Goal: Task Accomplishment & Management: Complete application form

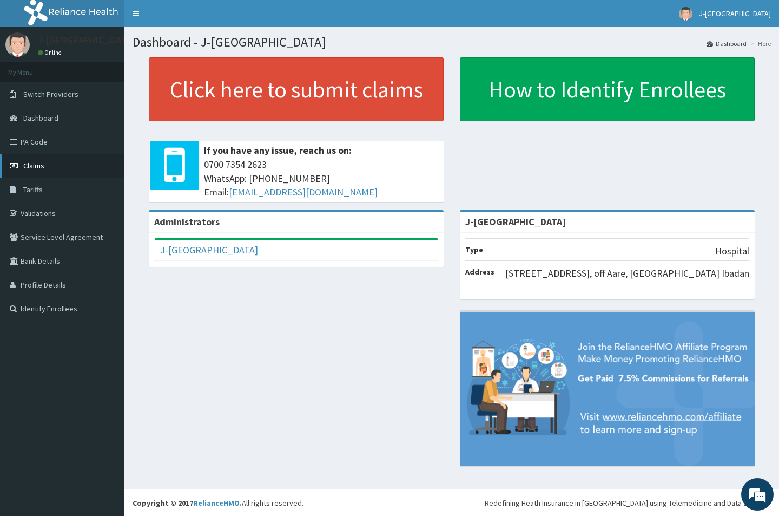
click at [31, 161] on span "Claims" at bounding box center [33, 166] width 21 height 10
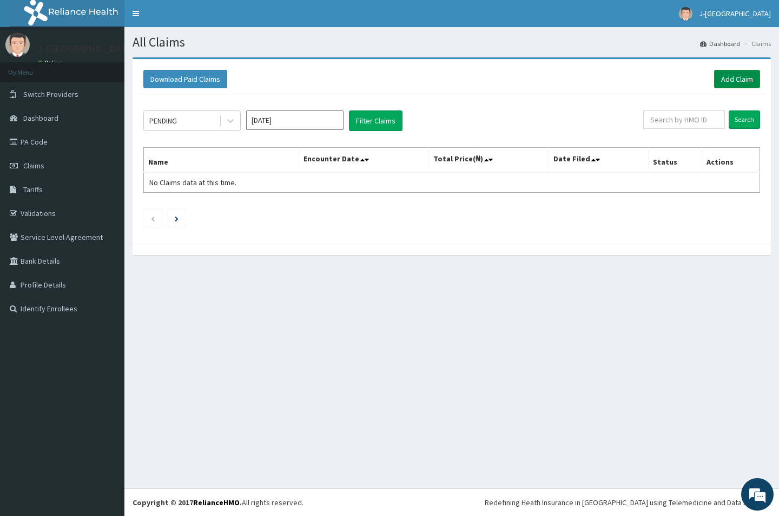
click at [750, 82] on link "Add Claim" at bounding box center [737, 79] width 46 height 18
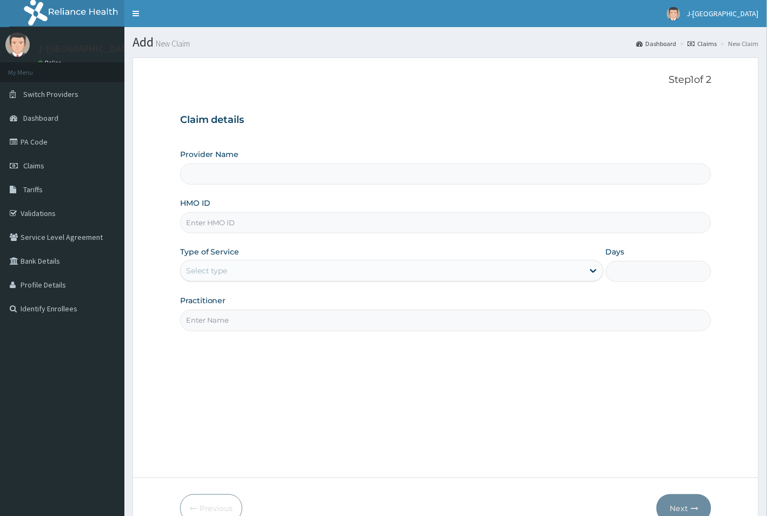
type input "J-[GEOGRAPHIC_DATA]"
click at [242, 220] on input "HMO ID" at bounding box center [446, 222] width 532 height 21
paste input "ZTE/10051/E"
type input "ZTE/10051/E"
click at [233, 267] on div "Select type" at bounding box center [382, 270] width 403 height 17
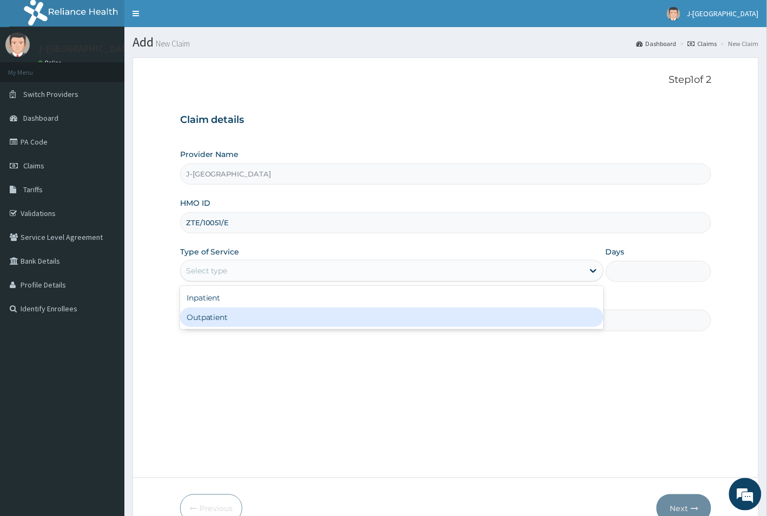
click at [235, 320] on div "Outpatient" at bounding box center [392, 316] width 424 height 19
type input "1"
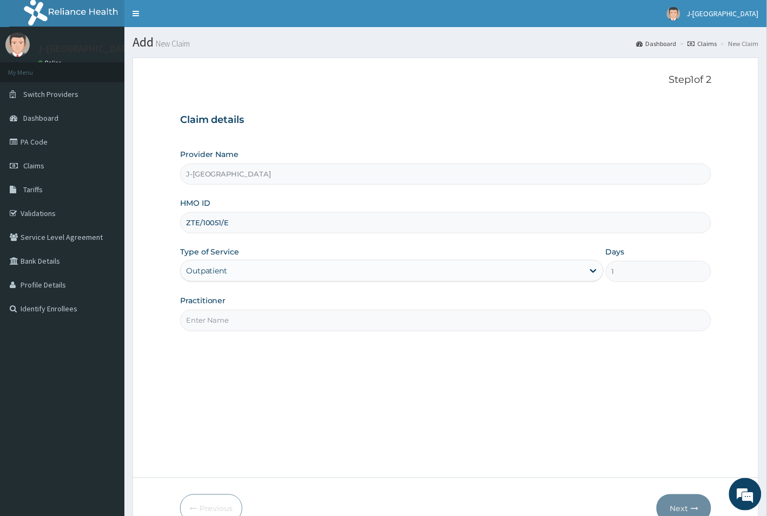
click at [339, 317] on input "Practitioner" at bounding box center [446, 319] width 532 height 21
type input "d"
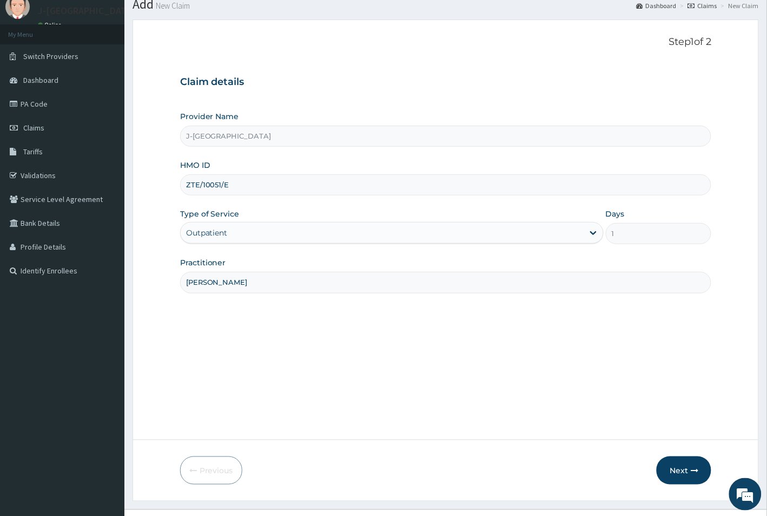
scroll to position [60, 0]
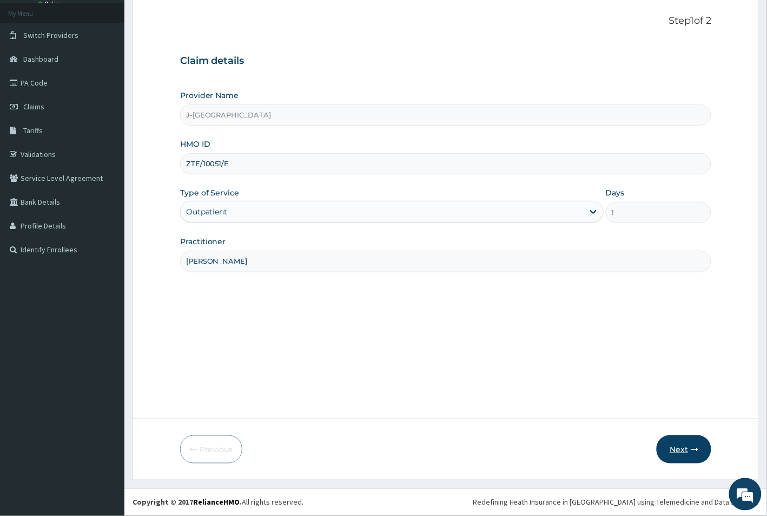
type input "DR ONYEKA"
click at [671, 447] on button "Next" at bounding box center [684, 449] width 55 height 28
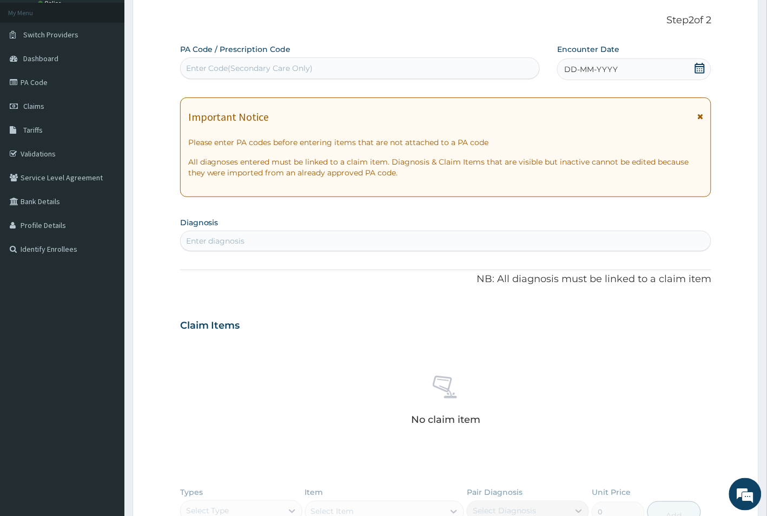
click at [700, 69] on icon at bounding box center [700, 68] width 11 height 11
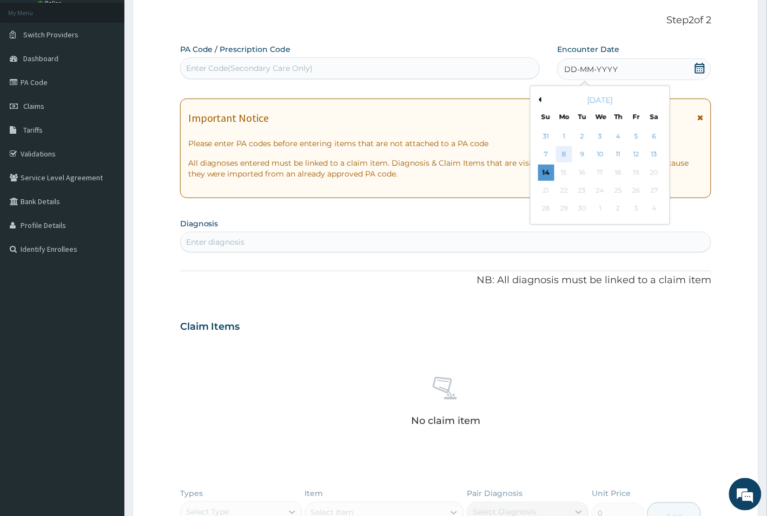
click at [563, 156] on div "8" at bounding box center [564, 155] width 16 height 16
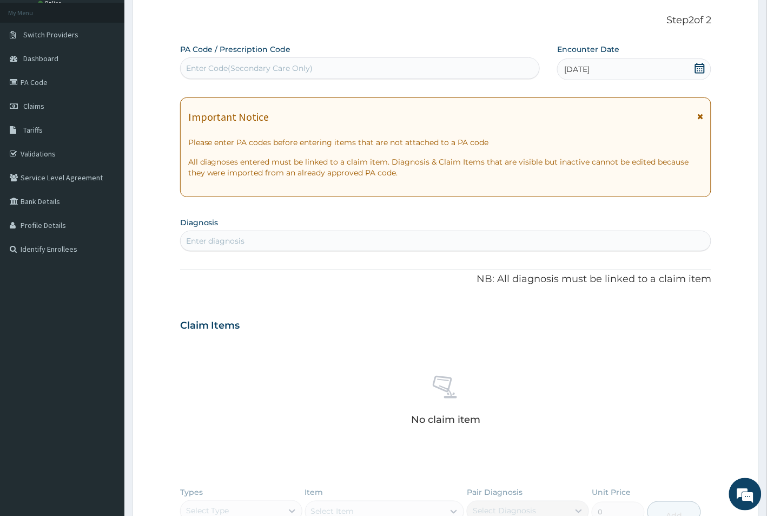
click at [275, 242] on div "Enter diagnosis" at bounding box center [446, 240] width 531 height 17
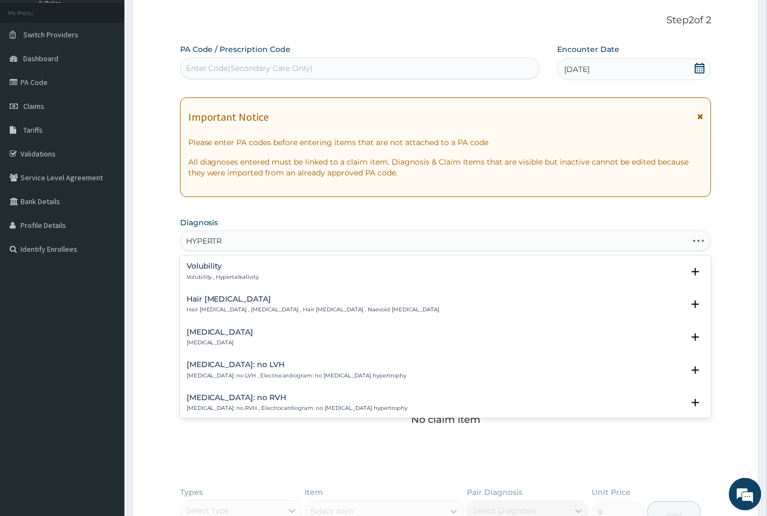
type input "HYPERTRO"
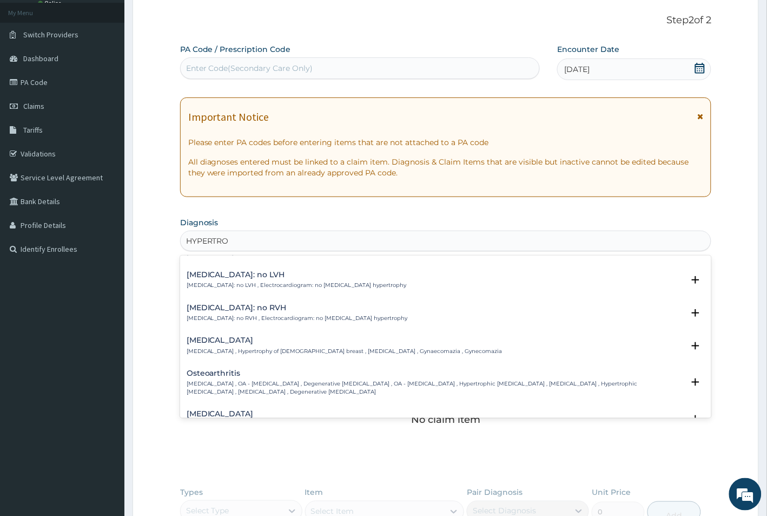
scroll to position [0, 0]
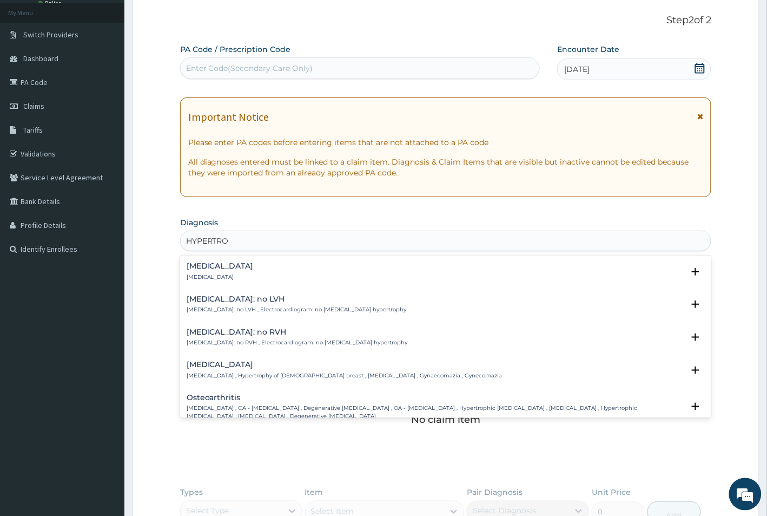
click at [214, 271] on div "Hypertropia Hypertropia" at bounding box center [220, 271] width 67 height 19
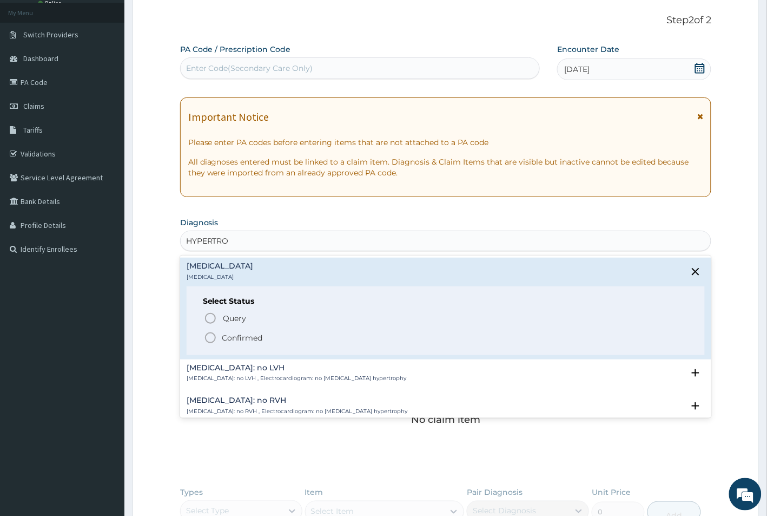
click at [223, 328] on div "Query Query covers suspected (?), Keep in view (kiv), Ruled out (r/o) Confirmed" at bounding box center [446, 327] width 486 height 33
click at [236, 332] on p "Confirmed" at bounding box center [242, 337] width 41 height 11
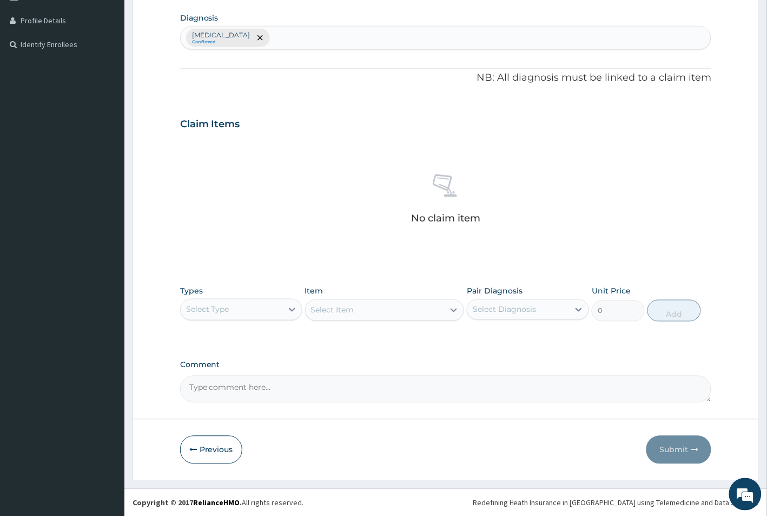
scroll to position [265, 0]
click at [274, 308] on div "Select Type" at bounding box center [232, 308] width 102 height 17
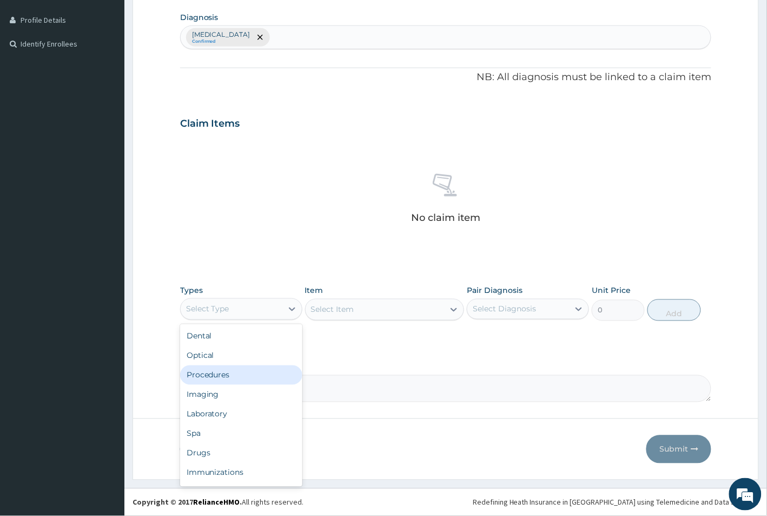
click at [245, 371] on div "Procedures" at bounding box center [241, 374] width 122 height 19
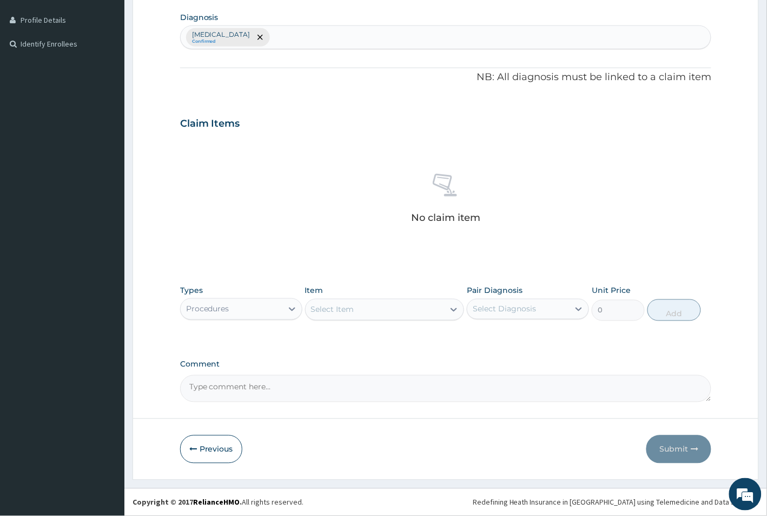
click at [406, 307] on div "Select Item" at bounding box center [375, 309] width 139 height 17
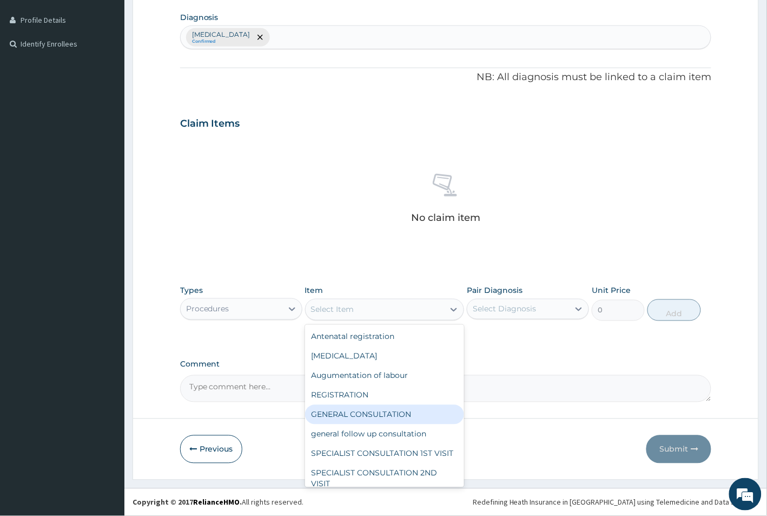
click at [396, 413] on div "GENERAL CONSULTATION" at bounding box center [385, 414] width 160 height 19
type input "1500"
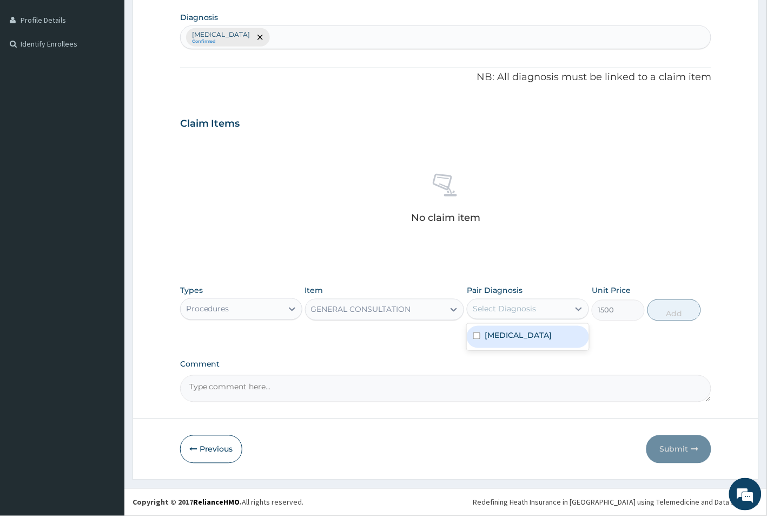
drag, startPoint x: 552, startPoint y: 309, endPoint x: 554, endPoint y: 325, distance: 16.3
click at [552, 308] on div "Select Diagnosis" at bounding box center [518, 308] width 102 height 17
click at [549, 333] on div "Hypertropia" at bounding box center [528, 337] width 122 height 22
checkbox input "true"
click at [682, 307] on button "Add" at bounding box center [674, 310] width 53 height 22
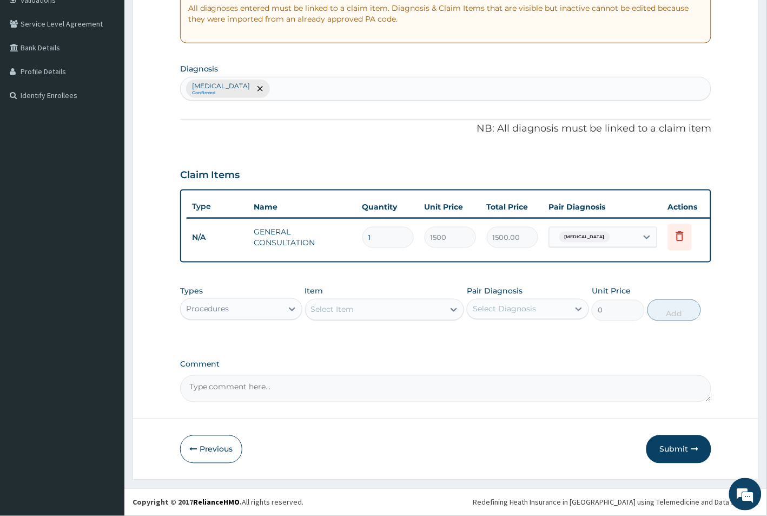
scroll to position [223, 0]
click at [400, 305] on div "Select Item" at bounding box center [375, 309] width 139 height 17
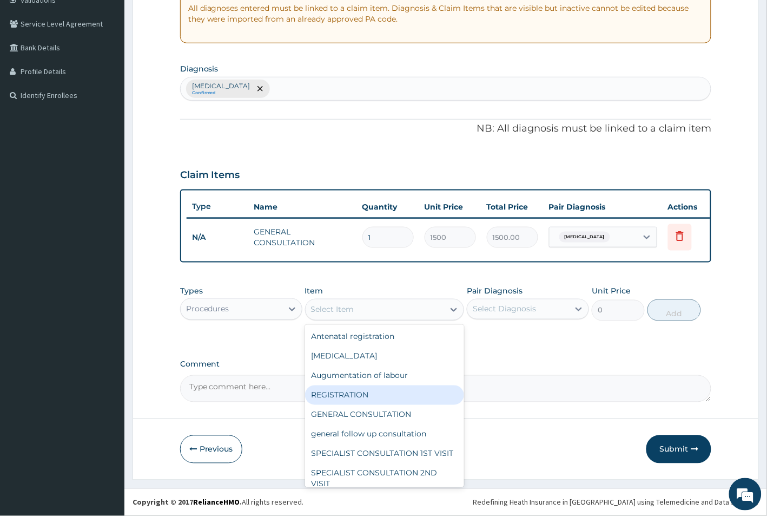
drag, startPoint x: 387, startPoint y: 395, endPoint x: 556, endPoint y: 347, distance: 175.4
click at [387, 396] on div "REGISTRATION" at bounding box center [385, 394] width 160 height 19
type input "1000"
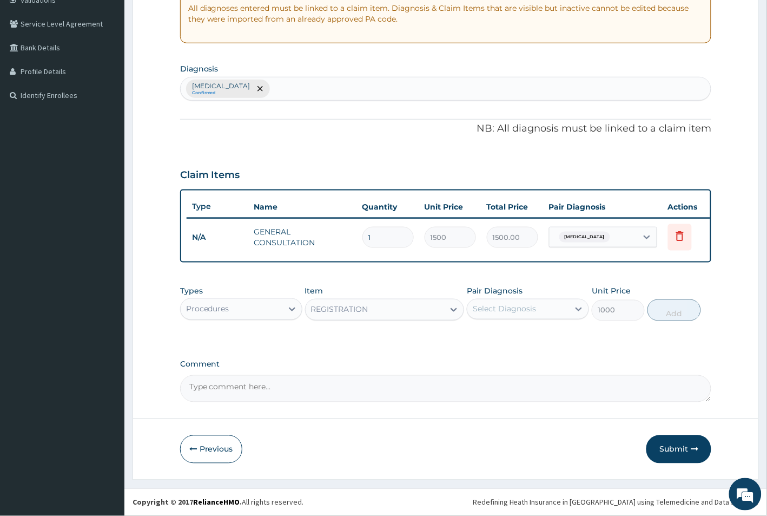
click at [561, 305] on div "Select Diagnosis" at bounding box center [518, 308] width 102 height 17
click at [552, 335] on div "Hypertropia" at bounding box center [528, 337] width 122 height 22
checkbox input "true"
click at [693, 306] on button "Add" at bounding box center [674, 310] width 53 height 22
type input "0"
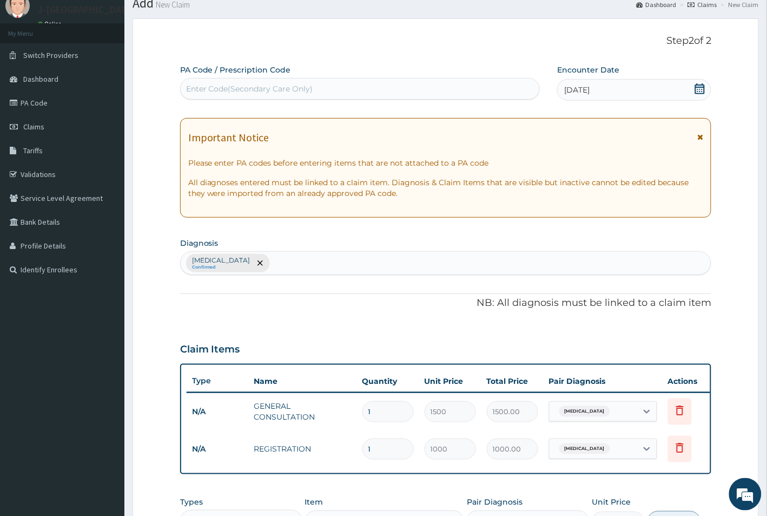
scroll to position [21, 0]
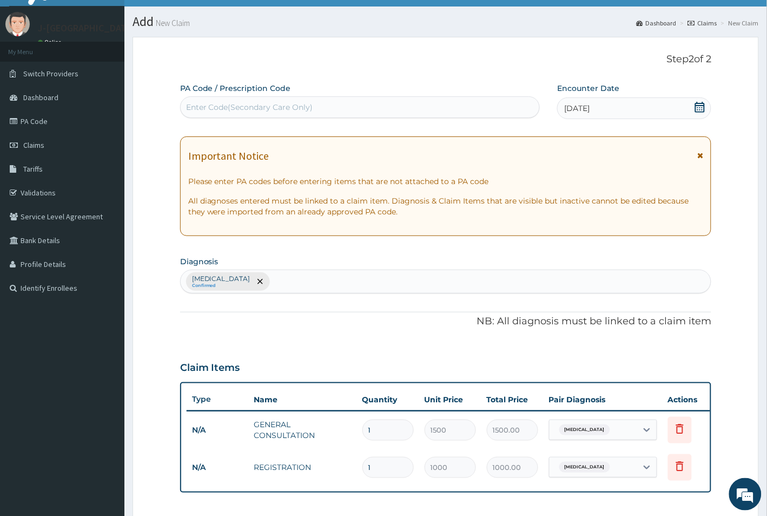
click at [254, 101] on div "Enter Code(Secondary Care Only)" at bounding box center [360, 106] width 359 height 17
paste input "PA/605968"
type input "PA/605968"
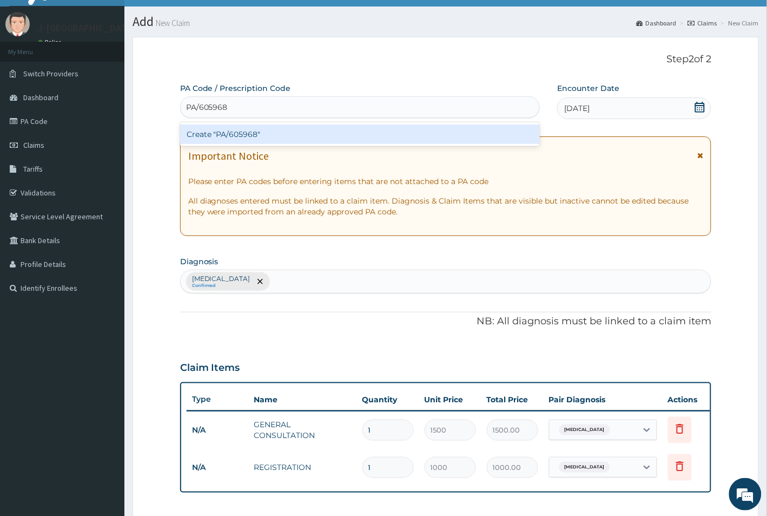
click at [273, 136] on div "Create "PA/605968"" at bounding box center [360, 133] width 360 height 19
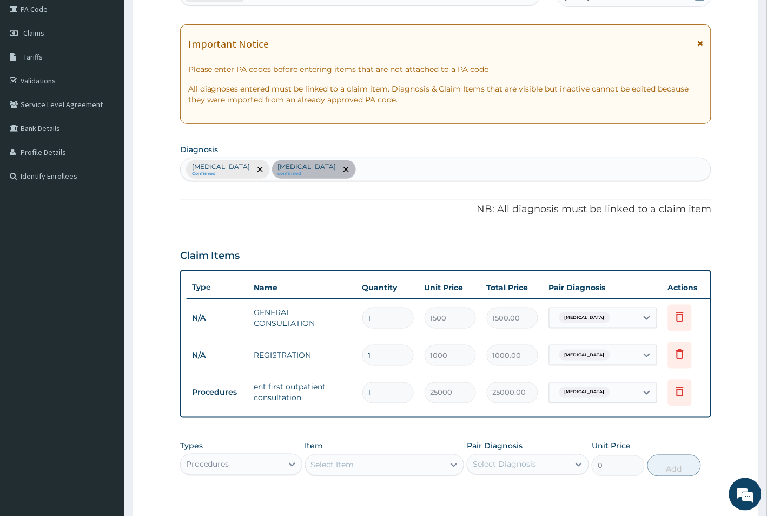
scroll to position [223, 0]
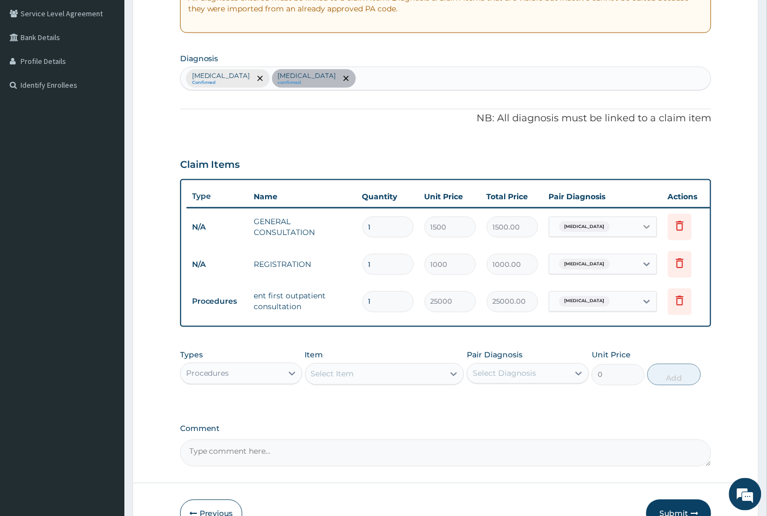
click at [640, 226] on div at bounding box center [646, 226] width 19 height 19
click at [628, 273] on label "Hypertrophy of adenoids" at bounding box center [600, 275] width 67 height 11
checkbox input "true"
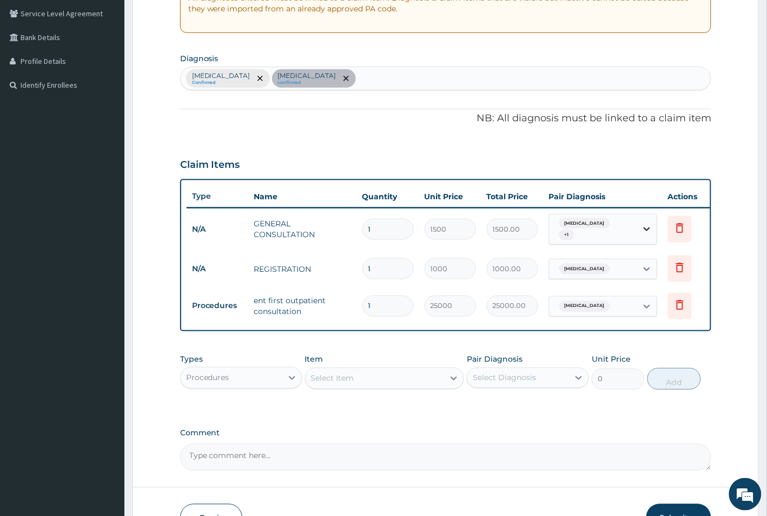
click at [642, 226] on icon at bounding box center [647, 228] width 11 height 11
click at [631, 261] on div "Hypertropia" at bounding box center [594, 269] width 88 height 18
click at [616, 308] on label "Hypertrophy of adenoids" at bounding box center [600, 312] width 67 height 11
checkbox input "true"
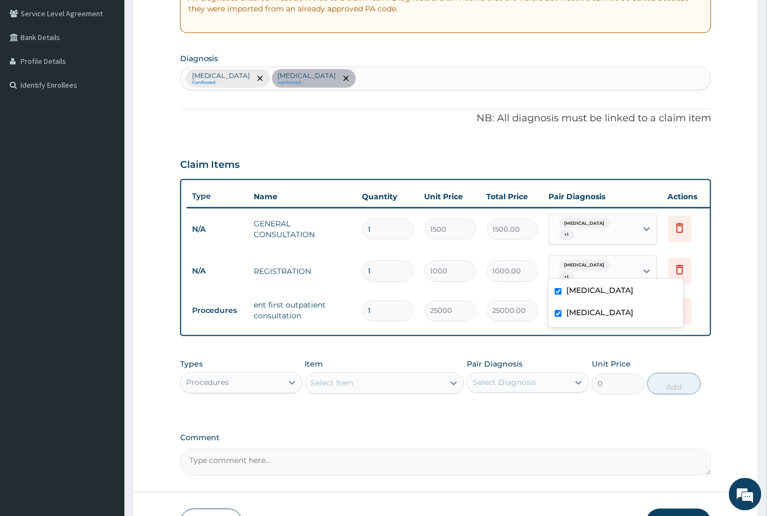
click at [572, 294] on label "Hypertropia" at bounding box center [600, 290] width 67 height 11
checkbox input "false"
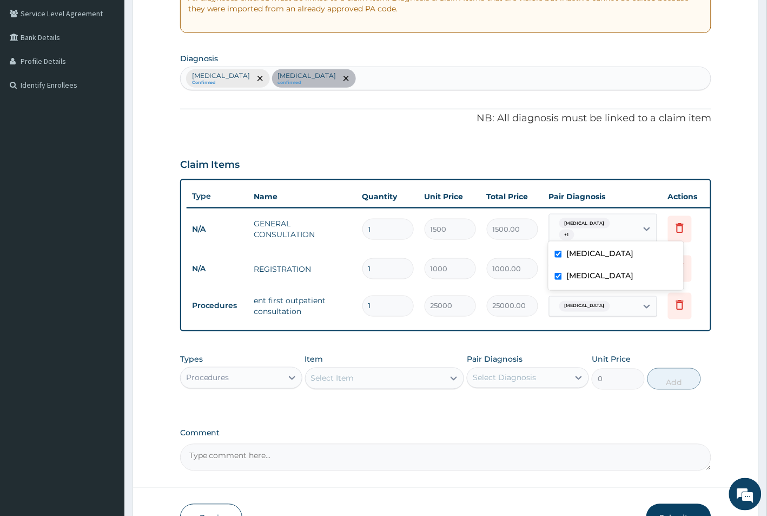
click at [590, 217] on div "Hypertropia + 1" at bounding box center [594, 229] width 88 height 30
click at [575, 255] on label "Hypertropia" at bounding box center [600, 253] width 67 height 11
checkbox input "false"
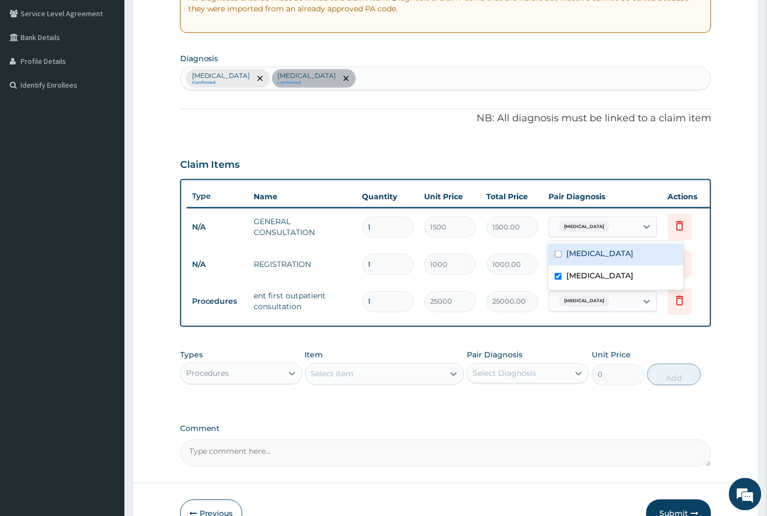
click at [644, 174] on div "Claim Items" at bounding box center [446, 162] width 532 height 28
click at [258, 80] on icon "remove selection option" at bounding box center [260, 78] width 5 height 5
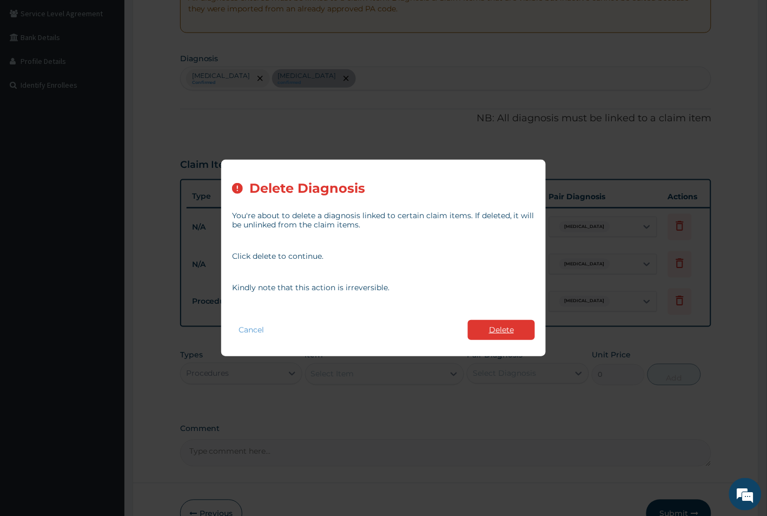
click at [519, 332] on button "Delete" at bounding box center [501, 330] width 67 height 20
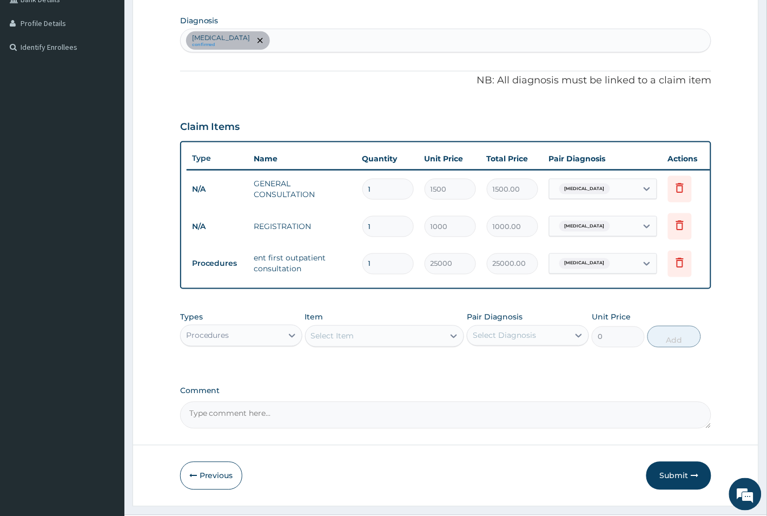
scroll to position [299, 0]
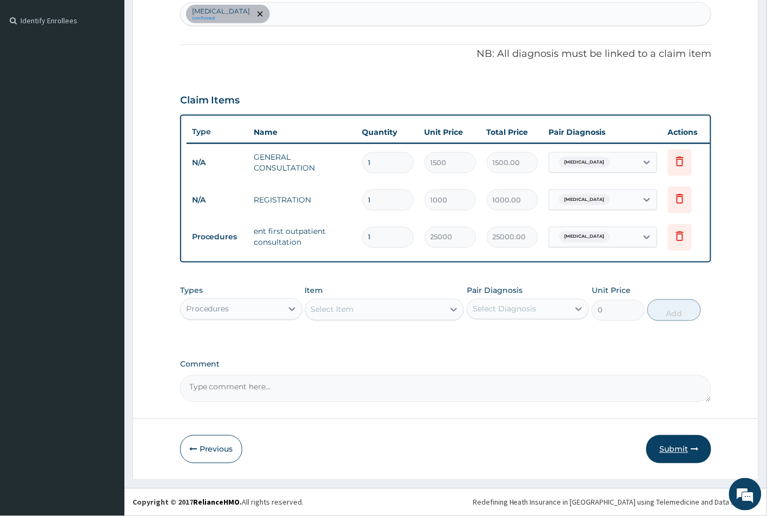
click at [677, 451] on button "Submit" at bounding box center [679, 449] width 65 height 28
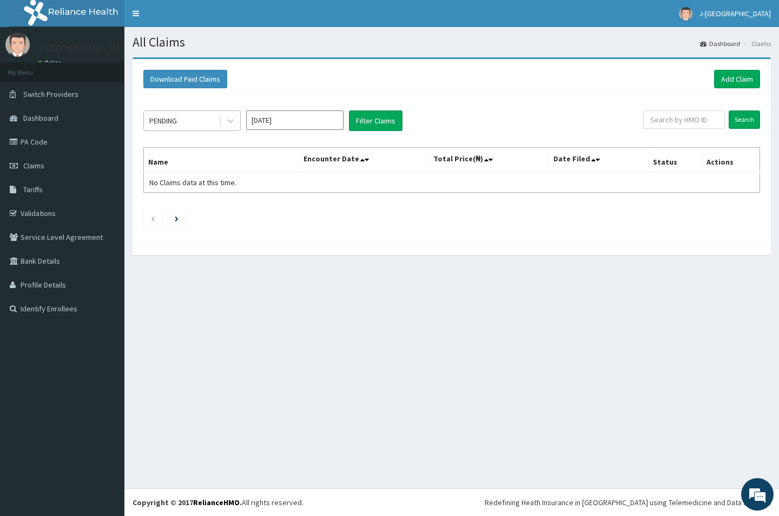
click at [210, 114] on div "PENDING" at bounding box center [181, 120] width 75 height 17
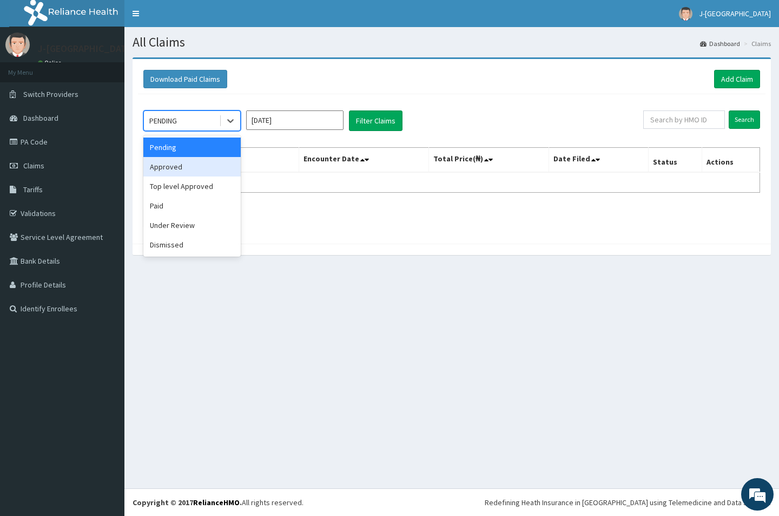
click at [209, 169] on div "Approved" at bounding box center [191, 166] width 97 height 19
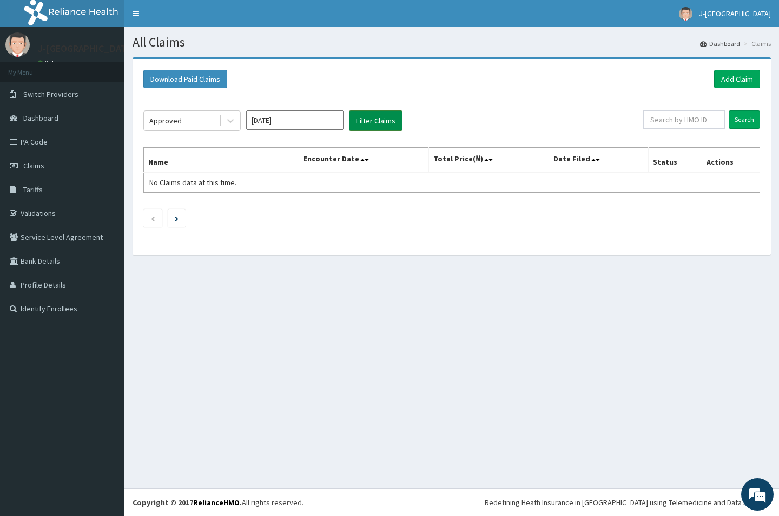
click at [388, 122] on button "Filter Claims" at bounding box center [376, 120] width 54 height 21
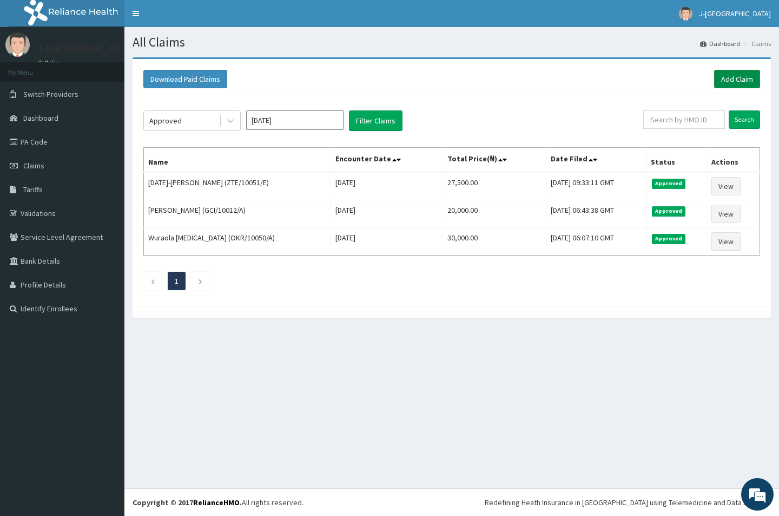
click at [742, 81] on link "Add Claim" at bounding box center [737, 79] width 46 height 18
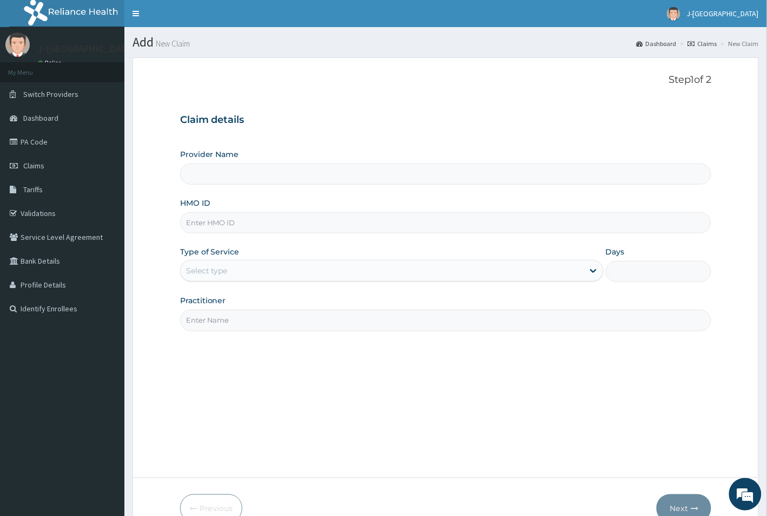
type input "J-[GEOGRAPHIC_DATA]"
click at [267, 228] on input "HMO ID" at bounding box center [446, 222] width 532 height 21
paste input "EIS/11171/C"
type input "EIS/11171/C"
click at [303, 272] on div "Select type" at bounding box center [382, 270] width 403 height 17
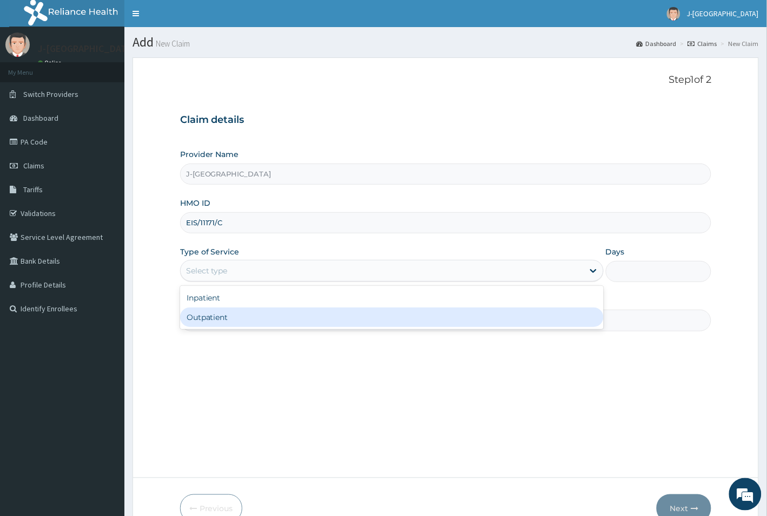
drag, startPoint x: 304, startPoint y: 318, endPoint x: 312, endPoint y: 315, distance: 9.1
click at [304, 318] on div "Outpatient" at bounding box center [392, 316] width 424 height 19
type input "1"
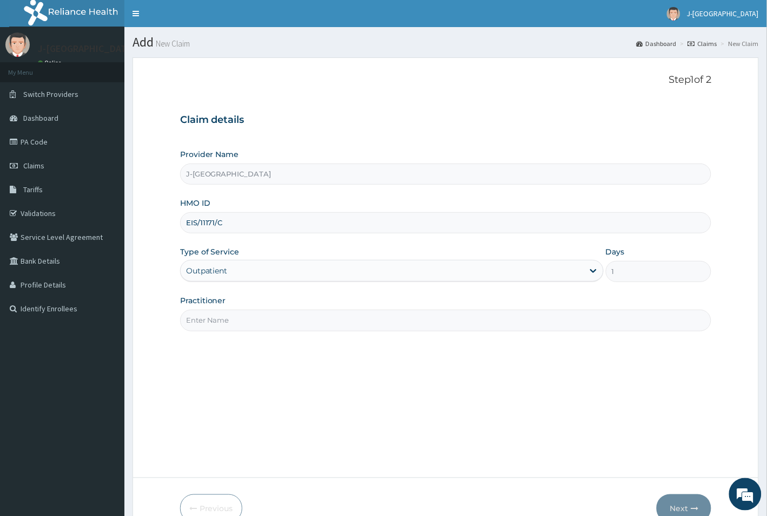
click at [310, 317] on input "Practitioner" at bounding box center [446, 319] width 532 height 21
type input "DR [PERSON_NAME]"
click at [667, 502] on button "Next" at bounding box center [684, 508] width 55 height 28
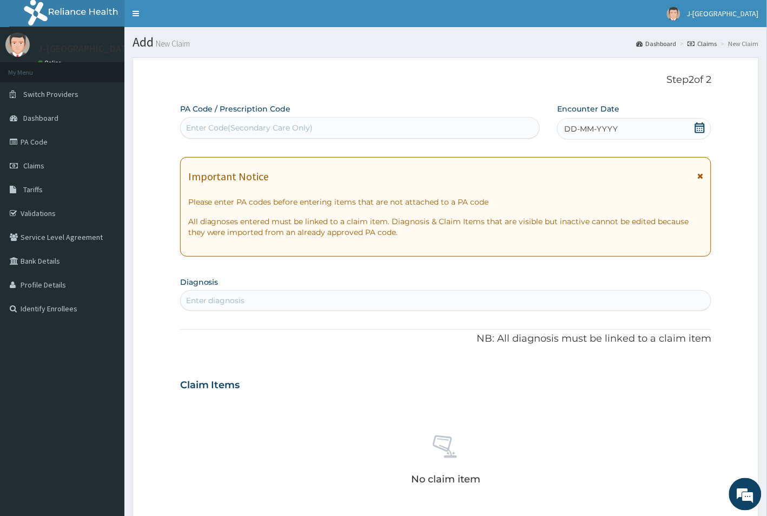
click at [271, 297] on div "Enter diagnosis" at bounding box center [446, 300] width 531 height 17
type input "SWOLL"
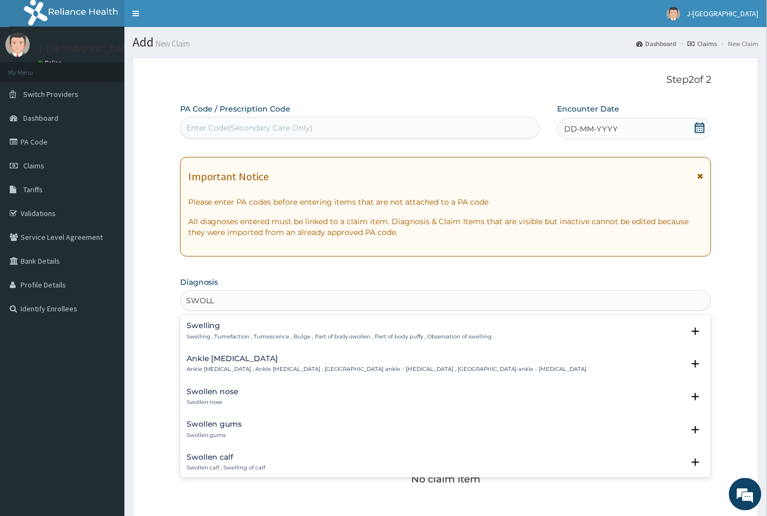
click at [245, 339] on p "Swelling , Tumefaction , Tumescence , Bulge , Part of body swollen , Part of bo…" at bounding box center [340, 337] width 306 height 8
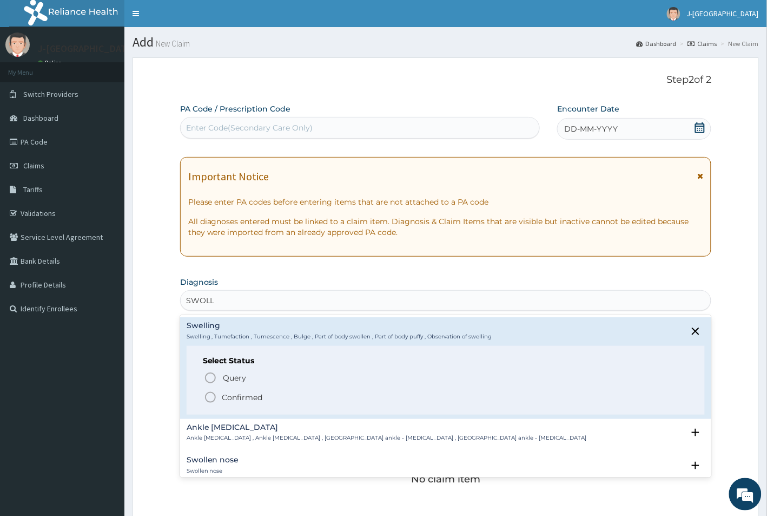
click at [240, 395] on p "Confirmed" at bounding box center [242, 397] width 41 height 11
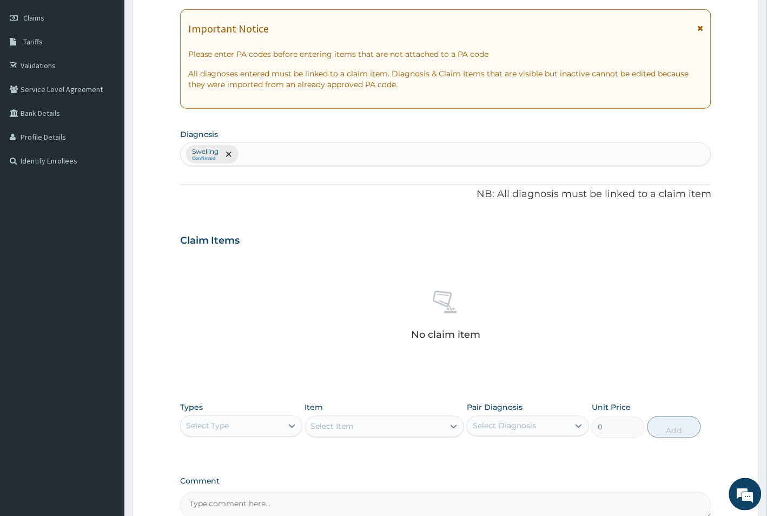
scroll to position [203, 0]
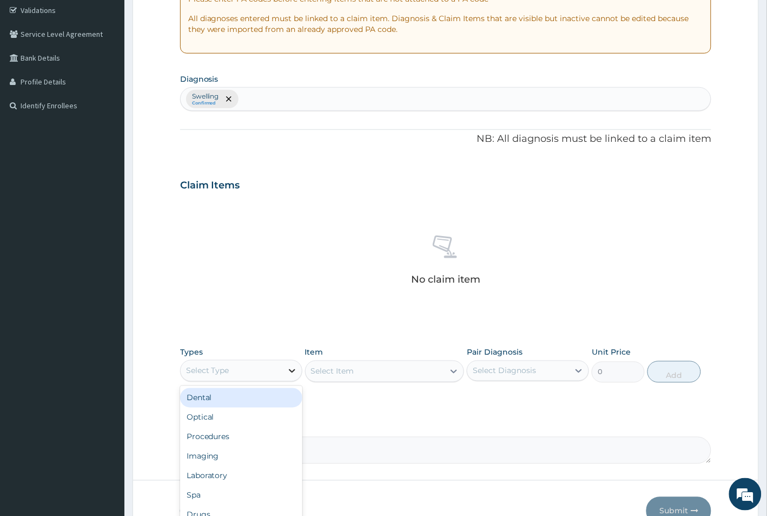
click at [283, 366] on div at bounding box center [291, 370] width 19 height 19
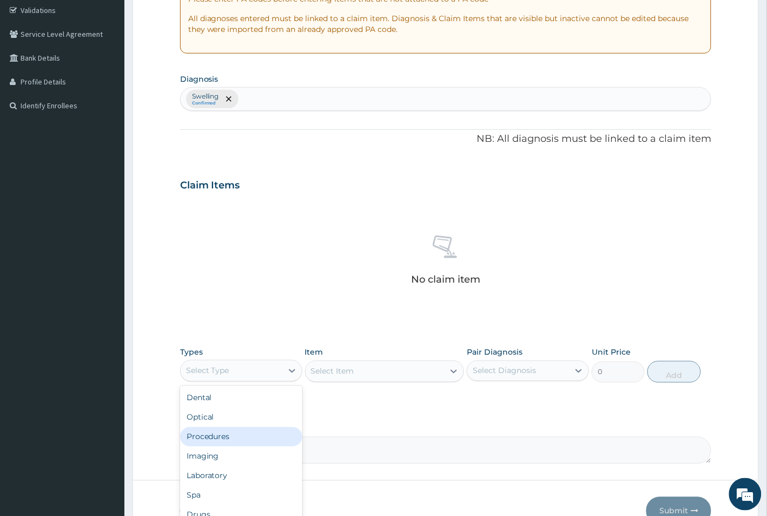
click at [260, 439] on div "Procedures" at bounding box center [241, 436] width 122 height 19
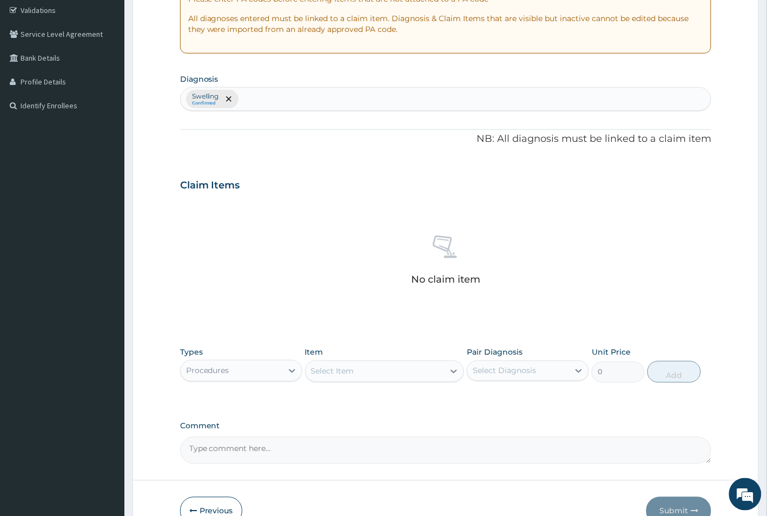
click at [377, 364] on div "Select Item" at bounding box center [375, 371] width 139 height 17
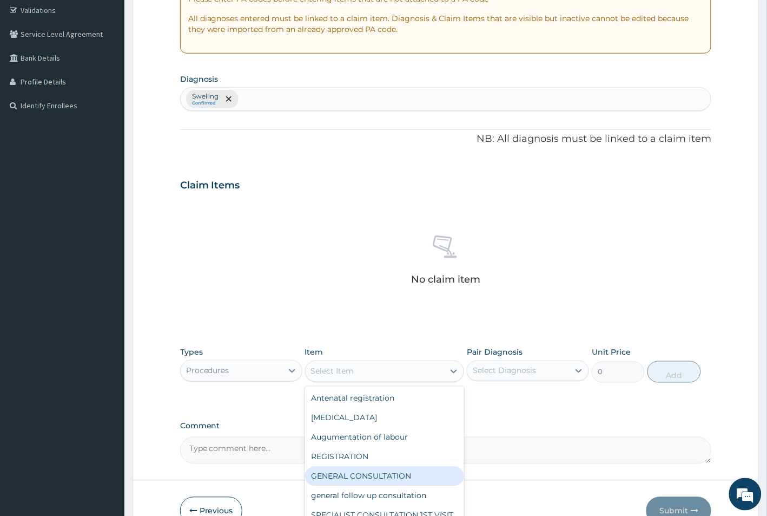
click at [374, 473] on div "GENERAL CONSULTATION" at bounding box center [385, 475] width 160 height 19
type input "1500"
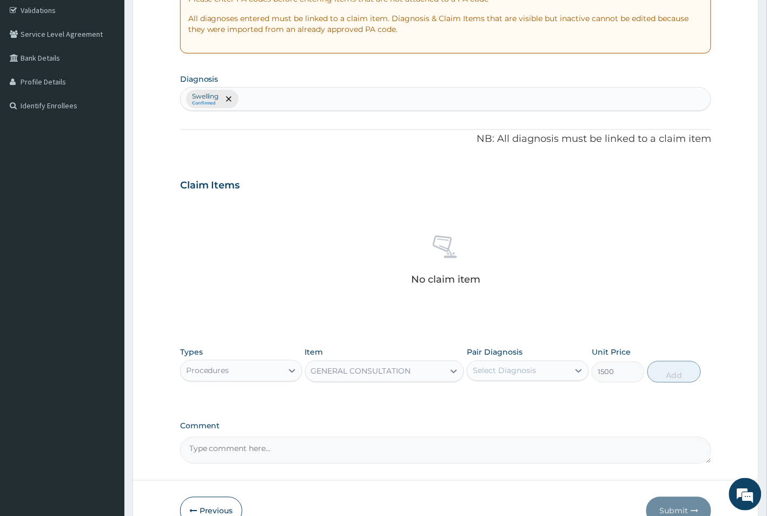
click at [520, 373] on div "Select Diagnosis" at bounding box center [504, 370] width 63 height 11
drag, startPoint x: 519, startPoint y: 401, endPoint x: 563, endPoint y: 393, distance: 44.0
click at [520, 401] on div "Swelling" at bounding box center [528, 398] width 122 height 22
checkbox input "true"
click at [664, 372] on button "Add" at bounding box center [674, 372] width 53 height 22
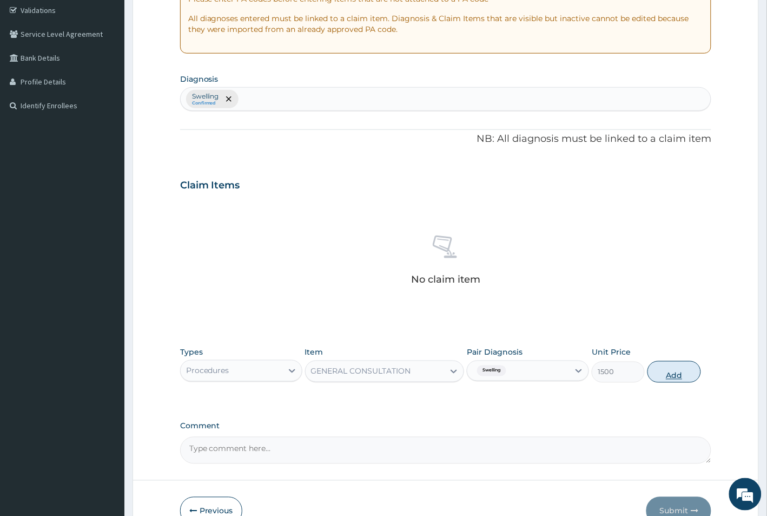
type input "0"
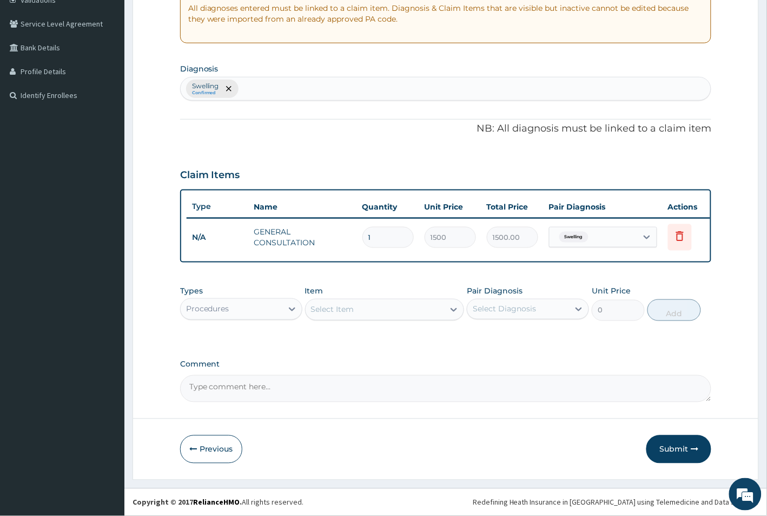
scroll to position [223, 0]
click at [680, 443] on button "Submit" at bounding box center [679, 449] width 65 height 28
click at [673, 449] on button "Submit" at bounding box center [679, 449] width 65 height 28
click at [680, 452] on button "Submit" at bounding box center [679, 449] width 65 height 28
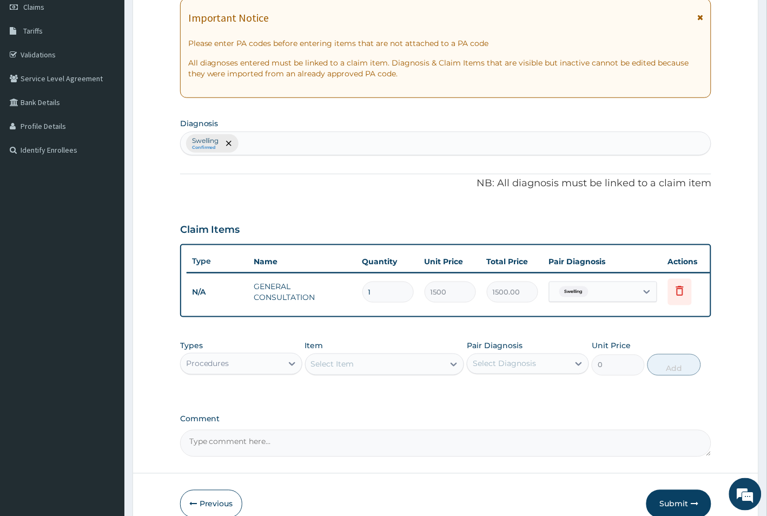
scroll to position [0, 0]
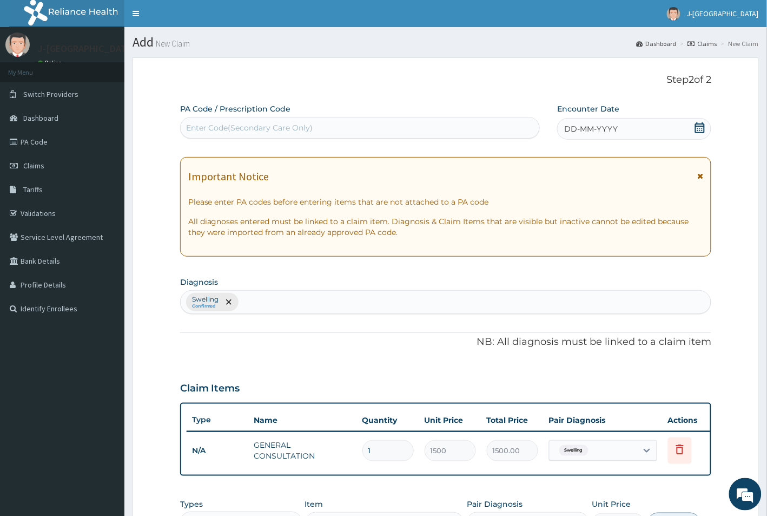
click at [702, 124] on icon at bounding box center [700, 127] width 10 height 11
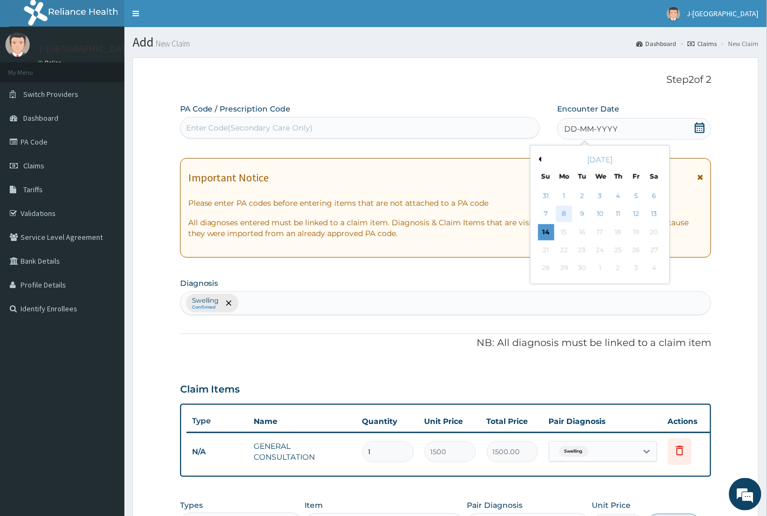
click at [566, 215] on div "8" at bounding box center [564, 214] width 16 height 16
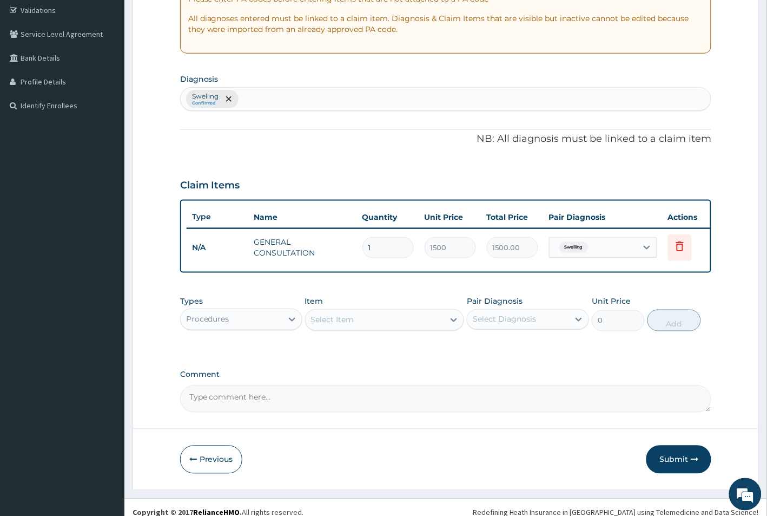
scroll to position [223, 0]
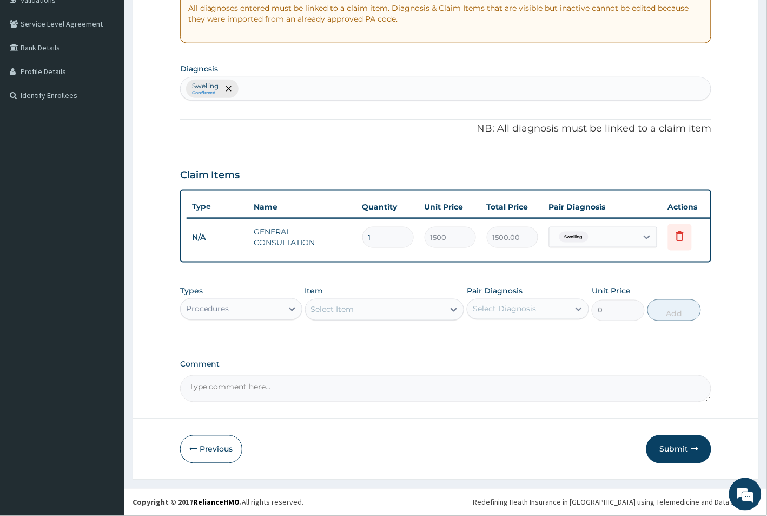
click at [672, 432] on form "Step 2 of 2 PA Code / Prescription Code Enter Code(Secondary Care Only) Encount…" at bounding box center [446, 161] width 627 height 635
click at [677, 442] on button "Submit" at bounding box center [679, 449] width 65 height 28
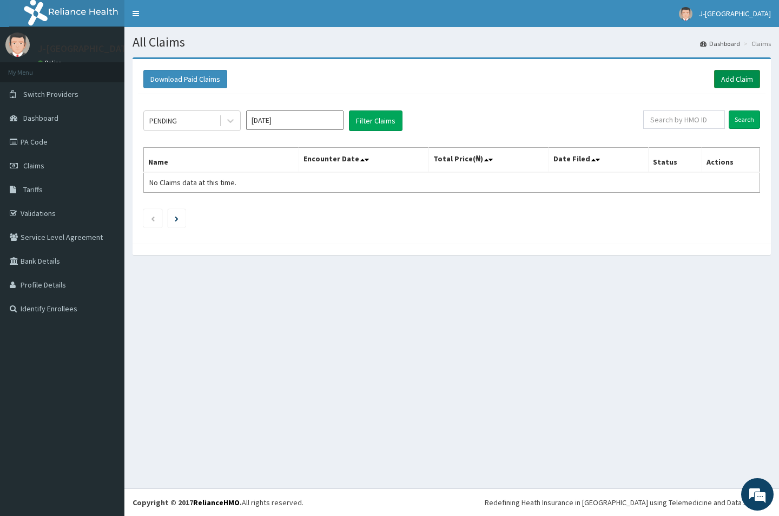
click at [746, 80] on link "Add Claim" at bounding box center [737, 79] width 46 height 18
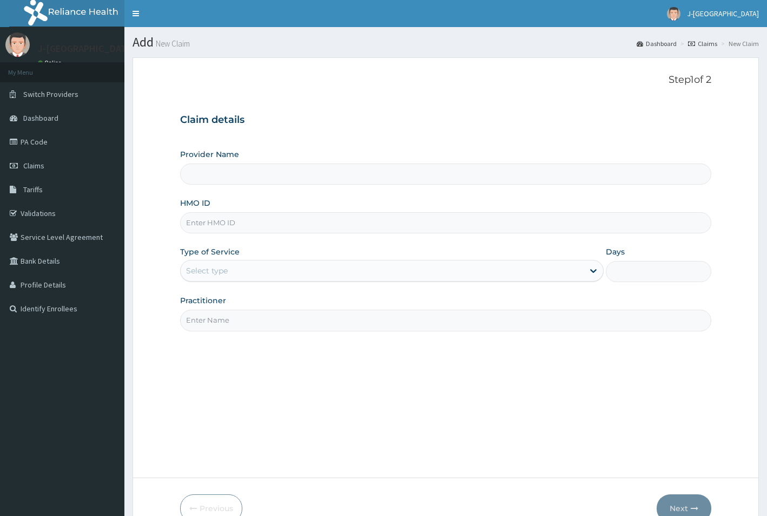
type input "J-[GEOGRAPHIC_DATA]"
click at [218, 227] on input "HMO ID" at bounding box center [446, 222] width 532 height 21
paste input "SFA/14523/A"
type input "SFA/14523/A"
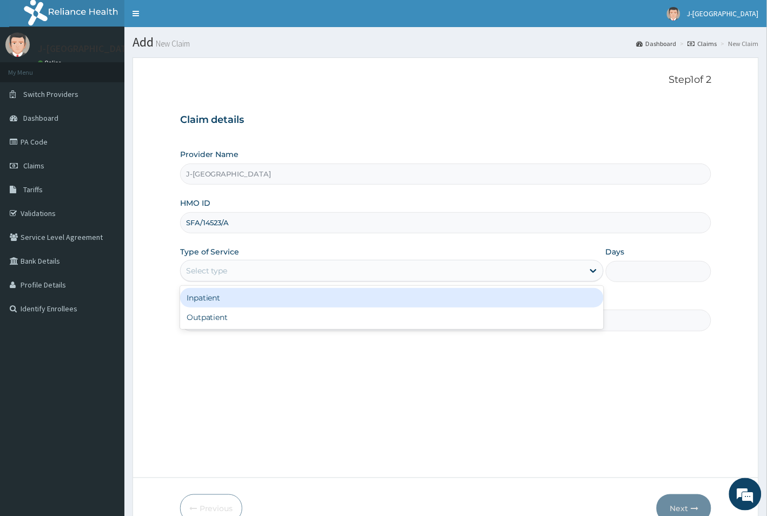
click at [306, 269] on div "Select type" at bounding box center [382, 270] width 403 height 17
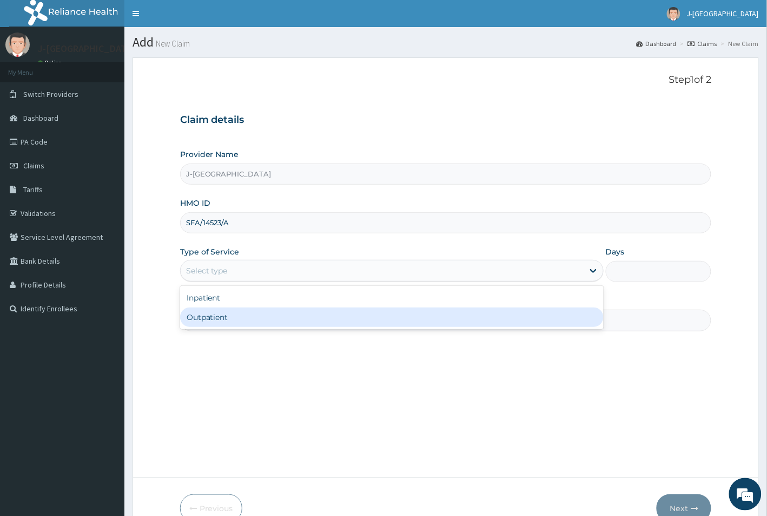
click at [312, 318] on div "Outpatient" at bounding box center [392, 316] width 424 height 19
type input "1"
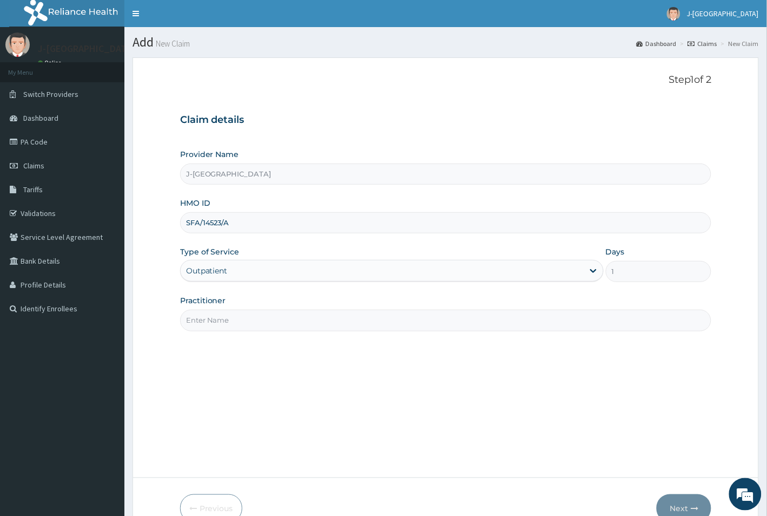
click at [304, 326] on input "Practitioner" at bounding box center [446, 319] width 532 height 21
type input "[PERSON_NAME]"
click at [678, 504] on button "Next" at bounding box center [684, 508] width 55 height 28
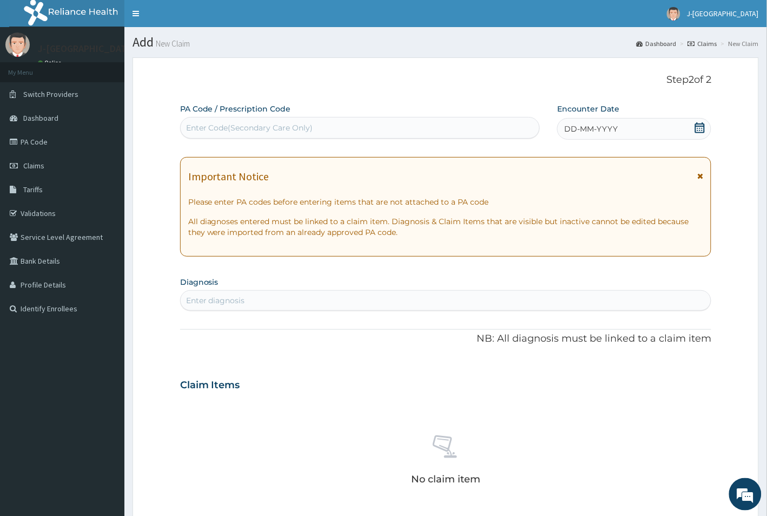
click at [321, 123] on div "Enter Code(Secondary Care Only)" at bounding box center [360, 127] width 359 height 17
paste input "PA/225BB5"
type input "PA/225BB5"
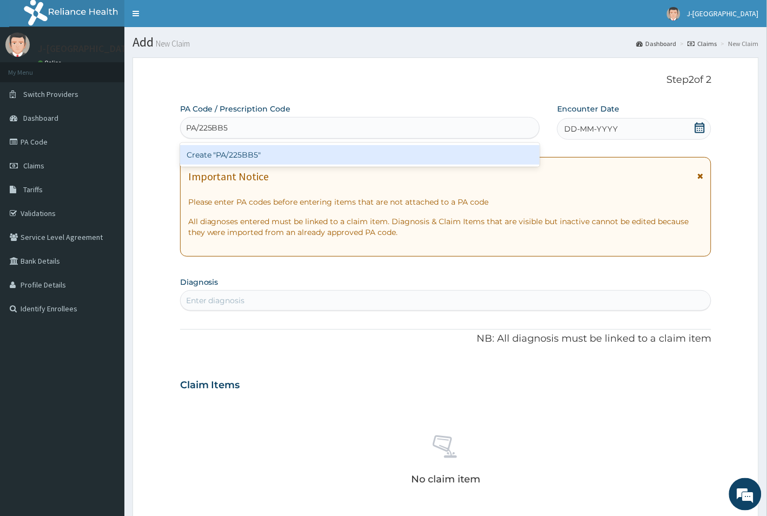
click at [314, 157] on div "Create "PA/225BB5"" at bounding box center [360, 154] width 360 height 19
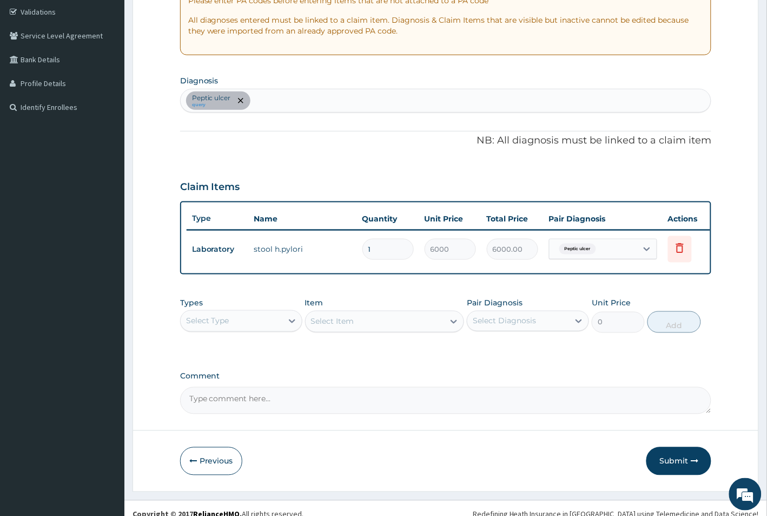
scroll to position [203, 0]
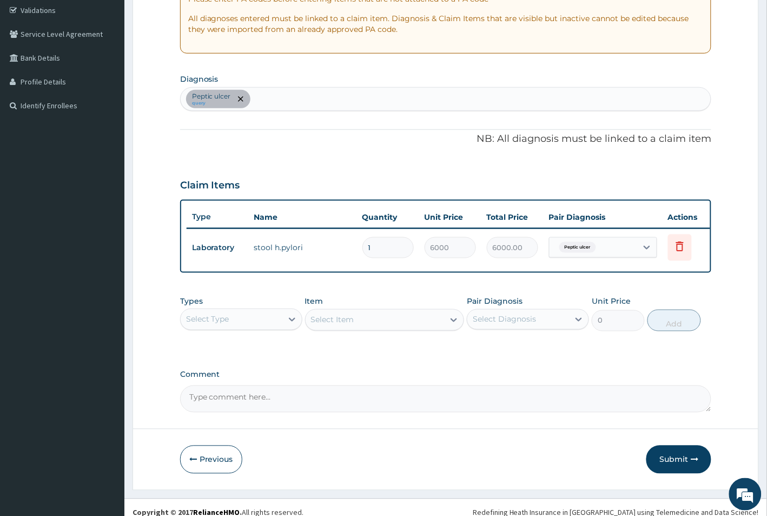
click at [276, 328] on div "Select Type" at bounding box center [232, 319] width 102 height 17
click at [322, 96] on div "[MEDICAL_DATA] query" at bounding box center [446, 99] width 531 height 23
type input "[MEDICAL_DATA]"
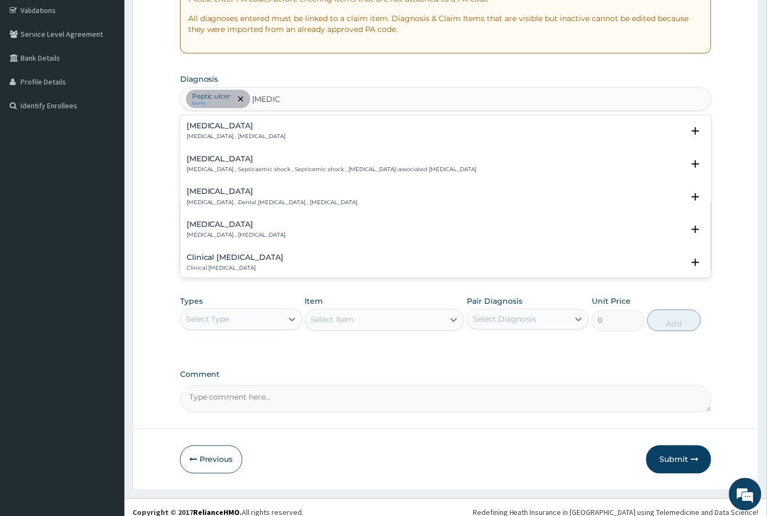
click at [208, 131] on div "[MEDICAL_DATA] [MEDICAL_DATA] , [MEDICAL_DATA]" at bounding box center [237, 131] width 100 height 19
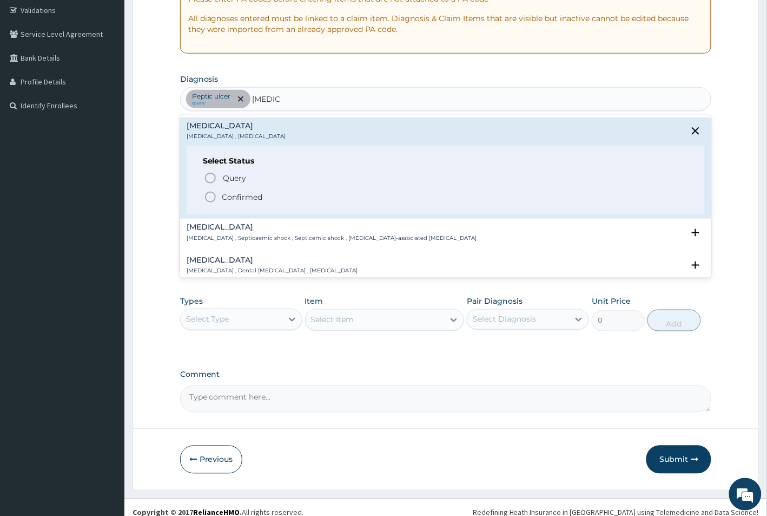
click at [213, 197] on icon "status option filled" at bounding box center [210, 196] width 13 height 13
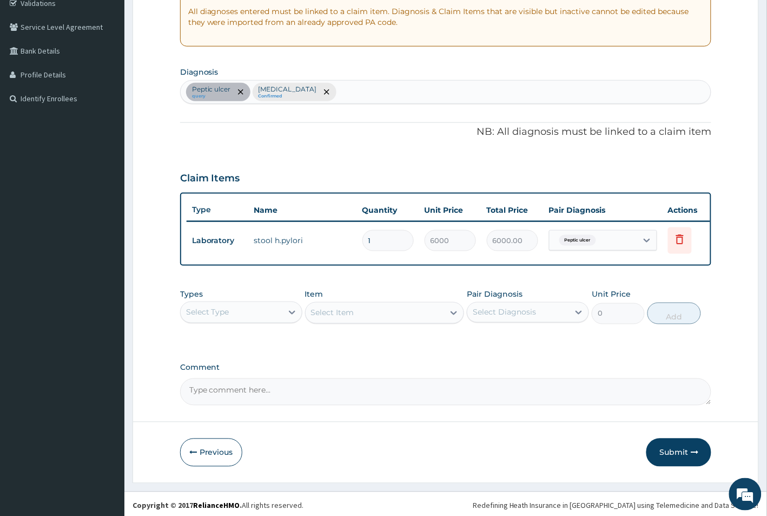
scroll to position [223, 0]
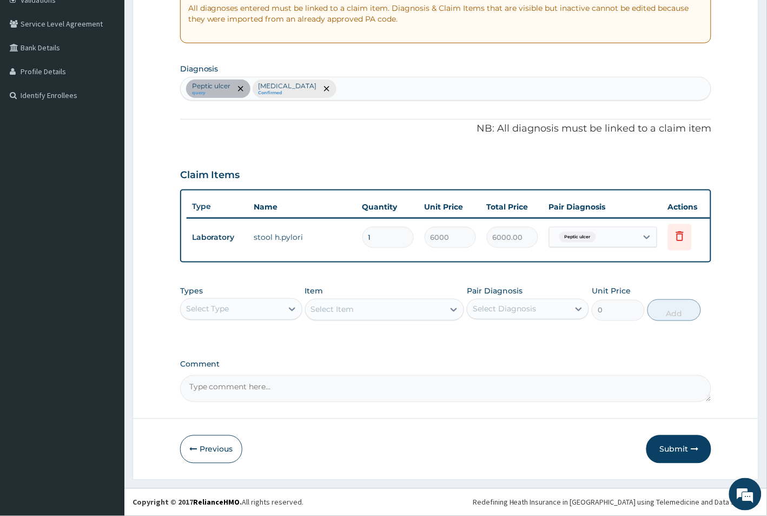
click at [271, 312] on div "Select Type" at bounding box center [232, 308] width 102 height 17
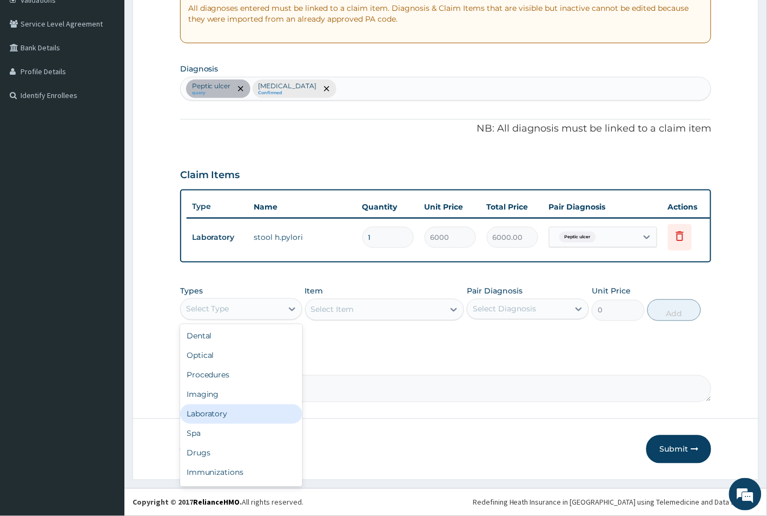
click at [231, 414] on div "Laboratory" at bounding box center [241, 413] width 122 height 19
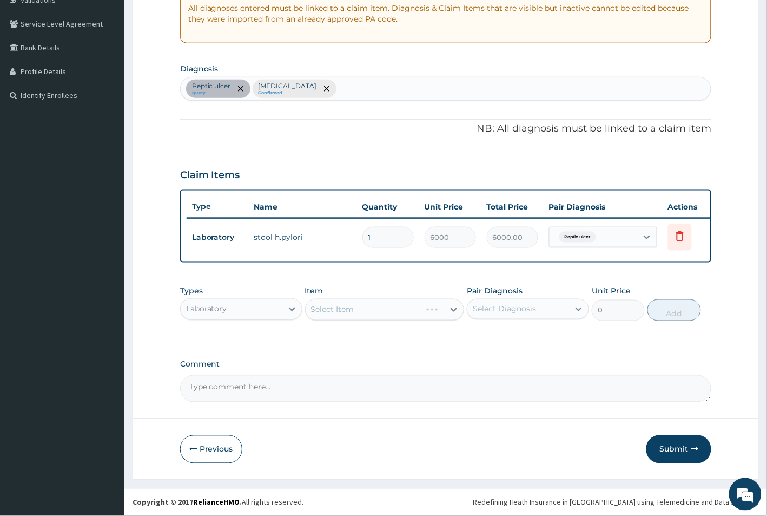
click at [396, 306] on div "Select Item" at bounding box center [385, 310] width 160 height 22
click at [396, 306] on div "Select Item" at bounding box center [375, 309] width 139 height 17
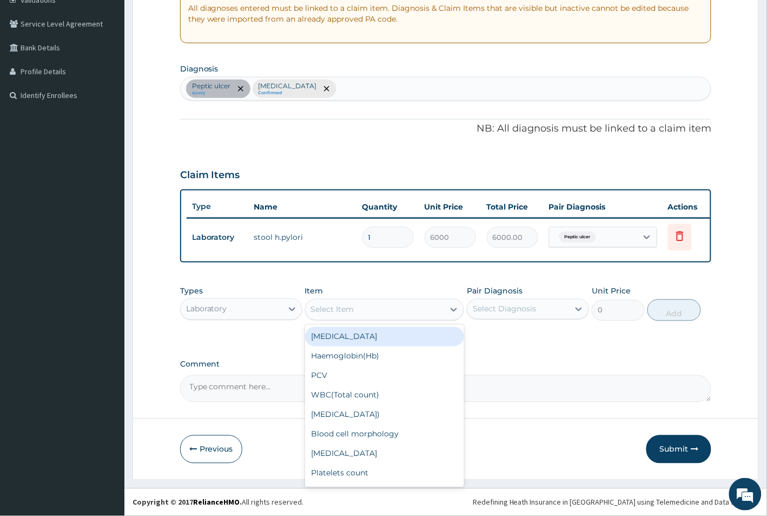
click at [380, 331] on div "[MEDICAL_DATA]" at bounding box center [385, 336] width 160 height 19
type input "2500"
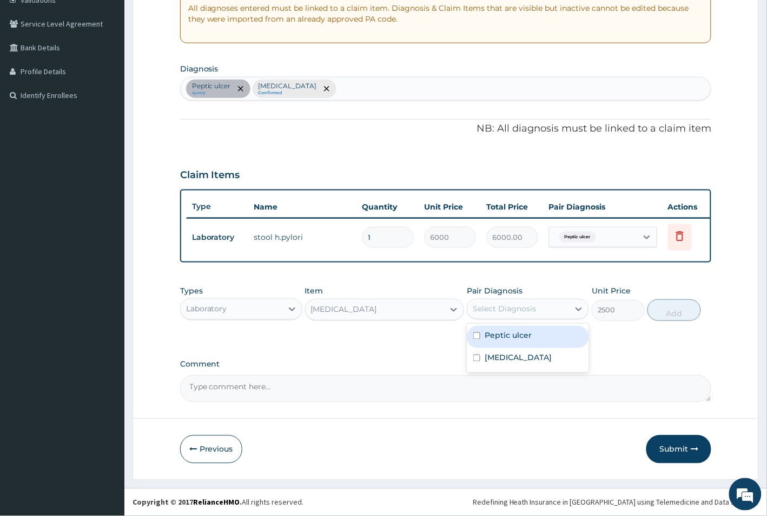
click at [529, 303] on div "Select Diagnosis" at bounding box center [518, 308] width 102 height 17
click at [501, 356] on label "[MEDICAL_DATA]" at bounding box center [518, 357] width 67 height 11
checkbox input "true"
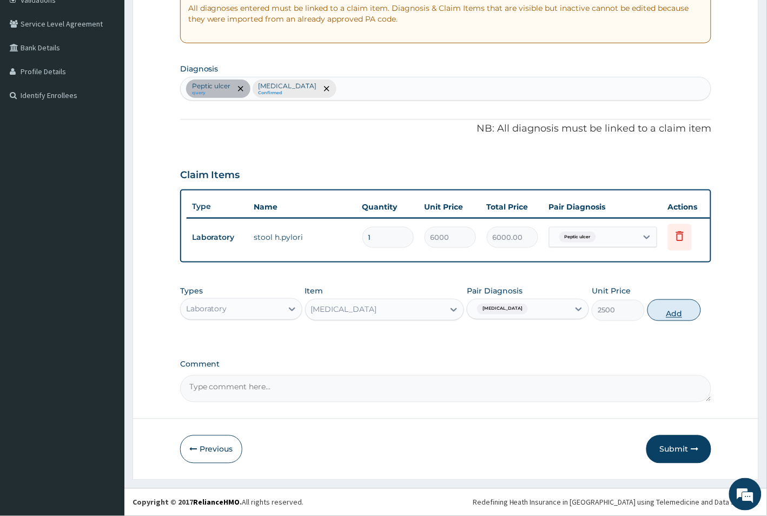
click at [688, 312] on button "Add" at bounding box center [674, 310] width 53 height 22
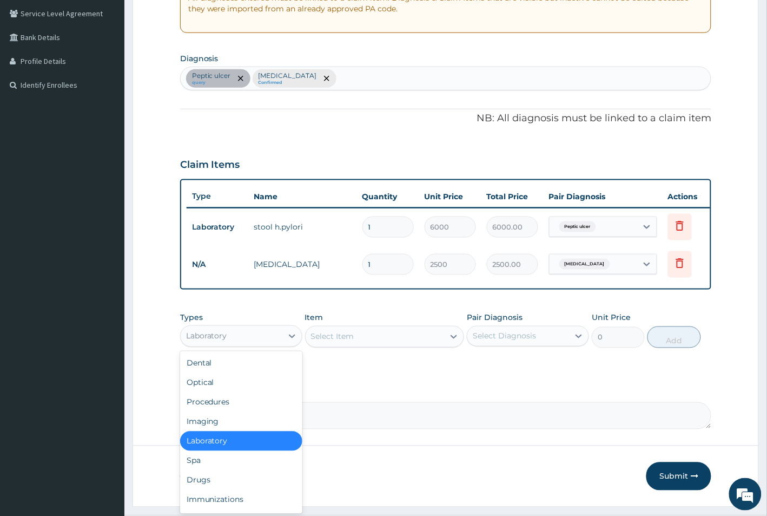
click at [267, 345] on div "Laboratory" at bounding box center [232, 335] width 102 height 17
click at [248, 412] on div "Procedures" at bounding box center [241, 401] width 122 height 19
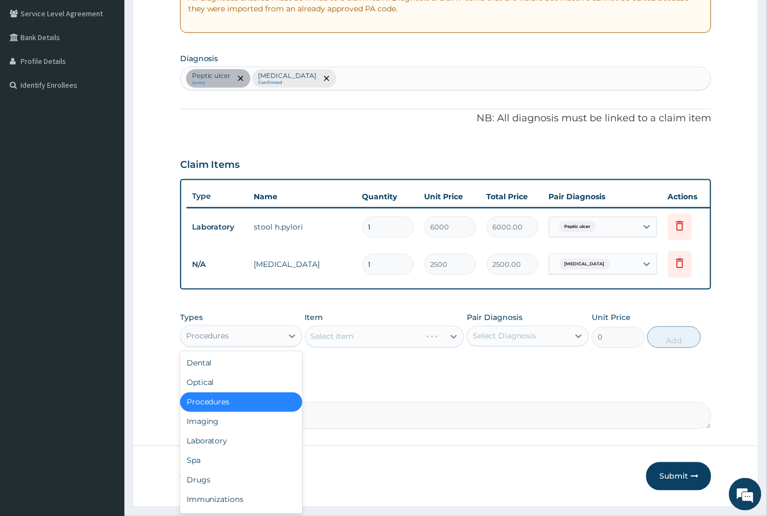
click at [248, 345] on div "Procedures" at bounding box center [232, 335] width 102 height 17
click at [291, 341] on icon at bounding box center [292, 336] width 11 height 11
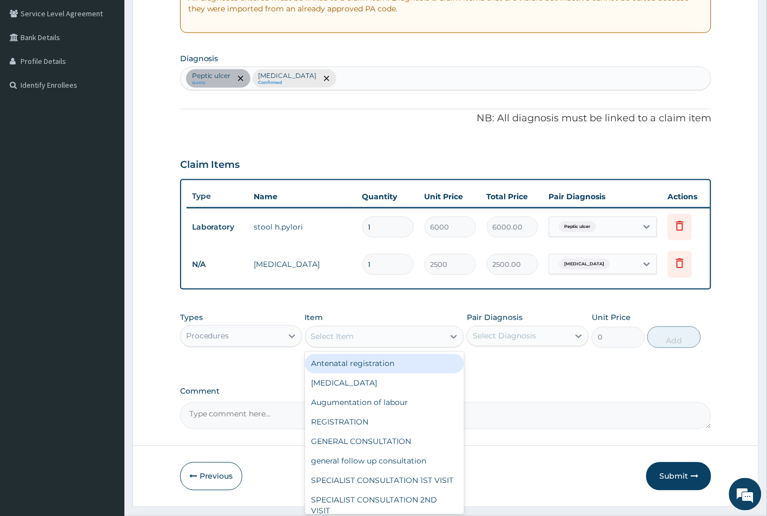
click at [363, 345] on div "Select Item" at bounding box center [375, 336] width 139 height 17
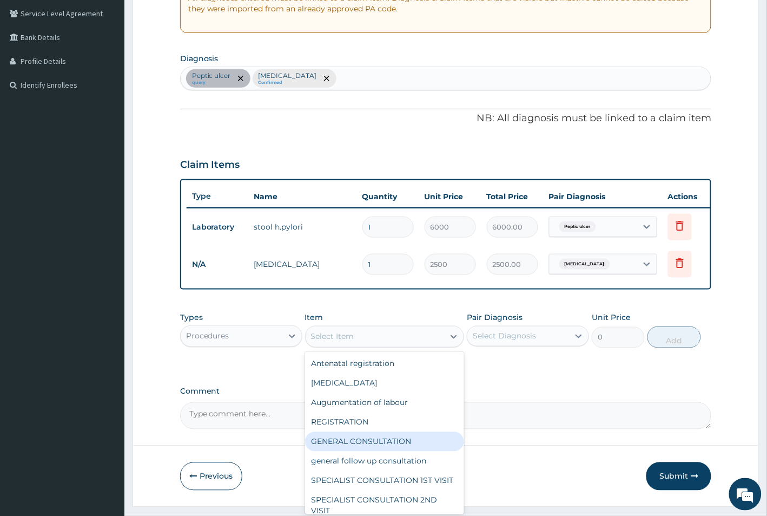
click at [373, 445] on div "GENERAL CONSULTATION" at bounding box center [385, 441] width 160 height 19
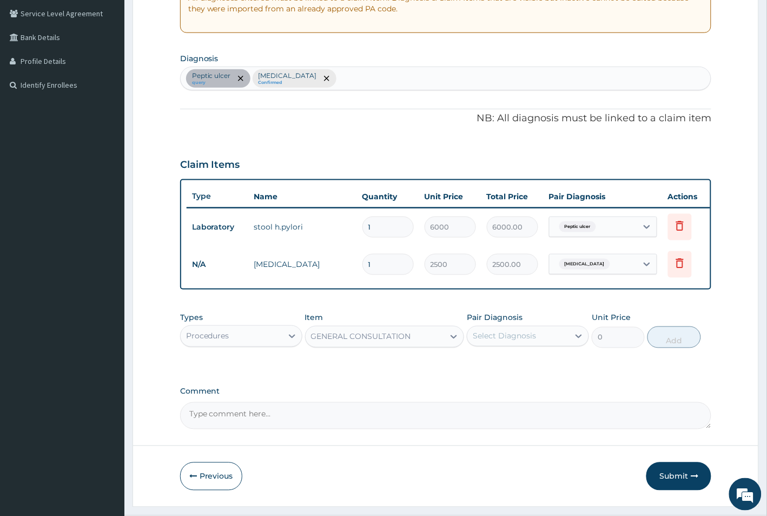
type input "1500"
click at [537, 345] on div "Select Diagnosis" at bounding box center [518, 335] width 102 height 17
click at [520, 390] on div "Sepsis" at bounding box center [528, 386] width 122 height 22
checkbox input "true"
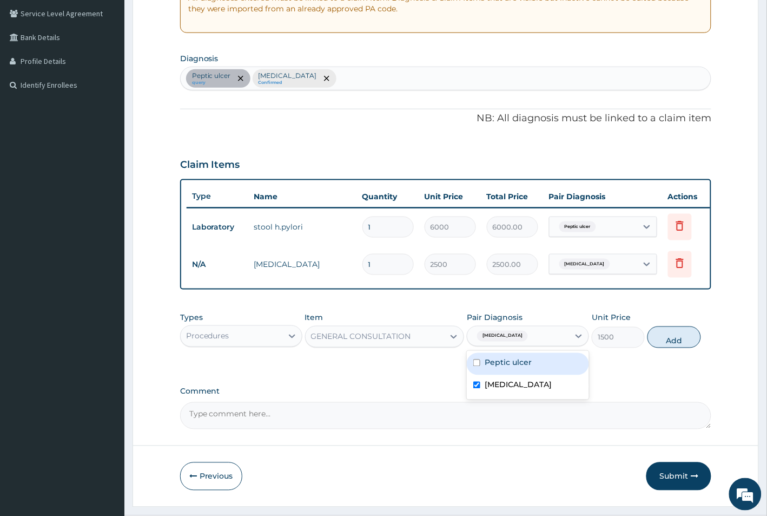
click at [523, 375] on div "Peptic ulcer" at bounding box center [528, 364] width 122 height 22
checkbox input "true"
click at [675, 348] on button "Add" at bounding box center [674, 337] width 53 height 22
type input "0"
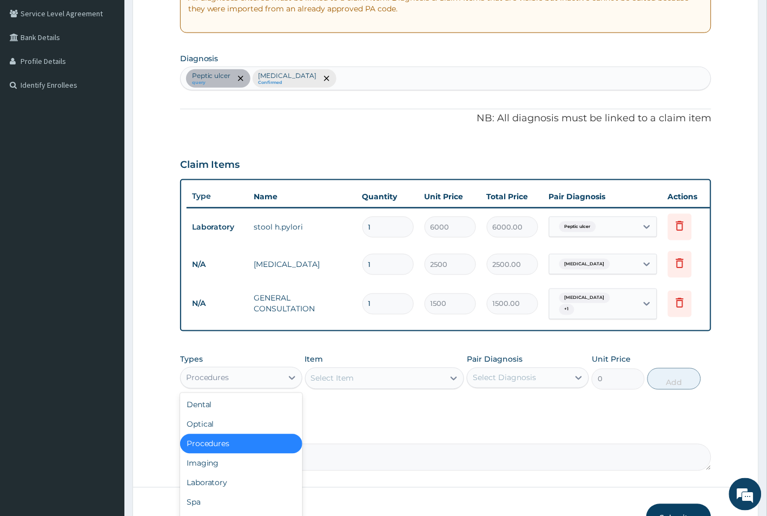
click at [250, 383] on div "Procedures" at bounding box center [232, 377] width 102 height 17
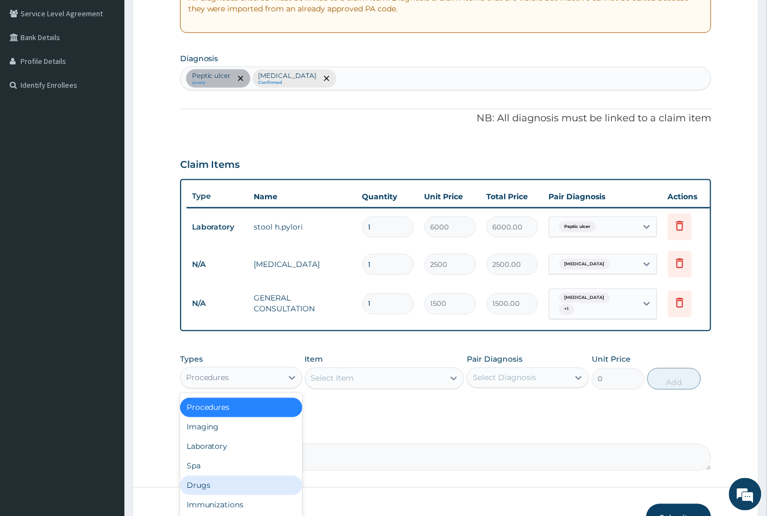
click at [215, 494] on div "Drugs" at bounding box center [241, 485] width 122 height 19
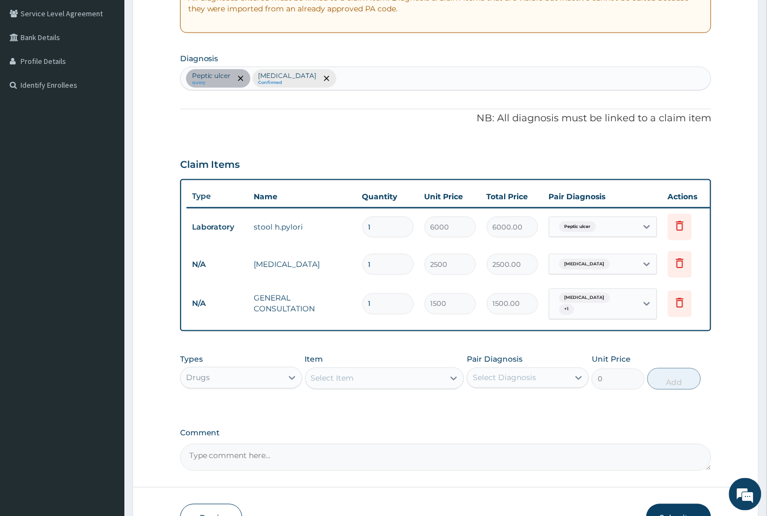
click at [374, 381] on div "Select Item" at bounding box center [375, 378] width 139 height 17
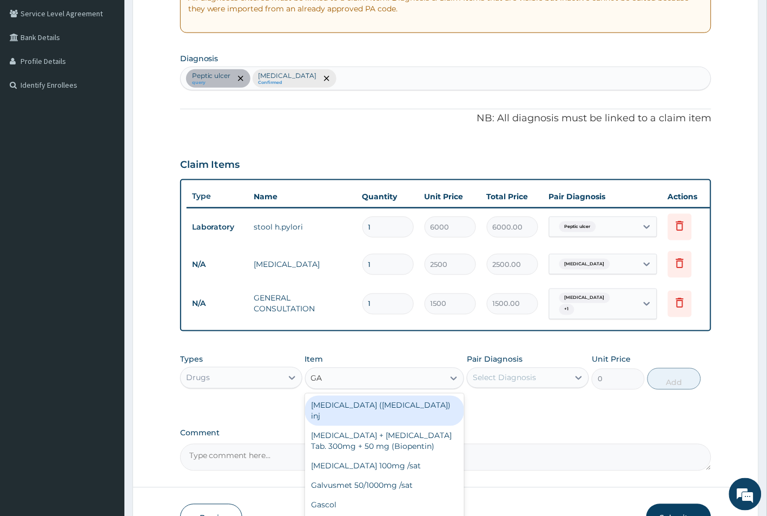
type input "GAS"
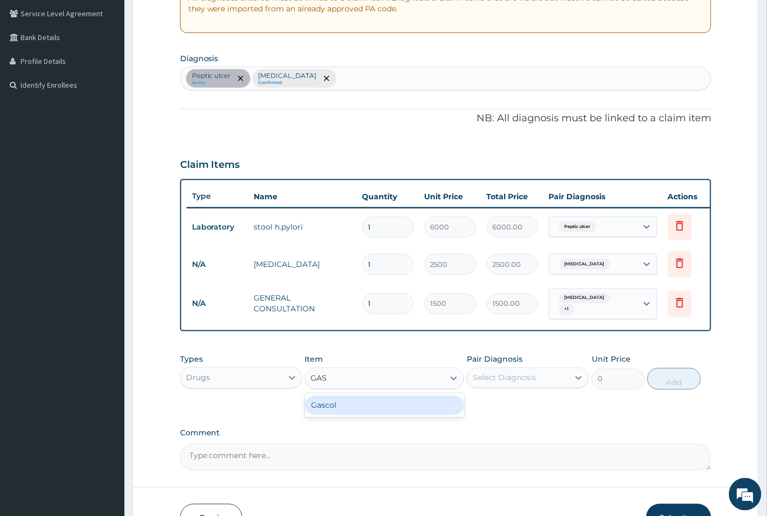
click at [370, 415] on div "Gascol" at bounding box center [385, 405] width 160 height 19
type input "1500"
click at [562, 366] on div "Pair Diagnosis Select Diagnosis" at bounding box center [528, 372] width 122 height 36
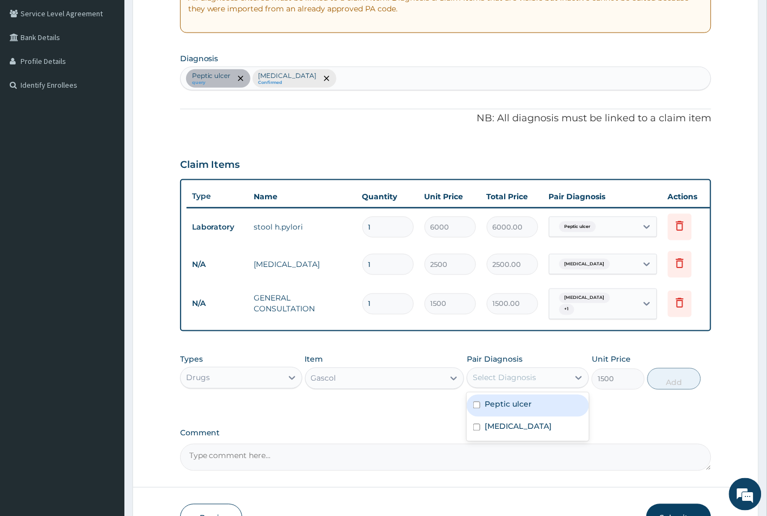
click at [561, 379] on div "Select Diagnosis" at bounding box center [518, 377] width 102 height 17
click at [547, 417] on div "Peptic ulcer" at bounding box center [528, 405] width 122 height 22
checkbox input "true"
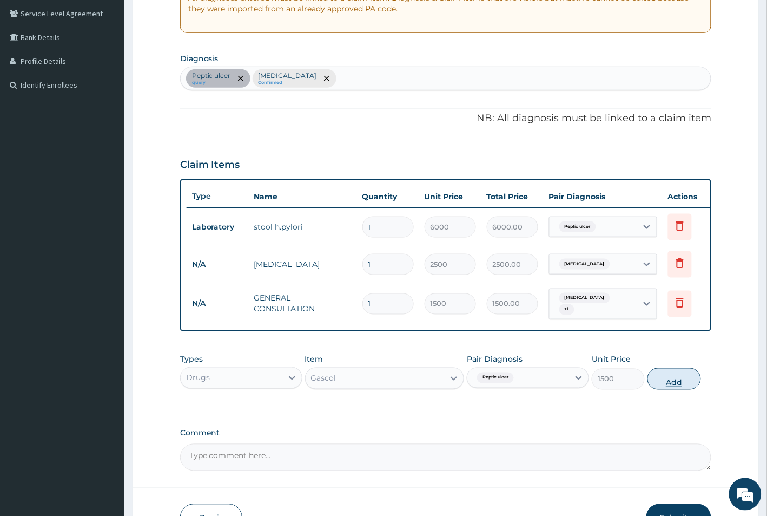
click at [699, 384] on button "Add" at bounding box center [674, 379] width 53 height 22
type input "0"
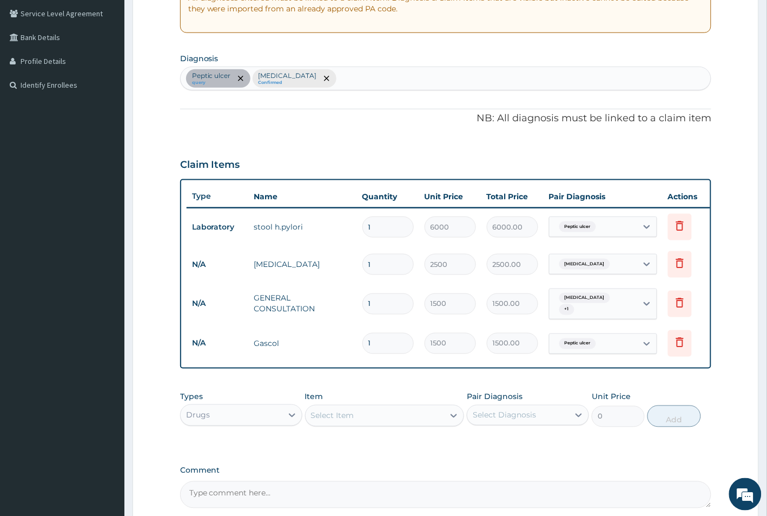
click at [344, 421] on div "Select Item" at bounding box center [332, 415] width 43 height 11
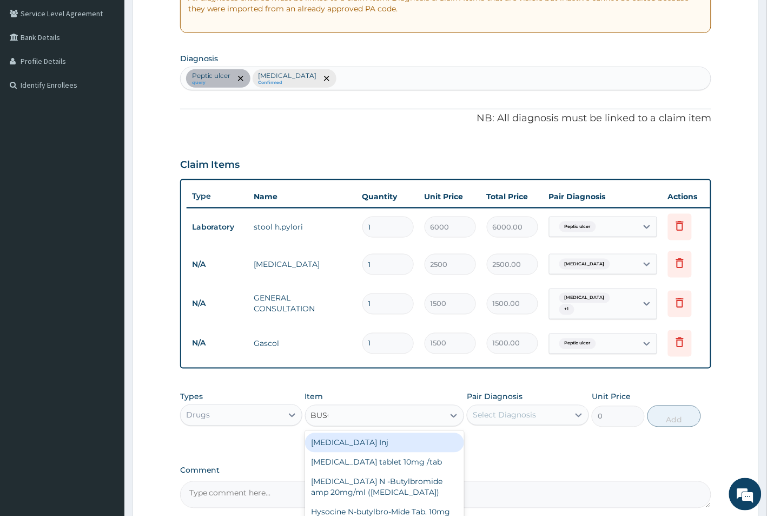
type input "BUSCO"
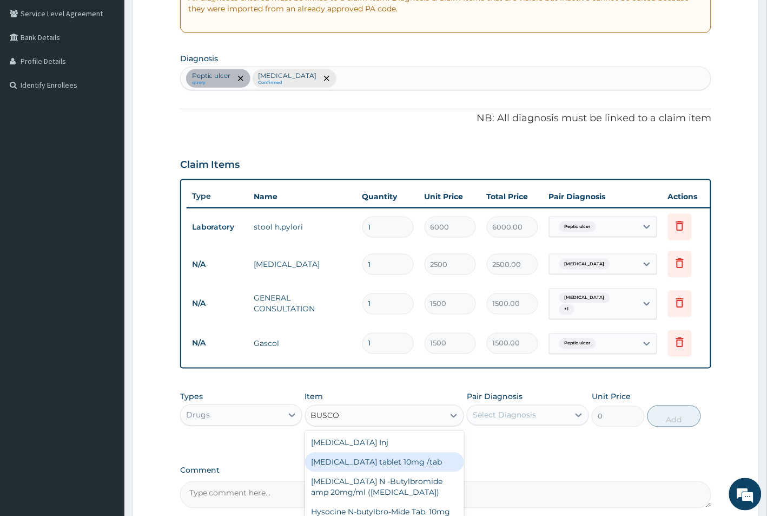
click at [334, 469] on div "Buscopan tablet 10mg /tab" at bounding box center [385, 461] width 160 height 19
type input "50"
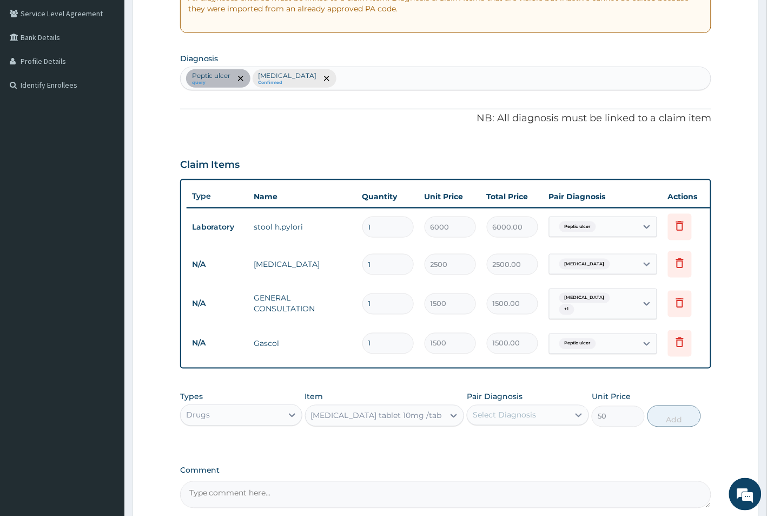
click at [319, 73] on div "Peptic ulcer query Sepsis Confirmed" at bounding box center [446, 78] width 531 height 23
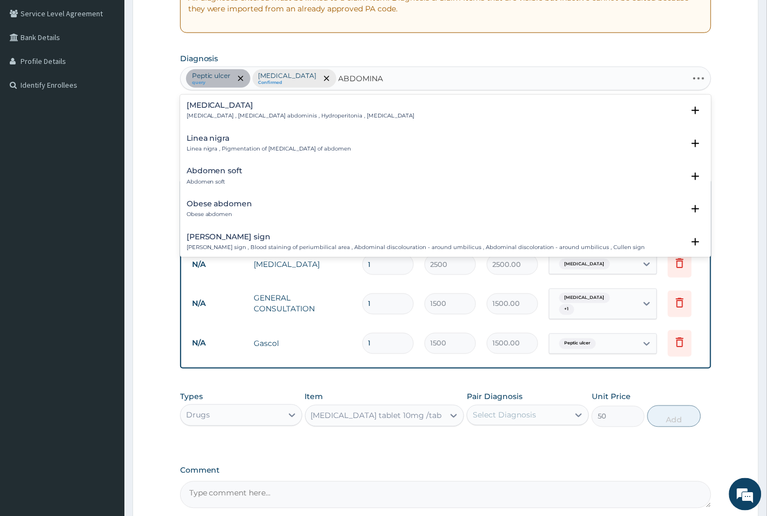
type input "ABDOMINAL"
click at [214, 177] on div "Abdominal pain Abdominal pain , AP - Abdominal pain" at bounding box center [240, 176] width 107 height 19
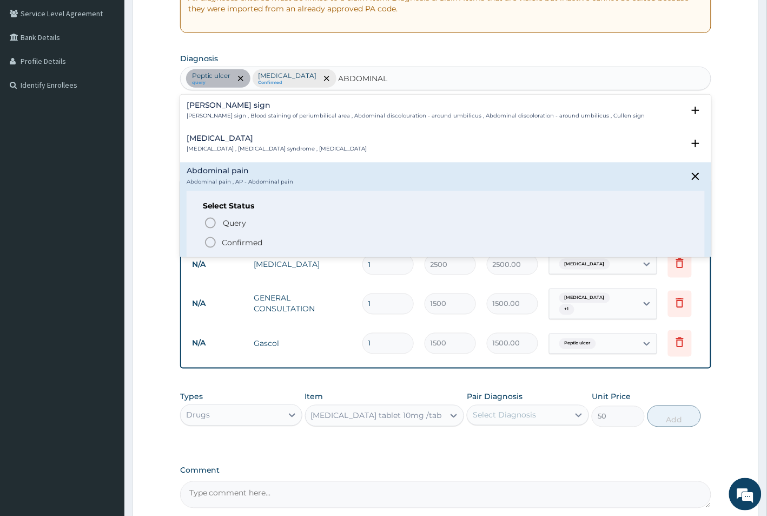
click at [227, 234] on div "Query Query covers suspected (?), Keep in view (kiv), Ruled out (r/o) Confirmed" at bounding box center [446, 231] width 486 height 33
click at [243, 245] on p "Confirmed" at bounding box center [242, 242] width 41 height 11
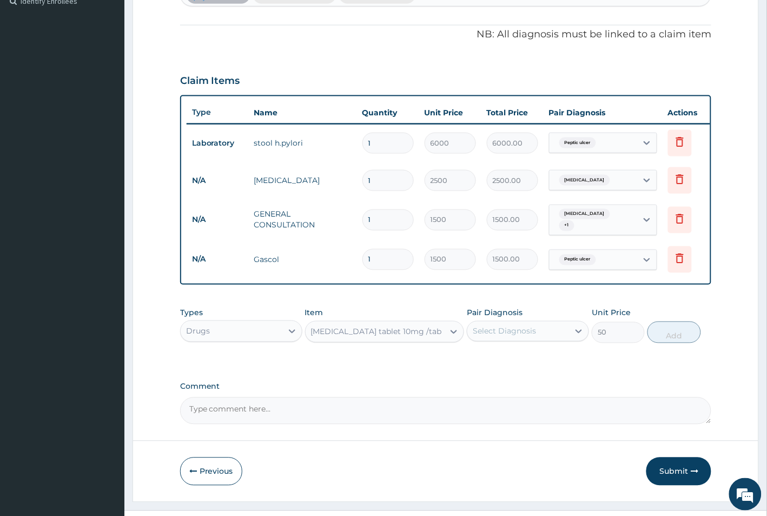
scroll to position [336, 0]
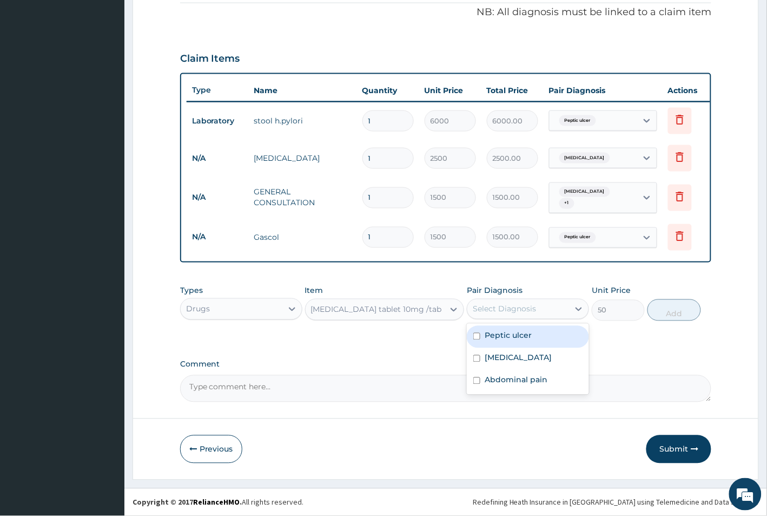
click at [499, 315] on div "Select Diagnosis" at bounding box center [518, 308] width 102 height 17
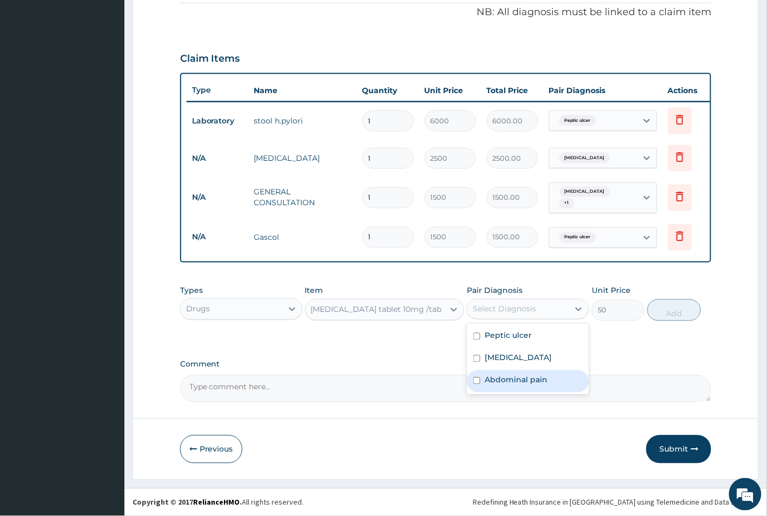
drag, startPoint x: 526, startPoint y: 386, endPoint x: 579, endPoint y: 367, distance: 56.8
click at [526, 385] on div "Abdominal pain" at bounding box center [528, 381] width 122 height 22
checkbox input "true"
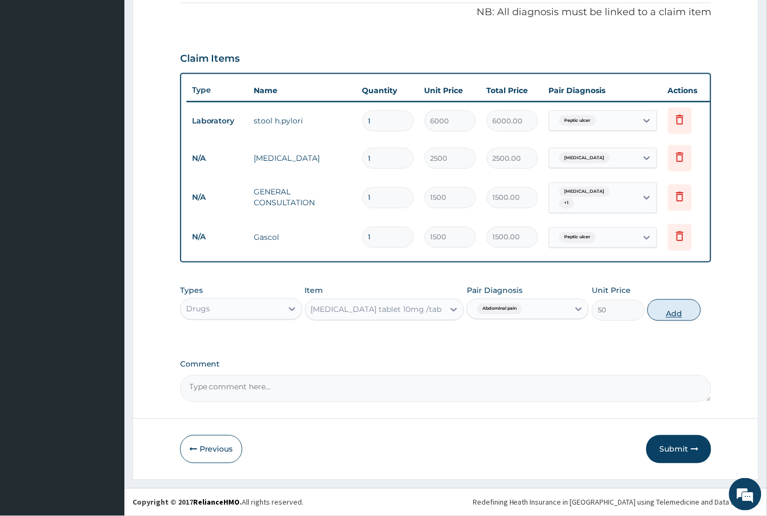
click at [677, 307] on button "Add" at bounding box center [674, 310] width 53 height 22
type input "0"
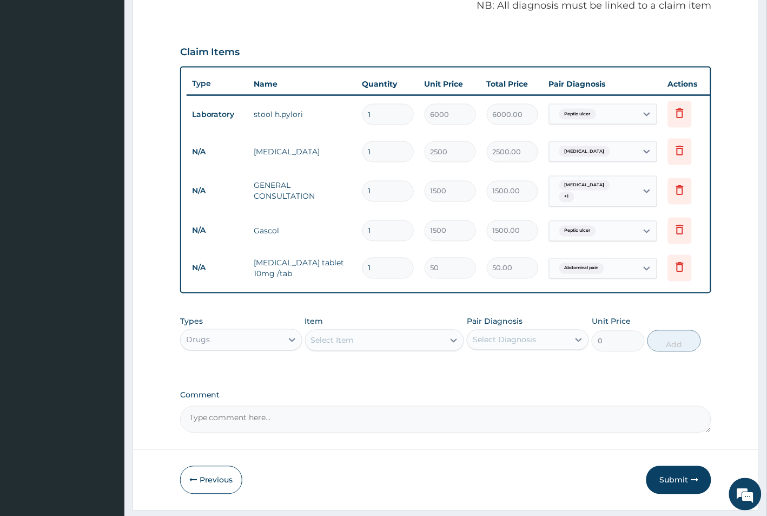
type input "12"
type input "600.00"
type input "12"
click at [671, 485] on button "Submit" at bounding box center [679, 480] width 65 height 28
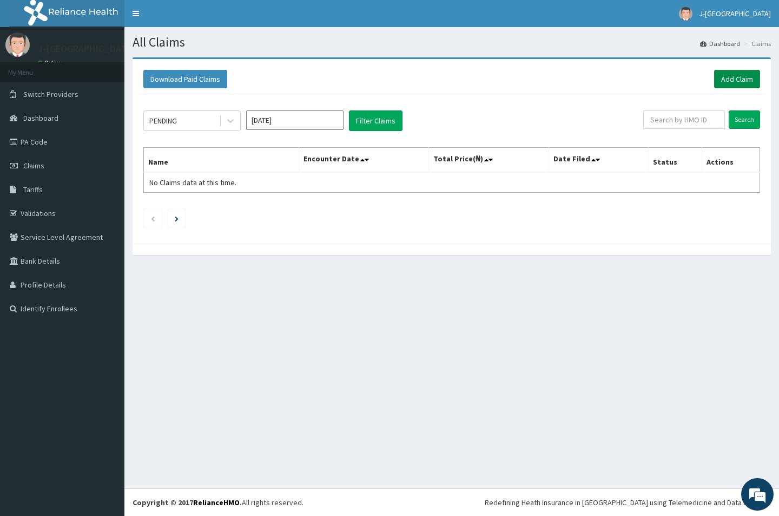
click at [728, 76] on link "Add Claim" at bounding box center [737, 79] width 46 height 18
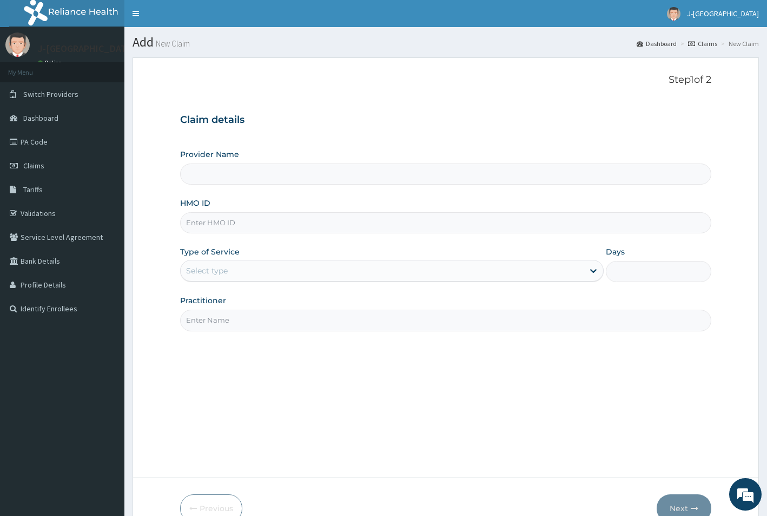
type input "J-[GEOGRAPHIC_DATA]"
click at [241, 214] on input "HMO ID" at bounding box center [446, 222] width 532 height 21
paste input "ZTE/10051/E"
type input "ZTE/10051/E"
click at [242, 276] on div "Select type" at bounding box center [382, 270] width 403 height 17
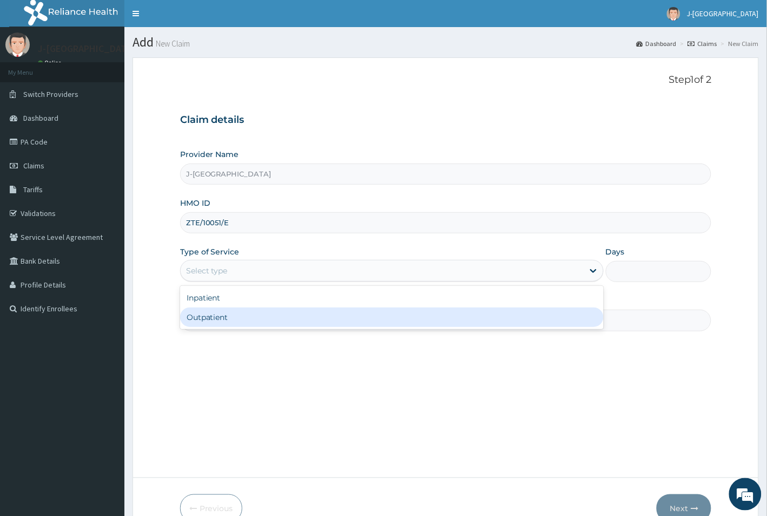
click at [235, 317] on div "Outpatient" at bounding box center [392, 316] width 424 height 19
type input "1"
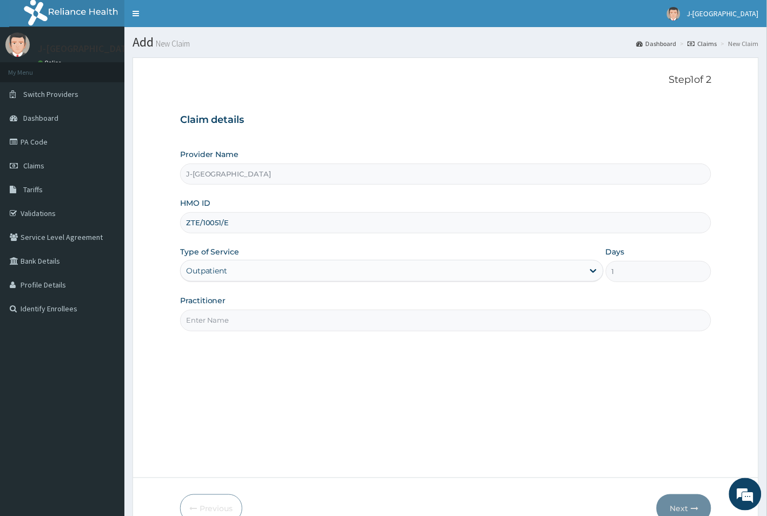
click at [237, 322] on input "Practitioner" at bounding box center [446, 319] width 532 height 21
type input "DR EDOKWE"
click at [699, 507] on icon "button" at bounding box center [695, 508] width 8 height 8
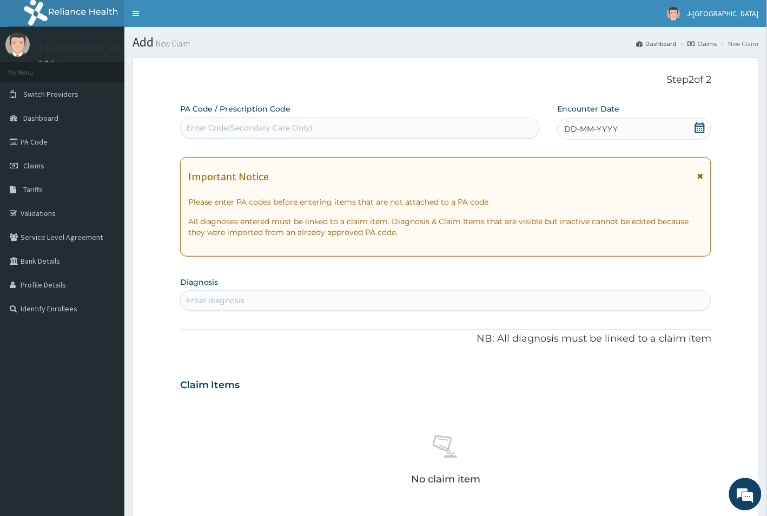
click at [262, 120] on div "Enter Code(Secondary Care Only)" at bounding box center [360, 127] width 359 height 17
paste input "PA/EF741D"
type input "PA/EF741D"
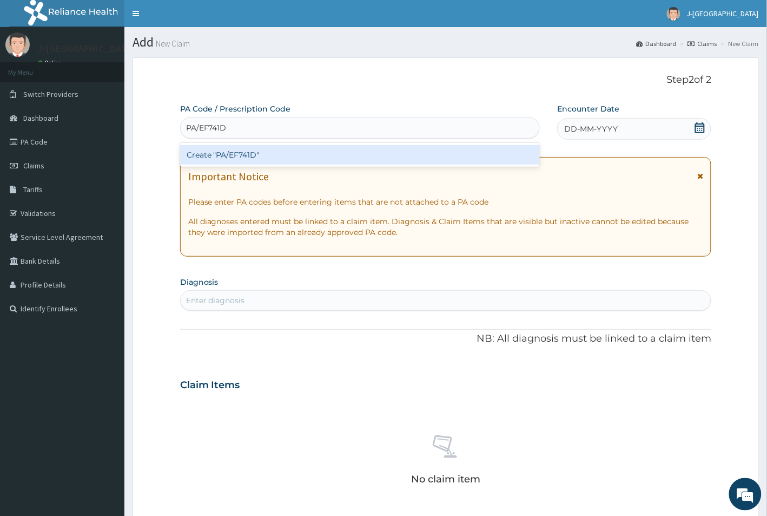
click at [268, 156] on div "Create "PA/EF741D"" at bounding box center [360, 154] width 360 height 19
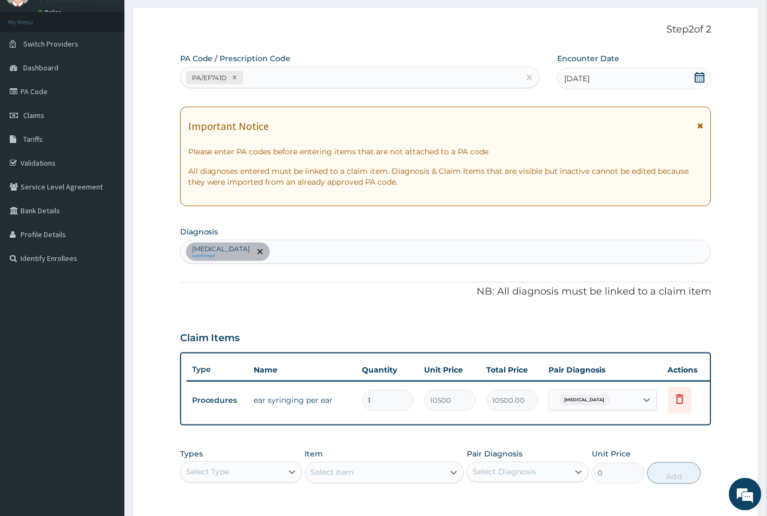
scroll to position [203, 0]
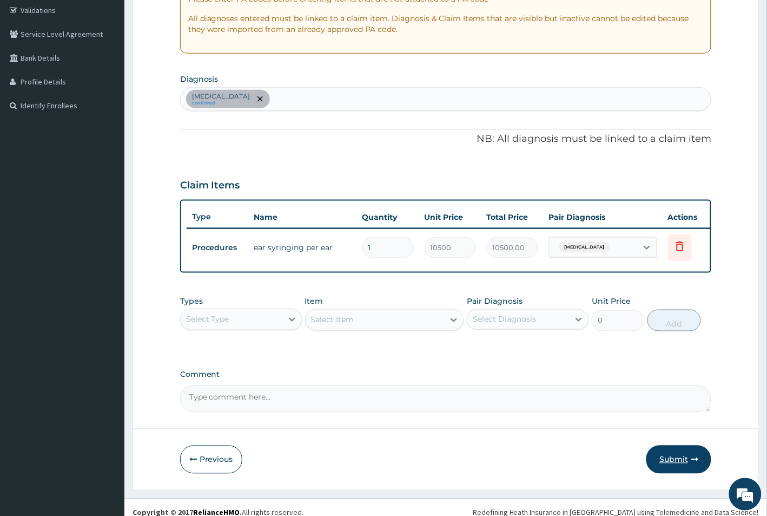
click at [674, 469] on button "Submit" at bounding box center [679, 459] width 65 height 28
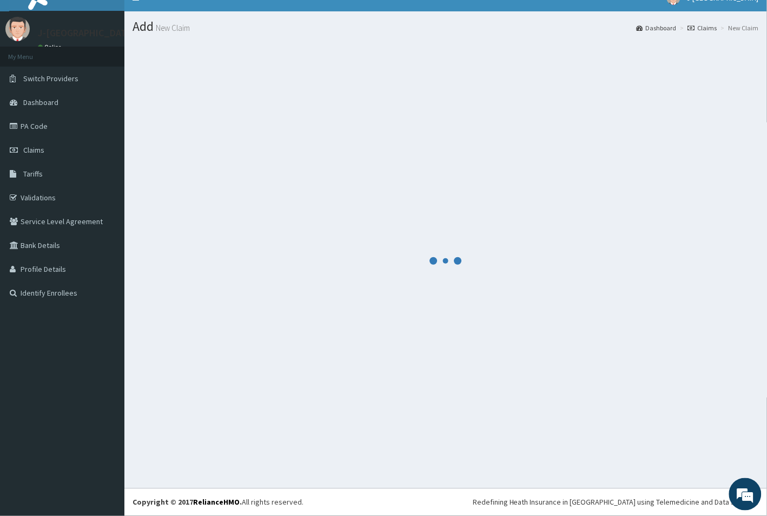
scroll to position [16, 0]
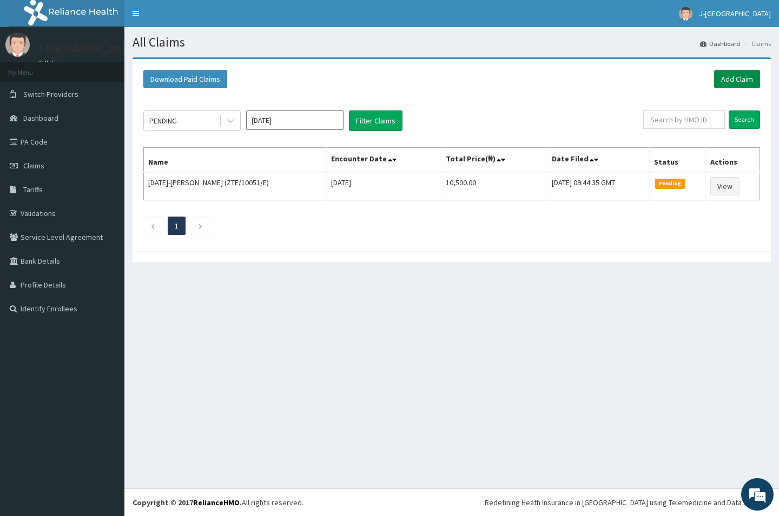
click at [729, 74] on link "Add Claim" at bounding box center [737, 79] width 46 height 18
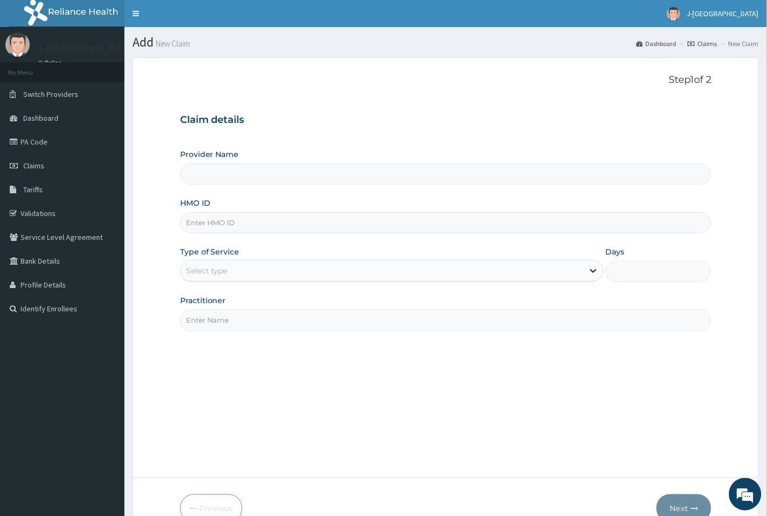
click at [254, 220] on input "HMO ID" at bounding box center [446, 222] width 532 height 21
type input "J-[GEOGRAPHIC_DATA]"
paste input "SFA/14523/A"
type input "SFA/14523/A"
click at [262, 275] on div "Select type" at bounding box center [382, 270] width 403 height 17
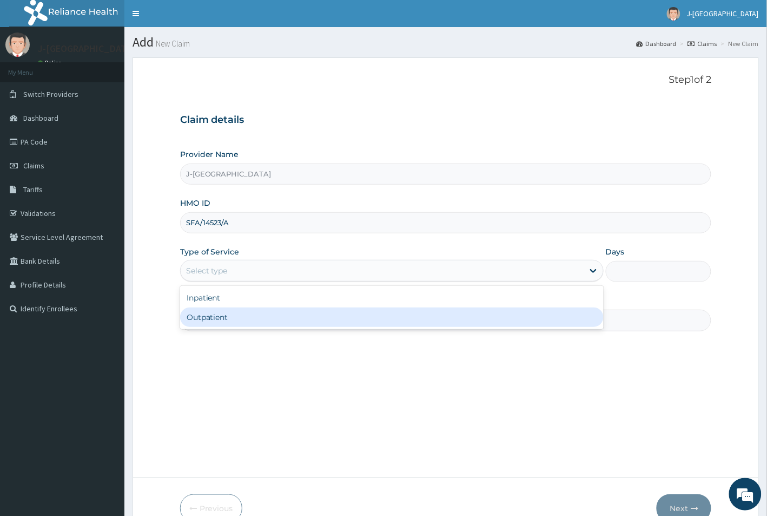
click at [255, 325] on div "Outpatient" at bounding box center [392, 316] width 424 height 19
type input "1"
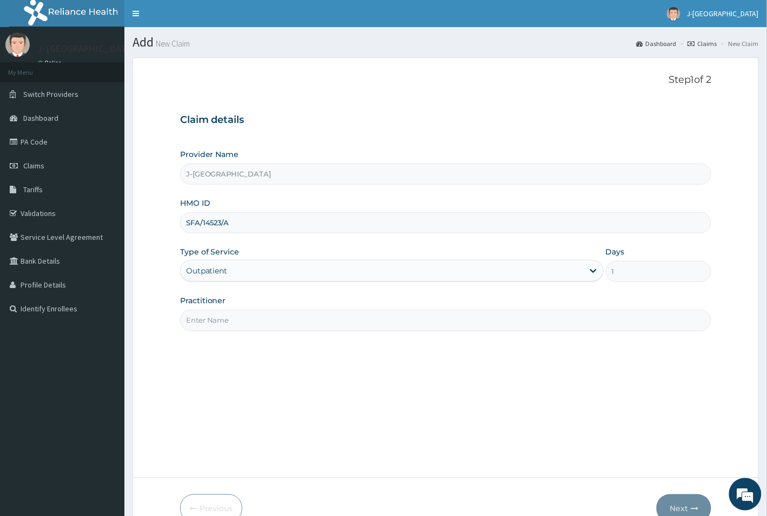
click at [257, 318] on input "Practitioner" at bounding box center [446, 319] width 532 height 21
type input "DR [PERSON_NAME]"
click at [686, 503] on button "Next" at bounding box center [684, 508] width 55 height 28
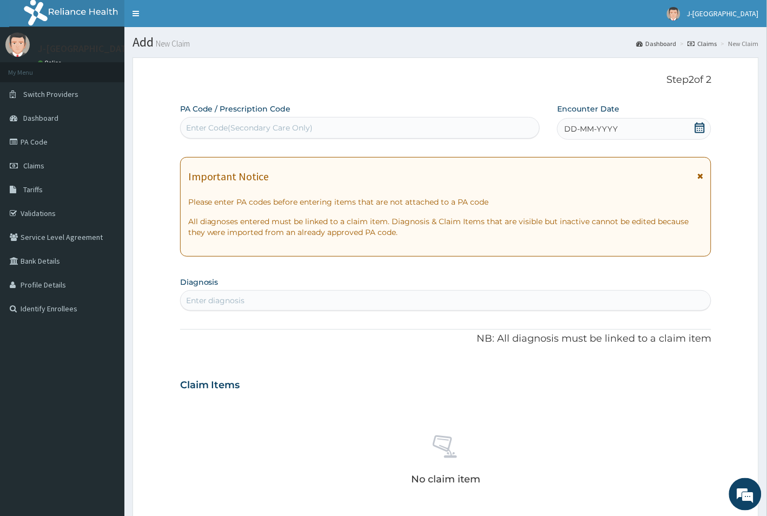
click at [417, 120] on div "Enter Code(Secondary Care Only)" at bounding box center [360, 127] width 359 height 17
paste input "PA/107ABF"
type input "PA/107ABF"
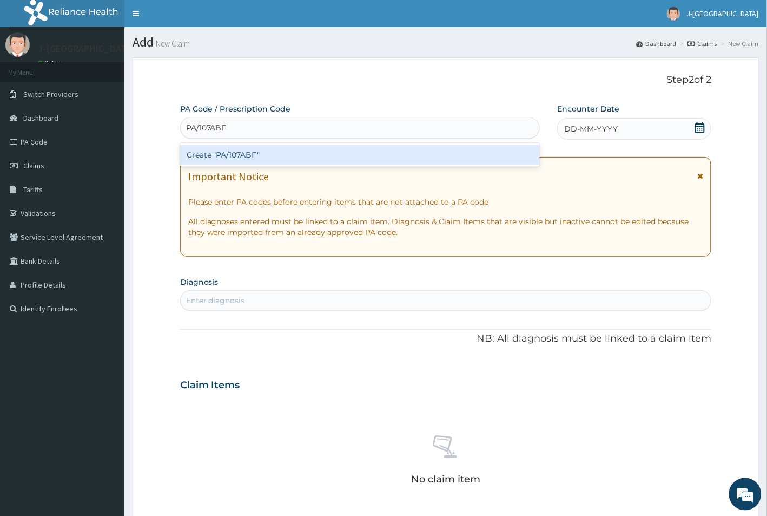
click at [335, 153] on div "Create "PA/107ABF"" at bounding box center [360, 154] width 360 height 19
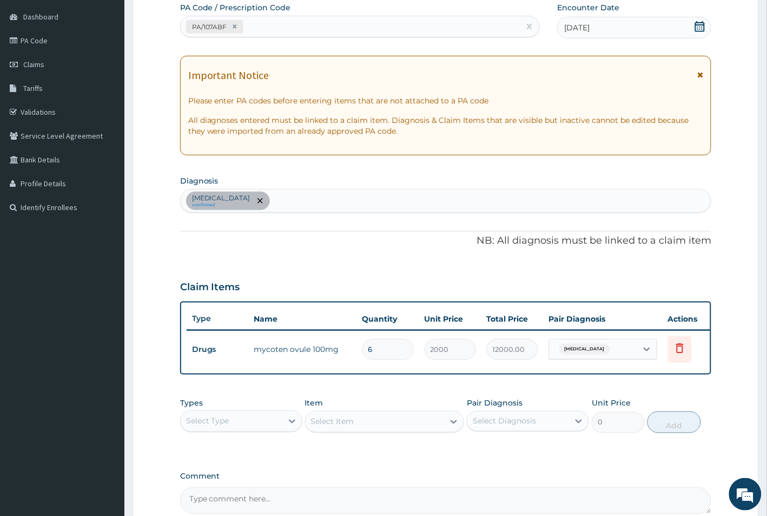
scroll to position [135, 0]
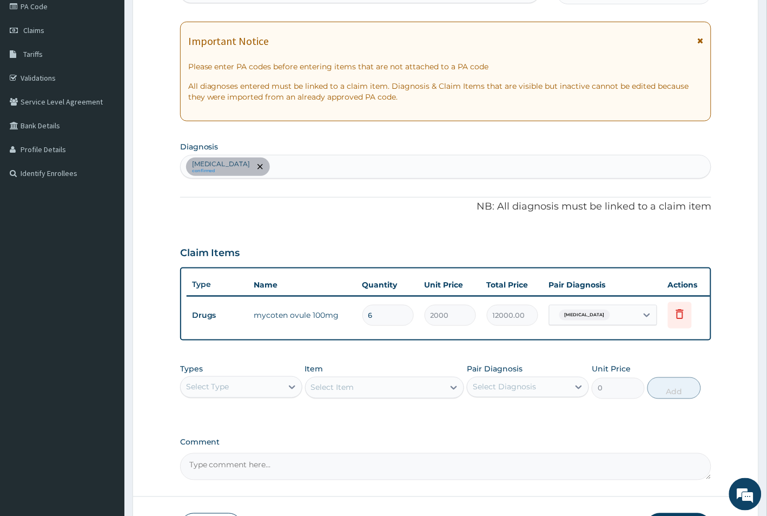
drag, startPoint x: 409, startPoint y: 315, endPoint x: 360, endPoint y: 313, distance: 48.8
click at [360, 313] on td "6" at bounding box center [388, 315] width 62 height 32
type input "2"
type input "4000.00"
type input "2"
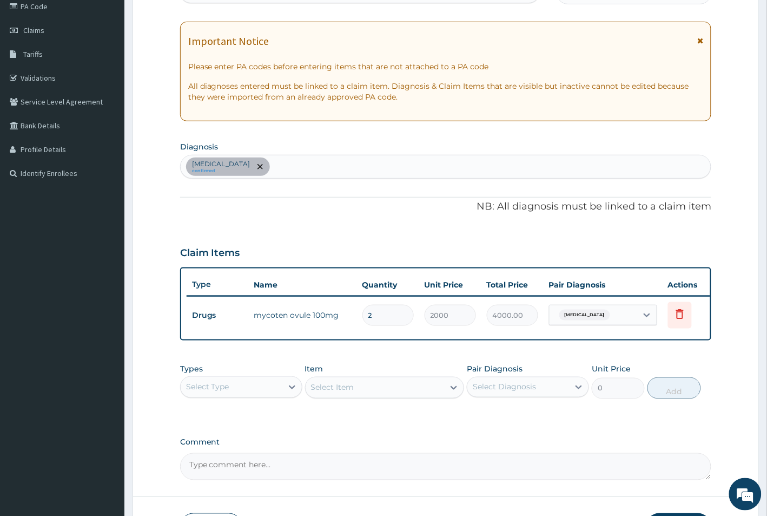
click at [494, 229] on div "PA Code / Prescription Code PA/107ABF Encounter Date 10-09-2025 Important Notic…" at bounding box center [446, 224] width 532 height 512
click at [293, 163] on div "Candidiasis confirmed" at bounding box center [446, 166] width 531 height 23
click at [262, 396] on div "Select Type" at bounding box center [232, 386] width 102 height 17
click at [259, 463] on div "Procedures" at bounding box center [241, 452] width 122 height 19
click at [366, 398] on div "Select Item" at bounding box center [385, 388] width 160 height 22
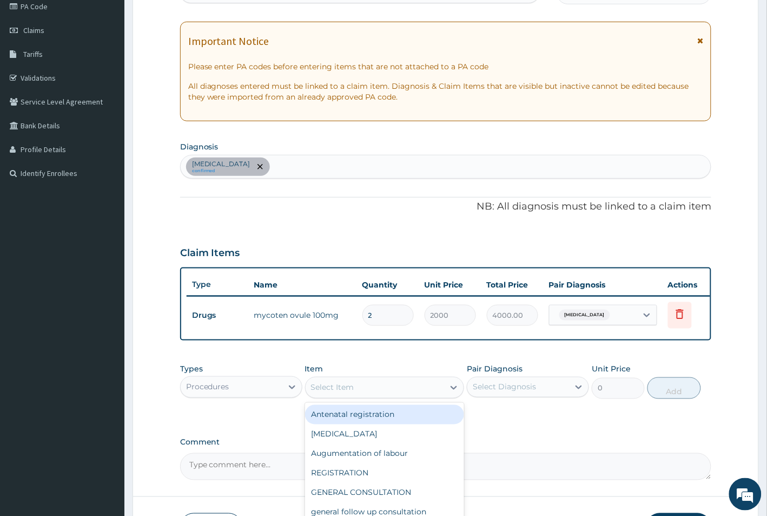
click at [366, 396] on div "Select Item" at bounding box center [375, 387] width 139 height 17
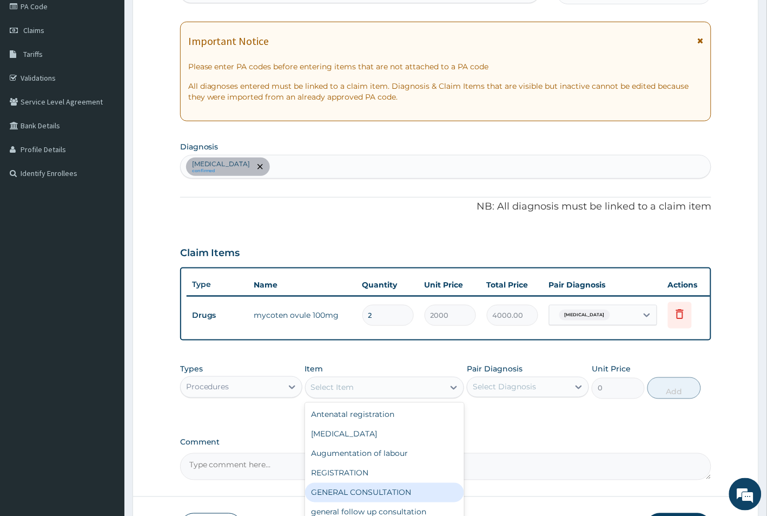
drag, startPoint x: 385, startPoint y: 500, endPoint x: 458, endPoint y: 475, distance: 77.5
click at [387, 499] on div "GENERAL CONSULTATION" at bounding box center [385, 492] width 160 height 19
type input "1500"
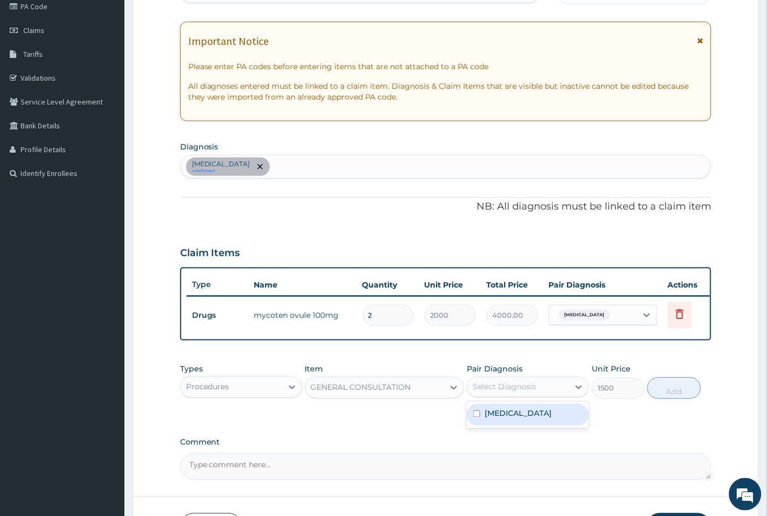
click at [514, 392] on div "Select Diagnosis" at bounding box center [504, 386] width 63 height 11
drag, startPoint x: 507, startPoint y: 429, endPoint x: 561, endPoint y: 414, distance: 56.0
click at [509, 419] on label "Candidiasis" at bounding box center [518, 413] width 67 height 11
checkbox input "true"
click at [661, 398] on button "Add" at bounding box center [674, 388] width 53 height 22
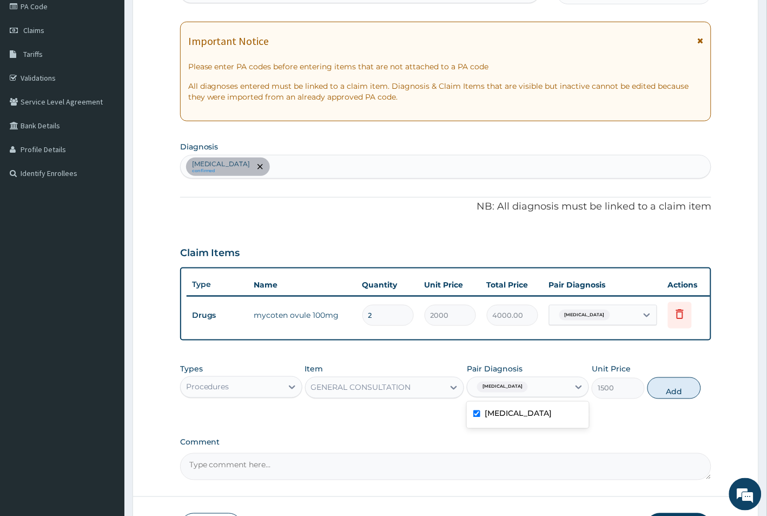
type input "0"
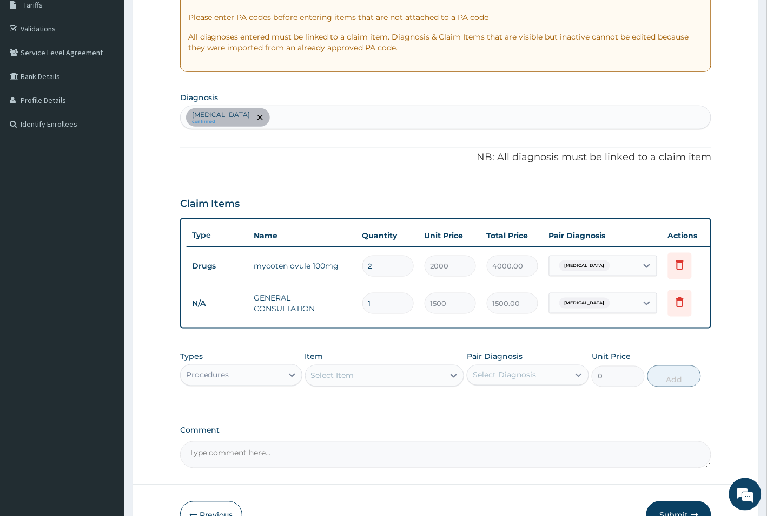
scroll to position [261, 0]
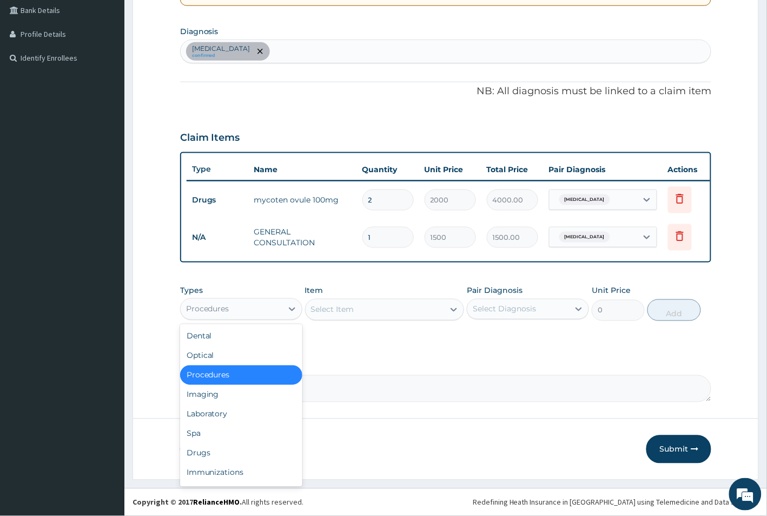
click at [273, 299] on div "Procedures" at bounding box center [241, 309] width 122 height 22
click at [232, 450] on div "Drugs" at bounding box center [241, 452] width 122 height 19
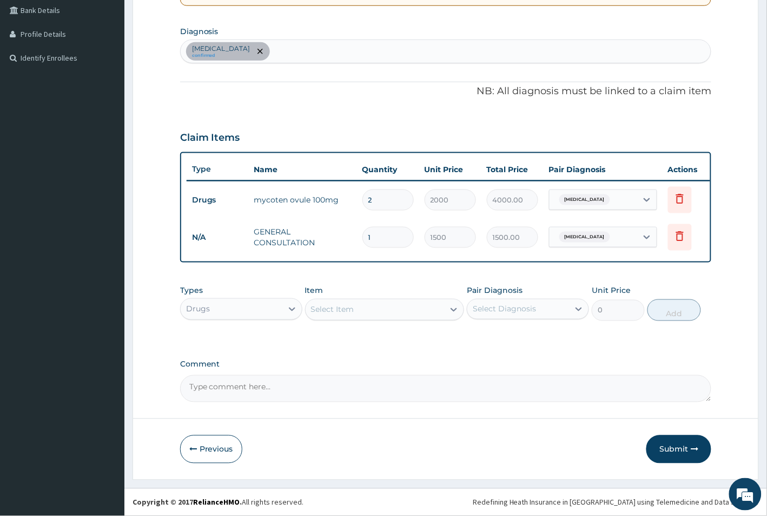
click at [364, 306] on div "Select Item" at bounding box center [375, 309] width 139 height 17
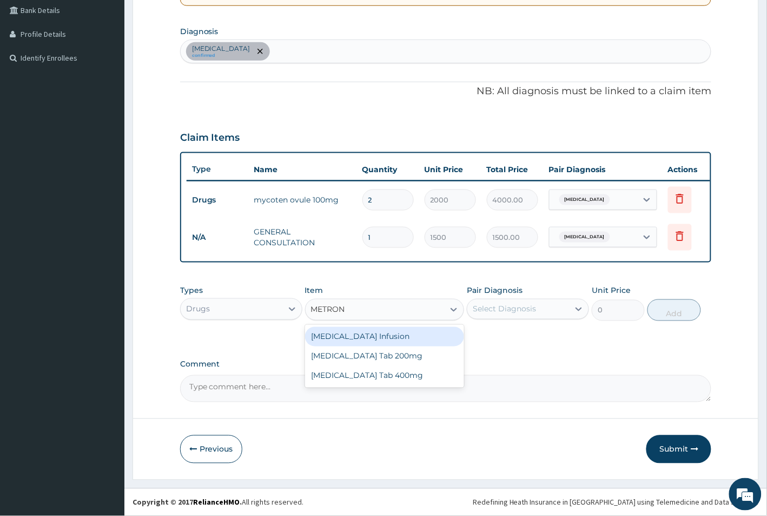
type input "METRONI"
click at [374, 360] on div "[MEDICAL_DATA] Tab 200mg" at bounding box center [385, 355] width 160 height 19
type input "20"
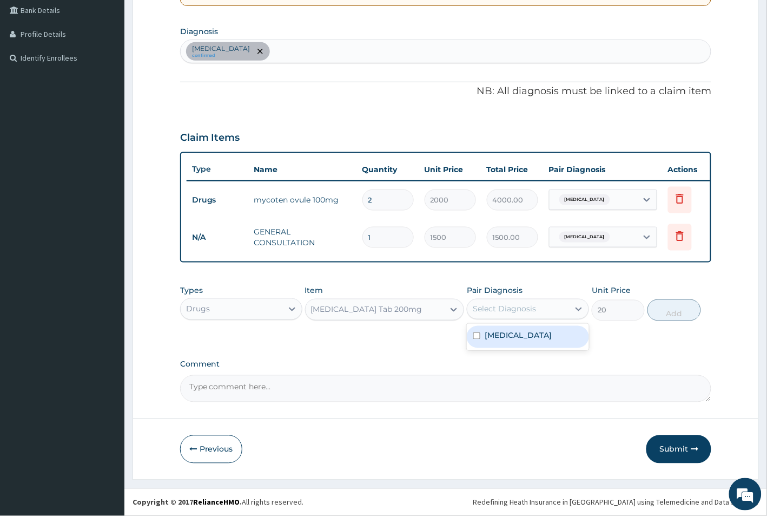
click at [523, 301] on div "Select Diagnosis" at bounding box center [518, 308] width 102 height 17
drag, startPoint x: 531, startPoint y: 341, endPoint x: 628, endPoint y: 318, distance: 99.6
click at [535, 339] on div "Candidiasis" at bounding box center [528, 337] width 122 height 22
checkbox input "true"
click at [682, 312] on button "Add" at bounding box center [674, 310] width 53 height 22
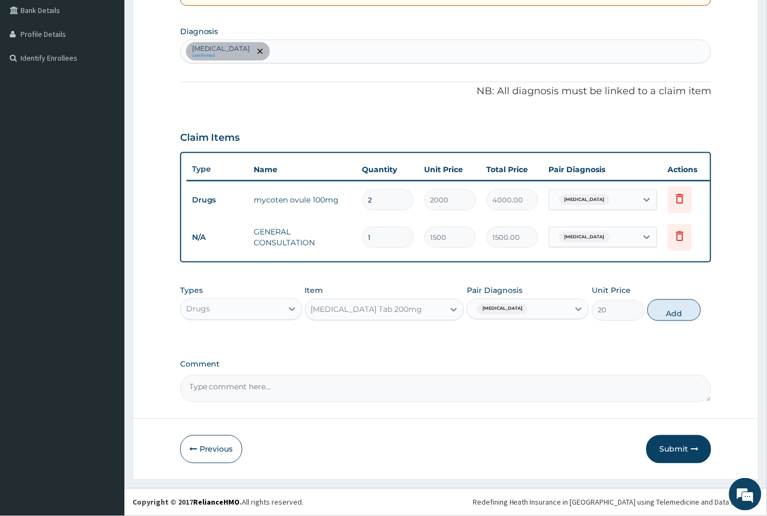
type input "0"
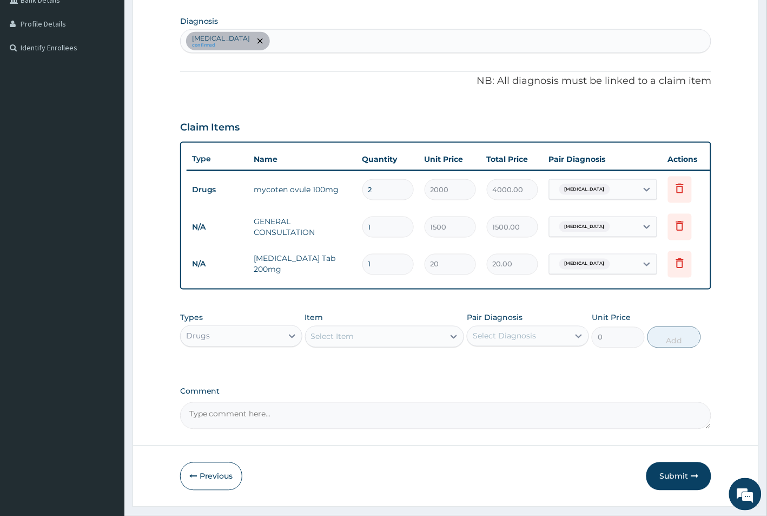
drag, startPoint x: 404, startPoint y: 262, endPoint x: 317, endPoint y: 262, distance: 87.7
click at [317, 262] on tr "N/A Metronidazole Tab 200mg 1 20 20.00 Candidiasis Delete" at bounding box center [452, 264] width 530 height 37
type input "3"
type input "60.00"
type input "30"
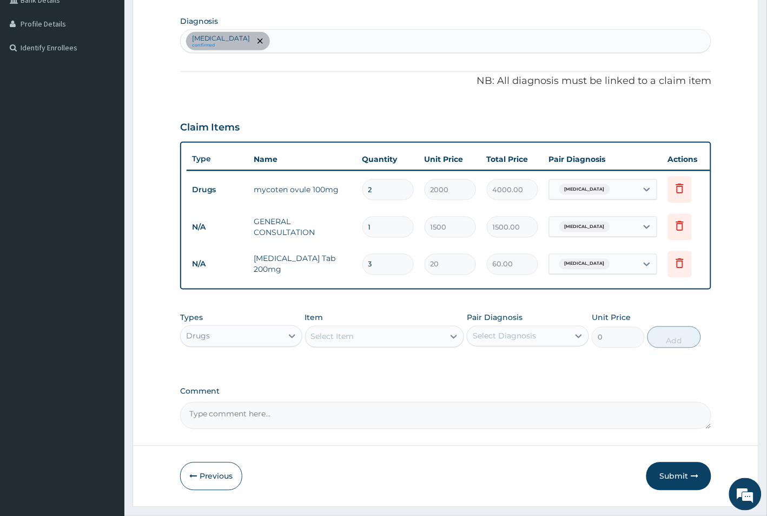
type input "600.00"
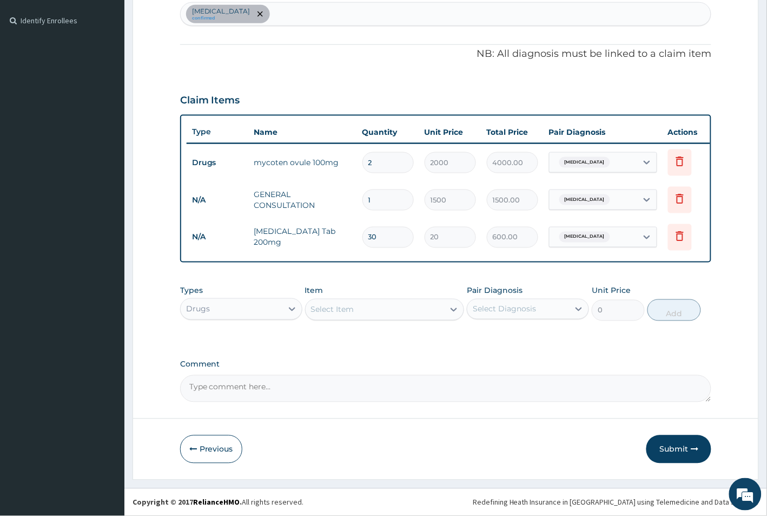
scroll to position [299, 0]
type input "30"
click at [681, 444] on button "Submit" at bounding box center [679, 449] width 65 height 28
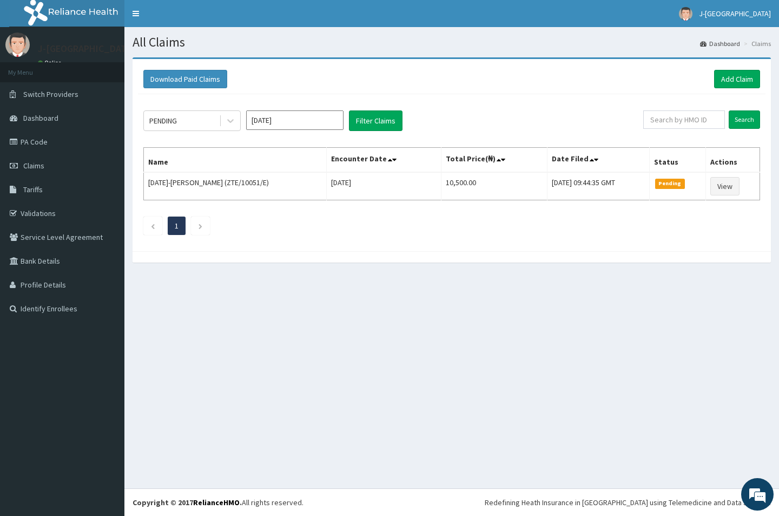
click at [748, 68] on div "Download Paid Claims Add Claim" at bounding box center [452, 79] width 628 height 30
click at [733, 79] on link "Add Claim" at bounding box center [737, 79] width 46 height 18
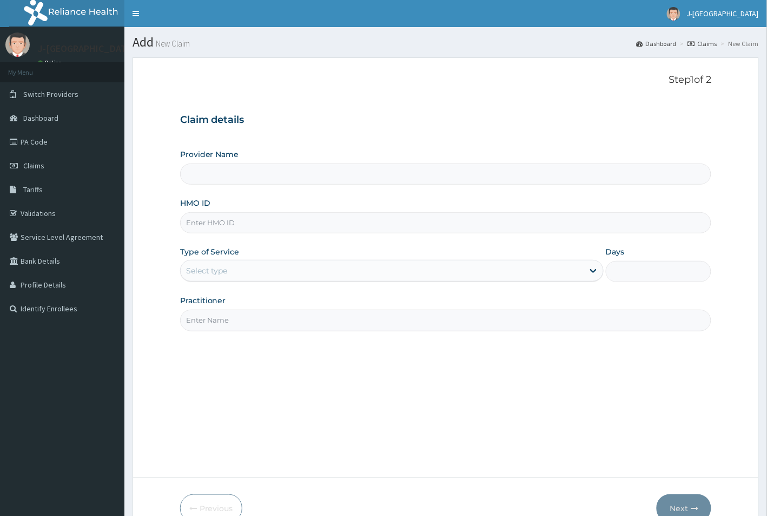
click at [242, 226] on input "HMO ID" at bounding box center [446, 222] width 532 height 21
paste input "OHT/10508/C"
type input "OHT/10508/C"
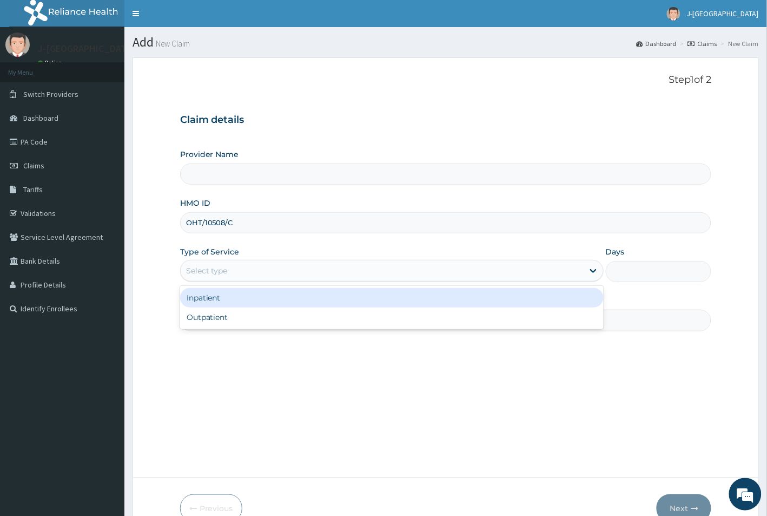
drag, startPoint x: 254, startPoint y: 272, endPoint x: 254, endPoint y: 288, distance: 16.2
click at [254, 272] on div "Select type" at bounding box center [382, 270] width 403 height 17
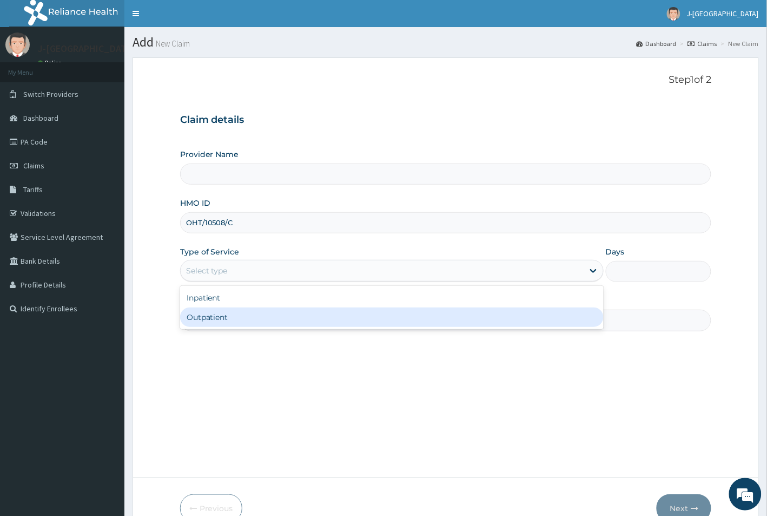
click at [253, 320] on div "Outpatient" at bounding box center [392, 316] width 424 height 19
type input "1"
type input "J-[GEOGRAPHIC_DATA]"
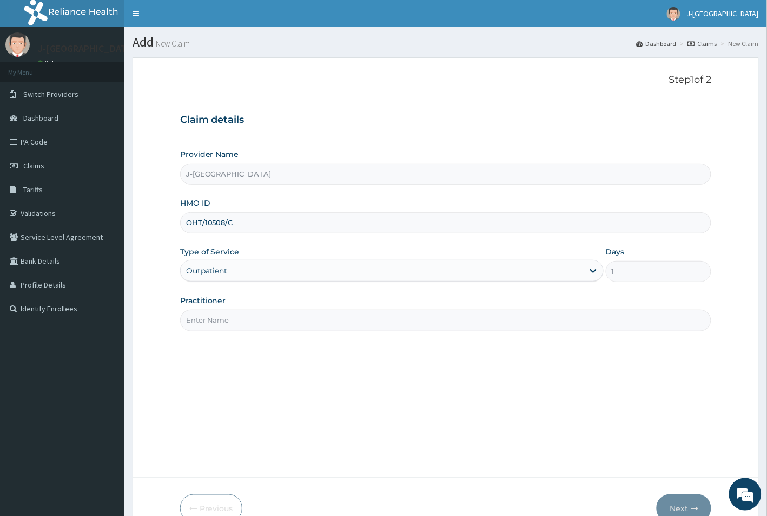
click at [245, 319] on input "Practitioner" at bounding box center [446, 319] width 532 height 21
type input "DR [PERSON_NAME]"
click at [683, 503] on button "Next" at bounding box center [684, 508] width 55 height 28
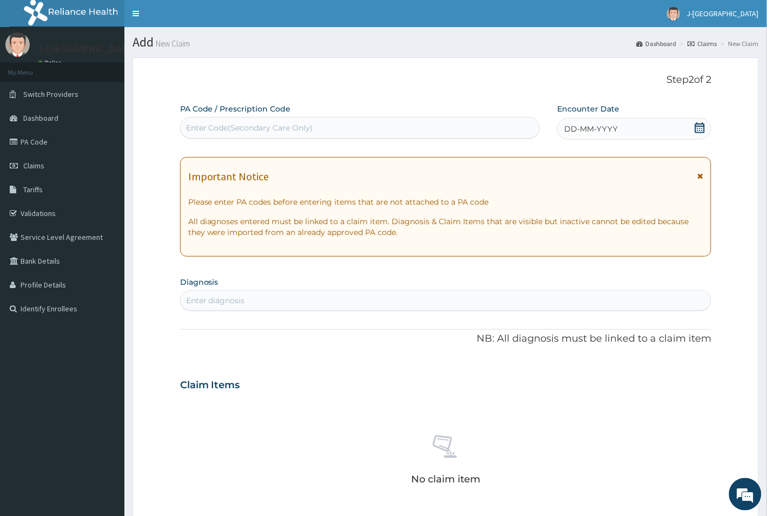
click at [326, 116] on div "PA Code / Prescription Code Enter Code(Secondary Care Only)" at bounding box center [360, 120] width 360 height 35
click at [326, 120] on div "Enter Code(Secondary Care Only)" at bounding box center [360, 127] width 359 height 17
paste input "PA/A45BC4"
type input "PA/A45BC4"
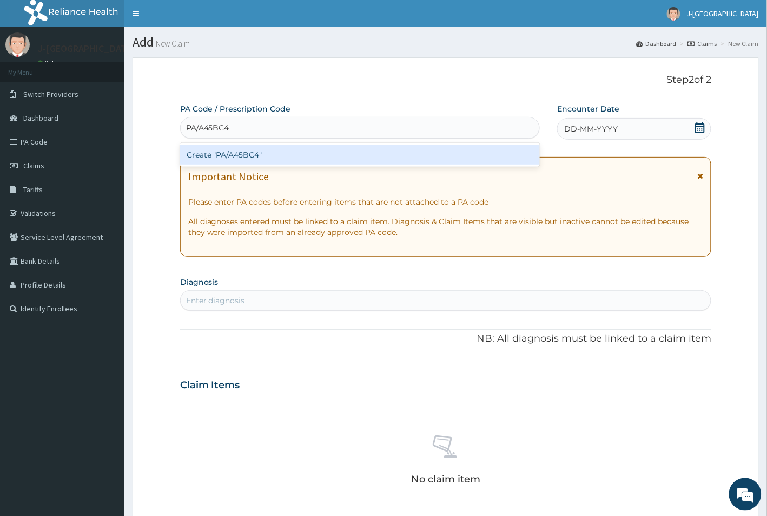
click at [302, 150] on div "Create "PA/A45BC4"" at bounding box center [360, 154] width 360 height 19
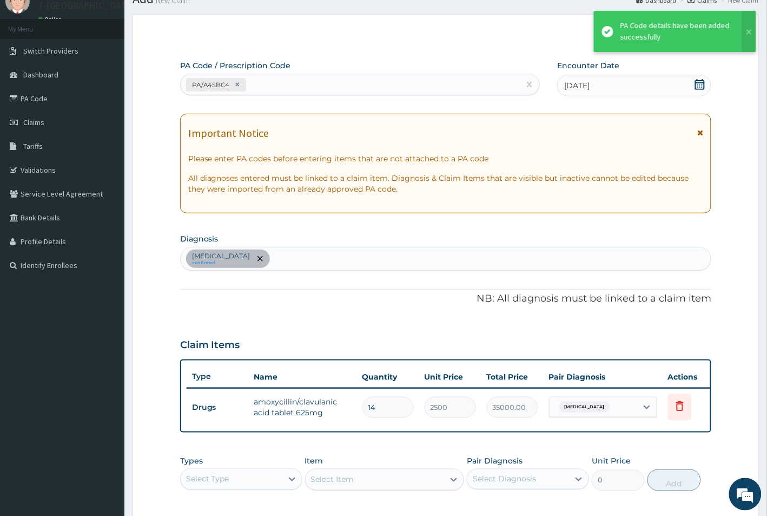
scroll to position [68, 0]
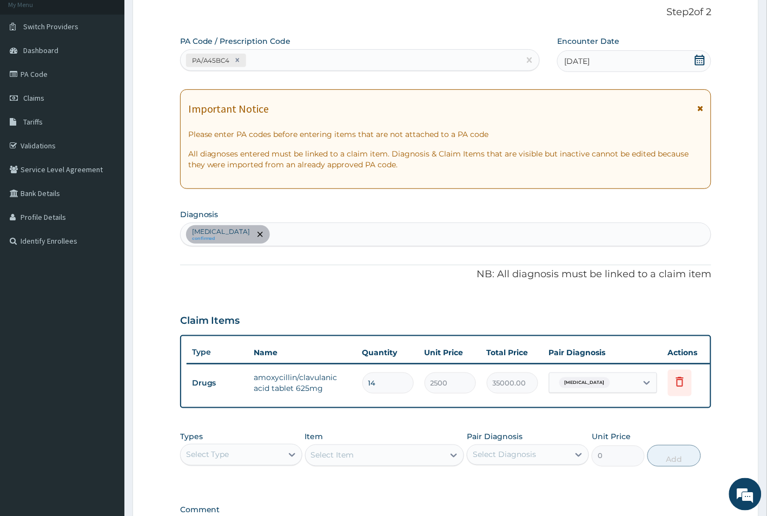
click at [293, 235] on div "Sepsis confirmed" at bounding box center [446, 234] width 531 height 23
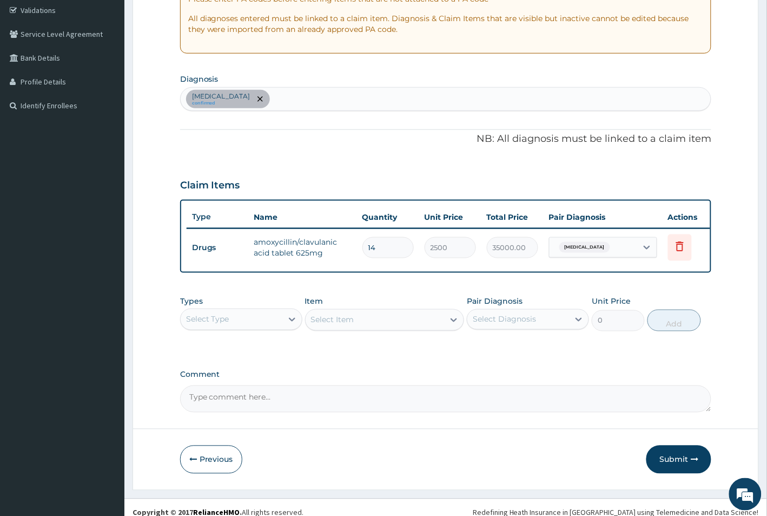
click at [248, 320] on div "Select Type" at bounding box center [232, 319] width 102 height 17
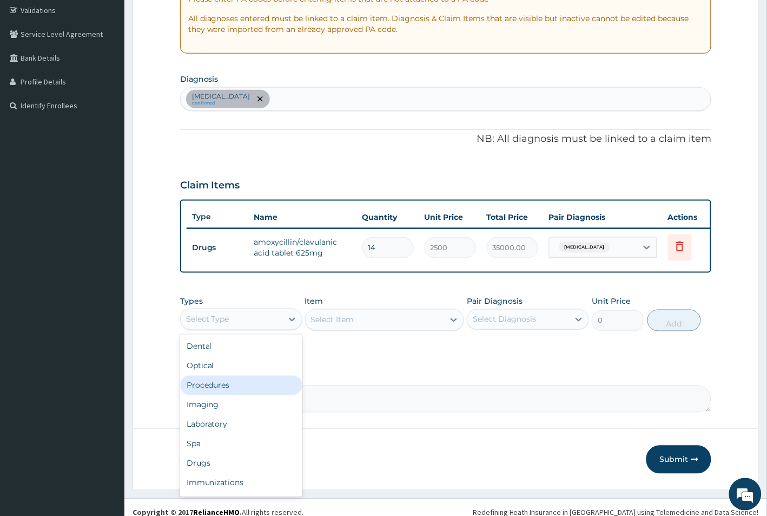
click at [239, 395] on div "Procedures" at bounding box center [241, 385] width 122 height 19
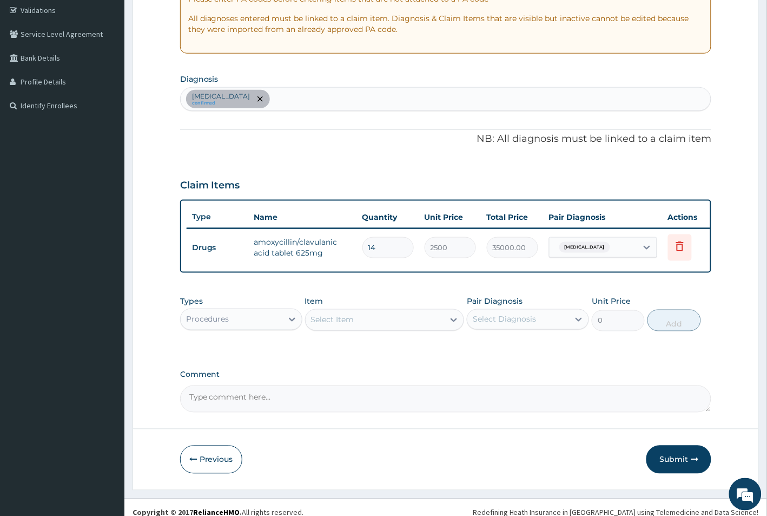
click at [350, 325] on div "Select Item" at bounding box center [332, 319] width 43 height 11
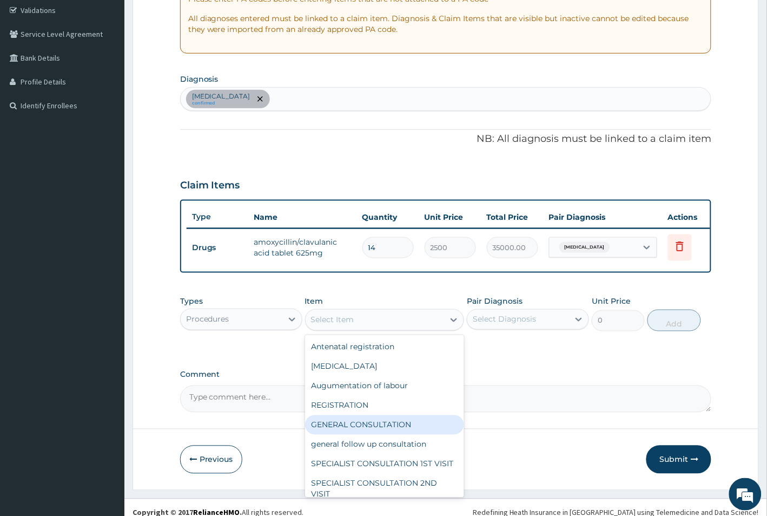
drag, startPoint x: 369, startPoint y: 434, endPoint x: 469, endPoint y: 405, distance: 104.4
click at [370, 434] on div "GENERAL CONSULTATION" at bounding box center [385, 424] width 160 height 19
type input "1500"
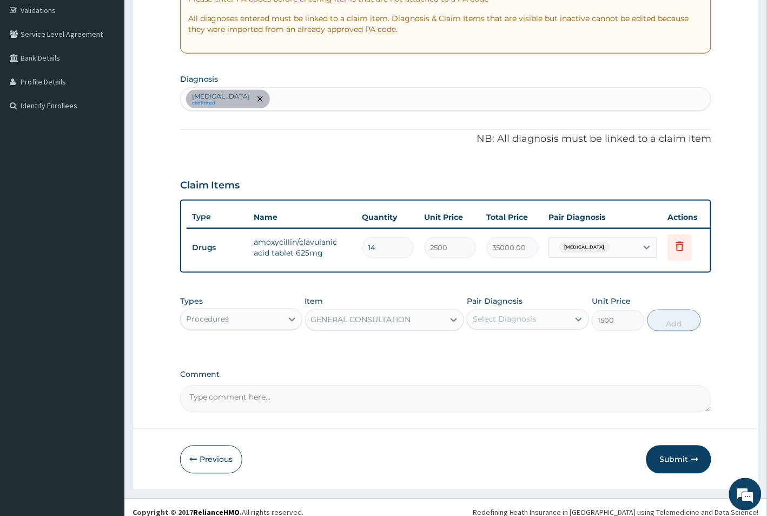
click at [528, 325] on div "Select Diagnosis" at bounding box center [504, 319] width 63 height 11
click at [530, 358] on div "Sepsis" at bounding box center [528, 347] width 122 height 22
checkbox input "true"
click at [676, 331] on button "Add" at bounding box center [674, 320] width 53 height 22
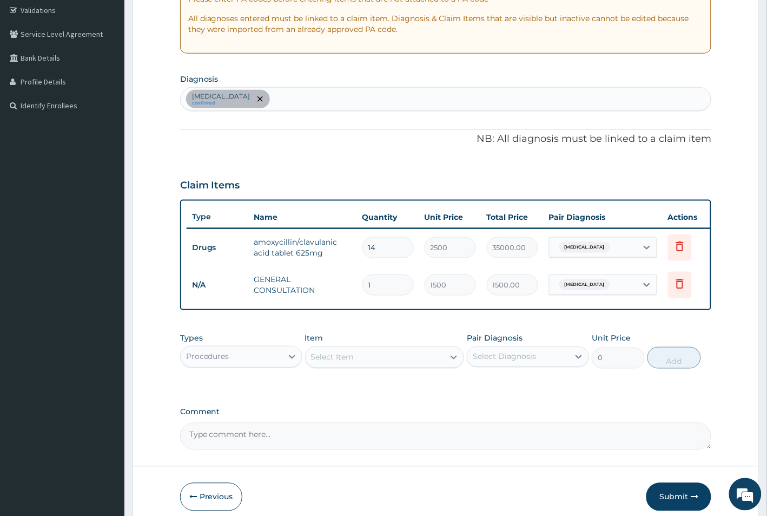
click at [277, 363] on div "Procedures" at bounding box center [232, 356] width 102 height 17
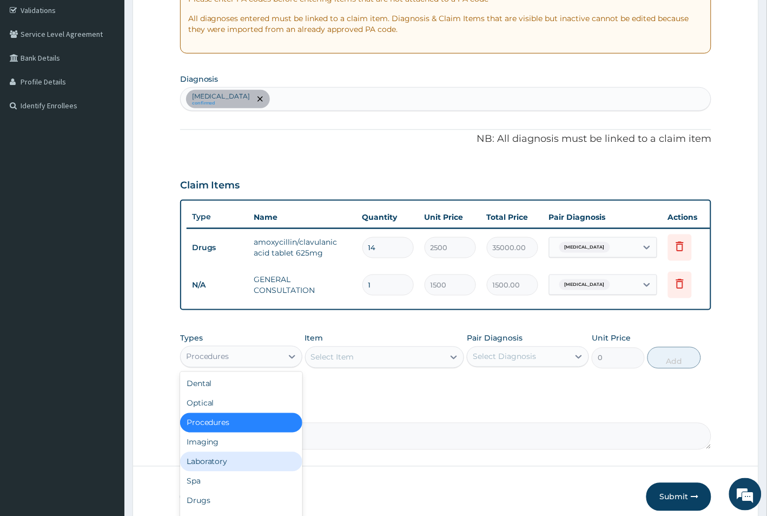
drag, startPoint x: 244, startPoint y: 478, endPoint x: 296, endPoint y: 450, distance: 59.1
click at [247, 471] on div "Laboratory" at bounding box center [241, 461] width 122 height 19
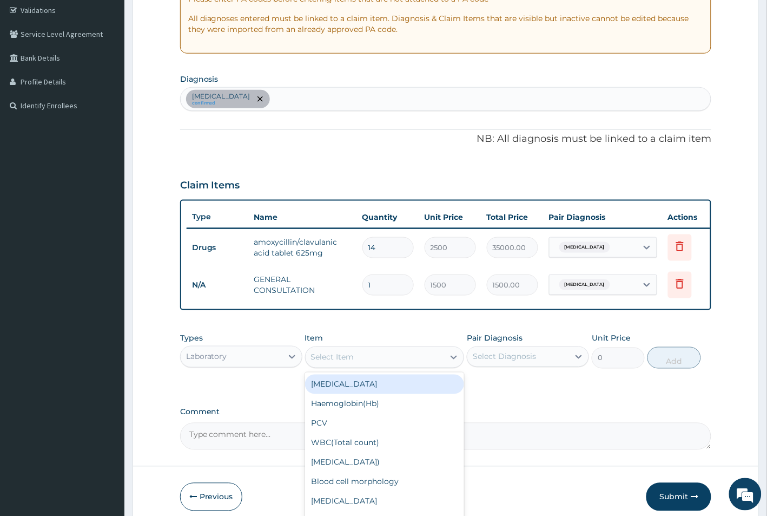
click at [429, 366] on div "Select Item" at bounding box center [375, 356] width 139 height 17
click at [399, 388] on div "Full Blood Count" at bounding box center [385, 383] width 160 height 19
type input "2500"
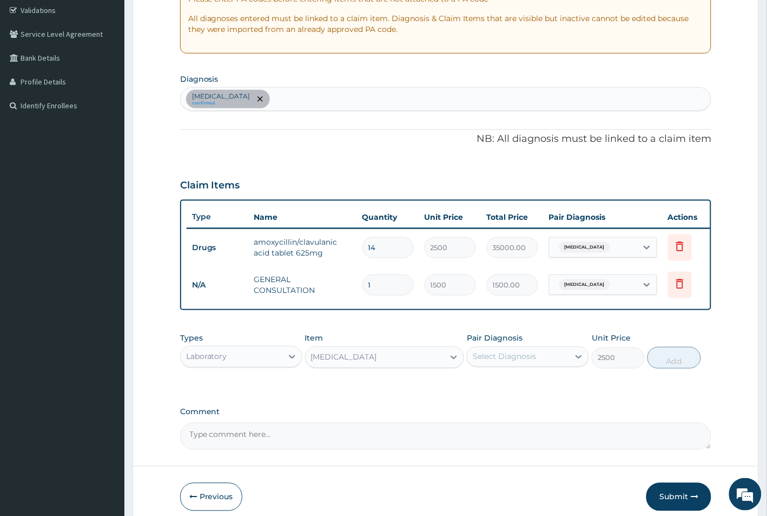
click at [521, 362] on div "Select Diagnosis" at bounding box center [504, 356] width 63 height 11
click at [518, 394] on div "[MEDICAL_DATA]" at bounding box center [528, 384] width 122 height 22
checkbox input "true"
click at [682, 368] on button "Add" at bounding box center [674, 358] width 53 height 22
type input "0"
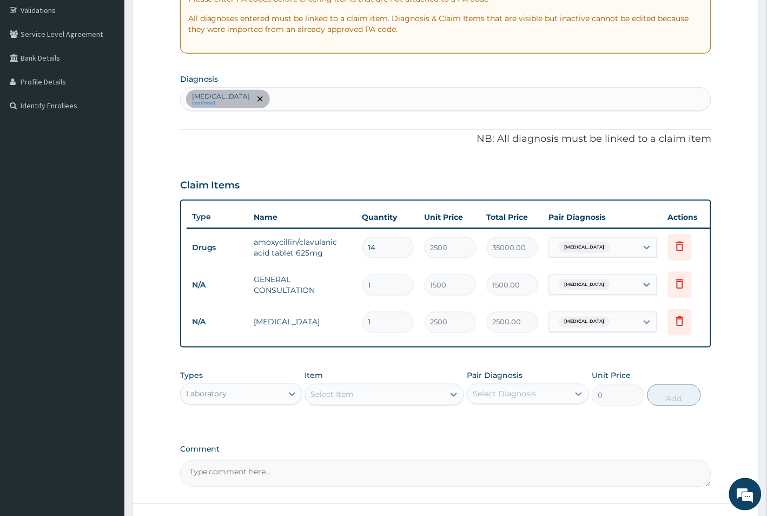
drag, startPoint x: 388, startPoint y: 247, endPoint x: 332, endPoint y: 247, distance: 56.3
click at [332, 247] on tr "Drugs amoxycillin/clavulanic acid tablet 625mg 14 2500 35000.00 Sepsis Delete" at bounding box center [452, 247] width 530 height 37
type input "1"
type input "2500.00"
type input "1"
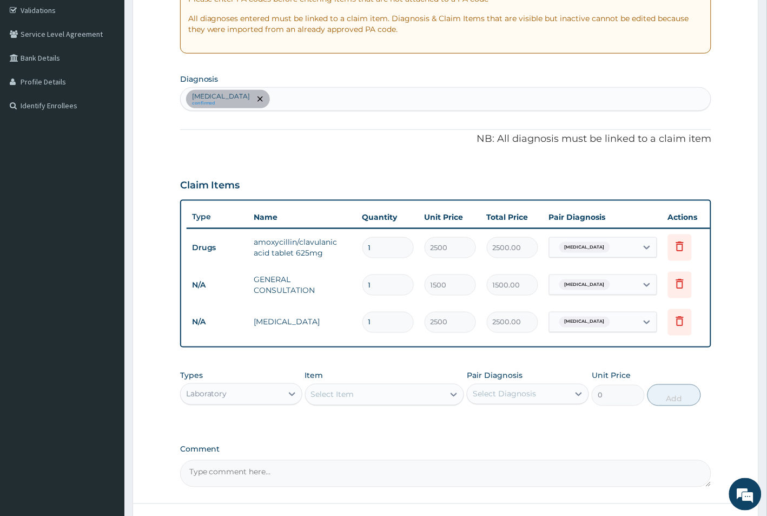
click at [550, 423] on div "Types Laboratory Item Select Item Pair Diagnosis Select Diagnosis Unit Price 0 …" at bounding box center [446, 396] width 532 height 63
click at [261, 401] on div "Laboratory" at bounding box center [232, 393] width 102 height 17
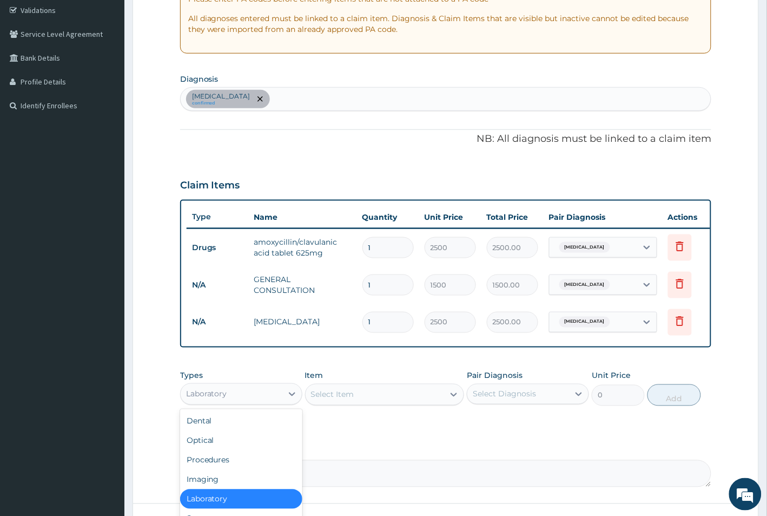
scroll to position [36, 0]
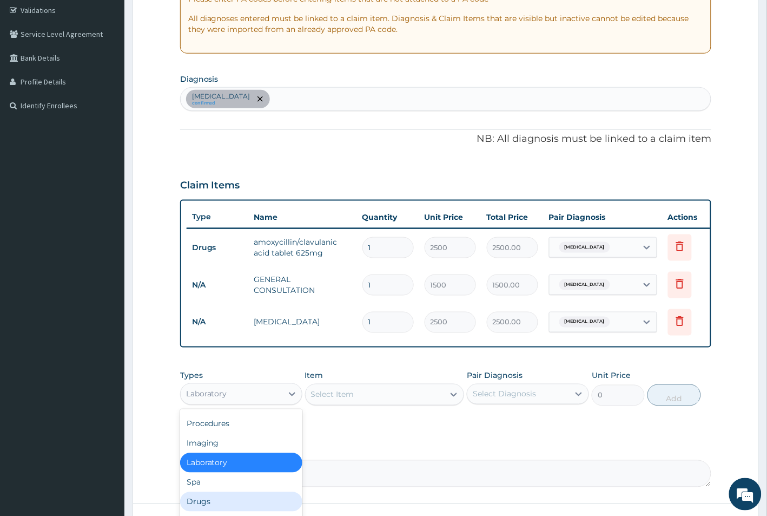
click at [238, 510] on div "Drugs" at bounding box center [241, 501] width 122 height 19
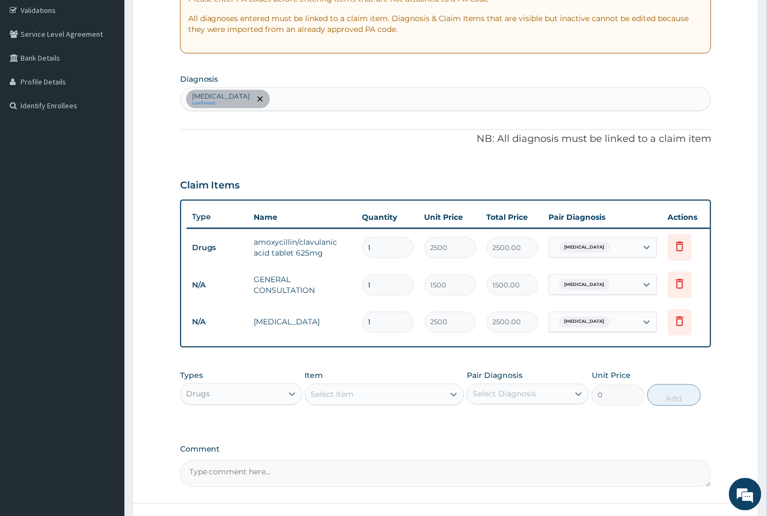
click at [337, 400] on div "Select Item" at bounding box center [332, 394] width 43 height 11
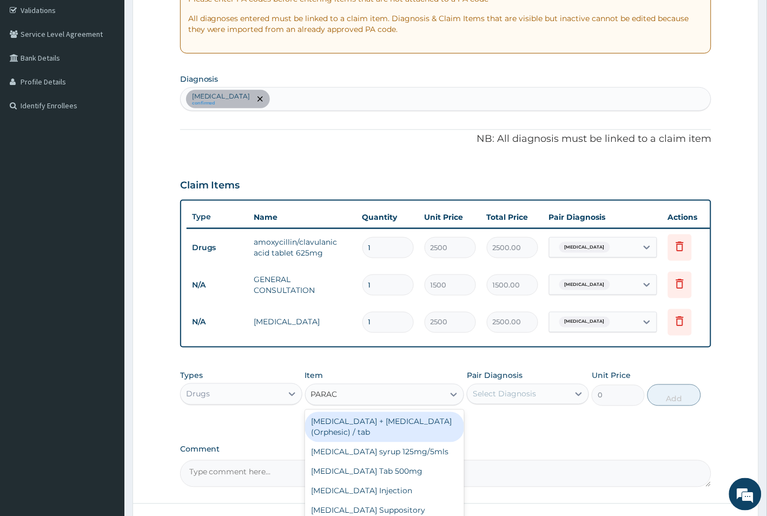
type input "PARACE"
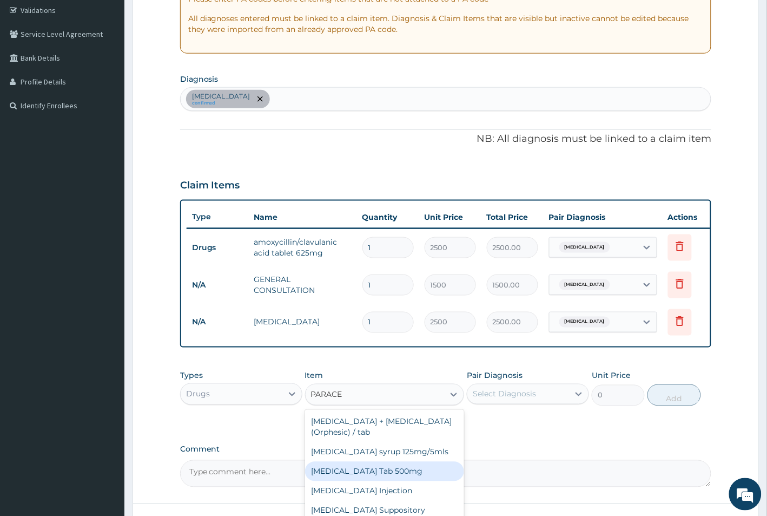
click at [372, 481] on div "[MEDICAL_DATA] Tab 500mg" at bounding box center [385, 471] width 160 height 19
type input "20"
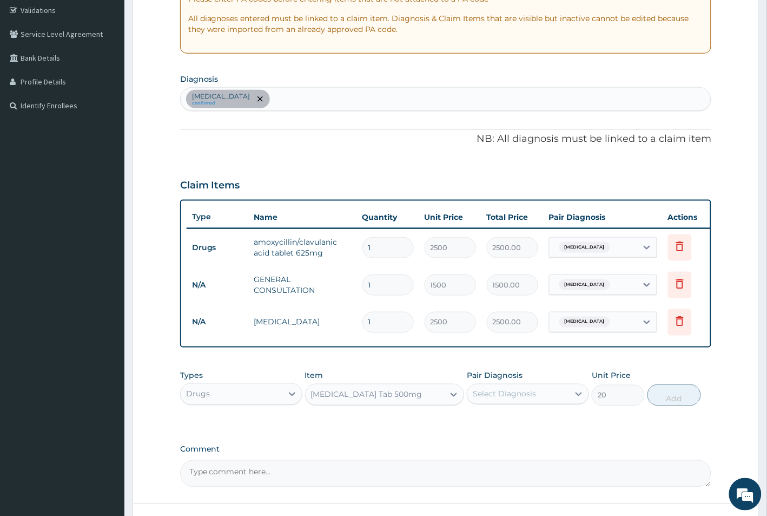
click at [293, 97] on div "Sepsis confirmed" at bounding box center [446, 99] width 531 height 23
type input "HEADACHE"
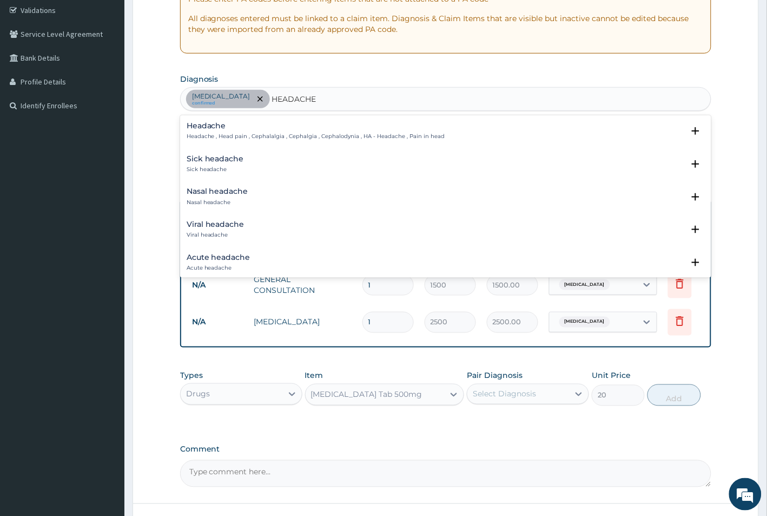
click at [246, 130] on h4 "Headache" at bounding box center [316, 126] width 259 height 8
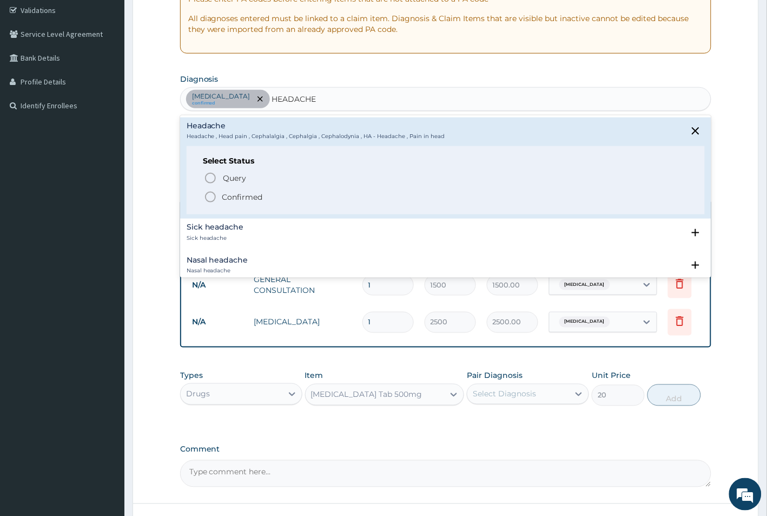
click at [252, 188] on div "Query Query covers suspected (?), Keep in view (kiv), Ruled out (r/o) Confirmed" at bounding box center [446, 186] width 486 height 33
click at [249, 194] on p "Confirmed" at bounding box center [242, 197] width 41 height 11
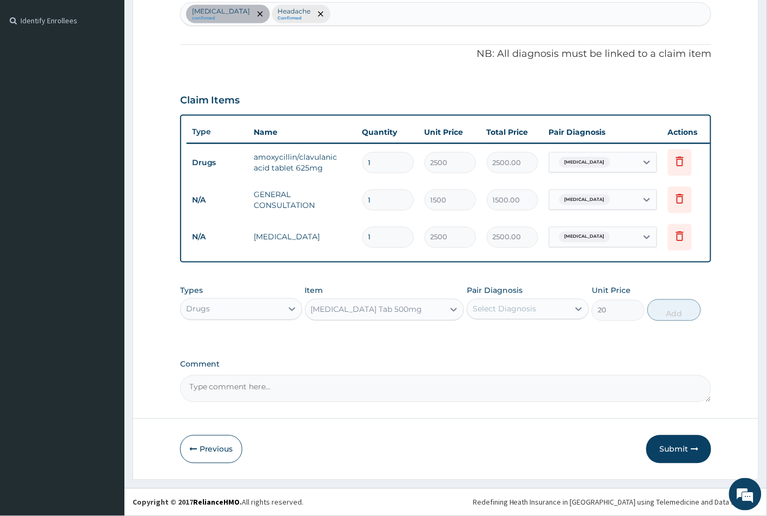
scroll to position [299, 0]
click at [510, 309] on div "Select Diagnosis" at bounding box center [504, 309] width 63 height 11
click at [522, 353] on label "Headache" at bounding box center [504, 357] width 39 height 11
checkbox input "true"
click at [664, 307] on button "Add" at bounding box center [674, 310] width 53 height 22
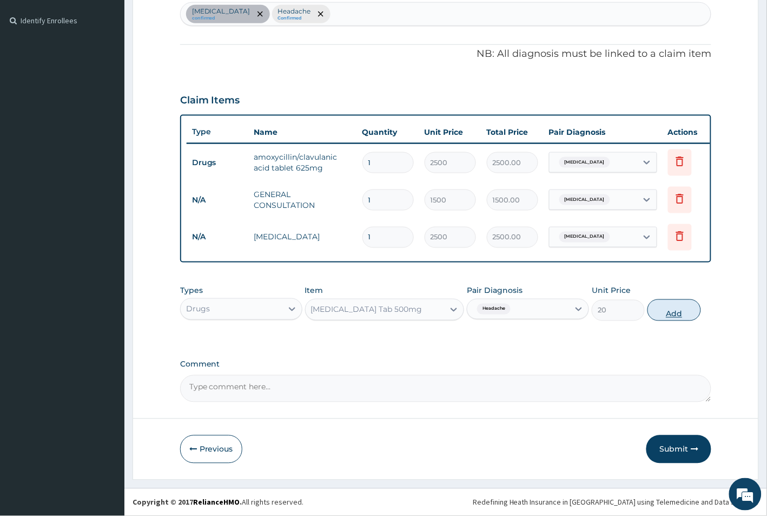
type input "0"
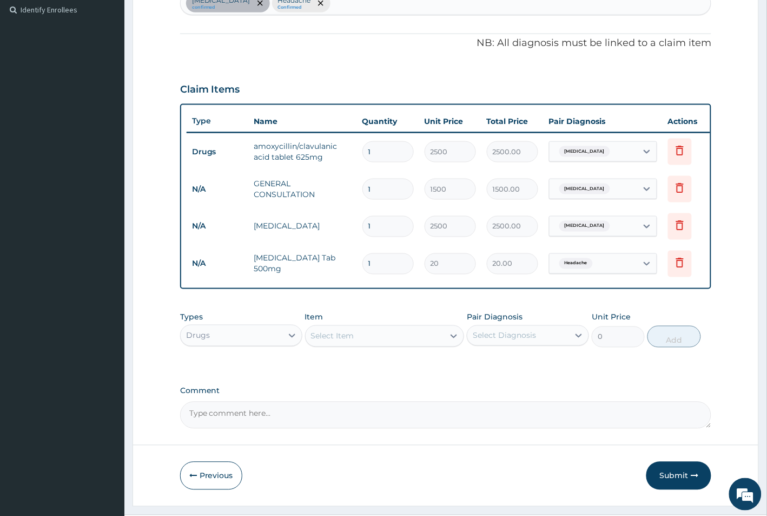
type input "18"
type input "360.00"
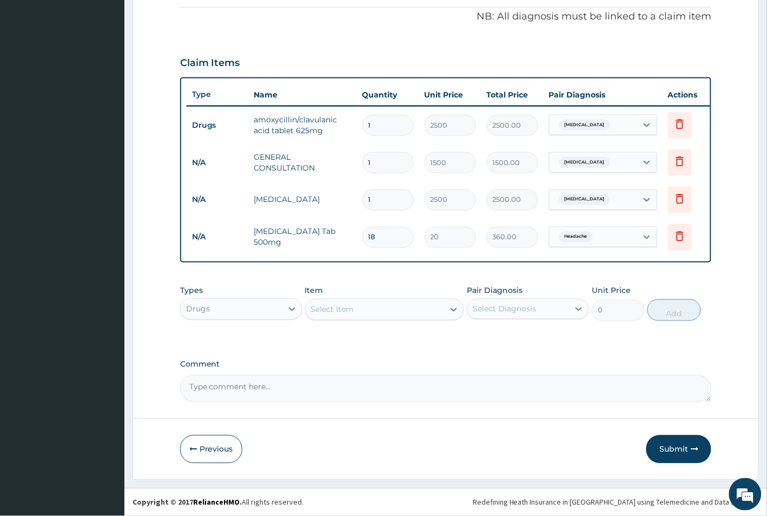
scroll to position [336, 0]
type input "18"
click at [682, 443] on button "Submit" at bounding box center [679, 449] width 65 height 28
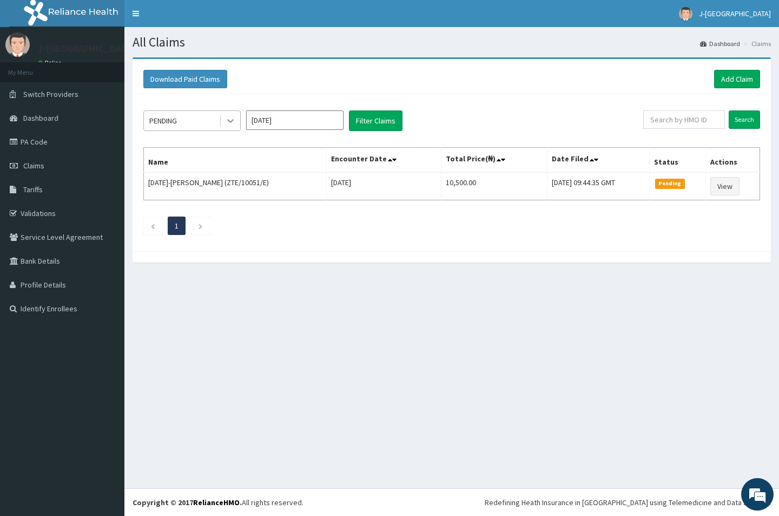
click at [220, 125] on div at bounding box center [229, 120] width 21 height 19
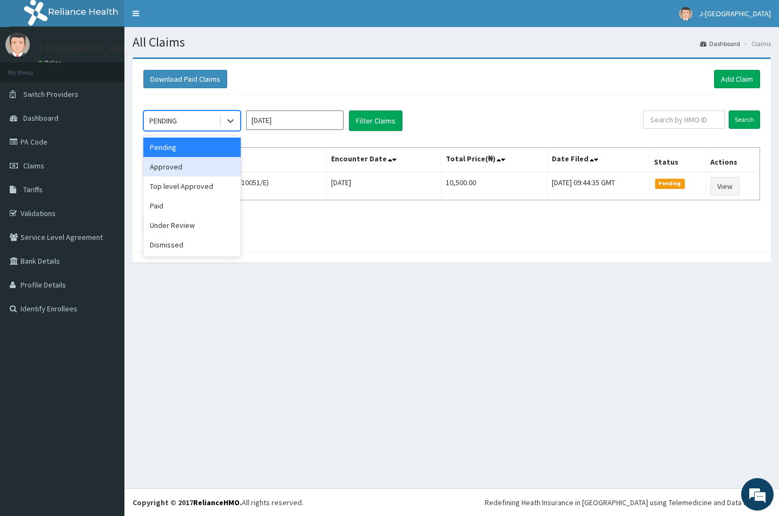
drag, startPoint x: 216, startPoint y: 162, endPoint x: 276, endPoint y: 145, distance: 62.5
click at [217, 162] on div "Approved" at bounding box center [191, 166] width 97 height 19
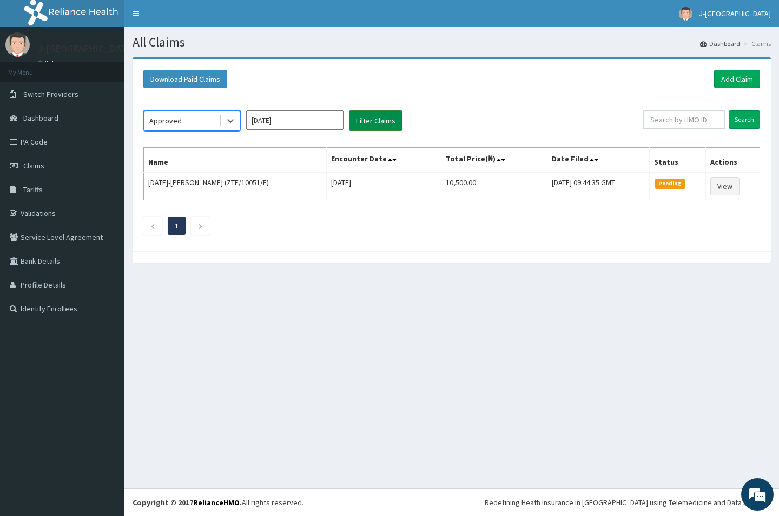
click at [370, 122] on button "Filter Claims" at bounding box center [376, 120] width 54 height 21
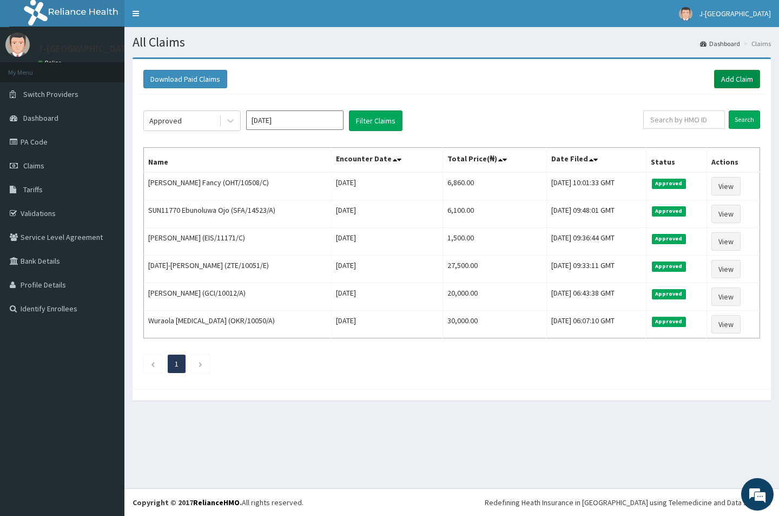
click at [740, 74] on link "Add Claim" at bounding box center [737, 79] width 46 height 18
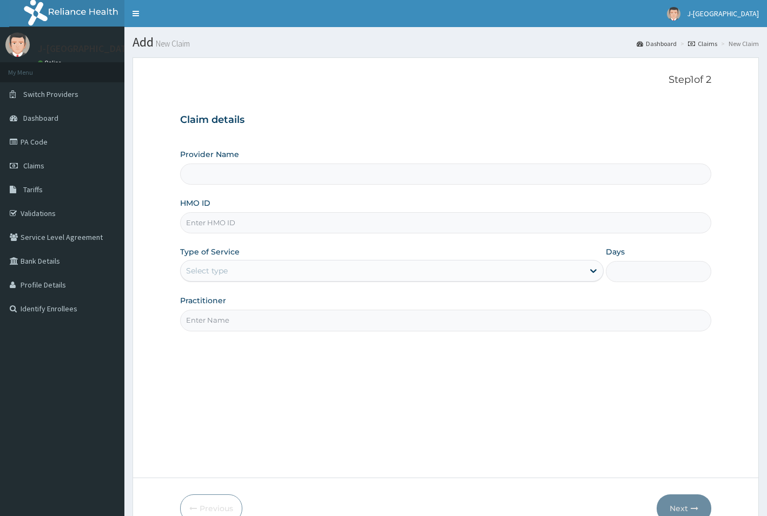
type input "J-[GEOGRAPHIC_DATA]"
click at [241, 230] on input "HMO ID" at bounding box center [446, 222] width 532 height 21
paste input "SFA/15025/A"
type input "SFA/15025/A"
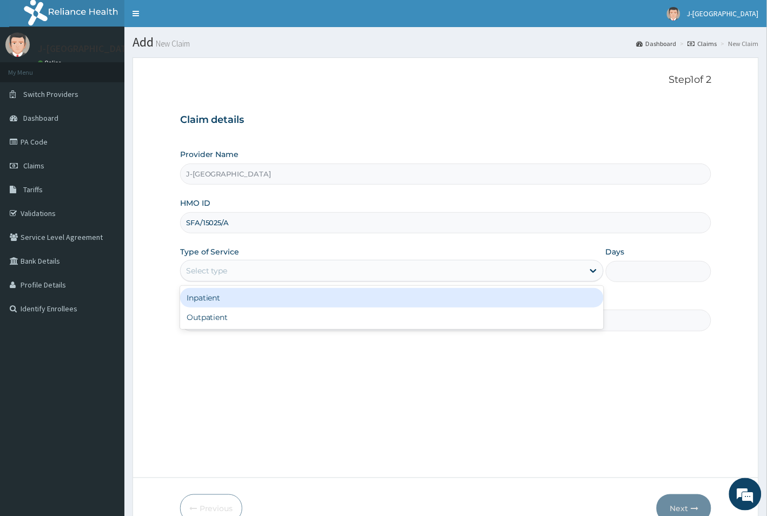
click at [283, 268] on div "Select type" at bounding box center [382, 270] width 403 height 17
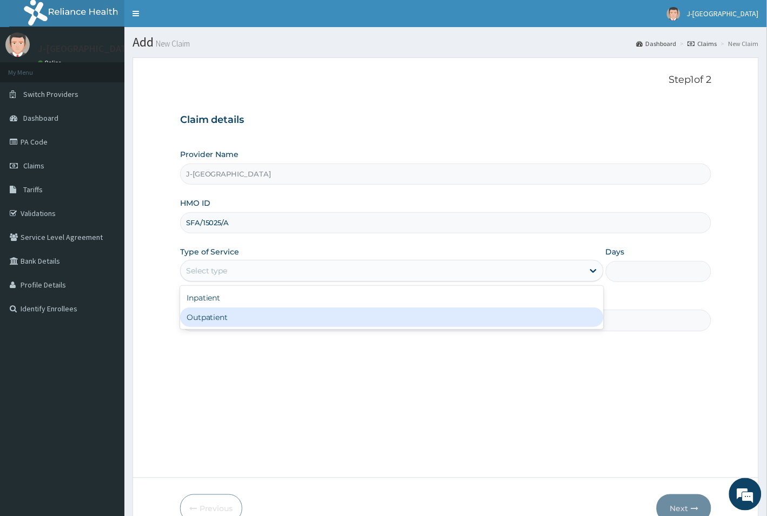
click at [253, 326] on div "Outpatient" at bounding box center [392, 316] width 424 height 19
type input "1"
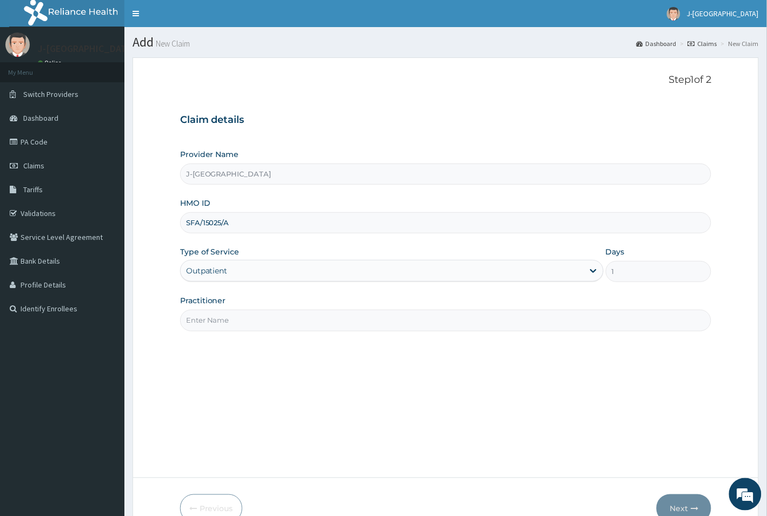
click at [399, 323] on input "Practitioner" at bounding box center [446, 319] width 532 height 21
type input "DR LOVETH"
click at [683, 502] on button "Next" at bounding box center [684, 508] width 55 height 28
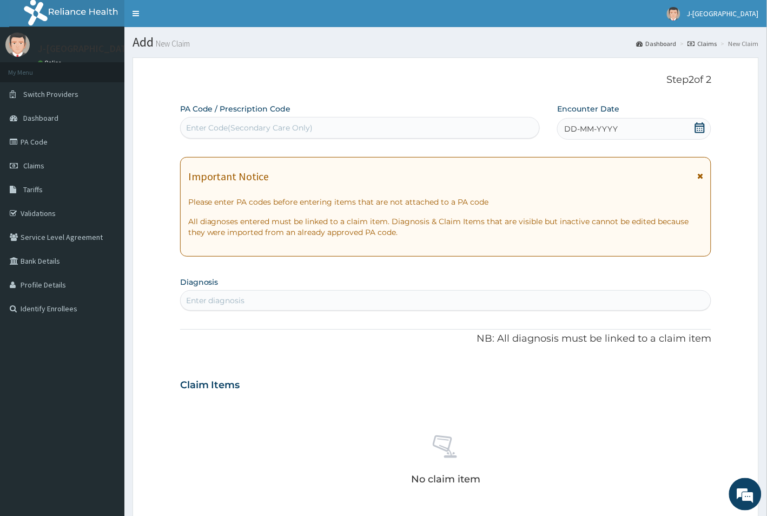
click at [701, 126] on icon at bounding box center [700, 127] width 10 height 11
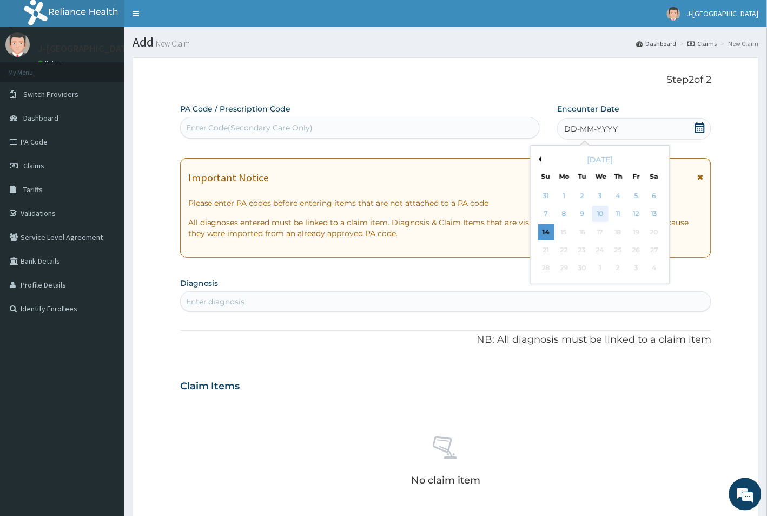
click at [599, 211] on div "10" at bounding box center [600, 214] width 16 height 16
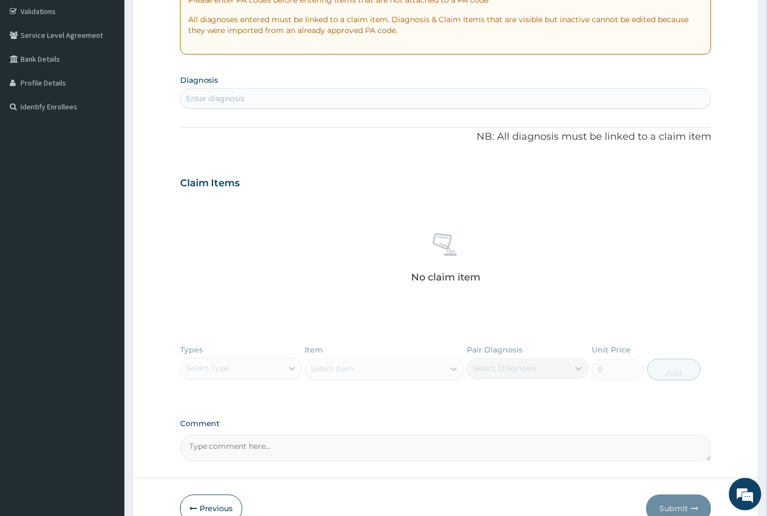
scroll to position [203, 0]
click at [339, 95] on div "Enter diagnosis" at bounding box center [446, 97] width 531 height 17
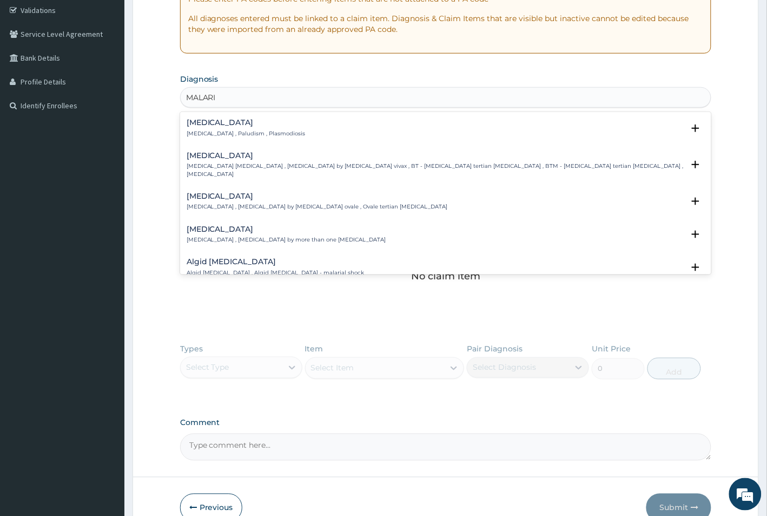
type input "MALARIA"
click at [266, 131] on p "Malaria , Paludism , Plasmodiosis" at bounding box center [246, 134] width 119 height 8
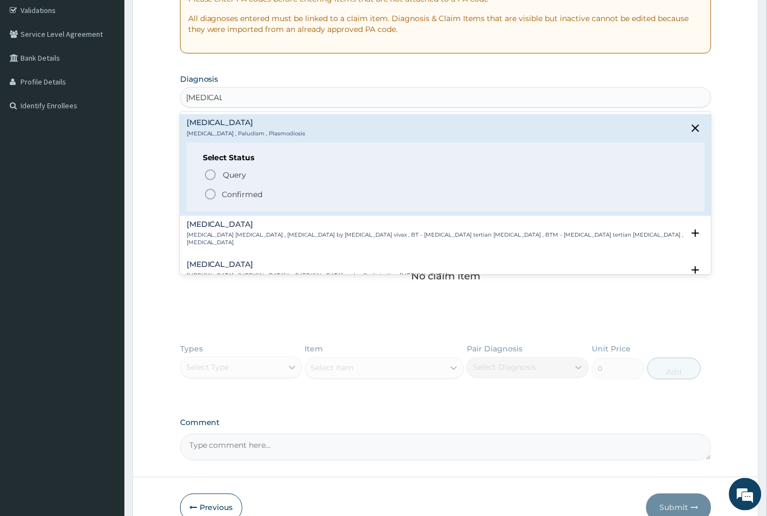
click at [241, 189] on p "Confirmed" at bounding box center [242, 194] width 41 height 11
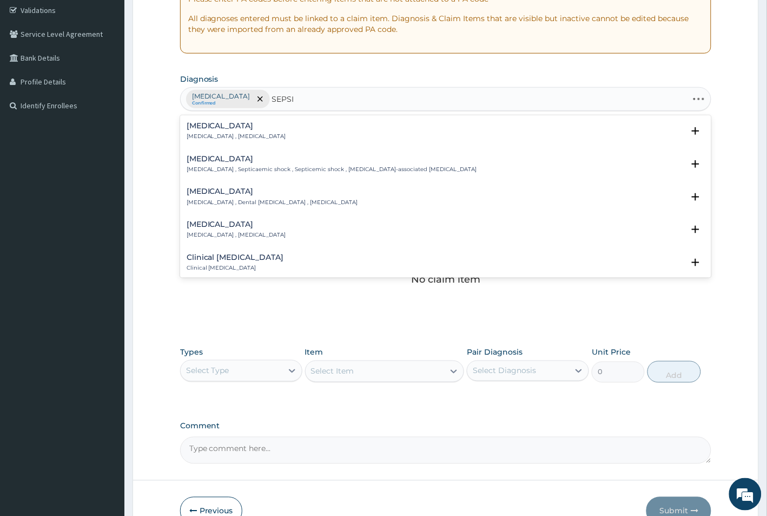
type input "SEPSIS"
click at [209, 126] on h4 "[MEDICAL_DATA]" at bounding box center [237, 126] width 100 height 8
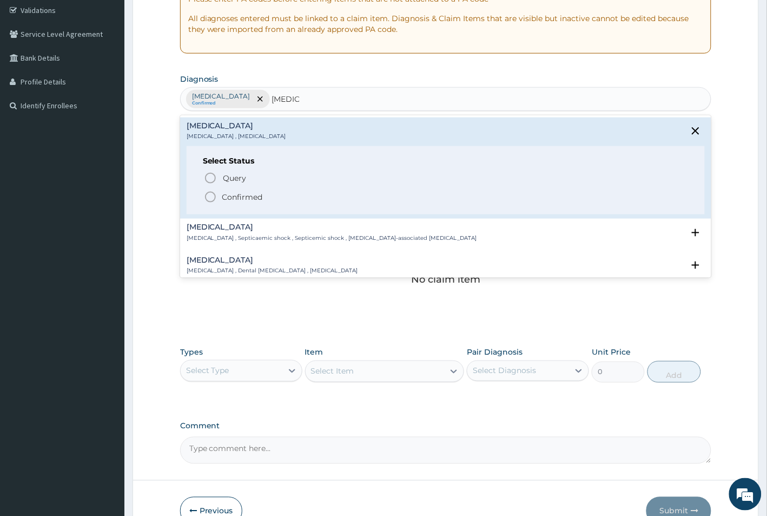
click at [239, 200] on p "Confirmed" at bounding box center [242, 197] width 41 height 11
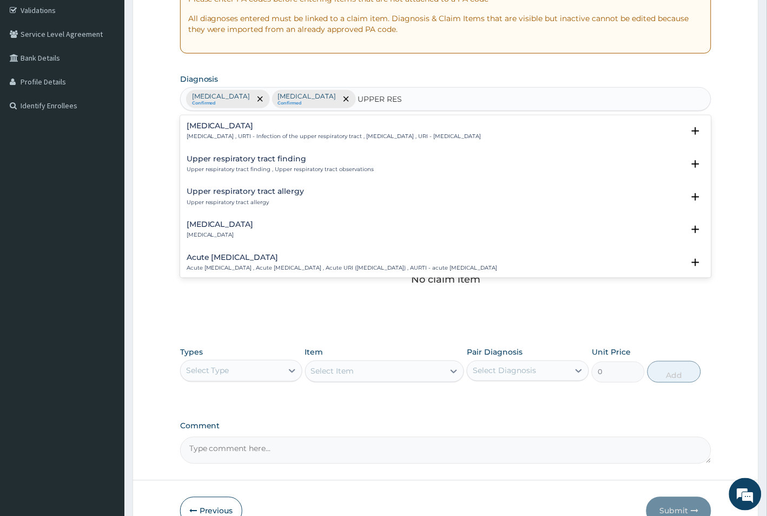
type input "UPPER RESP"
click at [274, 231] on p "Acute [MEDICAL_DATA] , Acute [MEDICAL_DATA] , Acute URI ([MEDICAL_DATA]) , AURT…" at bounding box center [342, 235] width 311 height 8
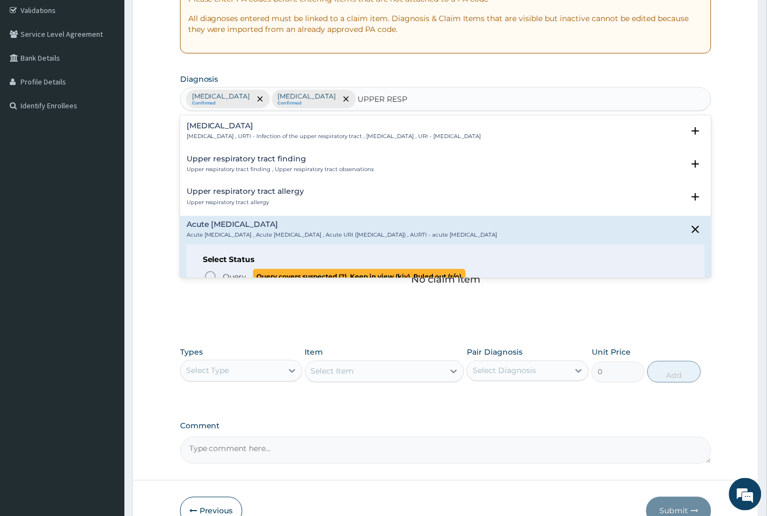
click at [234, 271] on p "Query Query covers suspected (?), Keep in view (kiv), Ruled out (r/o)" at bounding box center [343, 276] width 243 height 15
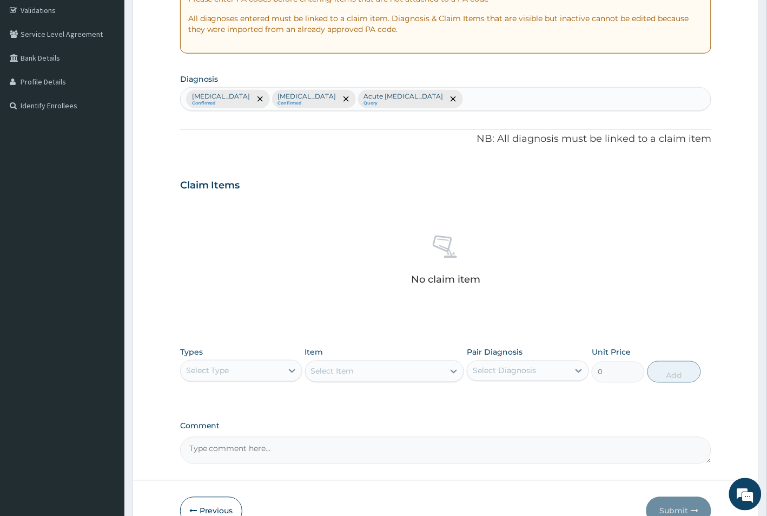
click at [387, 104] on small "Query" at bounding box center [404, 103] width 80 height 5
click at [451, 98] on icon "remove selection option" at bounding box center [453, 98] width 5 height 5
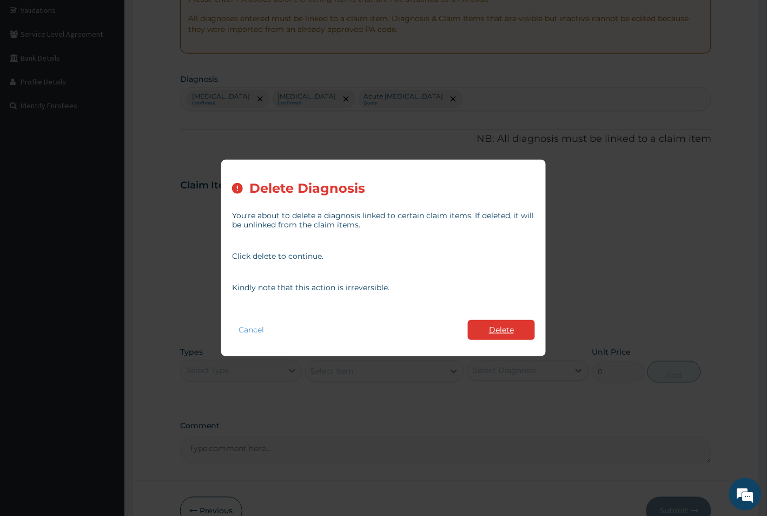
click at [487, 325] on button "Delete" at bounding box center [501, 330] width 67 height 20
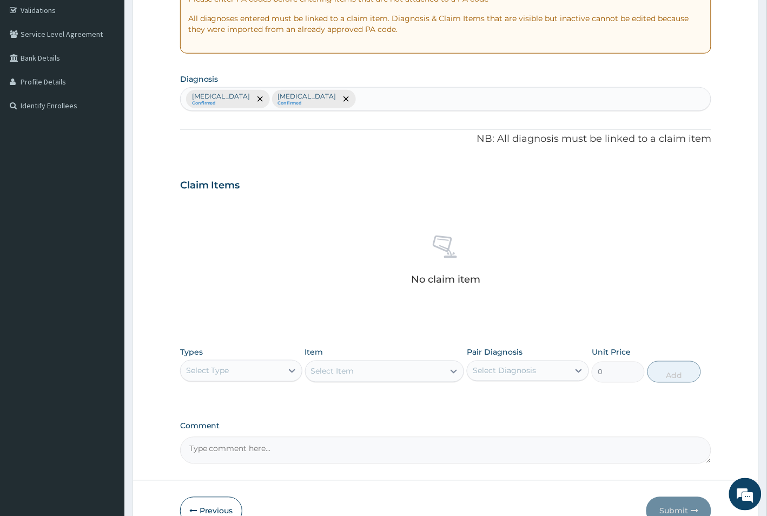
click at [304, 95] on div "Malaria Confirmed Sepsis Confirmed" at bounding box center [446, 99] width 531 height 23
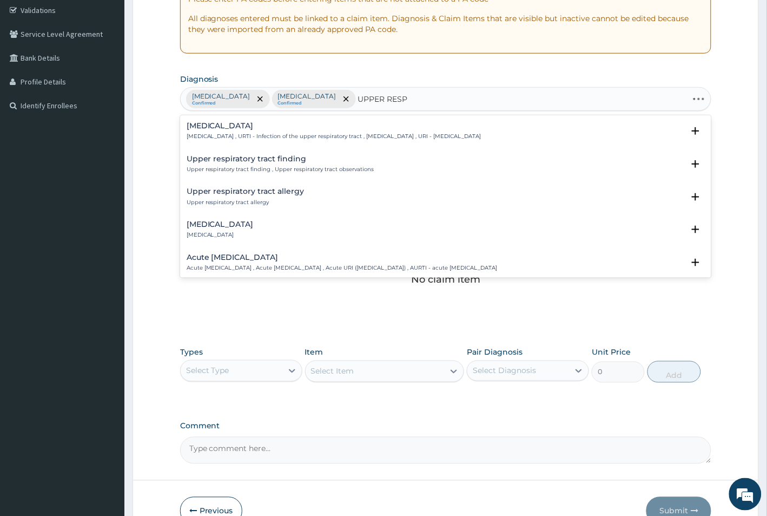
type input "UPPER RESPI"
click at [269, 223] on h4 "Acute [MEDICAL_DATA]" at bounding box center [342, 224] width 311 height 8
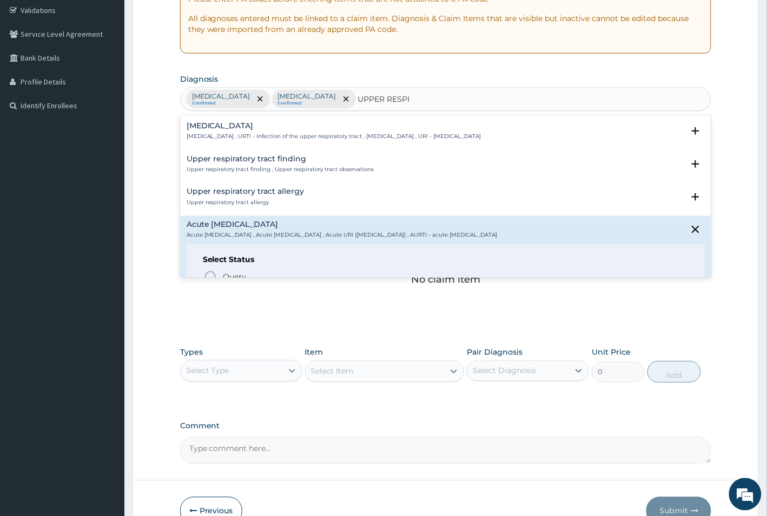
scroll to position [135, 0]
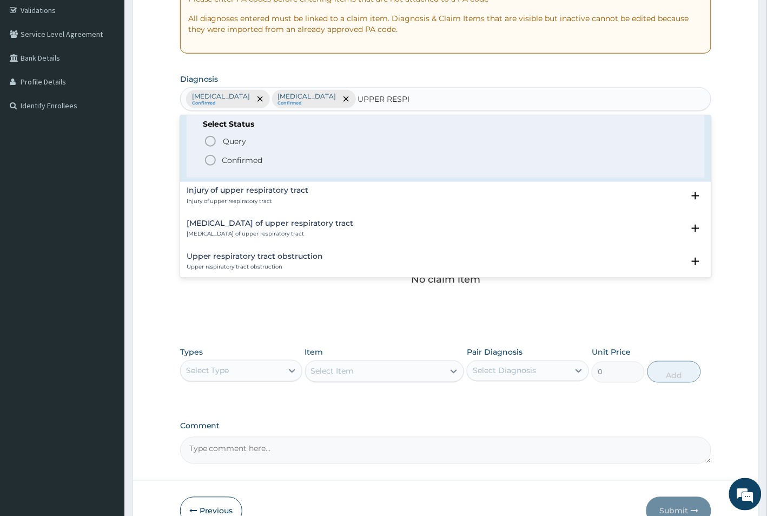
click at [230, 156] on p "Confirmed" at bounding box center [242, 160] width 41 height 11
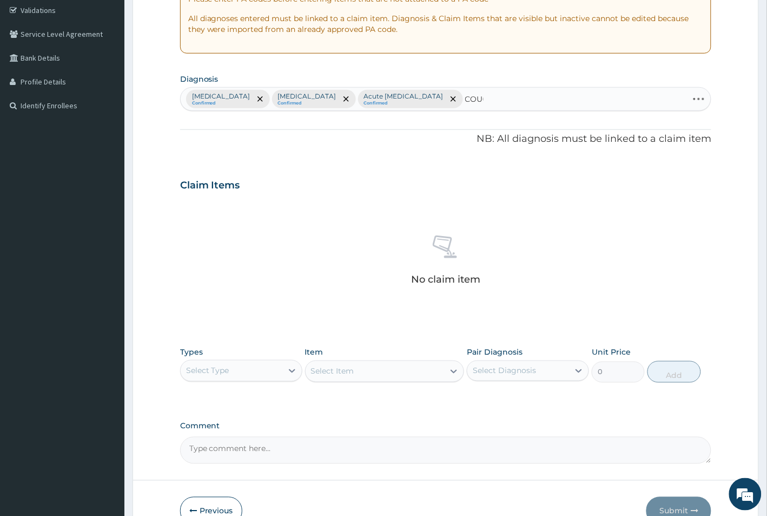
type input "COUGH"
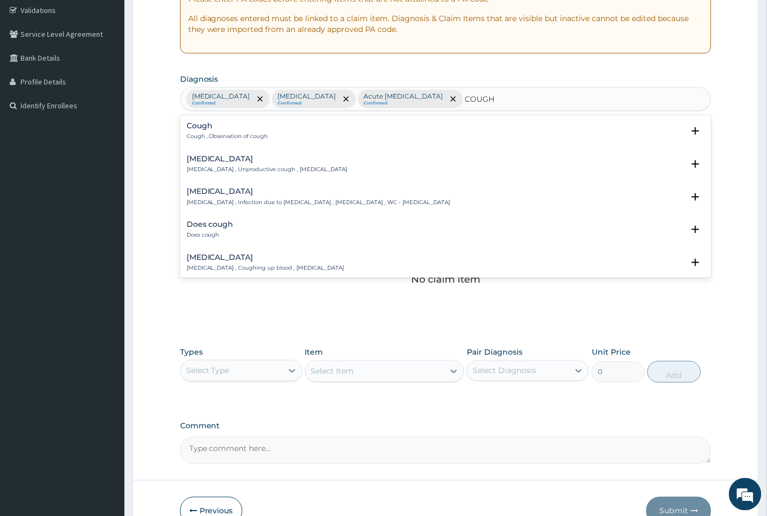
click at [281, 131] on div "Cough Cough , Observation of cough" at bounding box center [446, 131] width 519 height 19
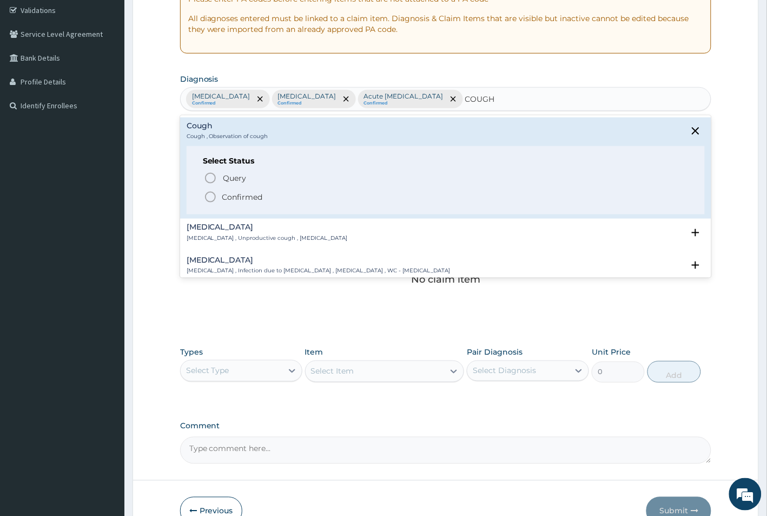
click at [241, 193] on p "Confirmed" at bounding box center [242, 197] width 41 height 11
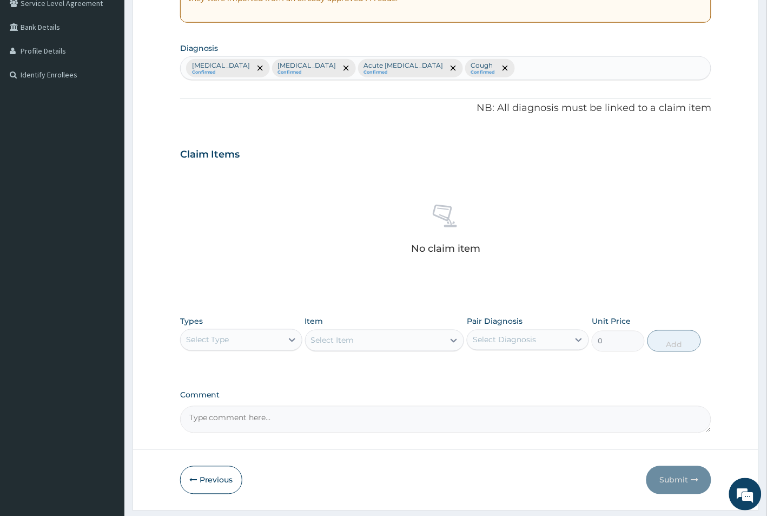
scroll to position [265, 0]
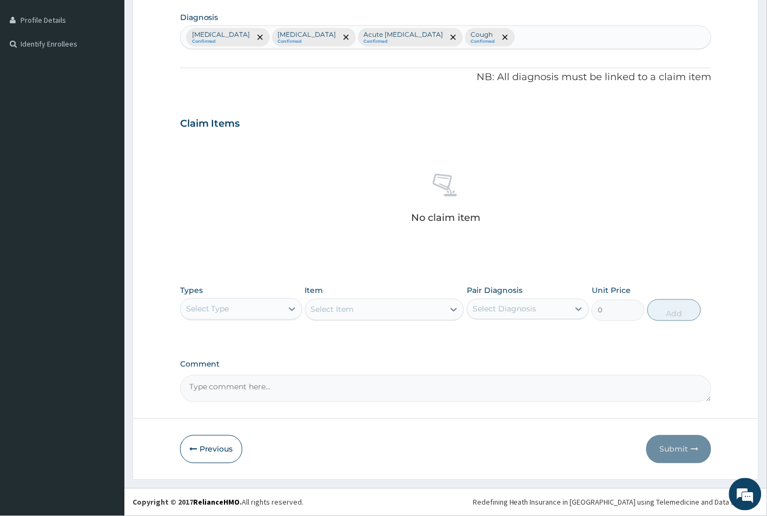
click at [272, 302] on div "Select Type" at bounding box center [232, 308] width 102 height 17
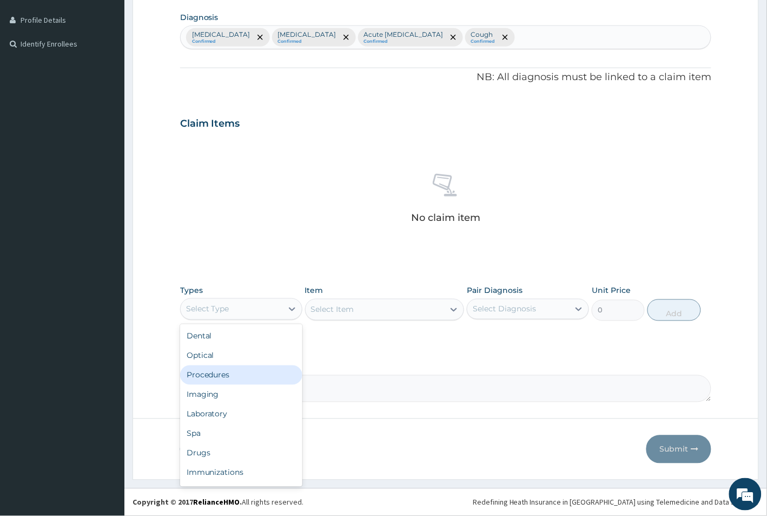
click at [245, 368] on div "Procedures" at bounding box center [241, 374] width 122 height 19
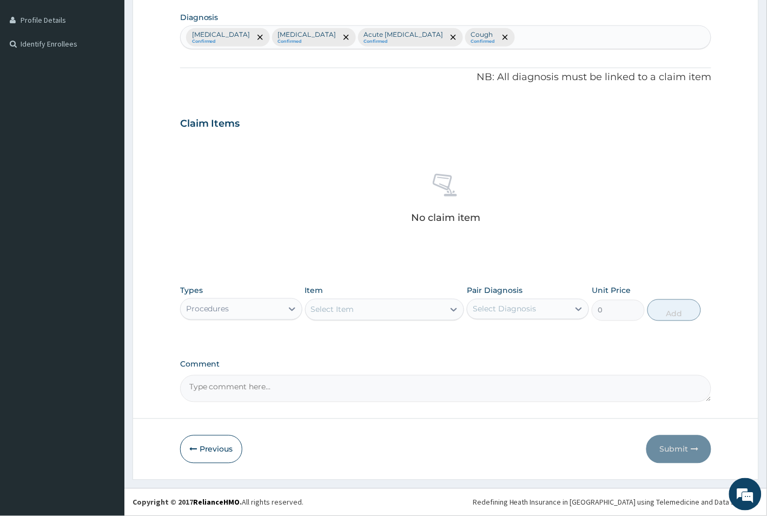
click at [391, 309] on div "Select Item" at bounding box center [375, 309] width 139 height 17
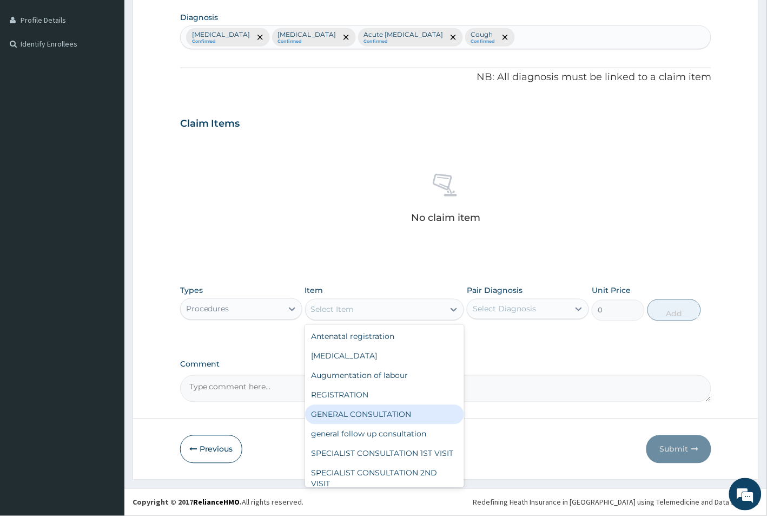
click at [397, 409] on div "GENERAL CONSULTATION" at bounding box center [385, 414] width 160 height 19
type input "1500"
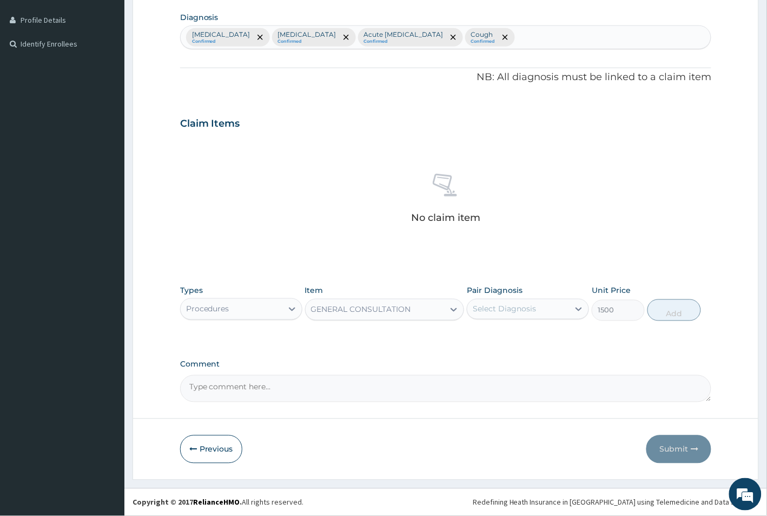
click at [558, 300] on div "Select Diagnosis" at bounding box center [518, 308] width 102 height 17
click at [535, 341] on div "[MEDICAL_DATA]" at bounding box center [528, 337] width 122 height 22
checkbox input "true"
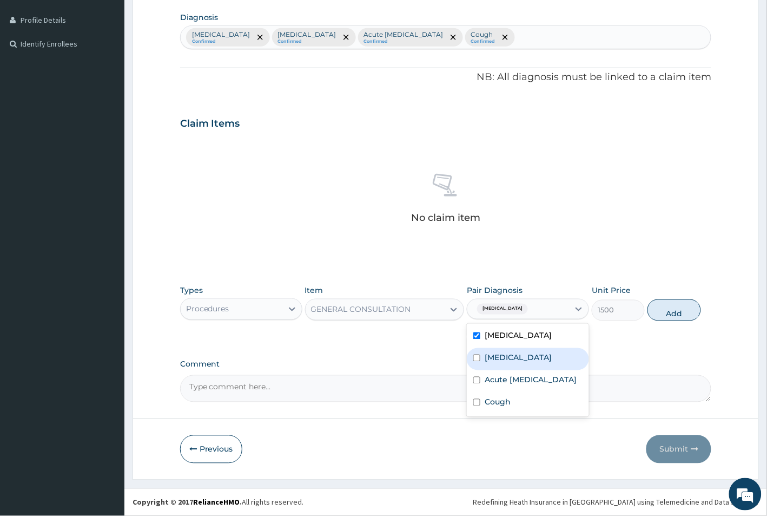
click at [529, 358] on div "[MEDICAL_DATA]" at bounding box center [528, 359] width 122 height 22
checkbox input "true"
click at [526, 385] on label "Acute [MEDICAL_DATA]" at bounding box center [531, 379] width 92 height 11
checkbox input "true"
click at [520, 414] on div "Cough" at bounding box center [528, 403] width 122 height 22
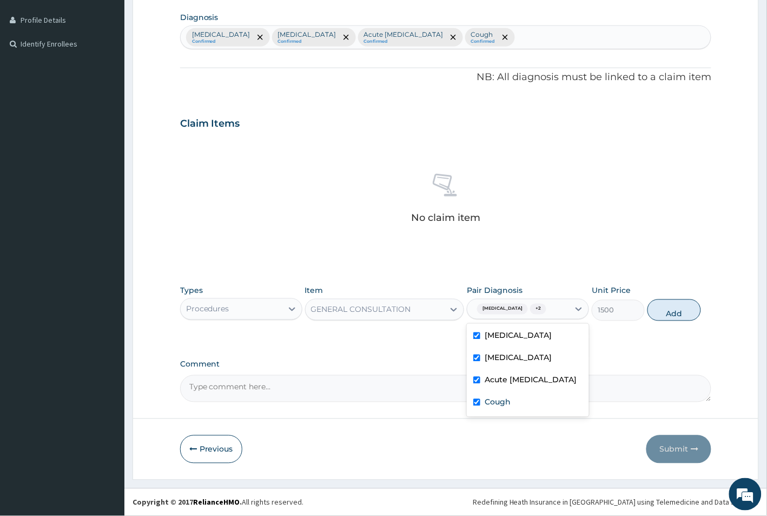
checkbox input "true"
click at [663, 314] on button "Add" at bounding box center [674, 310] width 53 height 22
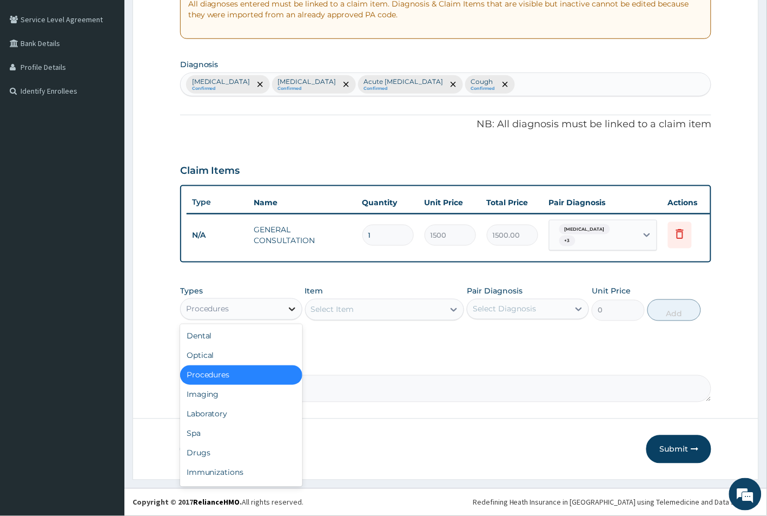
click at [287, 305] on icon at bounding box center [292, 309] width 11 height 11
click at [248, 414] on div "Laboratory" at bounding box center [241, 413] width 122 height 19
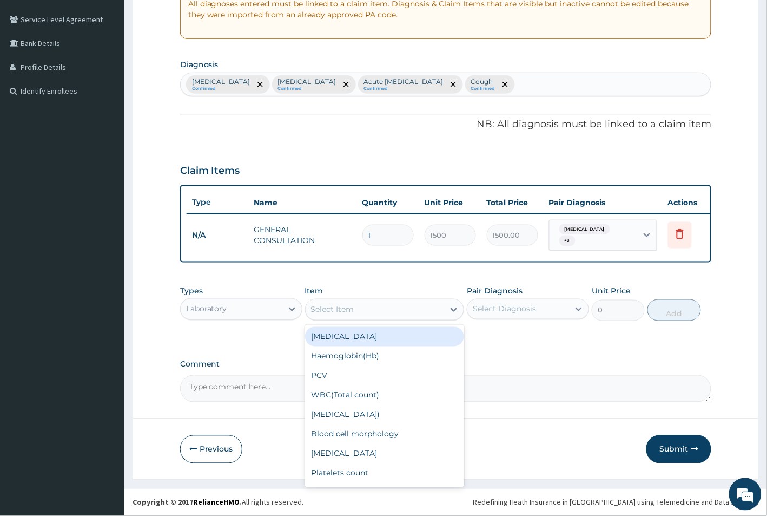
click at [376, 304] on div "Select Item" at bounding box center [375, 309] width 139 height 17
click at [385, 330] on div "[MEDICAL_DATA]" at bounding box center [385, 336] width 160 height 19
type input "2500"
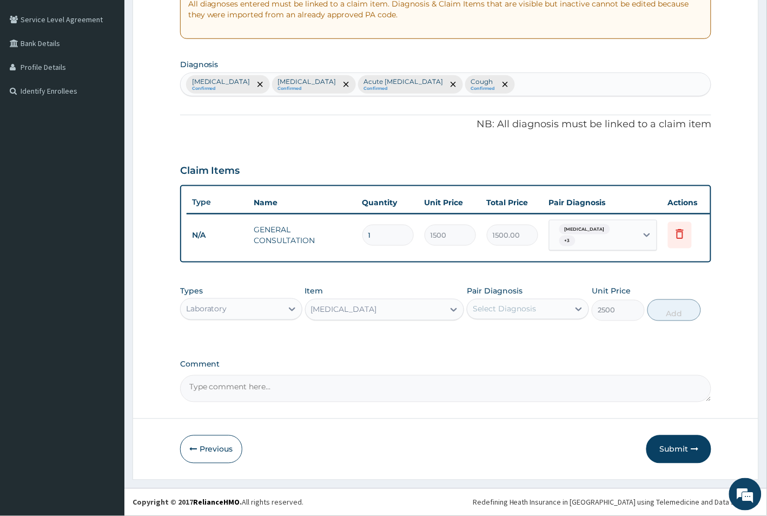
click at [500, 304] on div "Select Diagnosis" at bounding box center [504, 309] width 63 height 11
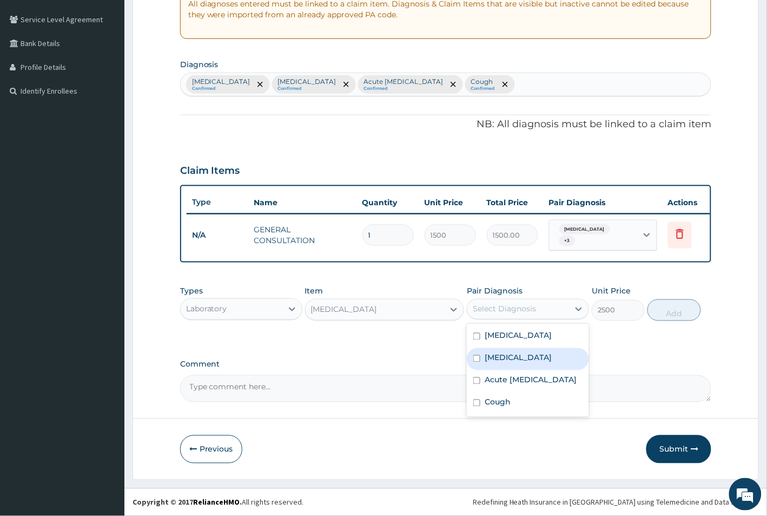
drag, startPoint x: 499, startPoint y: 356, endPoint x: 637, endPoint y: 315, distance: 143.3
click at [500, 356] on label "[MEDICAL_DATA]" at bounding box center [518, 357] width 67 height 11
checkbox input "true"
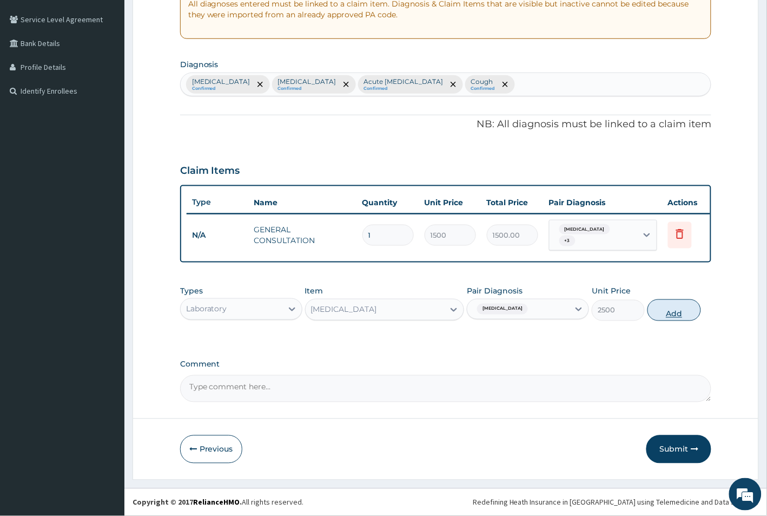
click at [671, 313] on button "Add" at bounding box center [674, 310] width 53 height 22
type input "0"
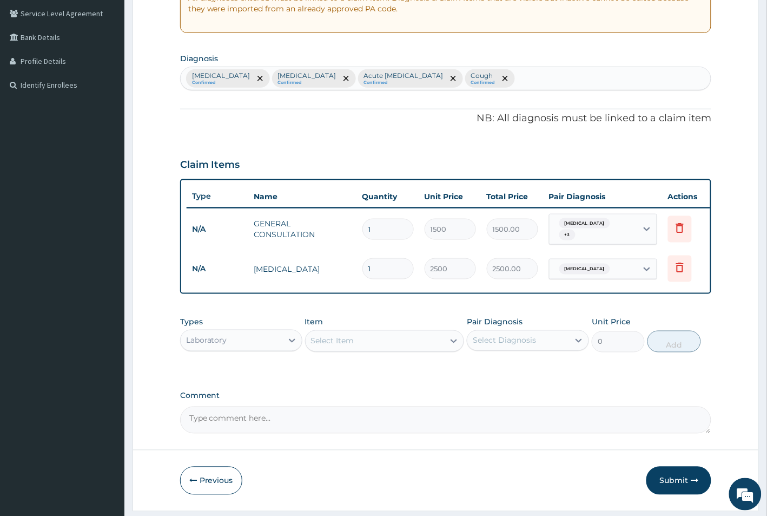
click at [349, 346] on div "Select Item" at bounding box center [332, 340] width 43 height 11
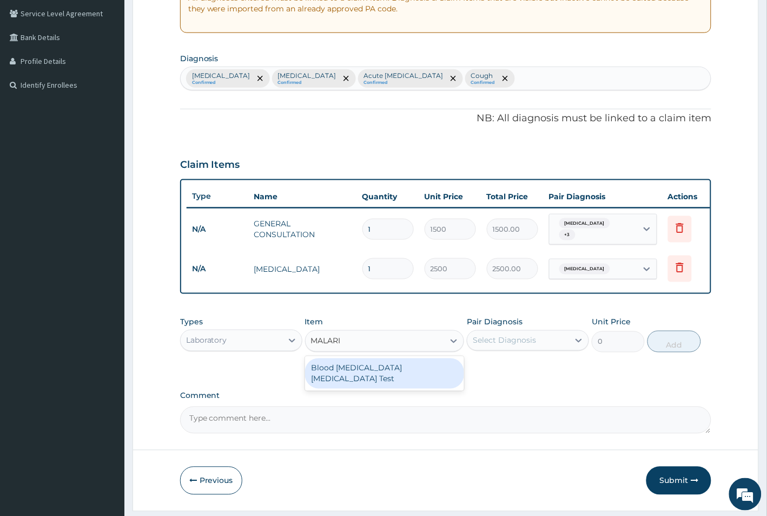
type input "[MEDICAL_DATA]"
click at [349, 381] on div "Blood [MEDICAL_DATA] [MEDICAL_DATA] Test" at bounding box center [385, 373] width 160 height 30
type input "1500"
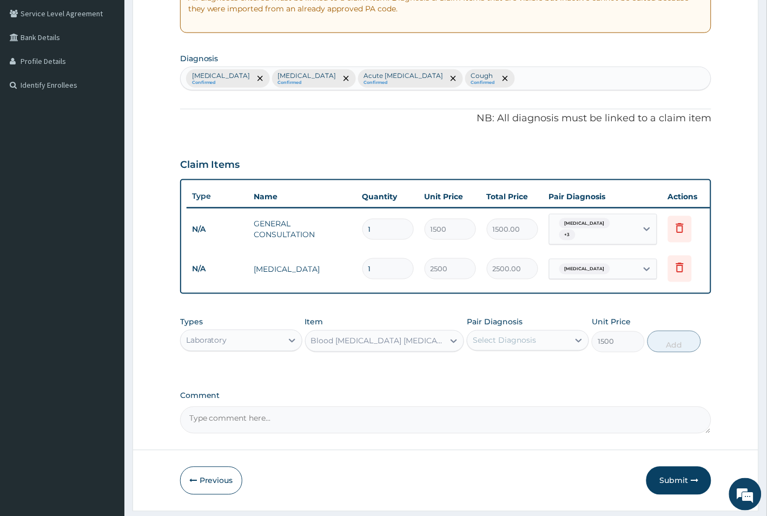
click at [540, 349] on div "Select Diagnosis" at bounding box center [518, 340] width 102 height 17
drag, startPoint x: 534, startPoint y: 375, endPoint x: 590, endPoint y: 361, distance: 57.9
click at [534, 375] on div "[MEDICAL_DATA]" at bounding box center [528, 368] width 122 height 22
checkbox input "true"
click at [671, 349] on button "Add" at bounding box center [674, 342] width 53 height 22
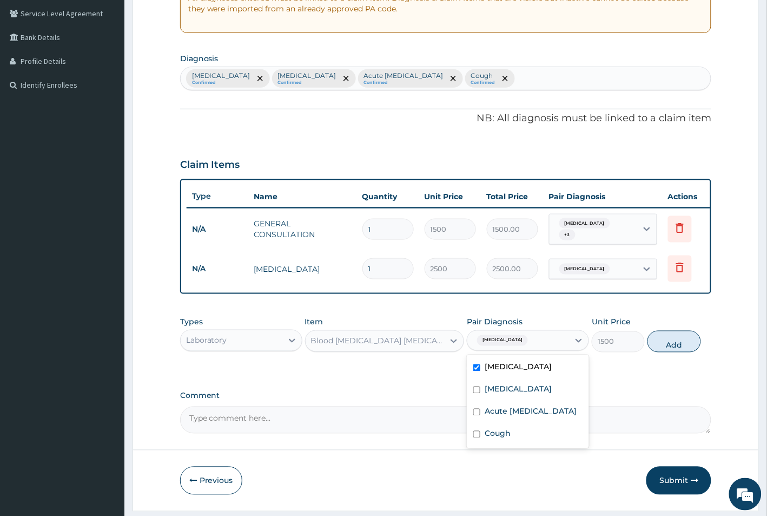
type input "0"
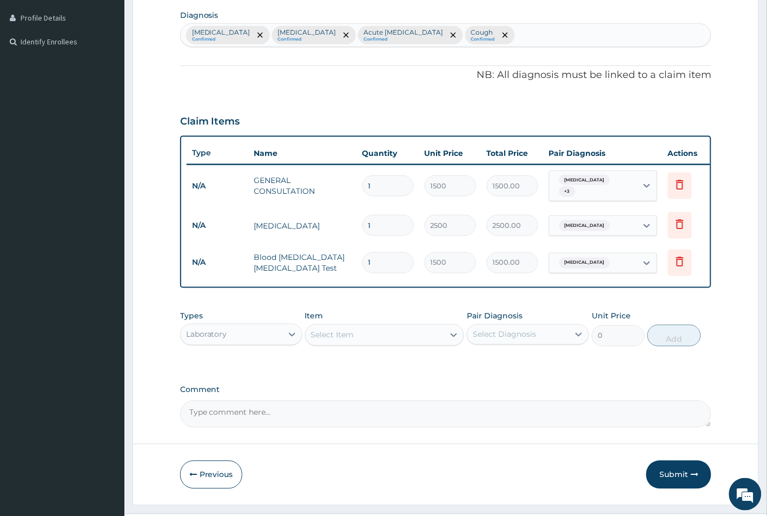
scroll to position [291, 0]
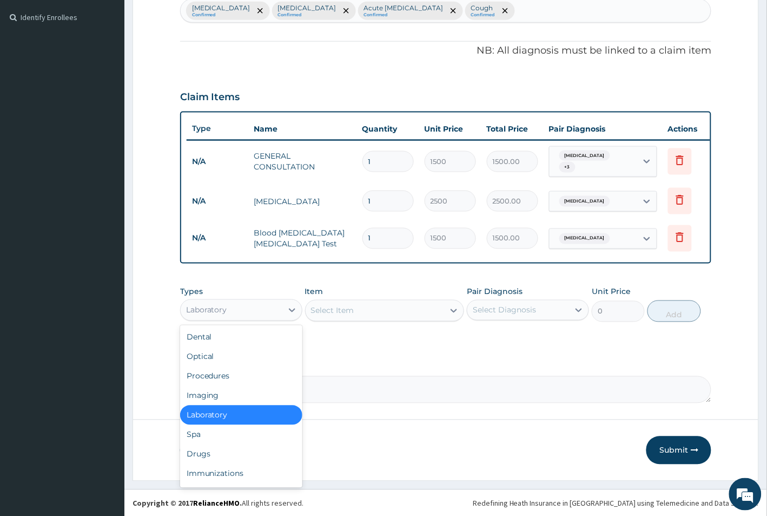
click at [237, 317] on div "Laboratory" at bounding box center [232, 309] width 102 height 17
click at [225, 463] on div "Drugs" at bounding box center [241, 453] width 122 height 19
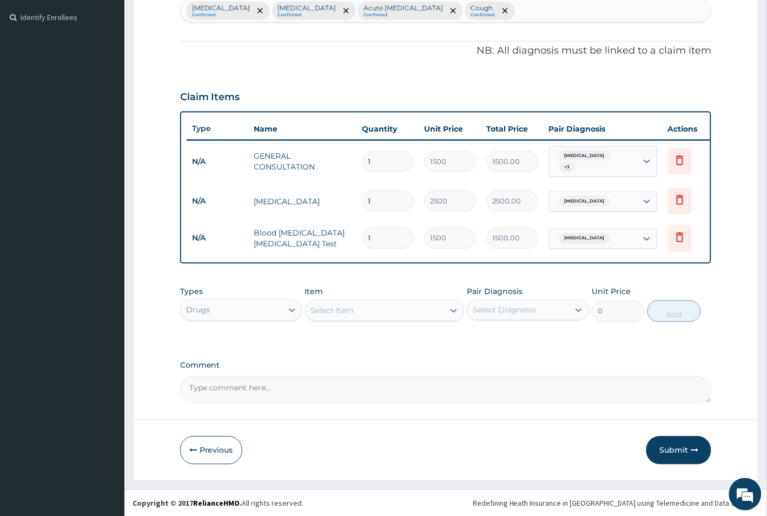
click at [346, 318] on div "Select Item" at bounding box center [385, 311] width 160 height 22
click at [346, 316] on div "Select Item" at bounding box center [332, 310] width 43 height 11
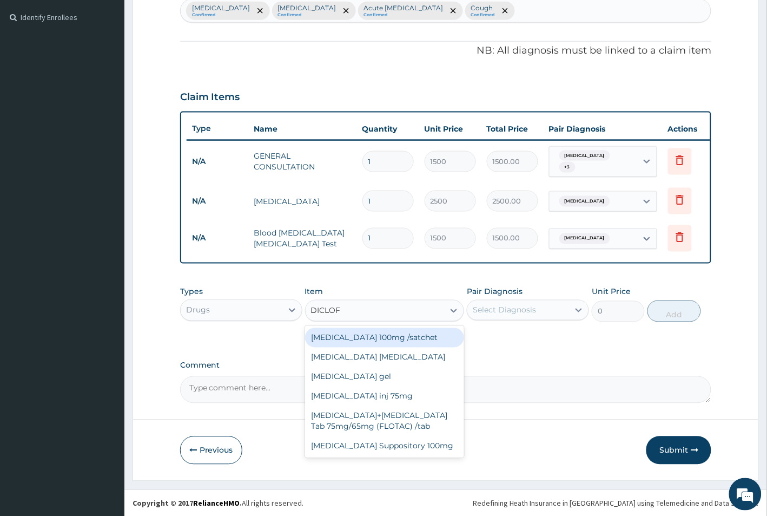
type input "DICLOFE"
click at [401, 344] on div "[MEDICAL_DATA] 100mg /satchet" at bounding box center [385, 337] width 160 height 19
type input "500"
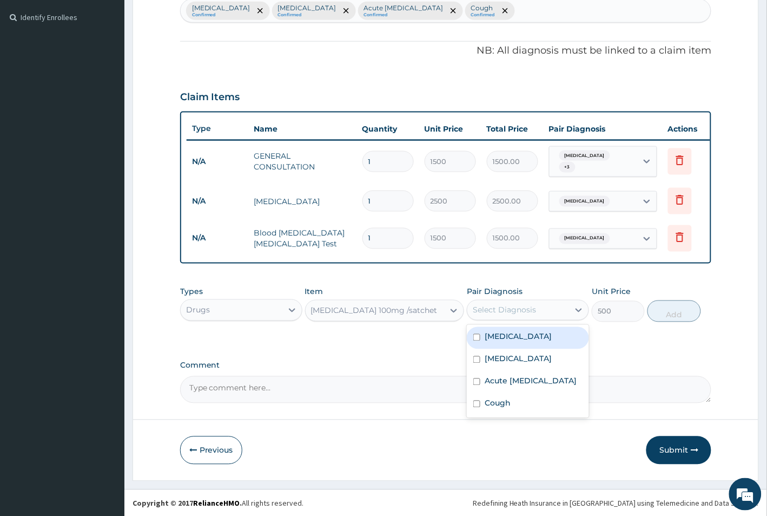
click at [519, 315] on div "Select Diagnosis" at bounding box center [504, 310] width 63 height 11
drag, startPoint x: 531, startPoint y: 348, endPoint x: 601, endPoint y: 320, distance: 74.8
click at [532, 347] on div "Malaria" at bounding box center [528, 338] width 122 height 22
checkbox input "true"
click at [669, 318] on button "Add" at bounding box center [674, 311] width 53 height 22
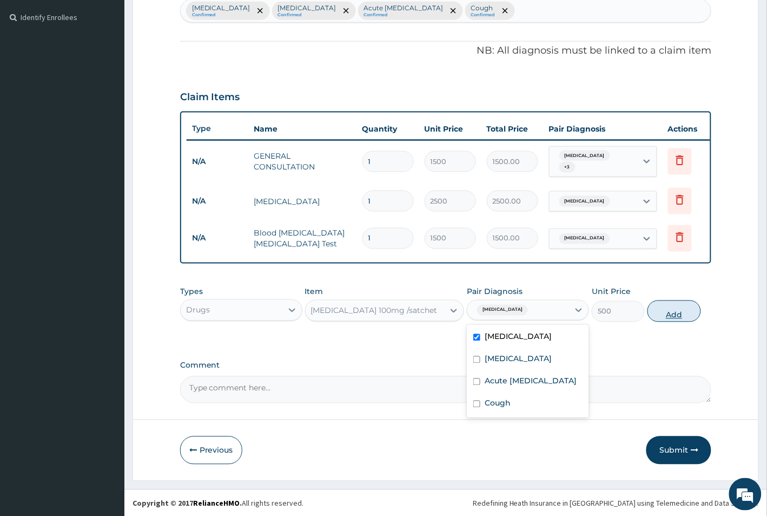
type input "0"
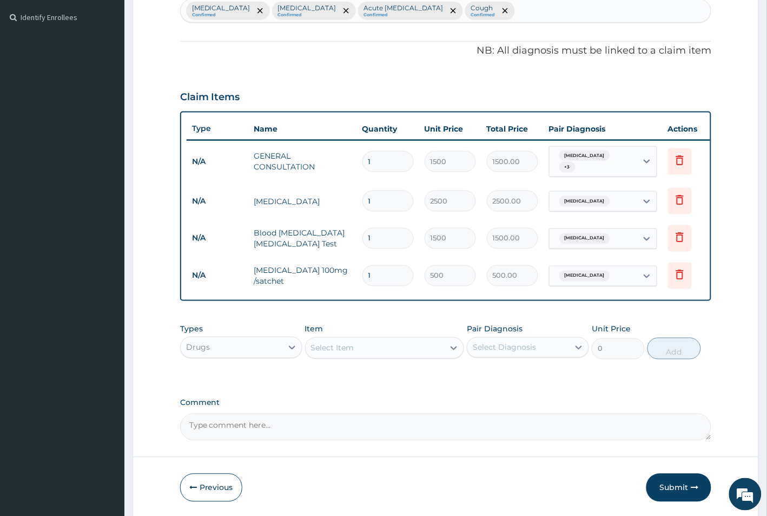
click at [361, 351] on div "Select Item" at bounding box center [375, 347] width 139 height 17
type input "COUGH"
click at [379, 379] on div "Cough syrup (adult)" at bounding box center [385, 374] width 160 height 19
type input "500"
click at [494, 351] on div "Select Diagnosis" at bounding box center [504, 347] width 63 height 11
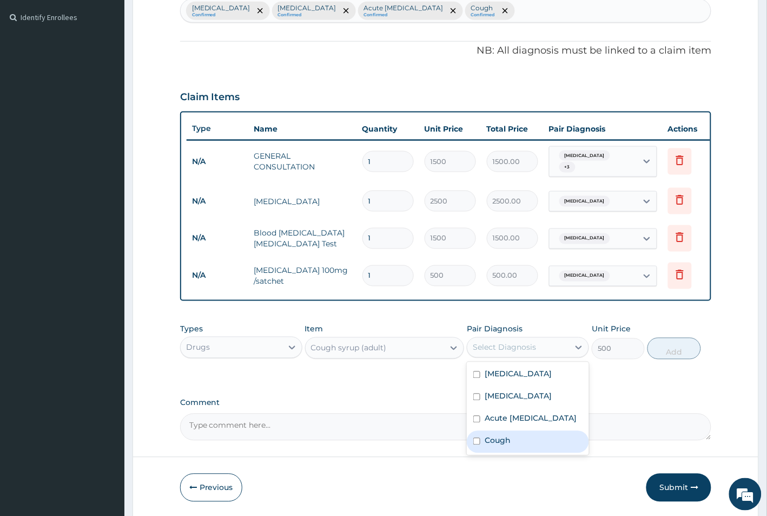
click at [506, 446] on label "Cough" at bounding box center [498, 440] width 26 height 11
checkbox input "true"
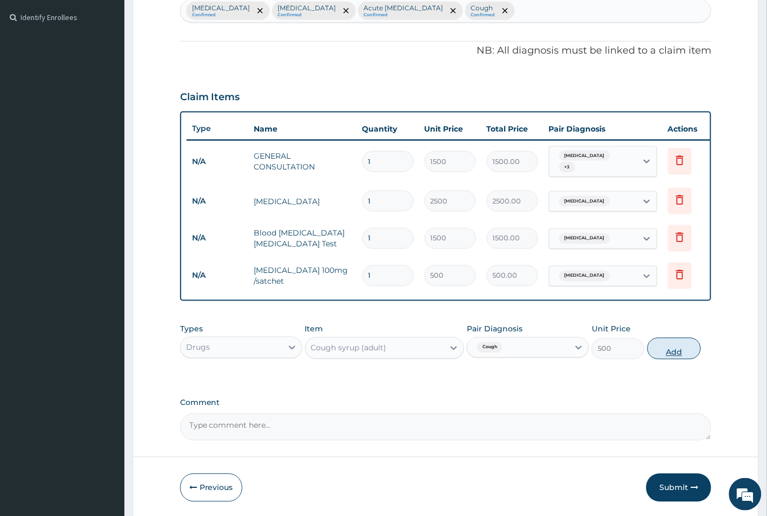
click at [677, 351] on button "Add" at bounding box center [674, 349] width 53 height 22
type input "0"
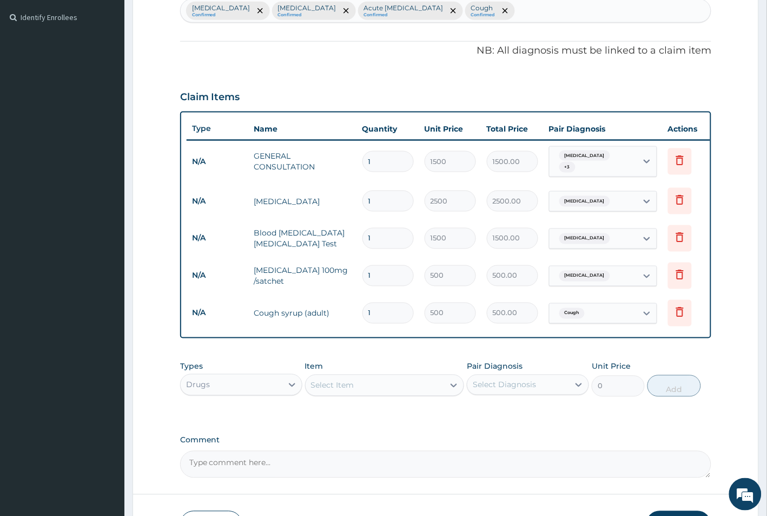
click at [355, 394] on div "Select Item" at bounding box center [375, 385] width 139 height 17
type input "LORATI"
click at [344, 441] on div "Loratidine Tab. 10mg /tab" at bounding box center [385, 431] width 160 height 19
type input "50"
click at [531, 390] on div "Select Diagnosis" at bounding box center [504, 384] width 63 height 11
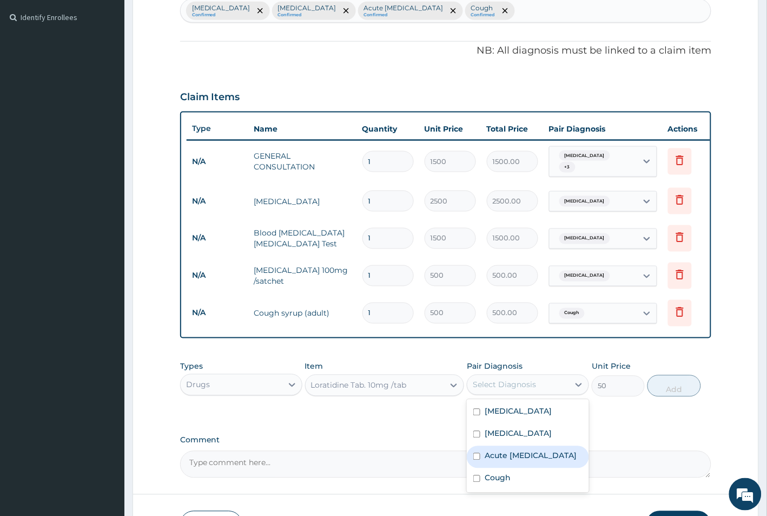
click at [526, 460] on label "Acute upper respiratory infection" at bounding box center [531, 455] width 92 height 11
checkbox input "true"
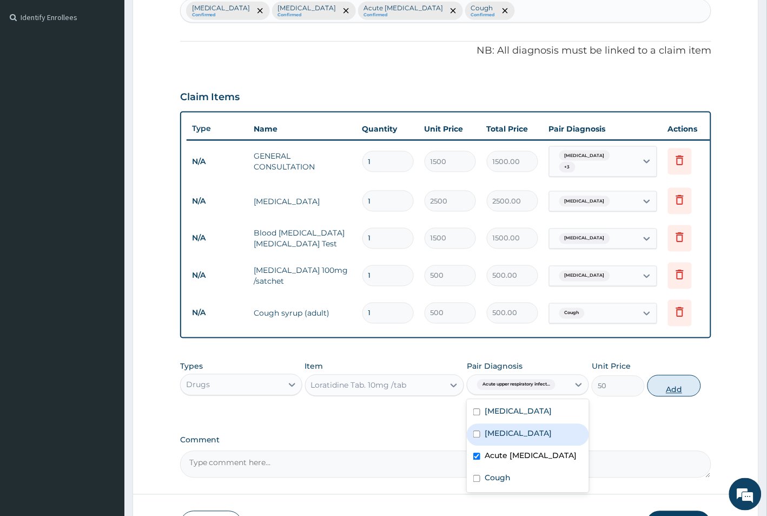
click at [680, 396] on button "Add" at bounding box center [674, 386] width 53 height 22
type input "0"
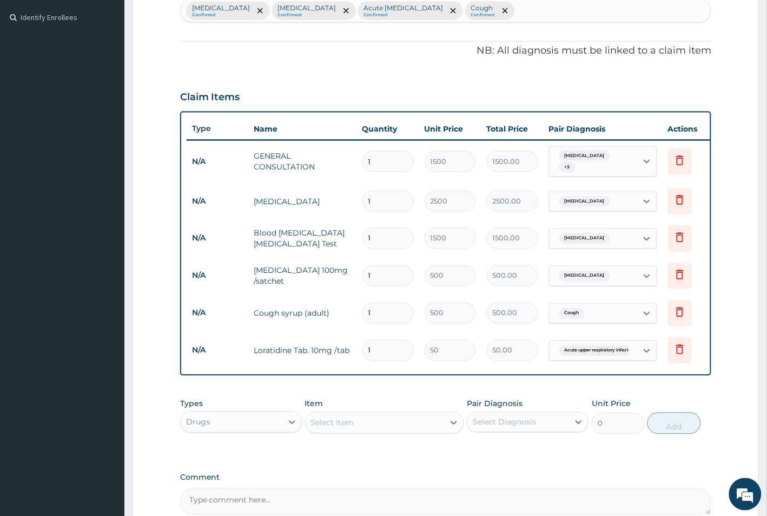
drag, startPoint x: 378, startPoint y: 343, endPoint x: 352, endPoint y: 343, distance: 26.0
click at [352, 344] on tr "N/A Loratidine Tab. 10mg /tab 1 50 50.00 Acute upper respiratory infect... Dele…" at bounding box center [452, 350] width 530 height 37
type input "5"
type input "250.00"
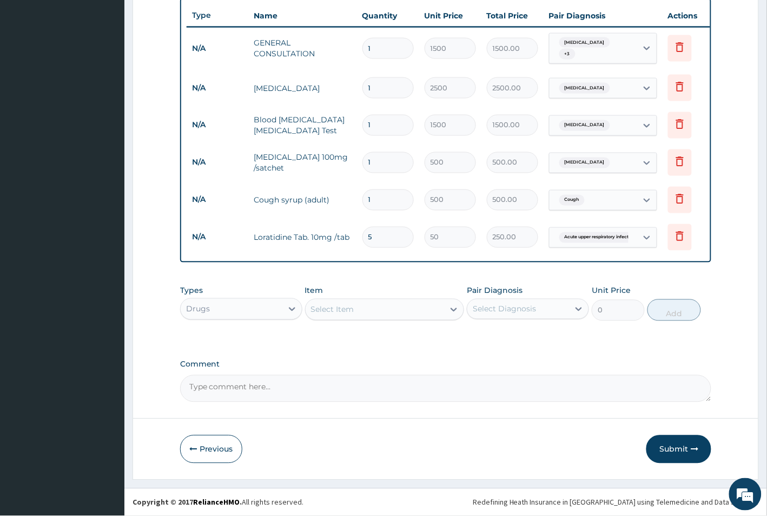
scroll to position [410, 0]
type input "5"
click at [664, 453] on button "Submit" at bounding box center [679, 449] width 65 height 28
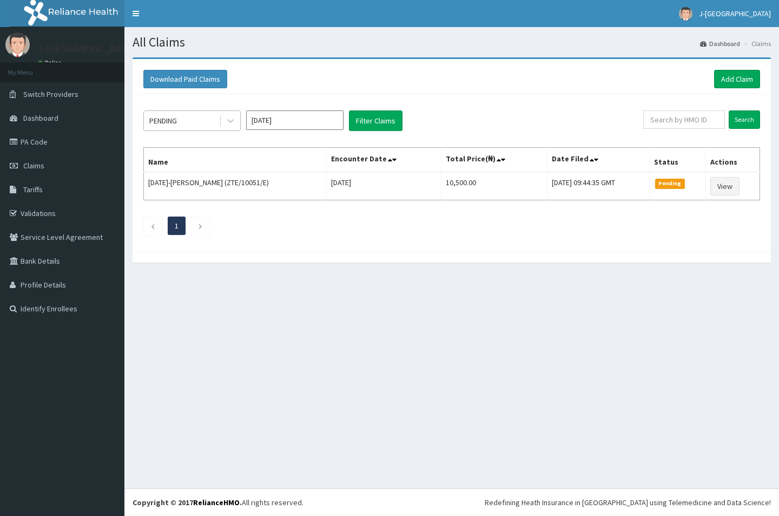
click at [195, 122] on div "PENDING" at bounding box center [181, 120] width 75 height 17
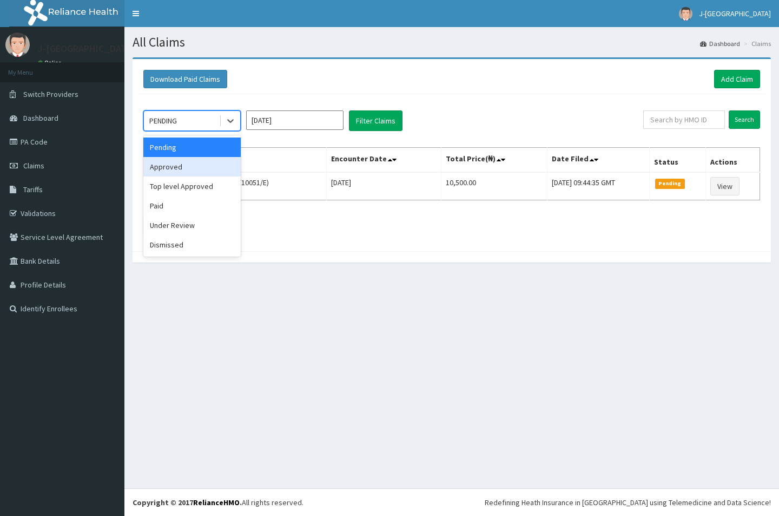
drag, startPoint x: 197, startPoint y: 170, endPoint x: 244, endPoint y: 159, distance: 48.0
click at [205, 169] on div "Approved" at bounding box center [191, 166] width 97 height 19
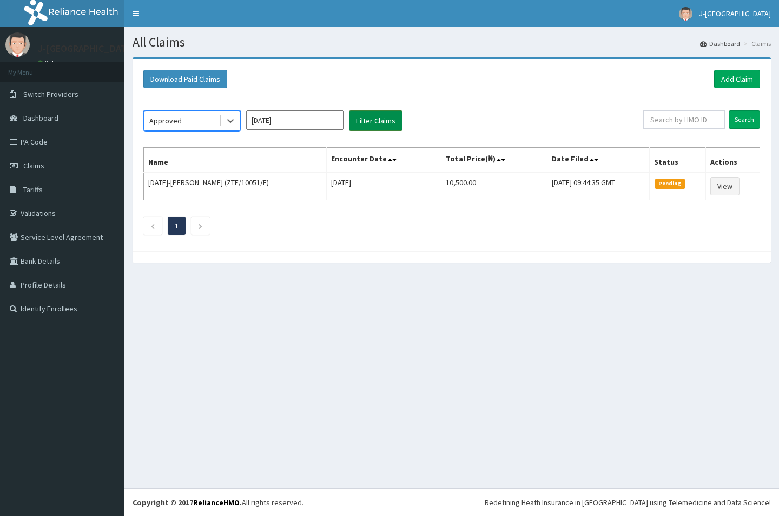
click at [390, 125] on button "Filter Claims" at bounding box center [376, 120] width 54 height 21
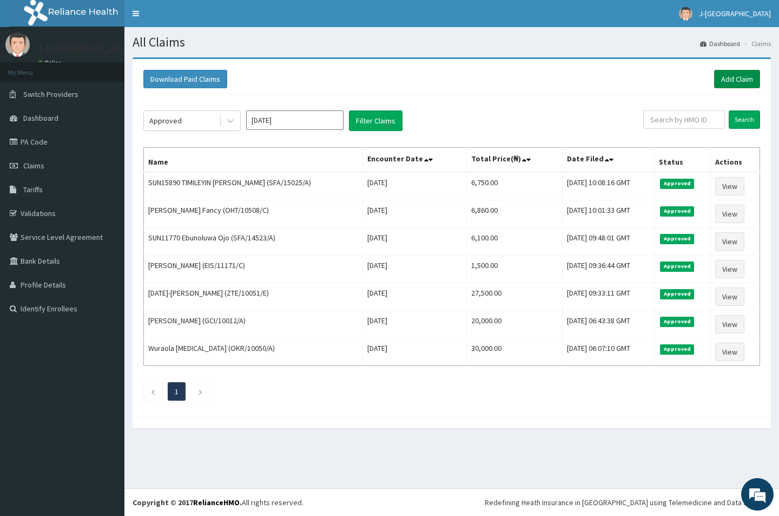
click at [734, 76] on link "Add Claim" at bounding box center [737, 79] width 46 height 18
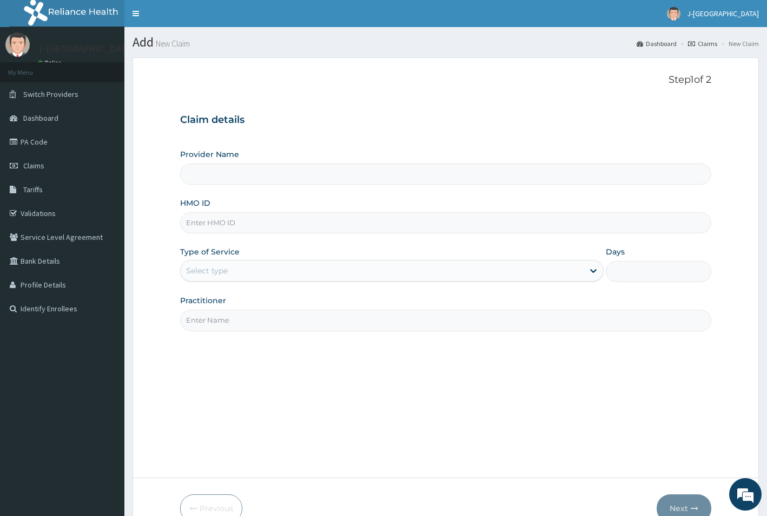
type input "J-[GEOGRAPHIC_DATA]"
click at [250, 222] on input "HMO ID" at bounding box center [446, 222] width 532 height 21
paste input "SPB/10081/A"
type input "SPB/10081/A"
click at [236, 266] on div "Select type" at bounding box center [382, 270] width 403 height 17
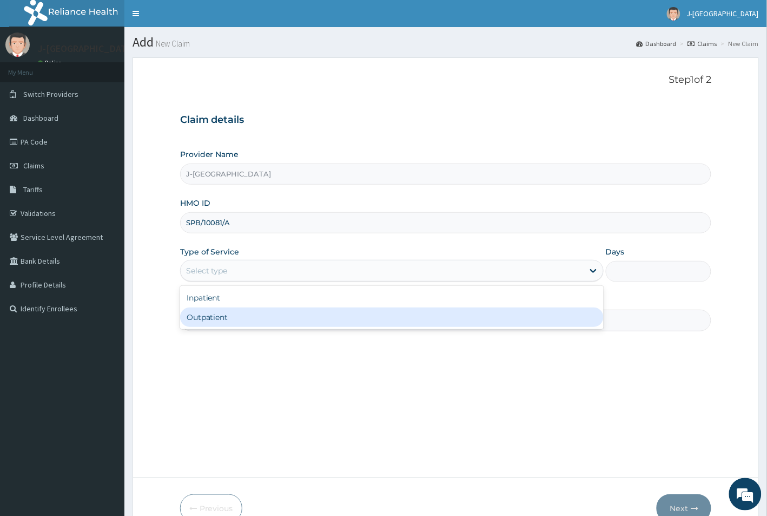
click at [236, 314] on div "Outpatient" at bounding box center [392, 316] width 424 height 19
type input "1"
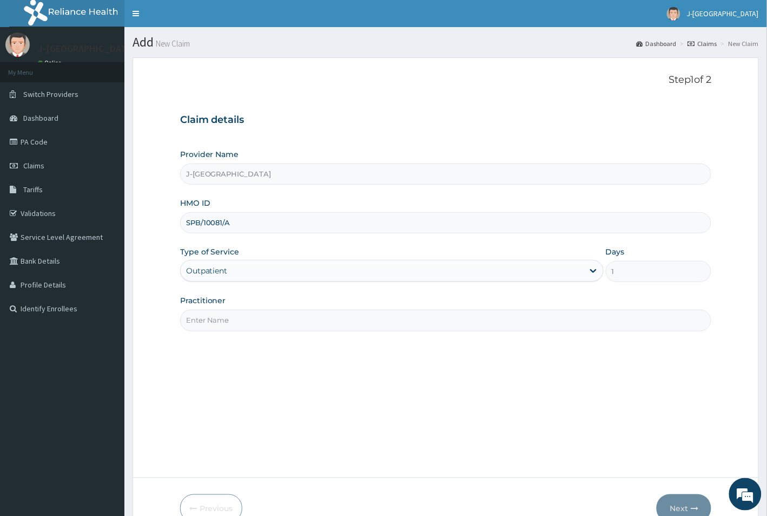
drag, startPoint x: 242, startPoint y: 321, endPoint x: 249, endPoint y: 301, distance: 21.4
click at [242, 321] on input "Practitioner" at bounding box center [446, 319] width 532 height 21
type input "A"
type input "DR [PERSON_NAME]"
click at [691, 508] on icon "button" at bounding box center [695, 508] width 8 height 8
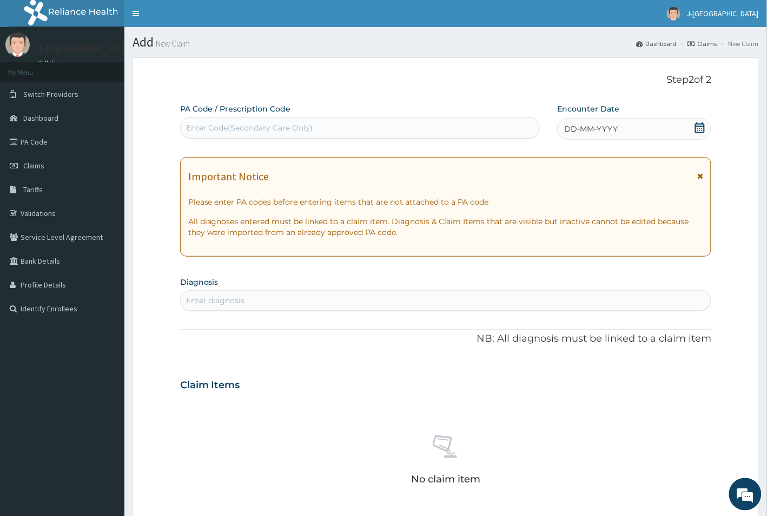
click at [307, 127] on div "Enter Code(Secondary Care Only)" at bounding box center [249, 127] width 127 height 11
paste input "PA/7C713A"
type input "PA/7C713A"
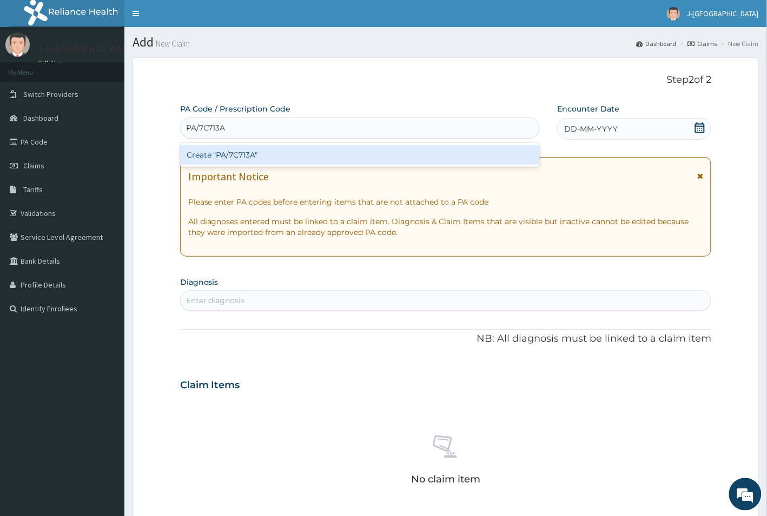
click at [315, 155] on div "Create "PA/7C713A"" at bounding box center [360, 154] width 360 height 19
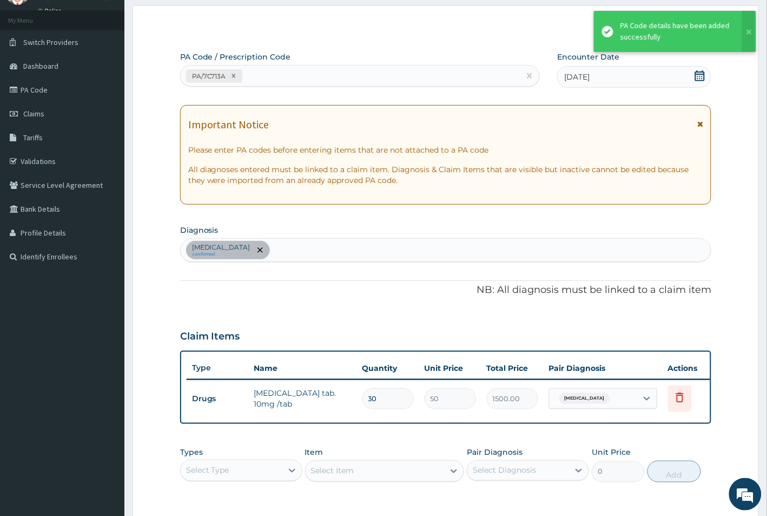
scroll to position [68, 0]
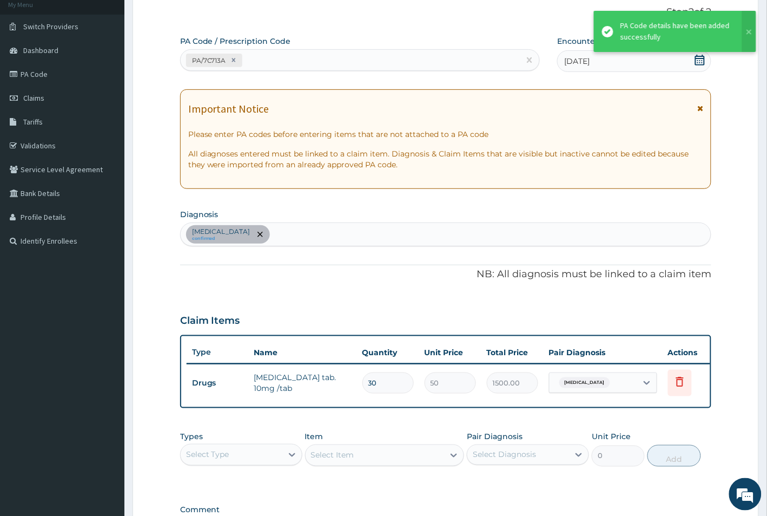
click at [325, 236] on div "Essential hypertension confirmed" at bounding box center [446, 234] width 531 height 23
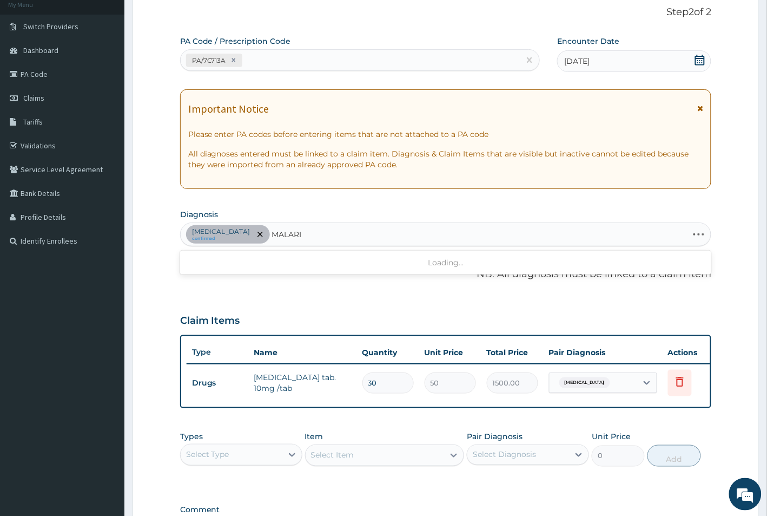
type input "MALARIA"
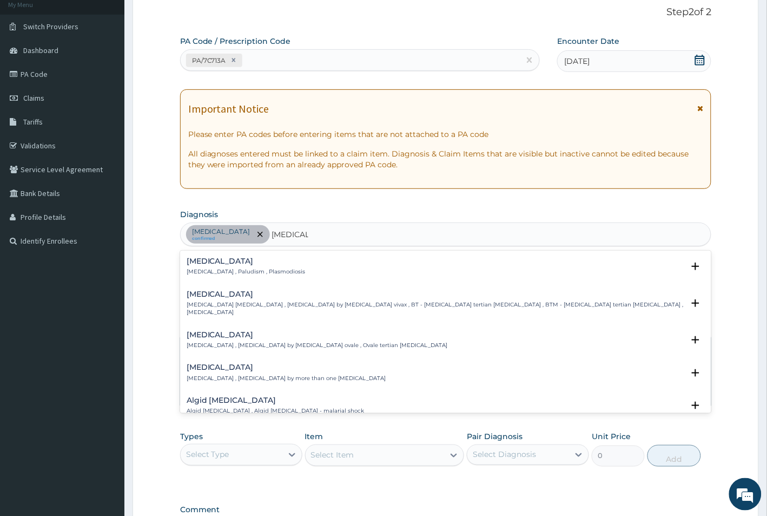
click at [266, 264] on h4 "Malaria" at bounding box center [246, 261] width 119 height 8
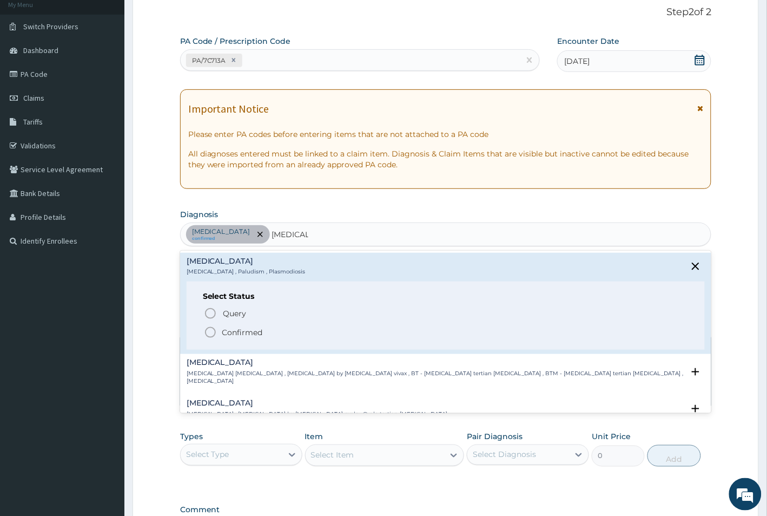
click at [241, 329] on p "Confirmed" at bounding box center [242, 332] width 41 height 11
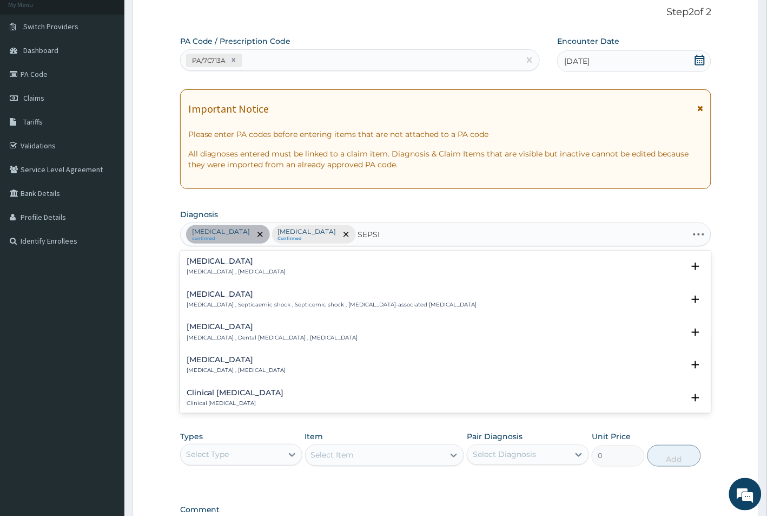
type input "SEPSIS"
click at [264, 262] on div "Sepsis Systemic infection , Sepsis" at bounding box center [446, 266] width 519 height 19
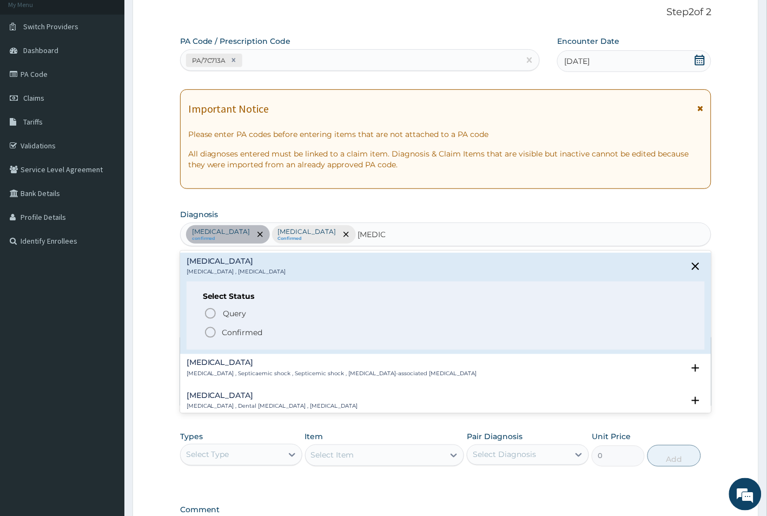
click at [262, 339] on span "Confirmed" at bounding box center [446, 332] width 485 height 13
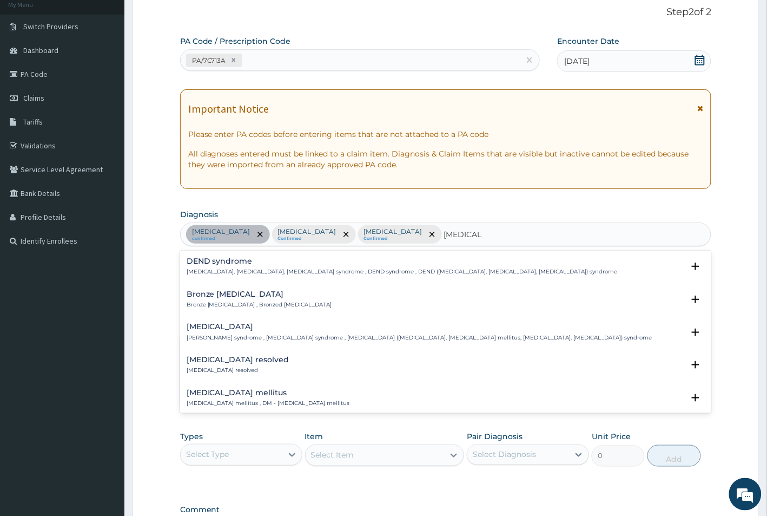
type input "DIABETES"
click at [253, 398] on div "Diabetes mellitus Diabetes mellitus , DM - Diabetes mellitus" at bounding box center [268, 397] width 163 height 19
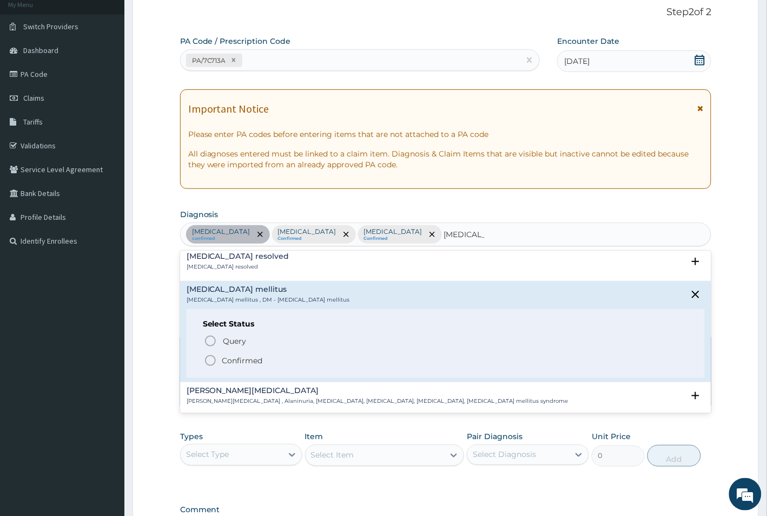
scroll to position [135, 0]
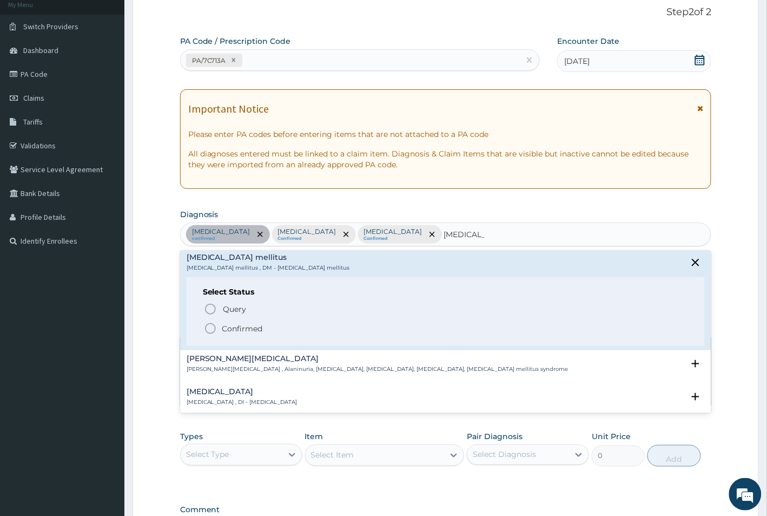
click at [216, 326] on icon "status option filled" at bounding box center [210, 328] width 13 height 13
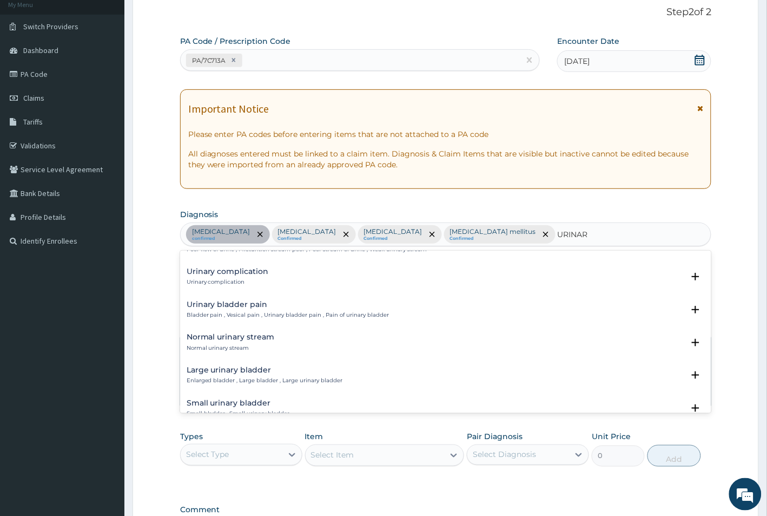
scroll to position [744, 0]
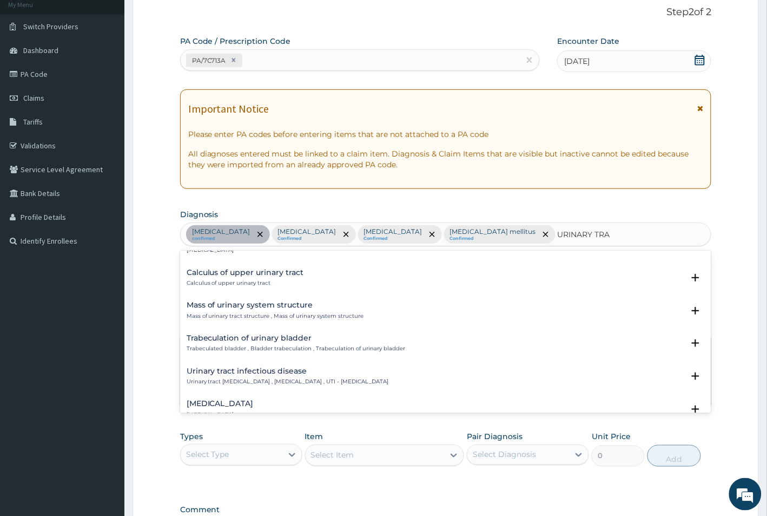
type input "URINARY TRAC"
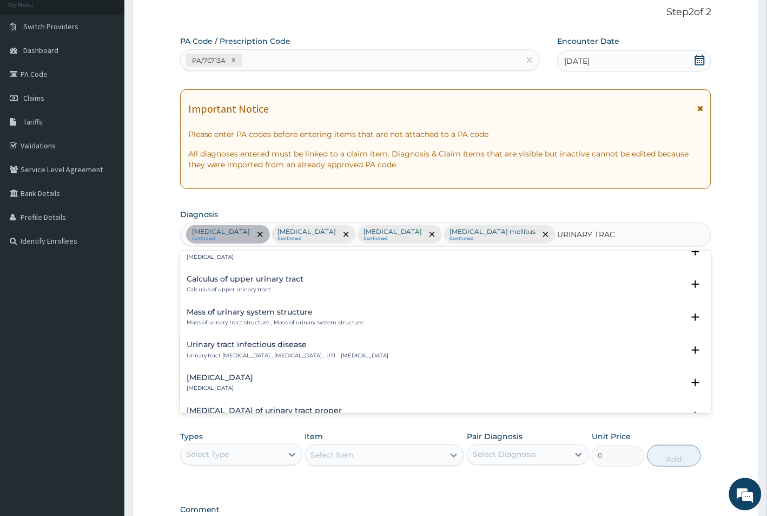
scroll to position [728, 0]
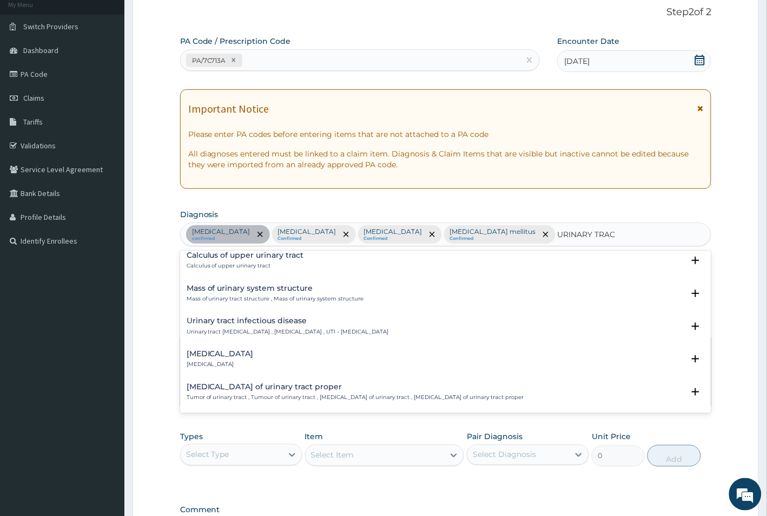
click at [313, 328] on p "Urinary tract infectious disease , Urinary tract infection , UTI - Urinary trac…" at bounding box center [288, 332] width 202 height 8
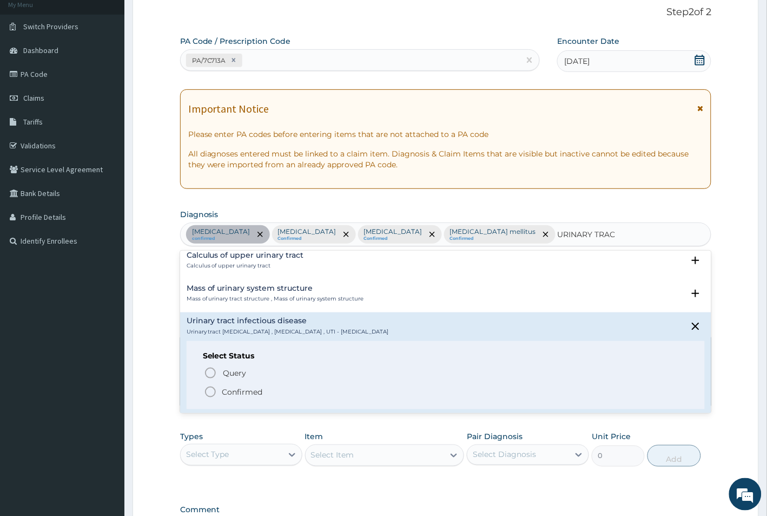
click at [245, 393] on p "Confirmed" at bounding box center [242, 391] width 41 height 11
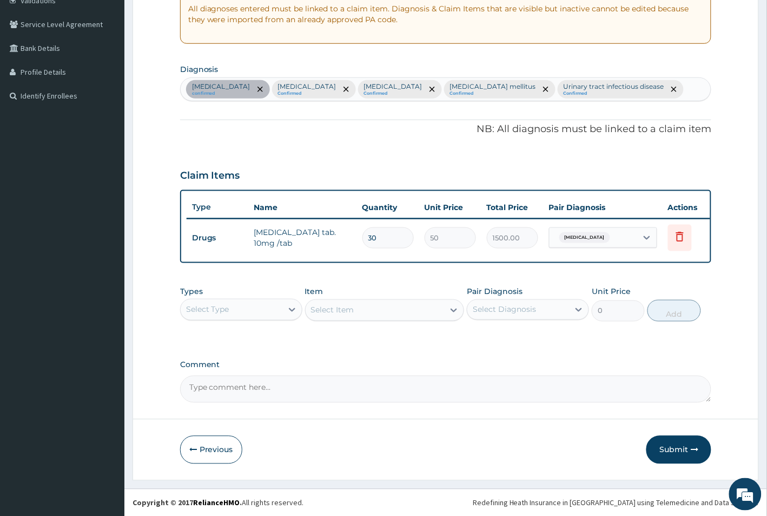
scroll to position [223, 0]
click at [265, 307] on div "Select Type" at bounding box center [232, 308] width 102 height 17
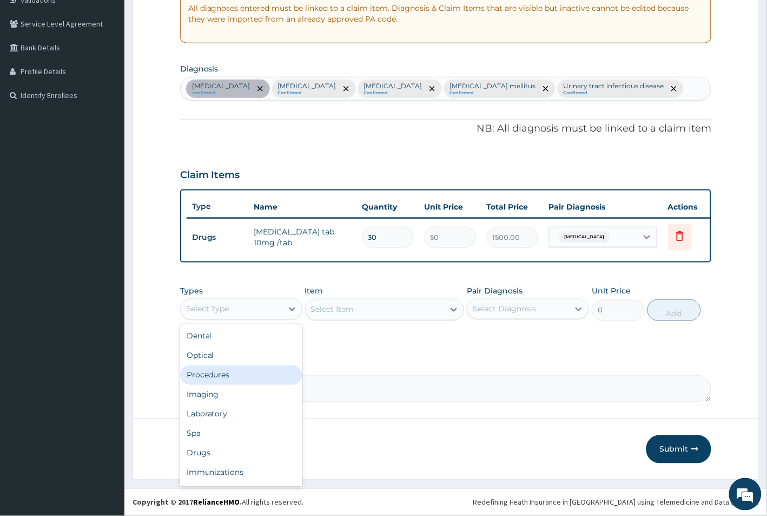
drag, startPoint x: 241, startPoint y: 373, endPoint x: 277, endPoint y: 363, distance: 37.8
click at [242, 374] on div "Procedures" at bounding box center [241, 374] width 122 height 19
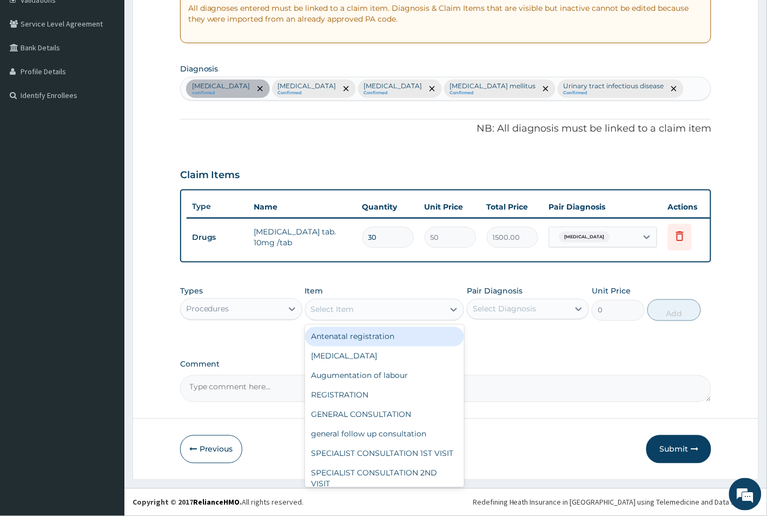
click at [420, 314] on div "Select Item" at bounding box center [375, 309] width 139 height 17
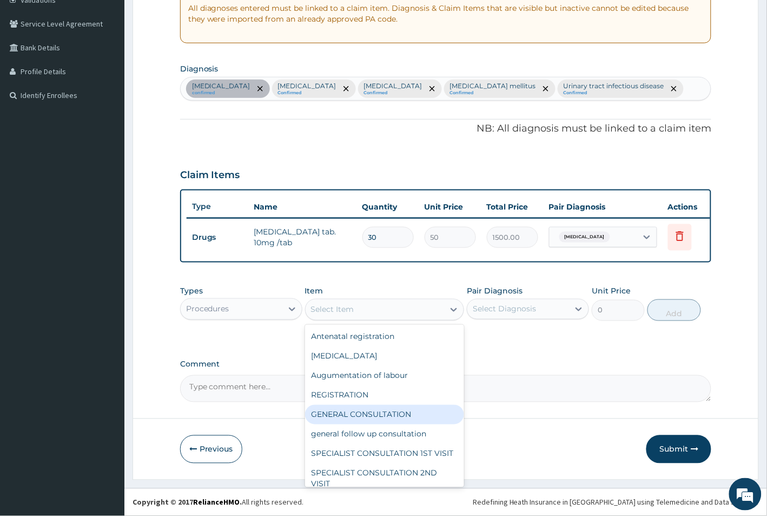
drag, startPoint x: 377, startPoint y: 412, endPoint x: 460, endPoint y: 375, distance: 91.6
click at [380, 412] on div "GENERAL CONSULTATION" at bounding box center [385, 414] width 160 height 19
type input "1500"
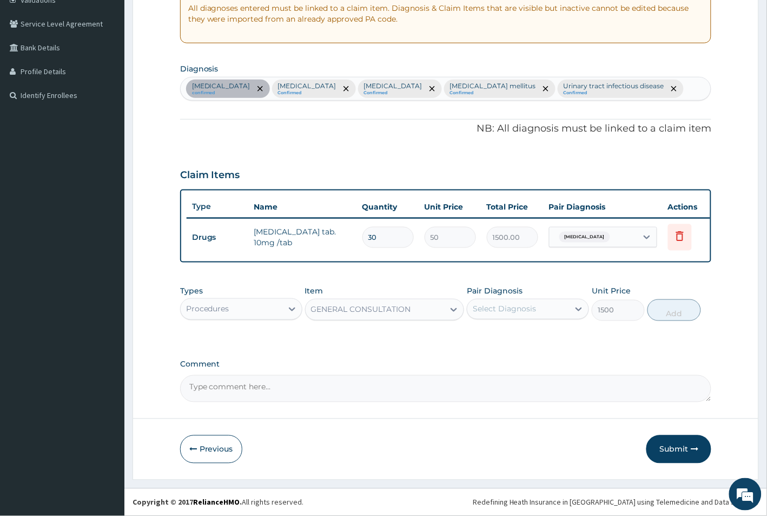
click at [537, 307] on div "Select Diagnosis" at bounding box center [518, 308] width 102 height 17
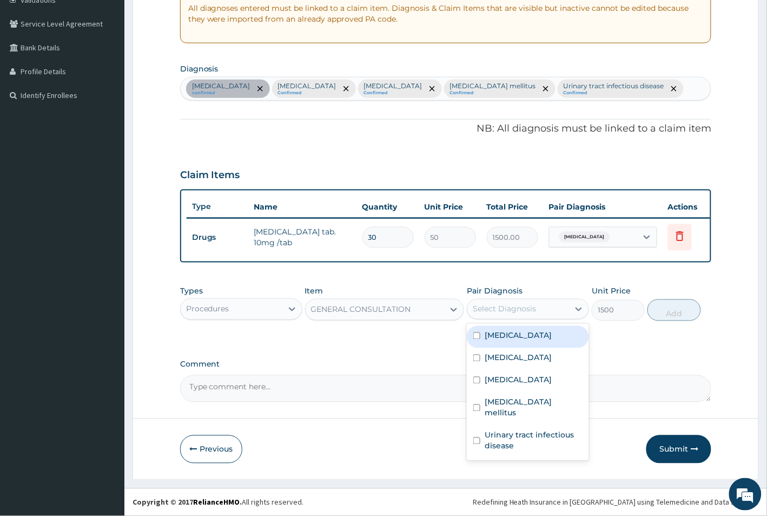
click at [528, 340] on label "Essential hypertension" at bounding box center [518, 335] width 67 height 11
checkbox input "true"
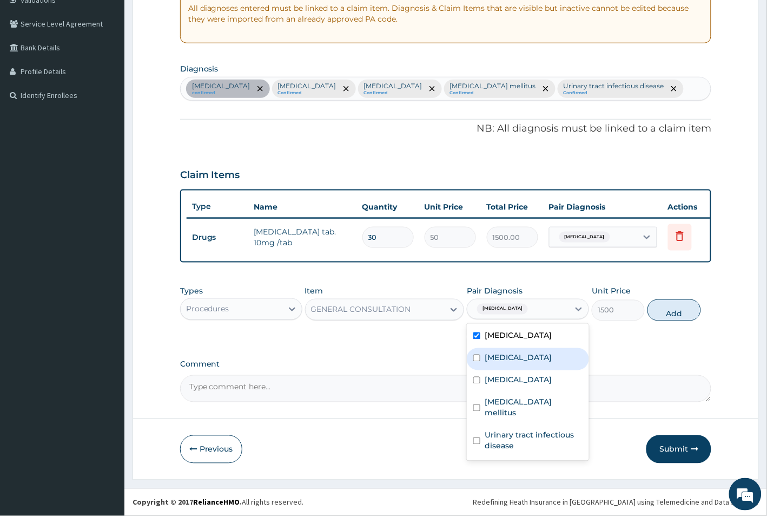
click at [510, 355] on label "Malaria" at bounding box center [518, 357] width 67 height 11
checkbox input "true"
click at [511, 385] on div "Sepsis" at bounding box center [528, 381] width 122 height 22
checkbox input "true"
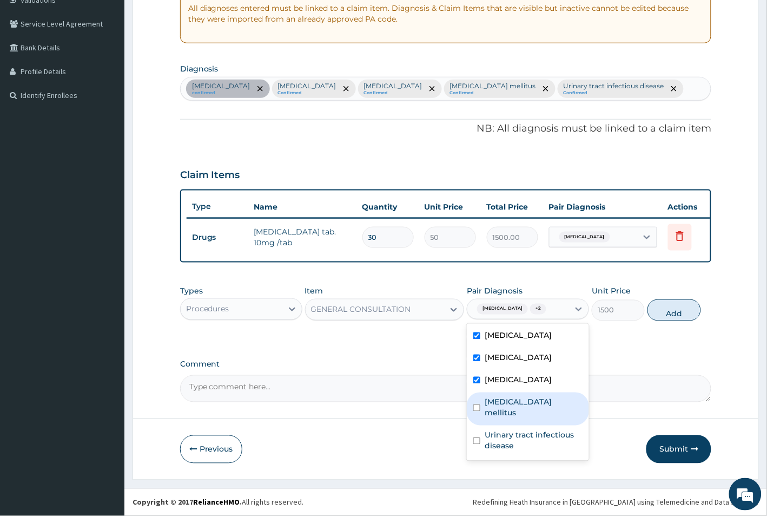
drag, startPoint x: 523, startPoint y: 399, endPoint x: 528, endPoint y: 419, distance: 21.1
click at [523, 399] on label "Diabetes mellitus" at bounding box center [534, 408] width 98 height 22
checkbox input "true"
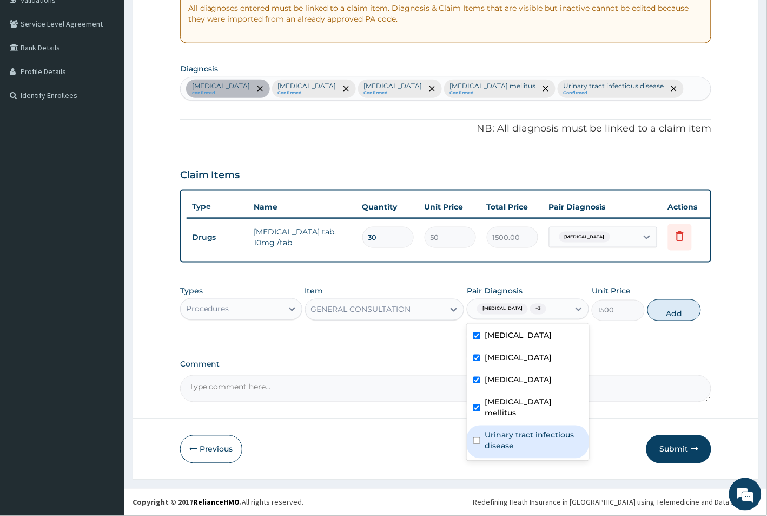
drag, startPoint x: 528, startPoint y: 420, endPoint x: 536, endPoint y: 419, distance: 8.1
click at [529, 430] on label "Urinary tract infectious disease" at bounding box center [534, 441] width 98 height 22
checkbox input "true"
click at [677, 313] on button "Add" at bounding box center [674, 310] width 53 height 22
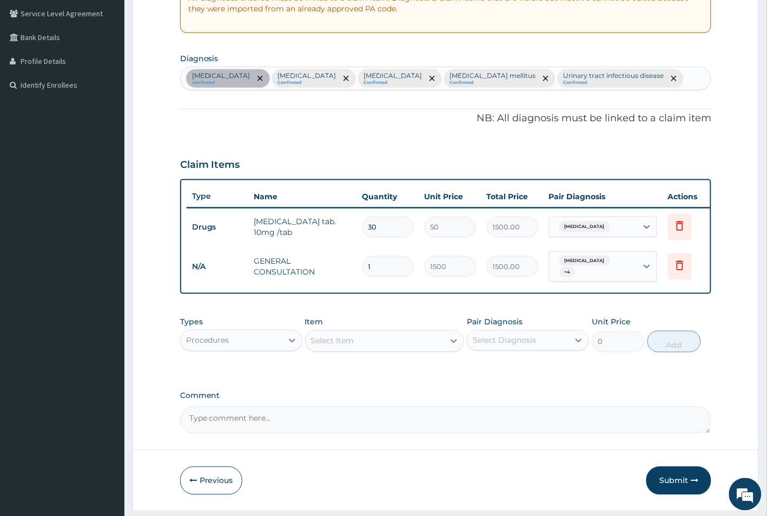
click at [280, 349] on div "Procedures" at bounding box center [232, 340] width 102 height 17
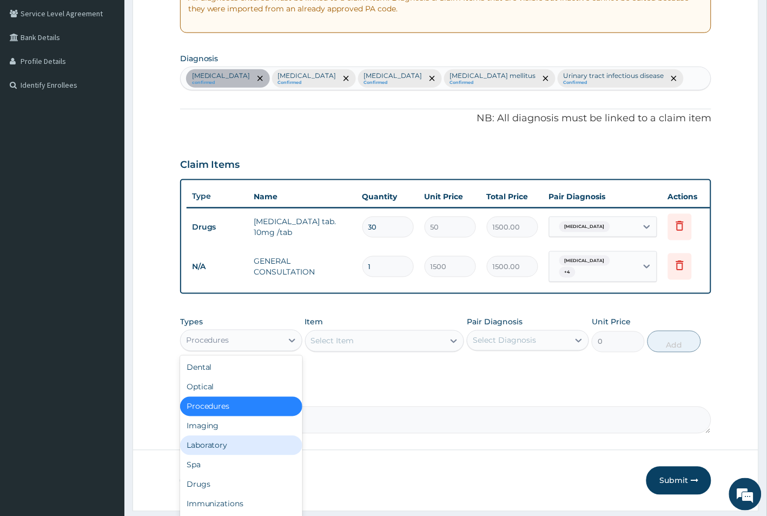
click at [246, 455] on div "Laboratory" at bounding box center [241, 445] width 122 height 19
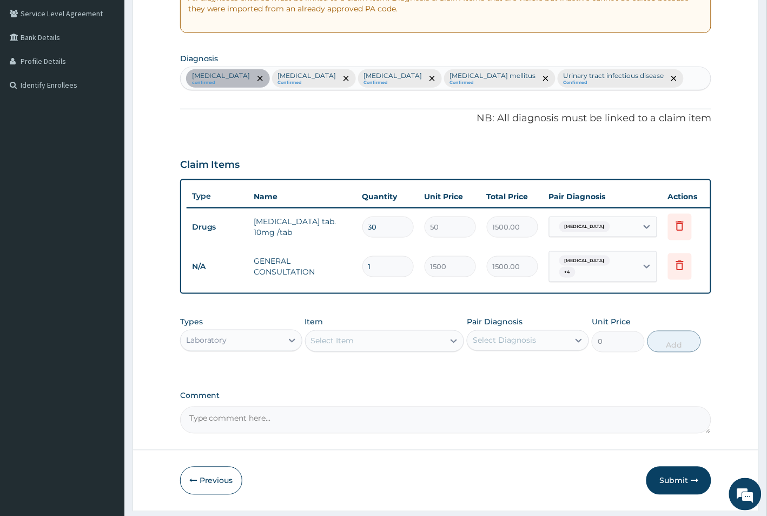
click at [406, 350] on div "Select Item" at bounding box center [375, 340] width 139 height 17
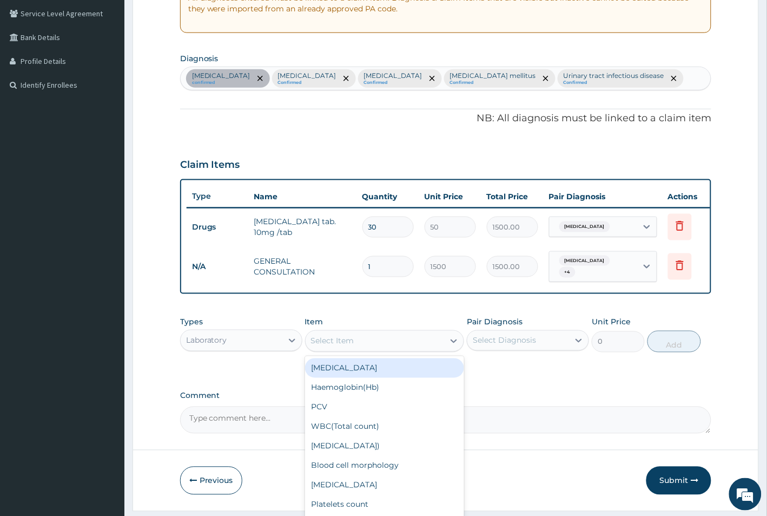
click at [392, 375] on div "Full Blood Count" at bounding box center [385, 367] width 160 height 19
type input "2500"
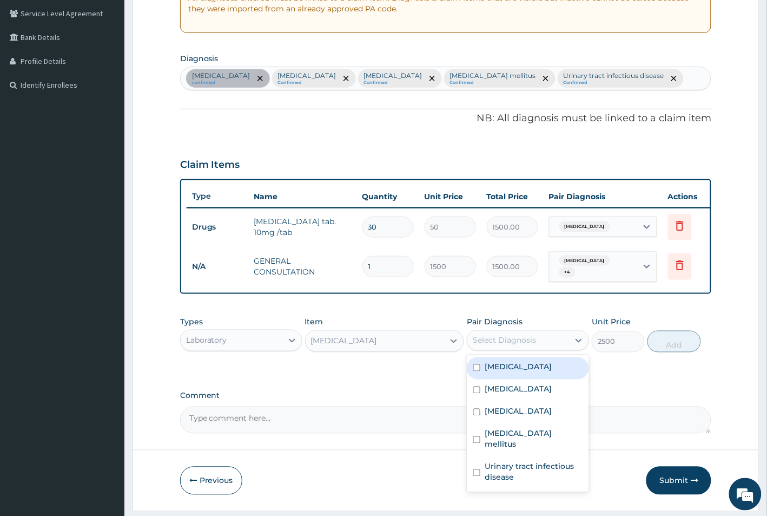
click at [499, 346] on div "Select Diagnosis" at bounding box center [504, 340] width 63 height 11
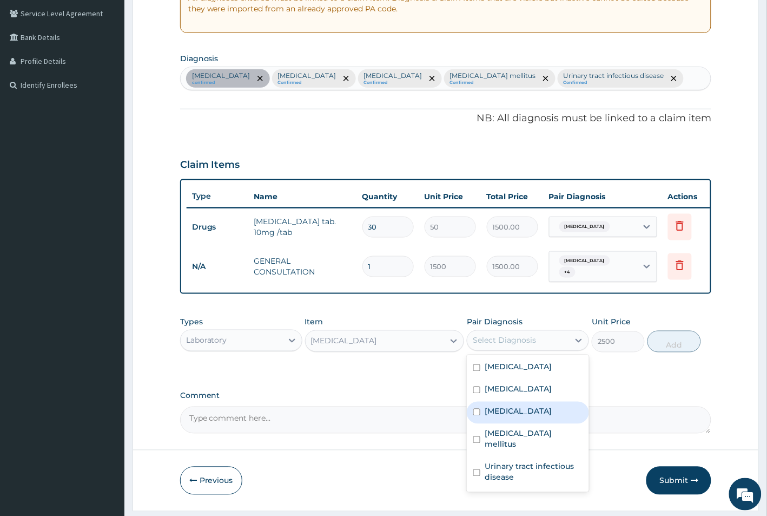
drag, startPoint x: 509, startPoint y: 427, endPoint x: 529, endPoint y: 412, distance: 25.0
click at [511, 424] on div "Sepsis" at bounding box center [528, 412] width 122 height 22
checkbox input "true"
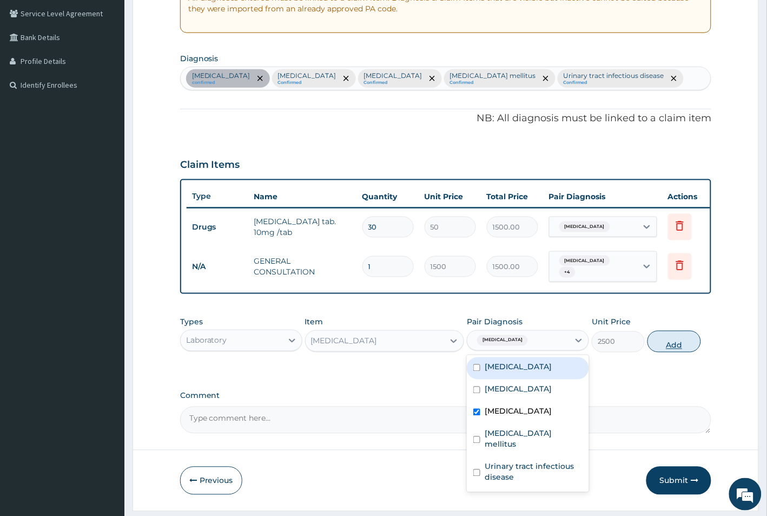
click at [669, 347] on button "Add" at bounding box center [674, 342] width 53 height 22
type input "0"
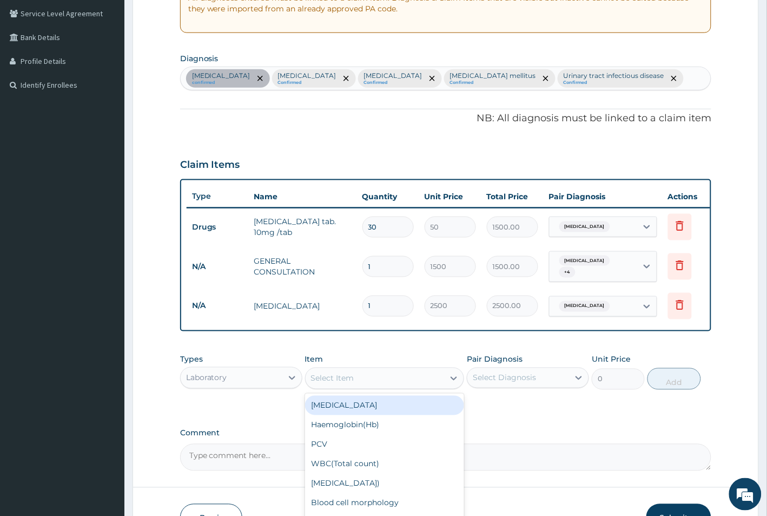
click at [336, 383] on div "Select Item" at bounding box center [332, 378] width 43 height 11
type input "MALARIA"
click at [401, 409] on div "Blood Malaria Parasite Test" at bounding box center [385, 411] width 160 height 30
type input "1500"
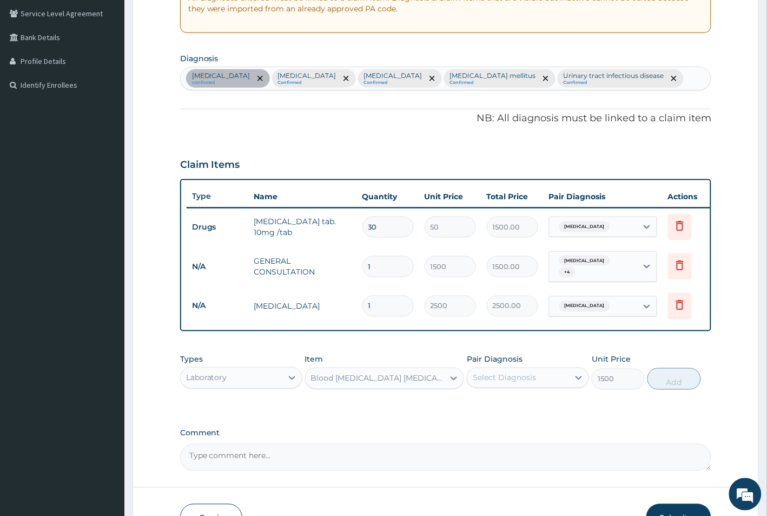
click at [523, 383] on div "Select Diagnosis" at bounding box center [504, 377] width 63 height 11
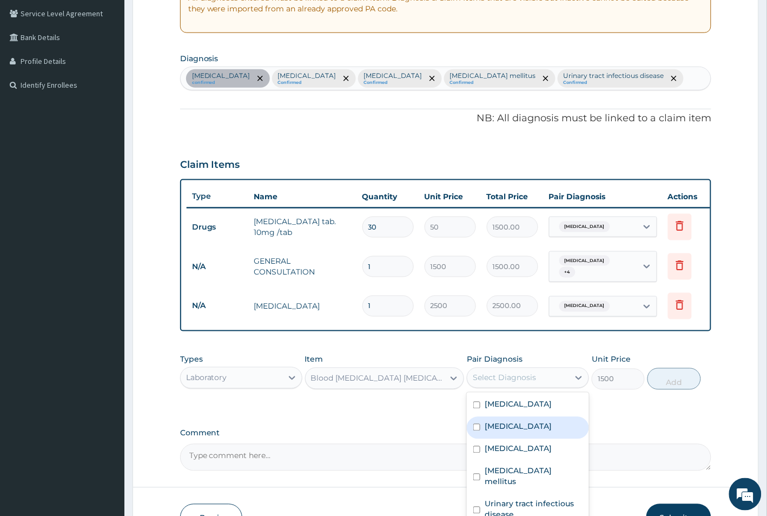
drag, startPoint x: 523, startPoint y: 439, endPoint x: 564, endPoint y: 425, distance: 43.5
click at [524, 439] on div "Malaria" at bounding box center [528, 428] width 122 height 22
checkbox input "true"
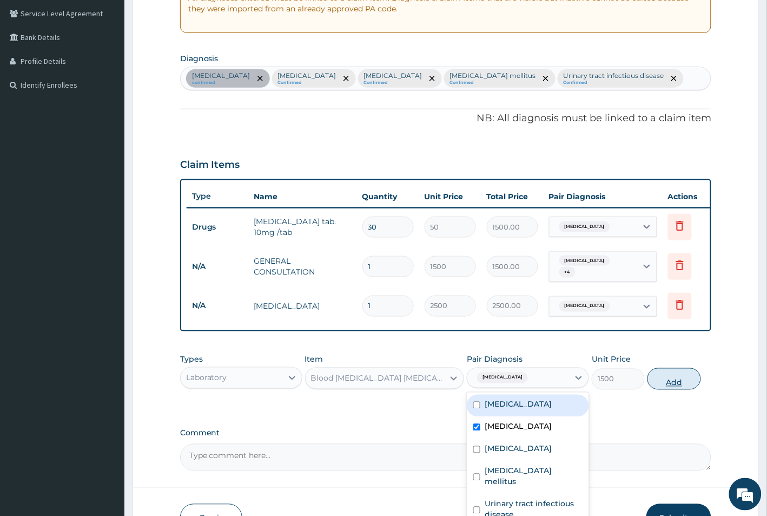
click at [675, 390] on button "Add" at bounding box center [674, 379] width 53 height 22
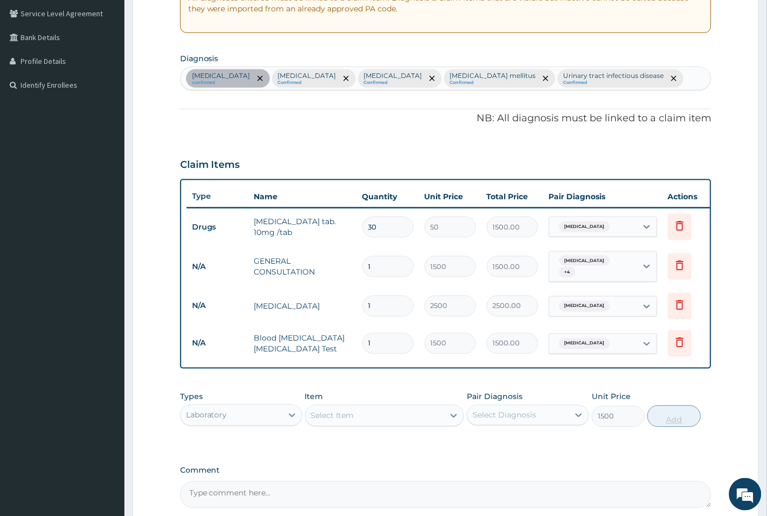
type input "0"
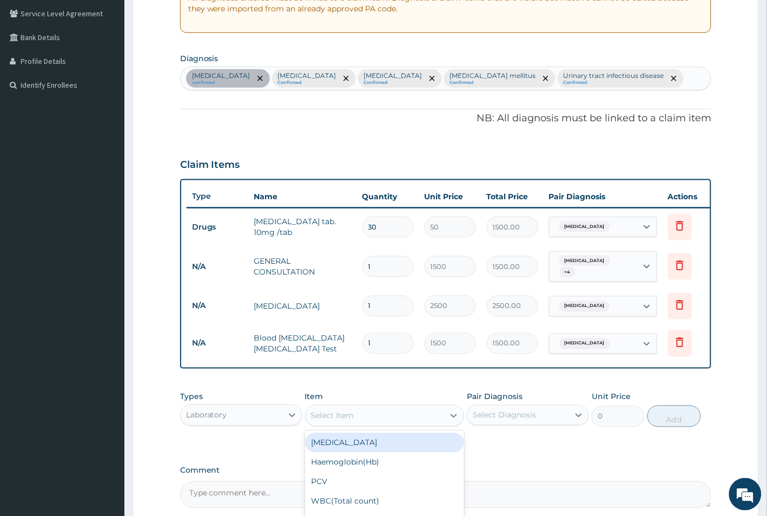
click at [356, 424] on div "Select Item" at bounding box center [375, 415] width 139 height 17
type input "RANDOM"
drag, startPoint x: 371, startPoint y: 455, endPoint x: 491, endPoint y: 436, distance: 122.2
click at [372, 452] on div "Random Blood Glucose" at bounding box center [385, 442] width 160 height 19
type input "1500"
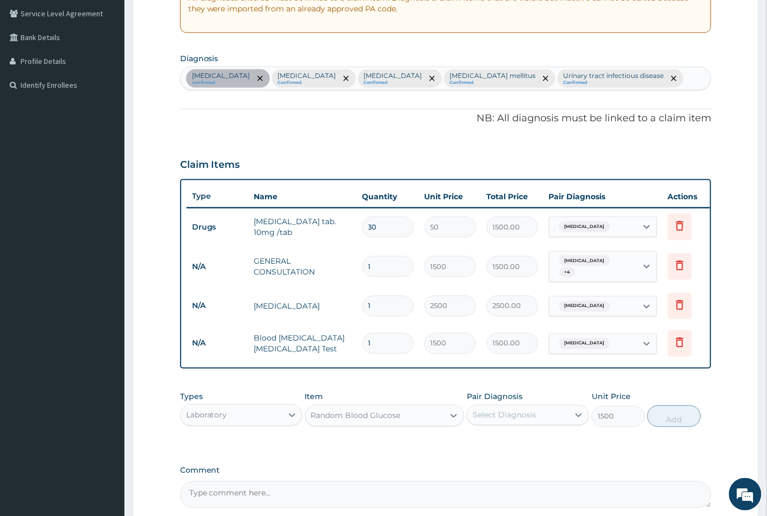
click at [523, 420] on div "Select Diagnosis" at bounding box center [504, 415] width 63 height 11
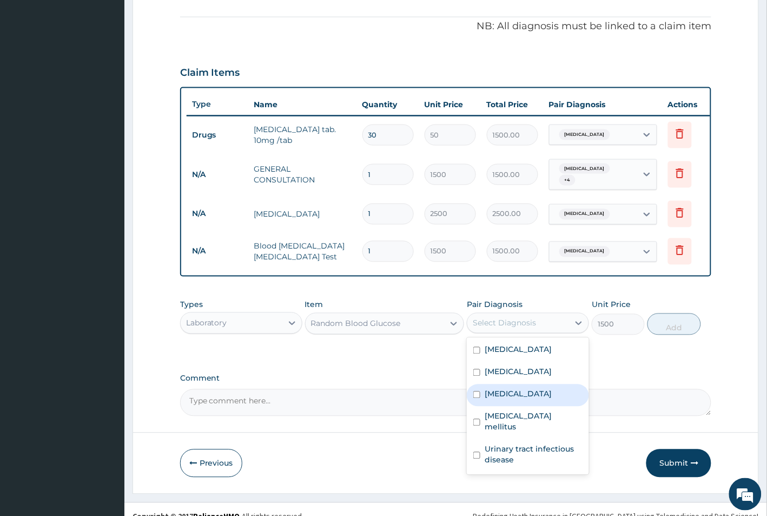
scroll to position [341, 0]
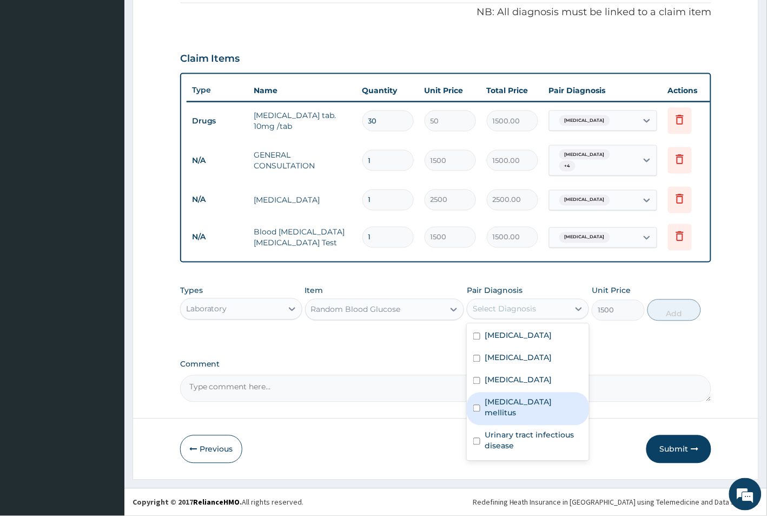
click at [516, 404] on label "Diabetes mellitus" at bounding box center [534, 408] width 98 height 22
checkbox input "true"
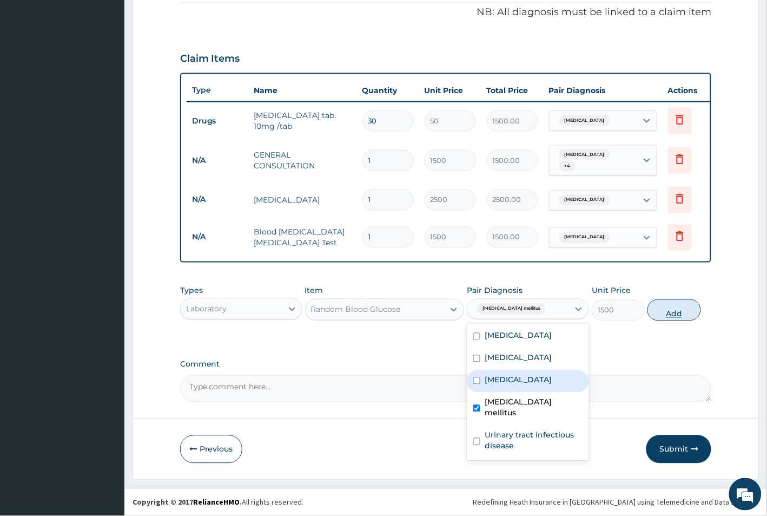
click at [671, 309] on button "Add" at bounding box center [674, 310] width 53 height 22
type input "0"
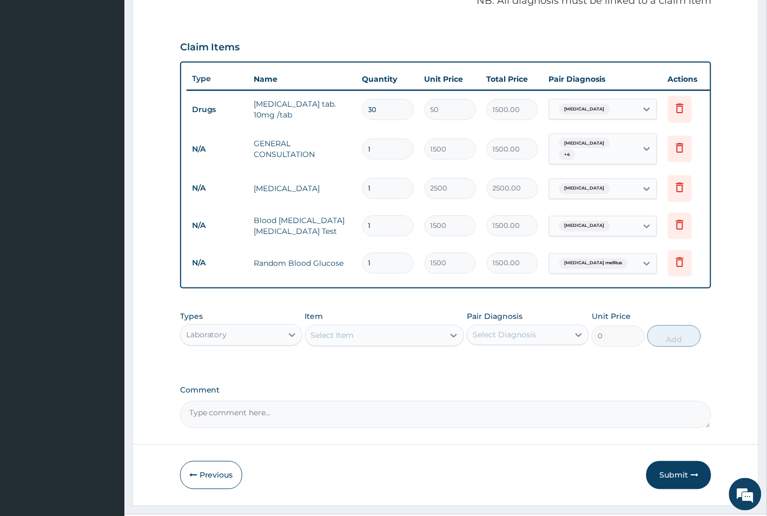
click at [344, 341] on div "Select Item" at bounding box center [332, 335] width 43 height 11
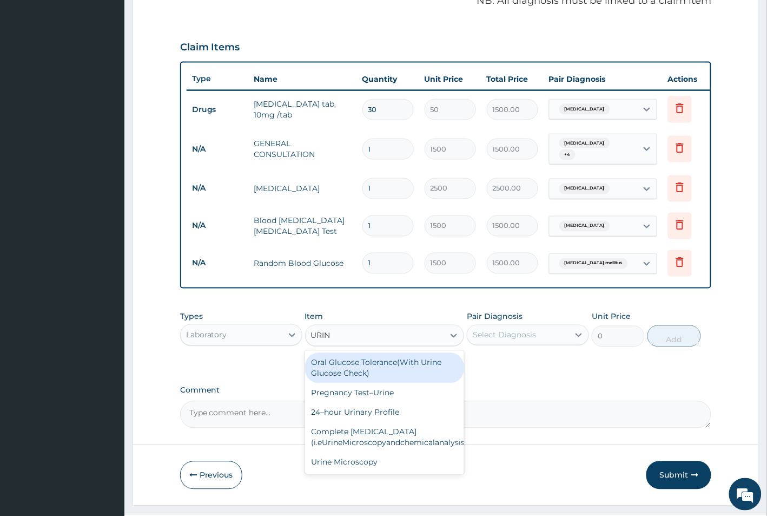
type input "URINA"
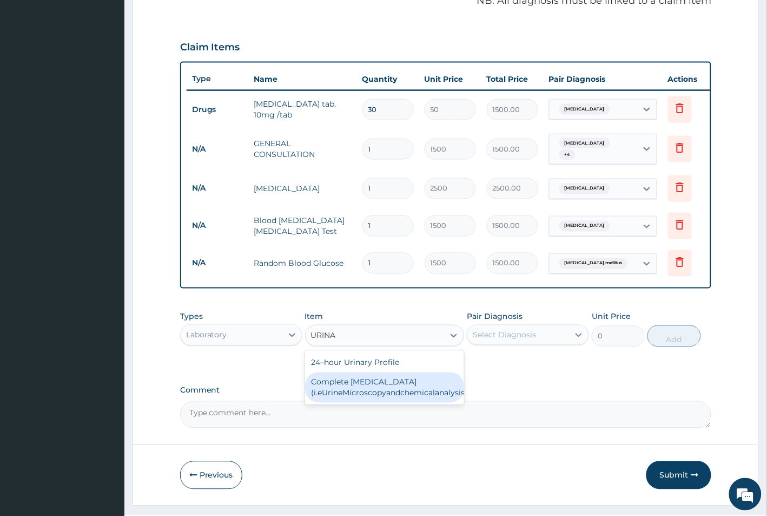
drag, startPoint x: 361, startPoint y: 409, endPoint x: 369, endPoint y: 406, distance: 8.2
click at [365, 403] on div "Complete Urinalysis (i.eUrineMicroscopyandchemicalanalysis)" at bounding box center [385, 387] width 160 height 30
type input "1500"
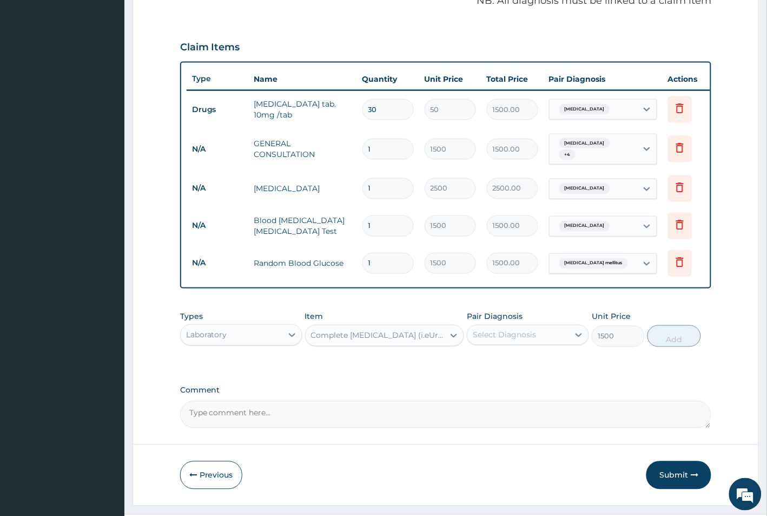
click at [522, 340] on div "Select Diagnosis" at bounding box center [504, 335] width 63 height 11
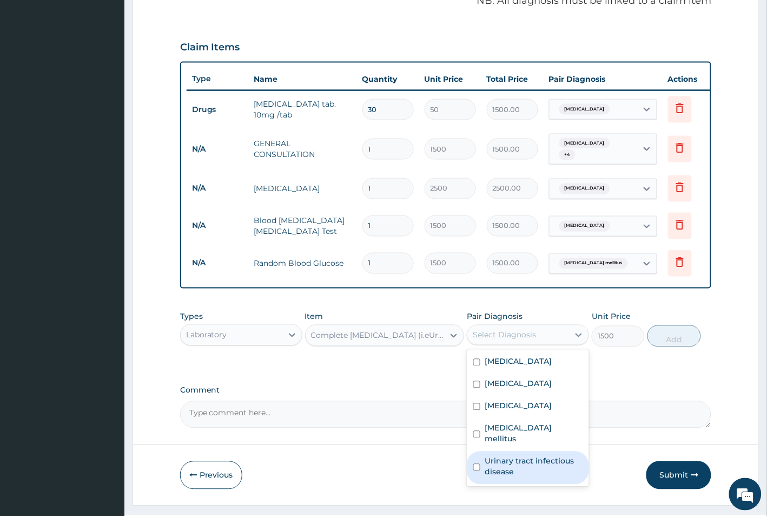
click at [542, 461] on label "Urinary tract infectious disease" at bounding box center [534, 467] width 98 height 22
checkbox input "true"
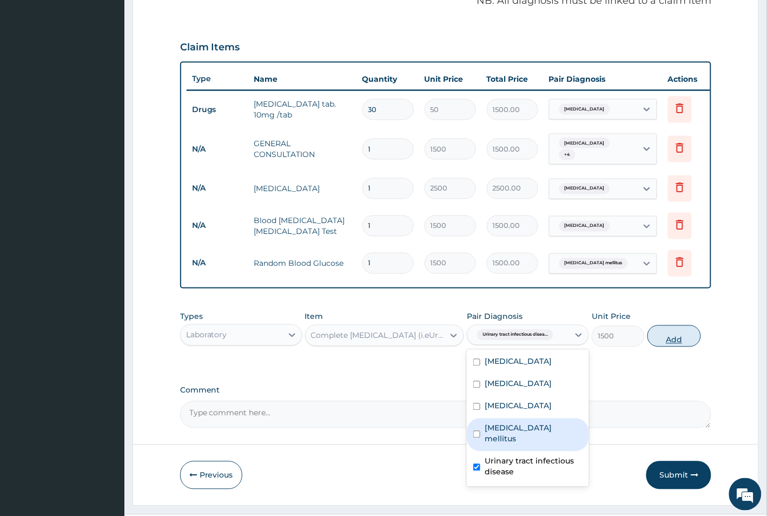
click at [679, 347] on button "Add" at bounding box center [674, 336] width 53 height 22
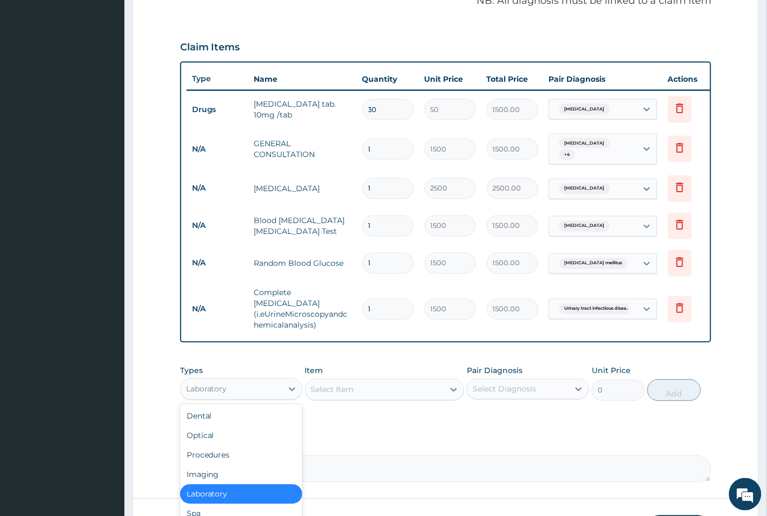
click at [252, 390] on div "Laboratory" at bounding box center [232, 388] width 102 height 17
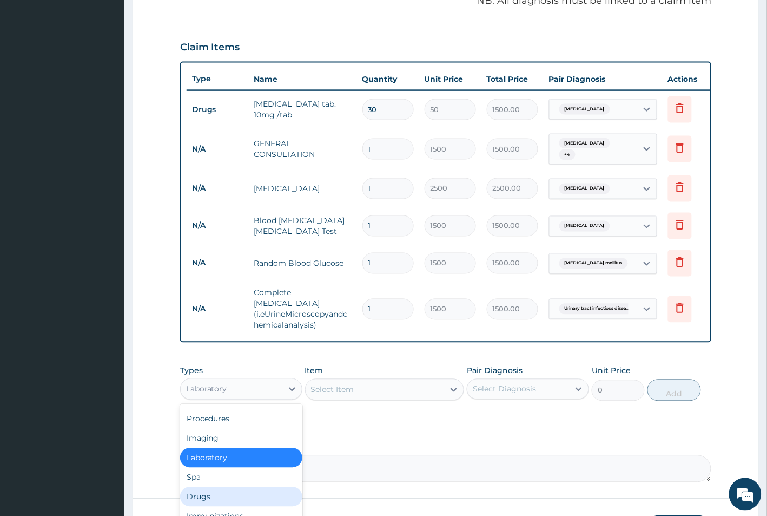
click at [228, 504] on div "Drugs" at bounding box center [241, 496] width 122 height 19
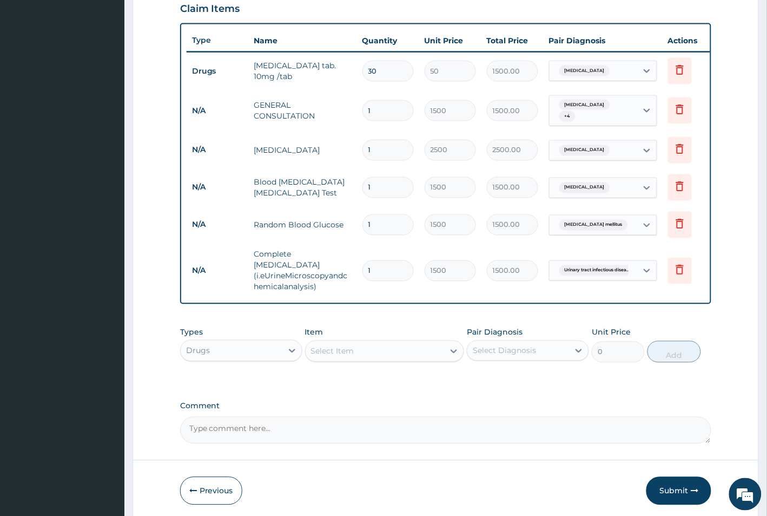
scroll to position [421, 0]
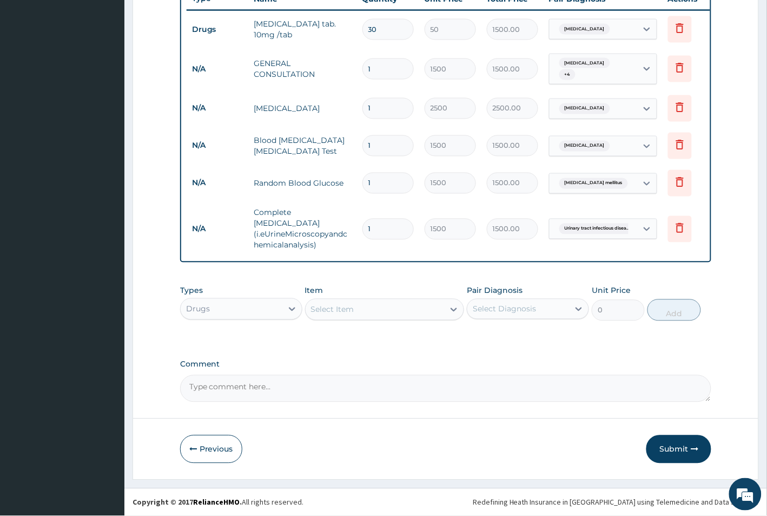
click at [361, 307] on div "Select Item" at bounding box center [375, 309] width 139 height 17
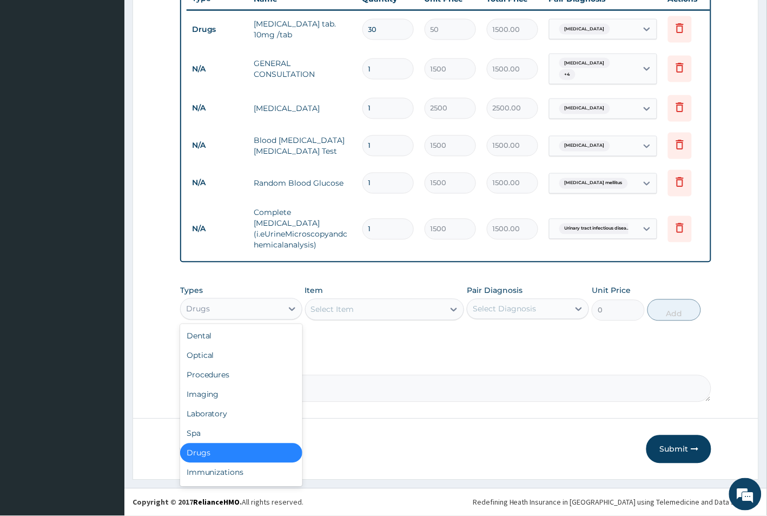
click at [253, 301] on div "Drugs" at bounding box center [232, 308] width 102 height 17
click at [234, 373] on div "Procedures" at bounding box center [241, 374] width 122 height 19
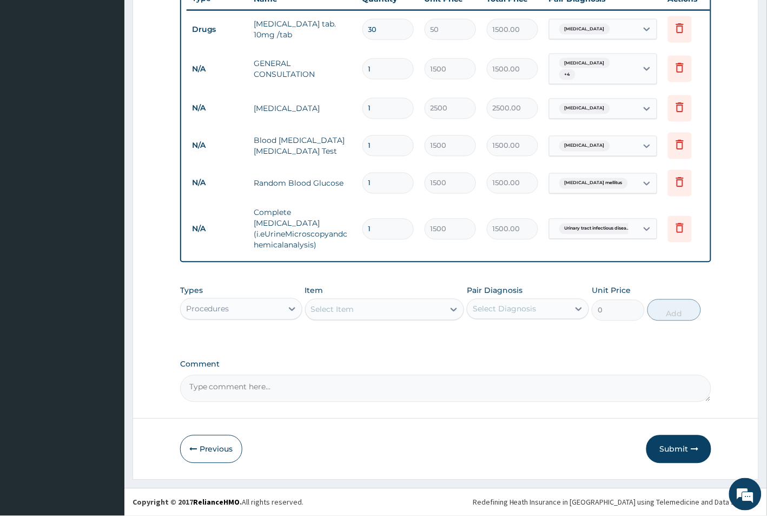
click at [371, 306] on div "Select Item" at bounding box center [375, 309] width 139 height 17
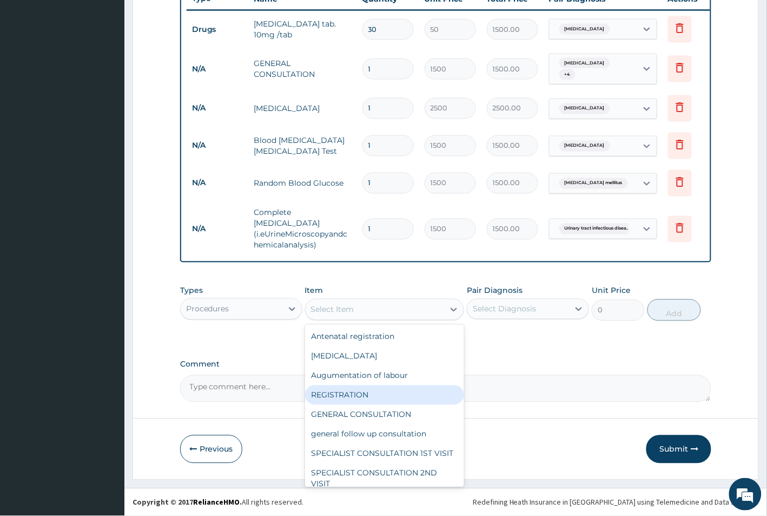
click at [371, 393] on div "REGISTRATION" at bounding box center [385, 394] width 160 height 19
type input "1000"
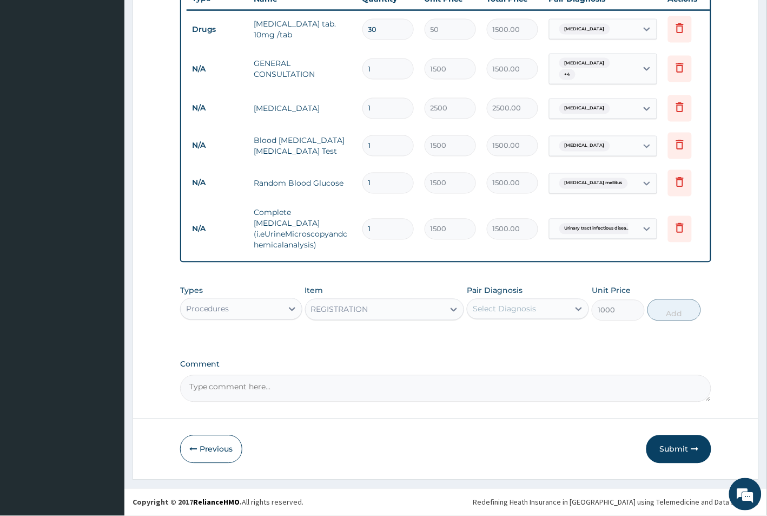
click at [510, 312] on div "Select Diagnosis" at bounding box center [504, 309] width 63 height 11
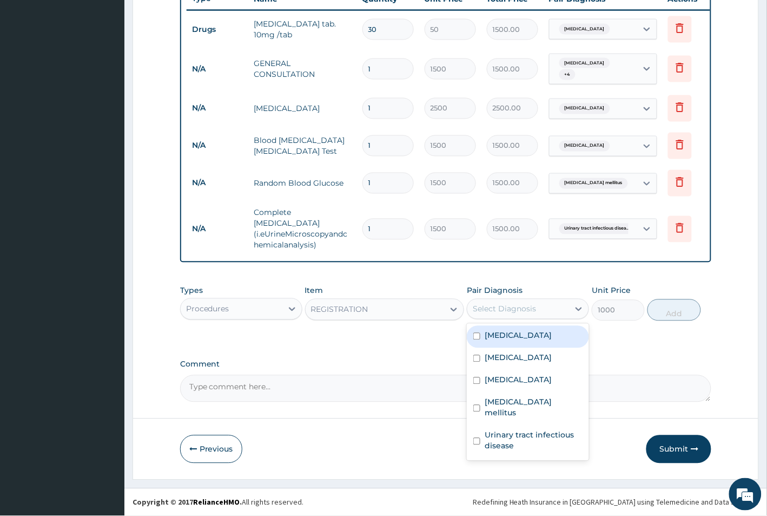
click at [525, 333] on label "Essential hypertension" at bounding box center [518, 335] width 67 height 11
checkbox input "true"
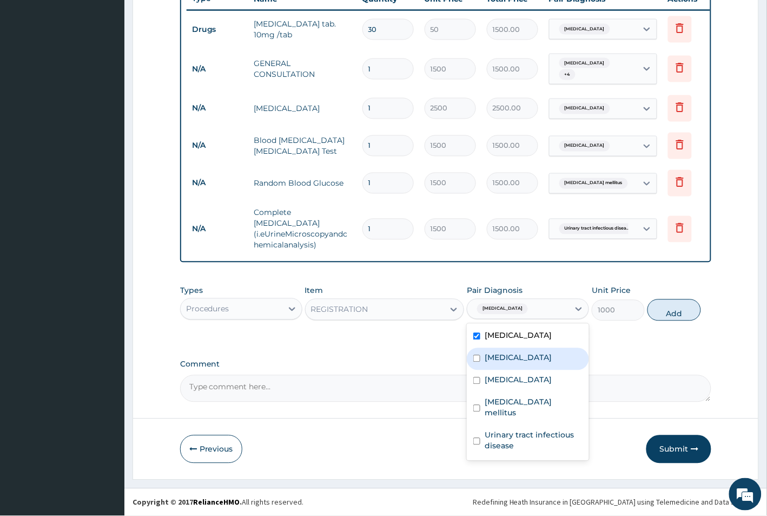
click at [521, 358] on div "Malaria" at bounding box center [528, 359] width 122 height 22
checkbox input "true"
click at [511, 377] on div "Sepsis" at bounding box center [528, 381] width 122 height 22
checkbox input "true"
click at [671, 310] on button "Add" at bounding box center [674, 310] width 53 height 22
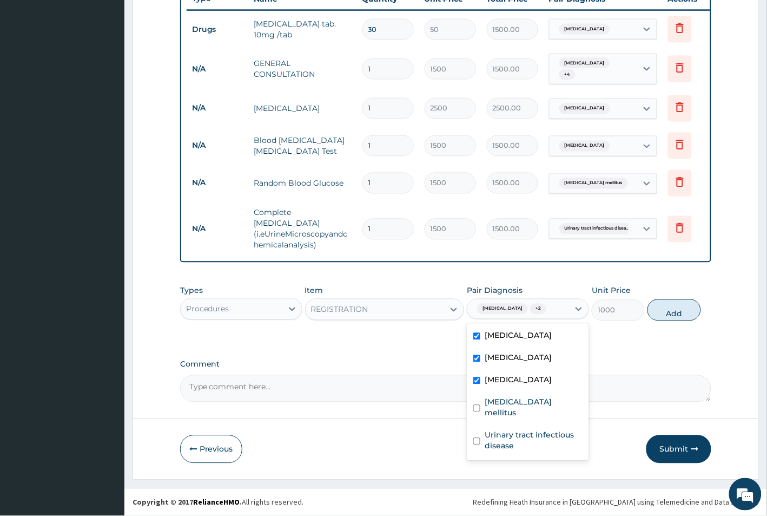
type input "0"
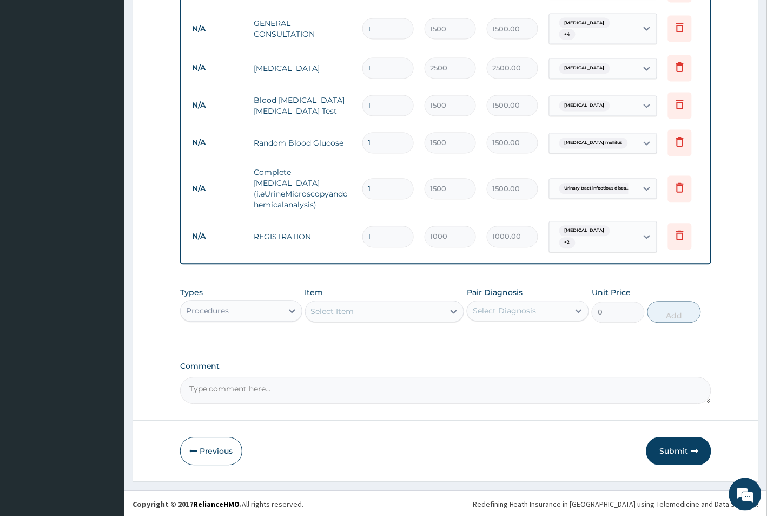
scroll to position [464, 0]
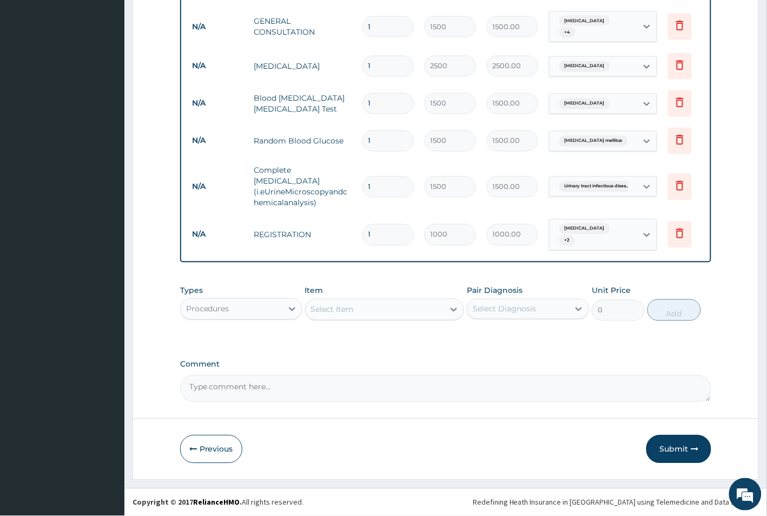
click at [257, 301] on div "Procedures" at bounding box center [232, 308] width 102 height 17
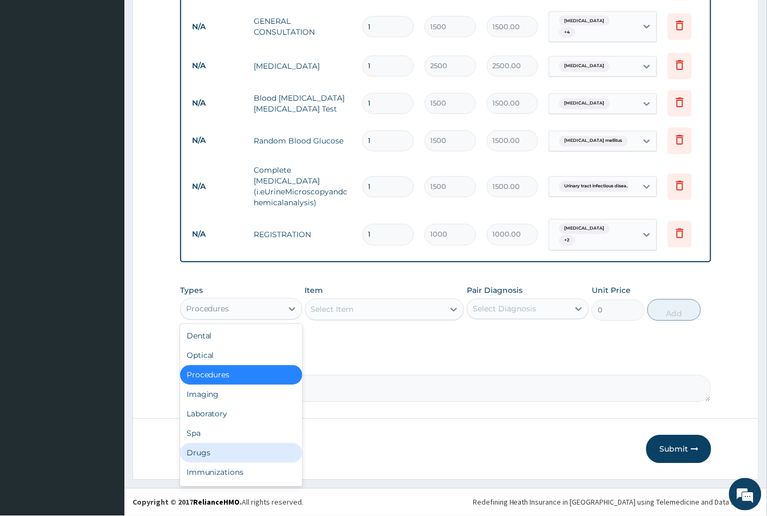
click at [217, 453] on div "Drugs" at bounding box center [241, 452] width 122 height 19
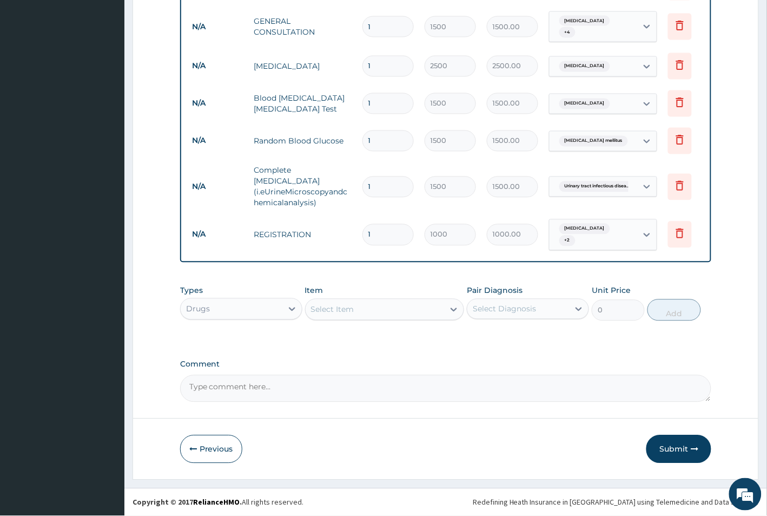
click at [331, 306] on div "Select Item" at bounding box center [332, 309] width 43 height 11
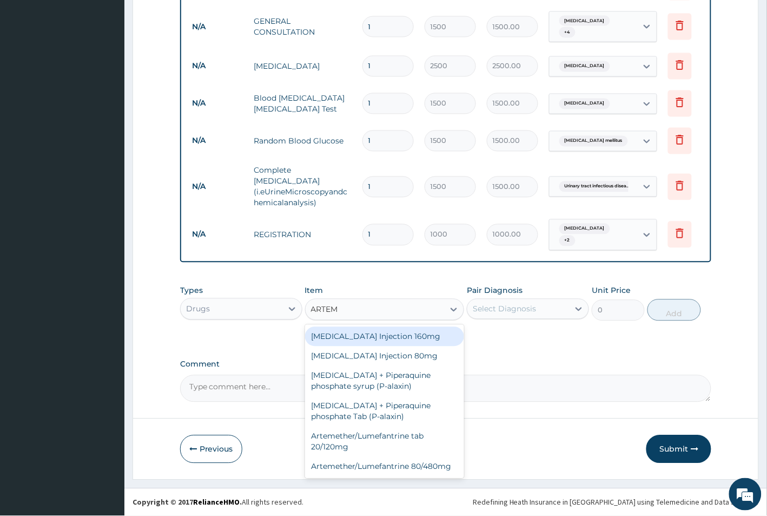
type input "ARTEME"
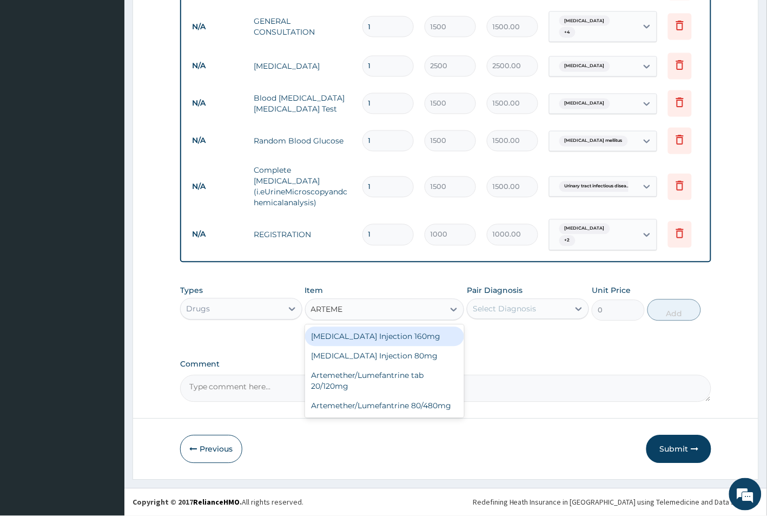
click at [363, 339] on div "[MEDICAL_DATA] Injection 160mg" at bounding box center [385, 336] width 160 height 19
type input "1000"
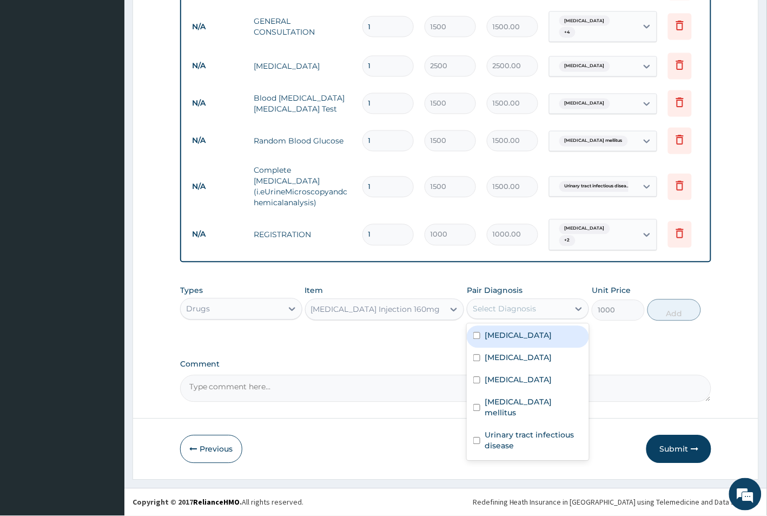
click at [544, 311] on div "Select Diagnosis" at bounding box center [518, 308] width 102 height 17
click at [512, 355] on label "Malaria" at bounding box center [518, 357] width 67 height 11
checkbox input "true"
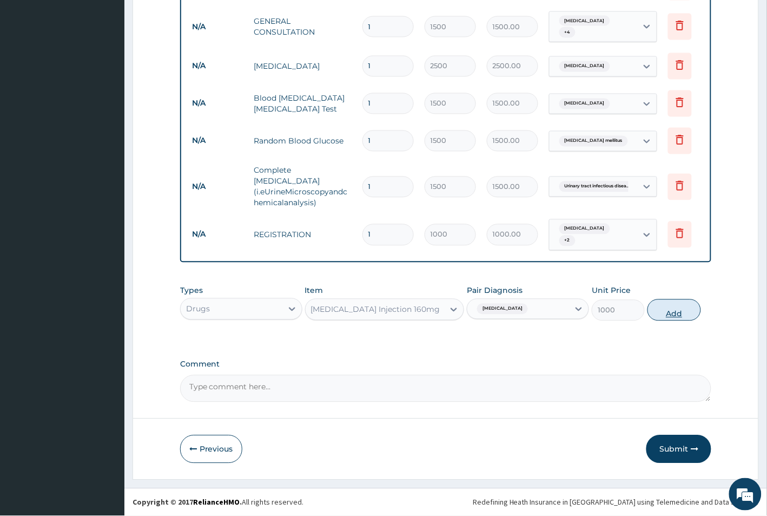
click at [664, 312] on button "Add" at bounding box center [674, 310] width 53 height 22
type input "0"
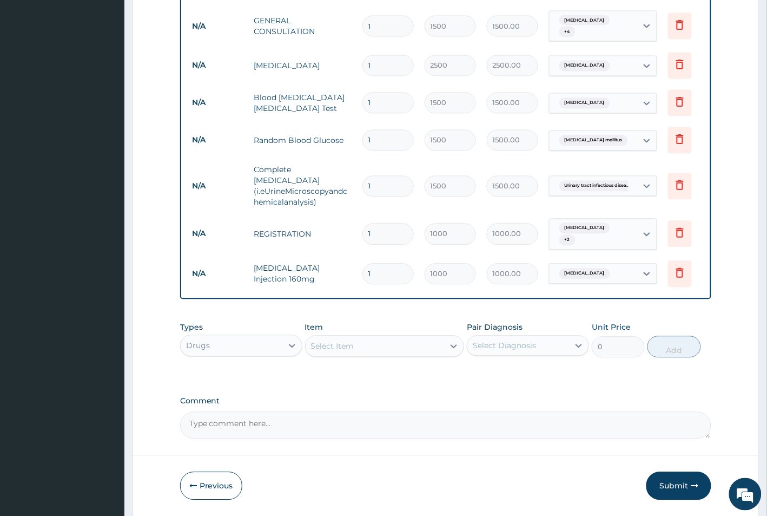
click at [340, 341] on div "Select Item" at bounding box center [332, 346] width 43 height 11
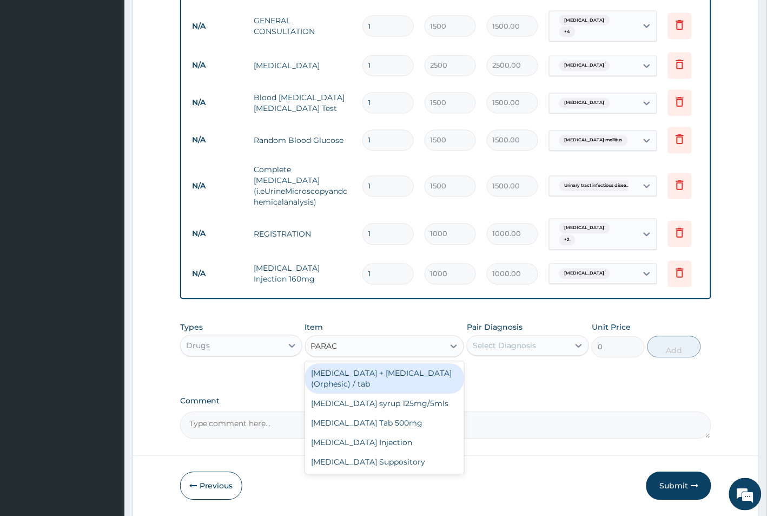
type input "PARACE"
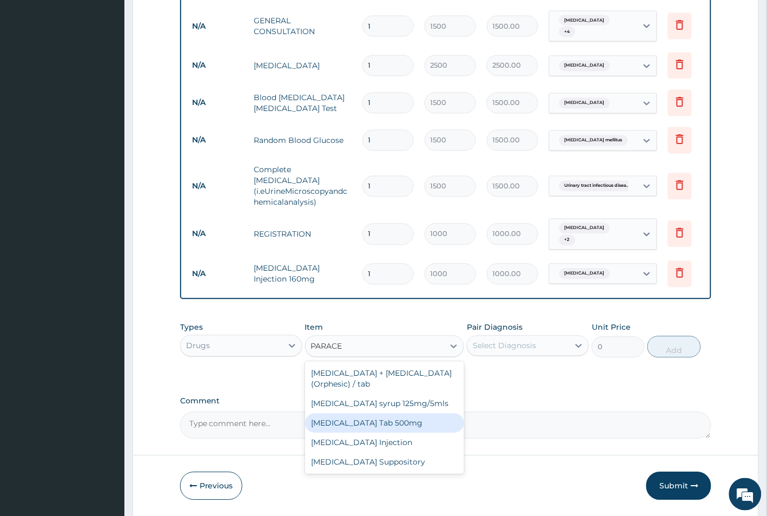
click at [391, 418] on div "[MEDICAL_DATA] Tab 500mg" at bounding box center [385, 422] width 160 height 19
type input "20"
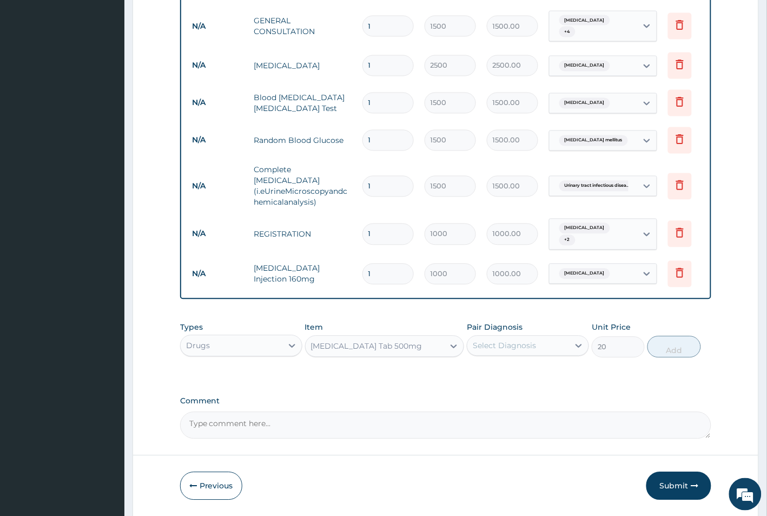
click at [479, 348] on div "Select Diagnosis" at bounding box center [504, 345] width 63 height 11
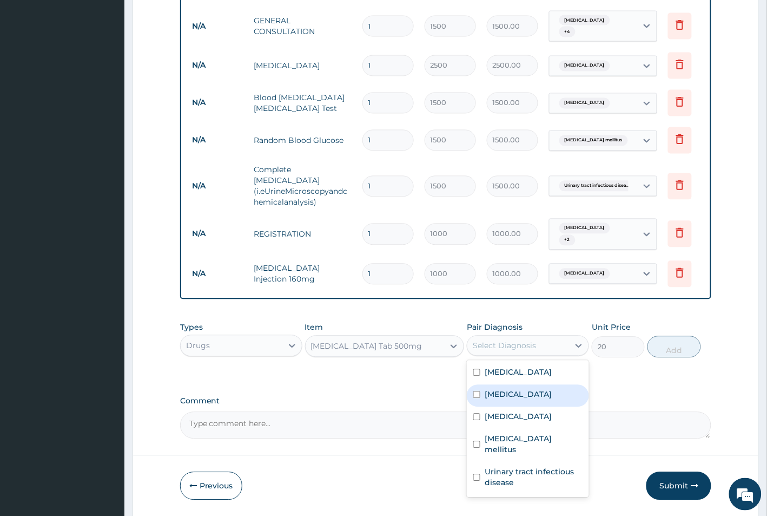
click at [513, 393] on label "Malaria" at bounding box center [518, 394] width 67 height 11
checkbox input "true"
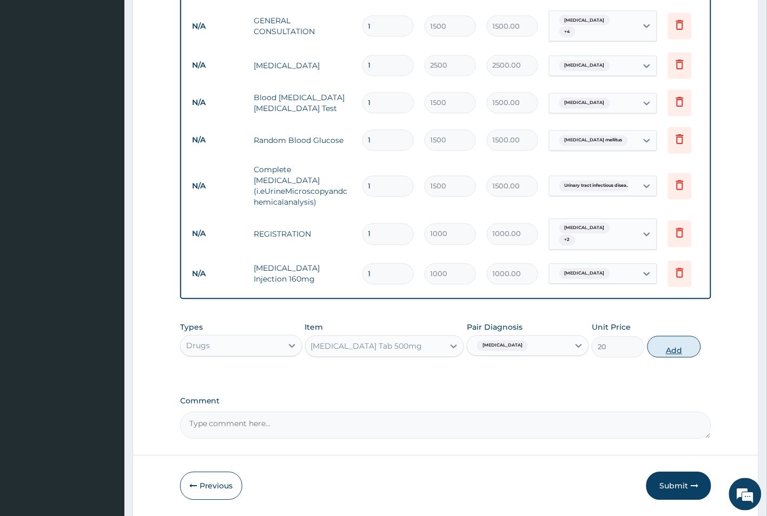
click at [667, 345] on button "Add" at bounding box center [674, 347] width 53 height 22
type input "0"
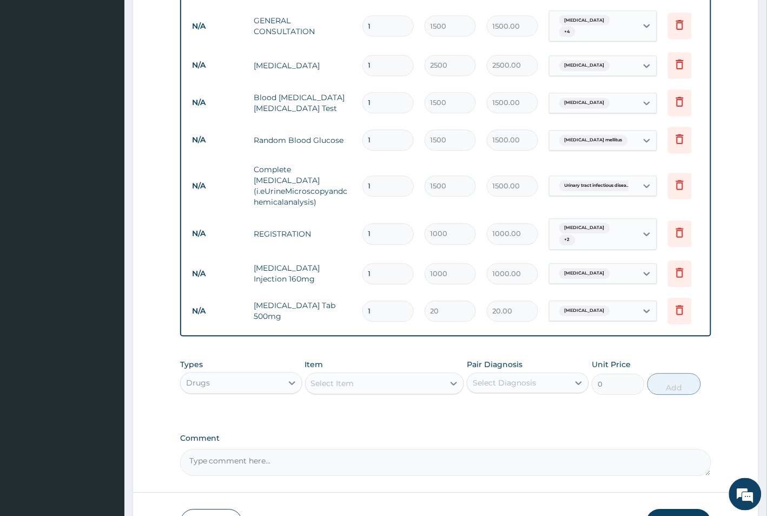
type input "18"
type input "360.00"
type input "18"
click at [359, 385] on div "Select Item" at bounding box center [375, 383] width 139 height 17
type input "PIRITON"
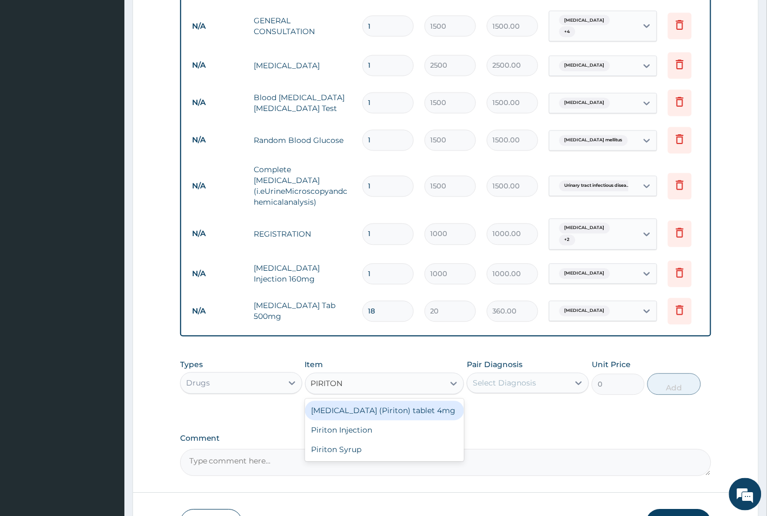
click at [396, 415] on div "[MEDICAL_DATA] (Piriton) tablet 4mg" at bounding box center [385, 410] width 160 height 19
type input "20"
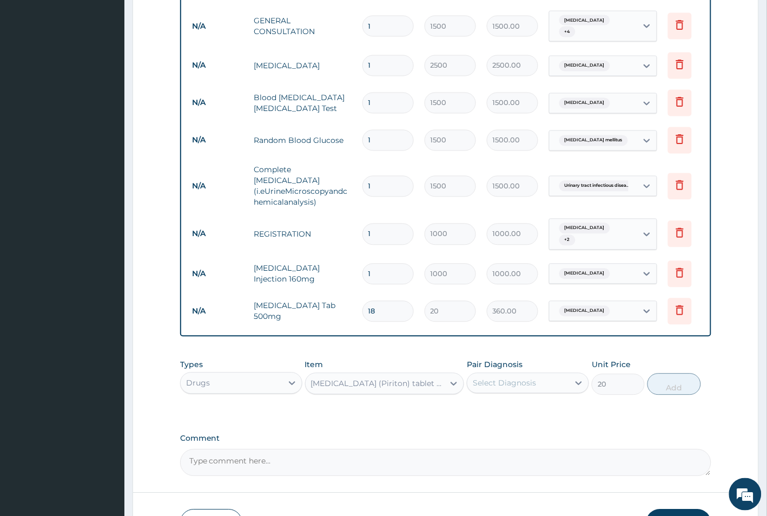
click at [544, 385] on div "Select Diagnosis" at bounding box center [518, 382] width 102 height 17
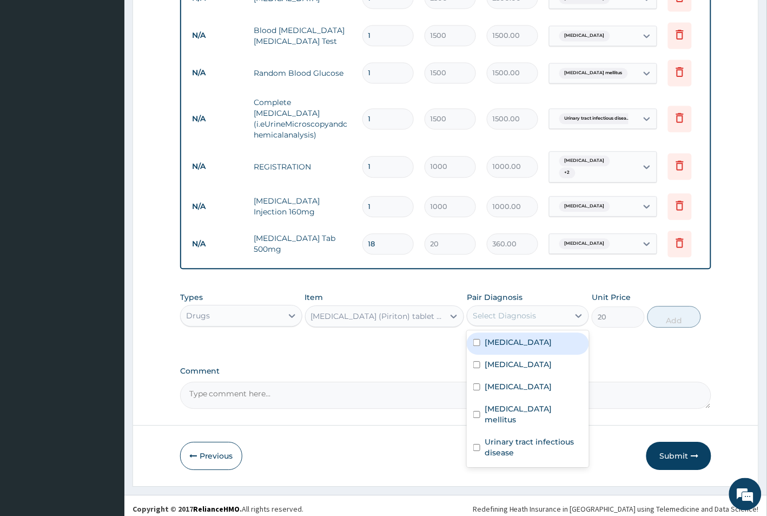
scroll to position [261, 0]
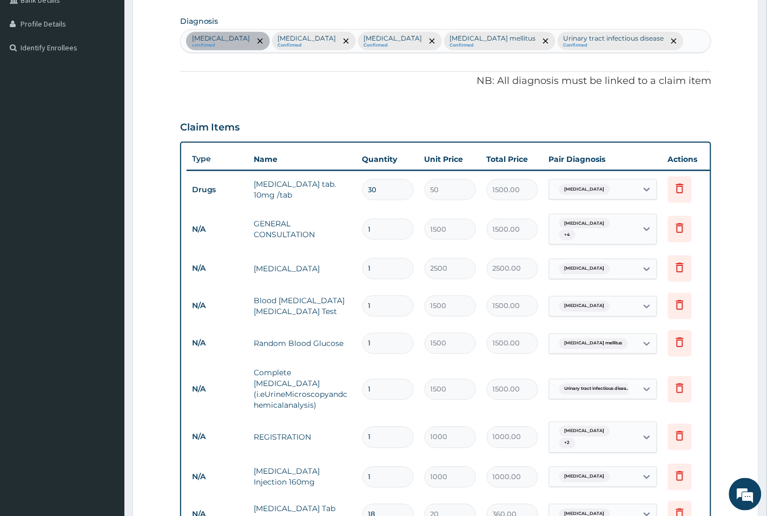
click at [636, 38] on div "Essential hypertension confirmed Malaria Confirmed Sepsis Confirmed Diabetes me…" at bounding box center [446, 41] width 531 height 23
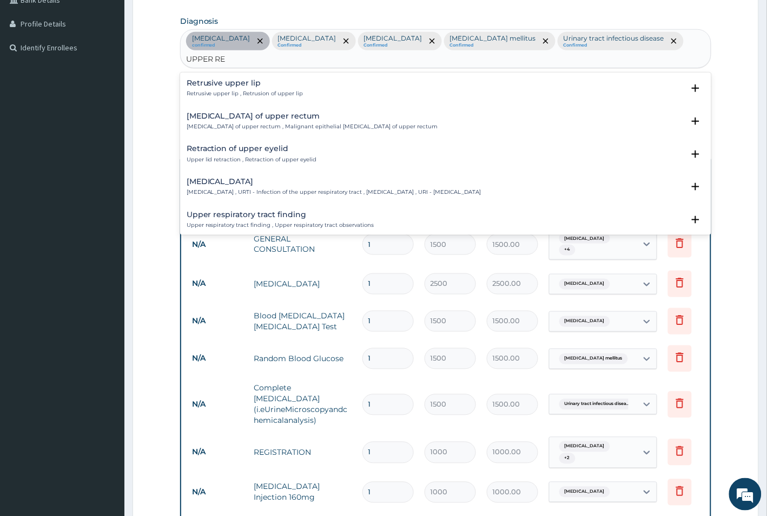
type input "UPPER RES"
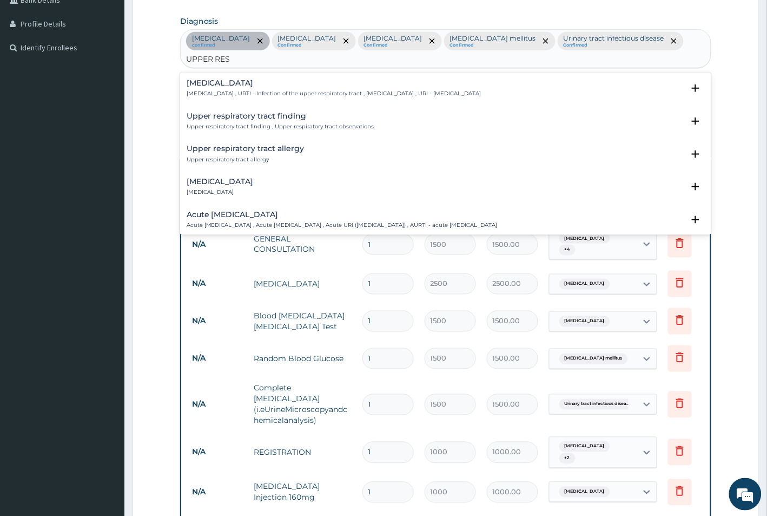
click at [257, 210] on div "Acute upper respiratory infection Acute upper respiratory infection , Acute upp…" at bounding box center [342, 219] width 311 height 19
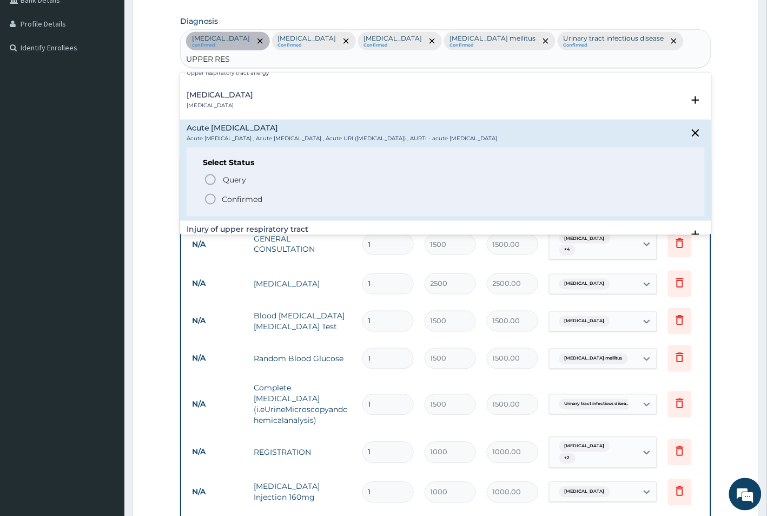
scroll to position [203, 0]
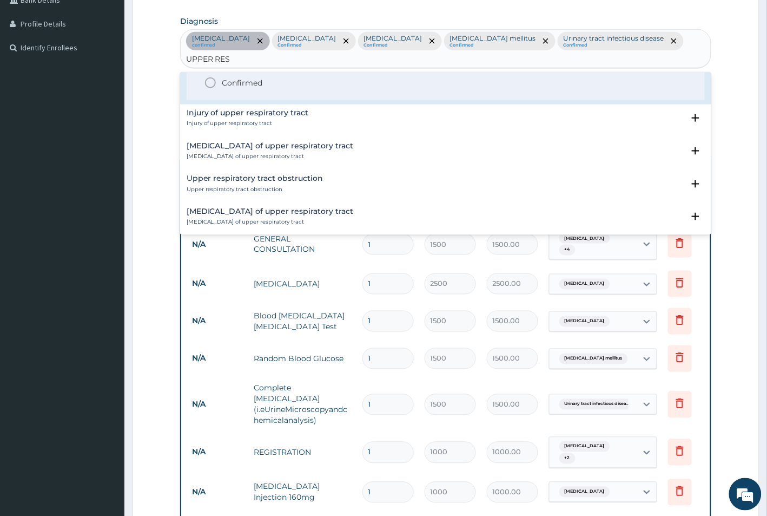
click at [235, 77] on p "Confirmed" at bounding box center [242, 82] width 41 height 11
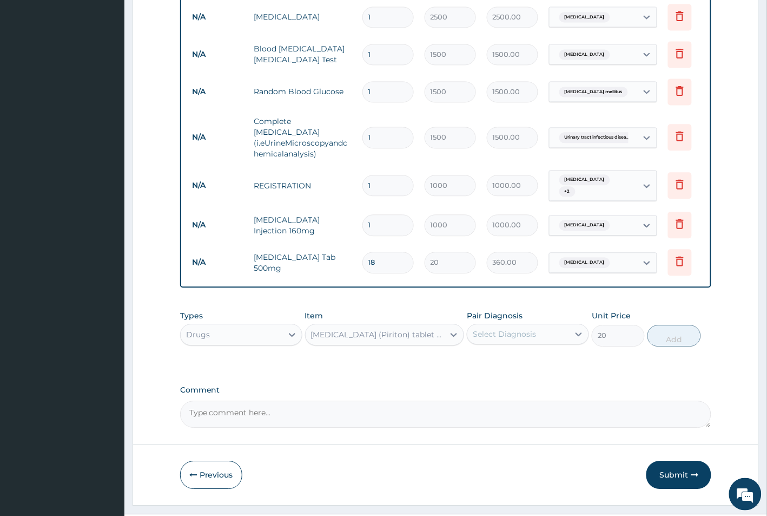
scroll to position [558, 0]
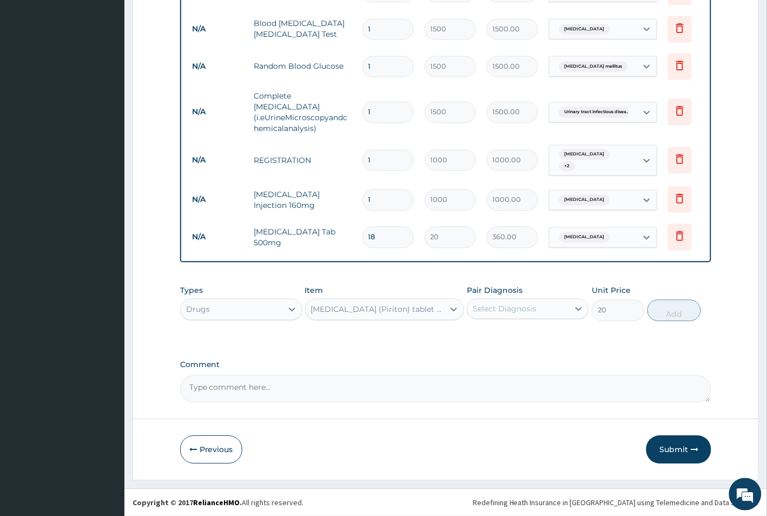
click at [524, 309] on div "Select Diagnosis" at bounding box center [504, 308] width 63 height 11
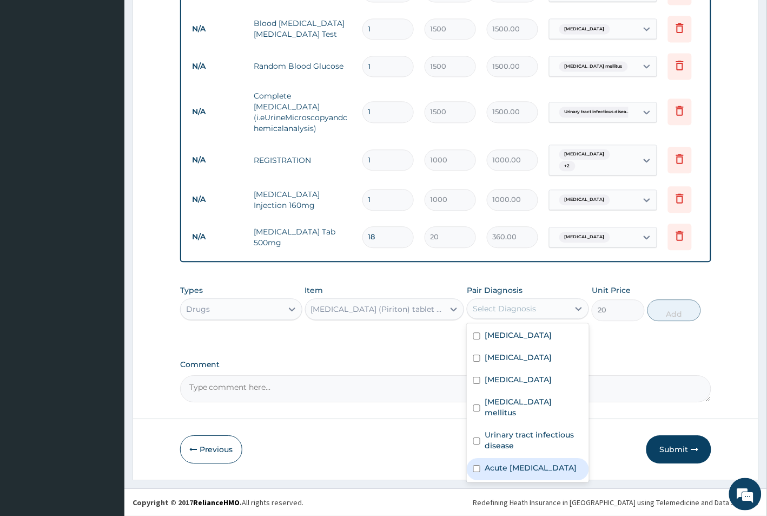
click at [524, 462] on label "Acute [MEDICAL_DATA]" at bounding box center [531, 467] width 92 height 11
checkbox input "true"
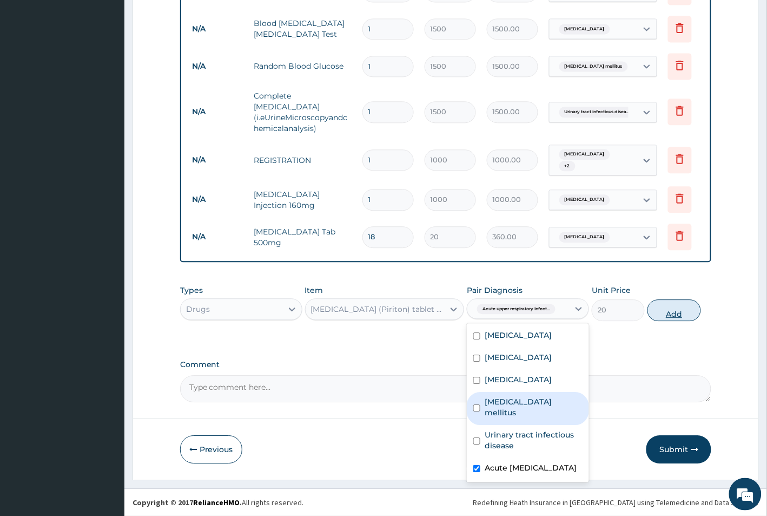
click at [666, 308] on button "Add" at bounding box center [674, 310] width 53 height 22
type input "0"
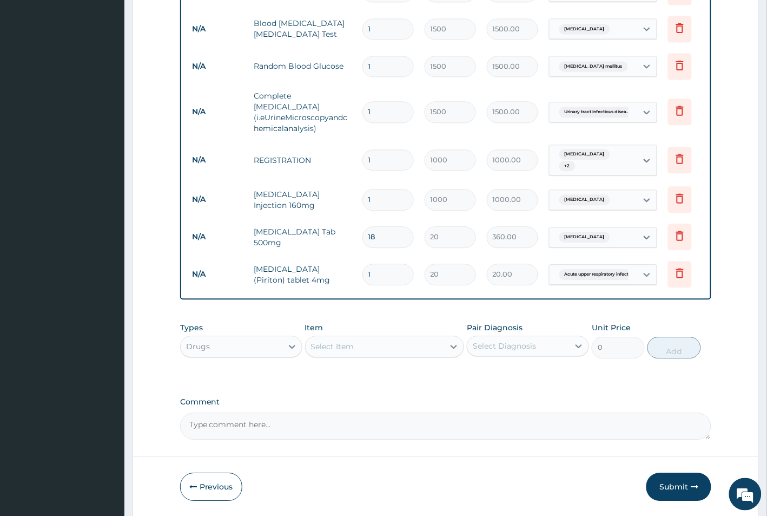
drag, startPoint x: 390, startPoint y: 260, endPoint x: 329, endPoint y: 259, distance: 60.6
click at [331, 260] on tr "N/A Chlorpheniramine (Piriton) tablet 4mg 1 20 20.00 Acute upper respiratory in…" at bounding box center [452, 273] width 530 height 37
type input "5"
type input "100.00"
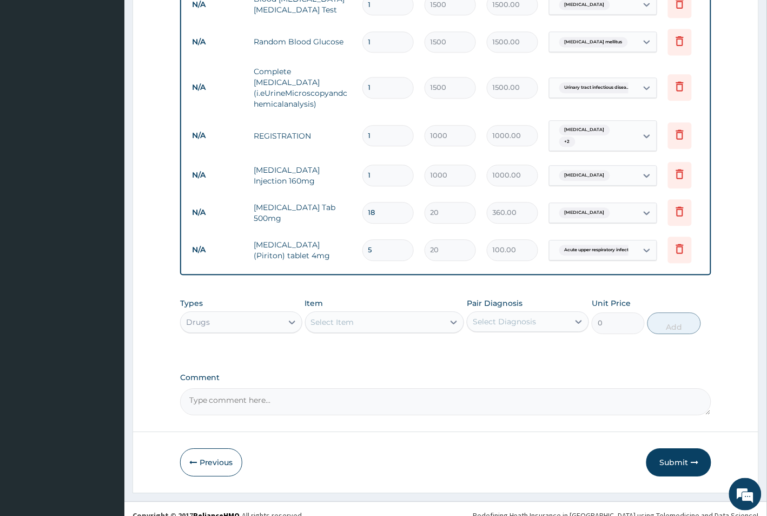
scroll to position [596, 0]
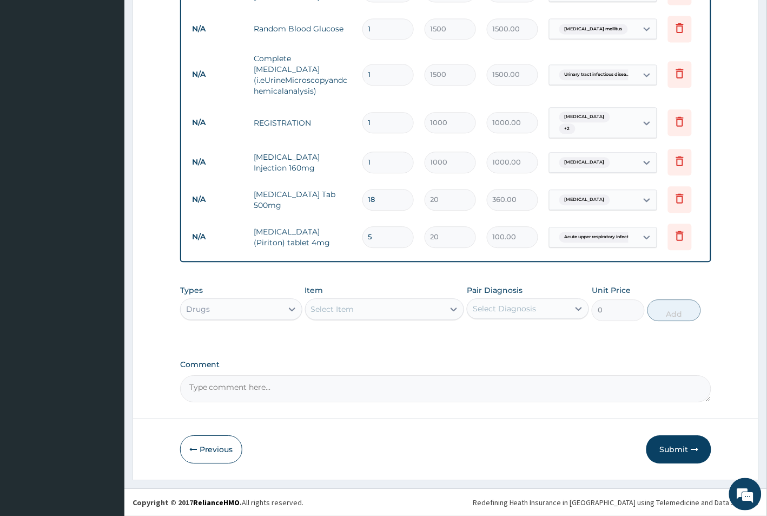
type input "5"
click at [360, 304] on div "Select Item" at bounding box center [375, 308] width 139 height 17
type input "COUGH"
click at [396, 332] on div "Cough syrup (adult)" at bounding box center [385, 335] width 160 height 19
type input "500"
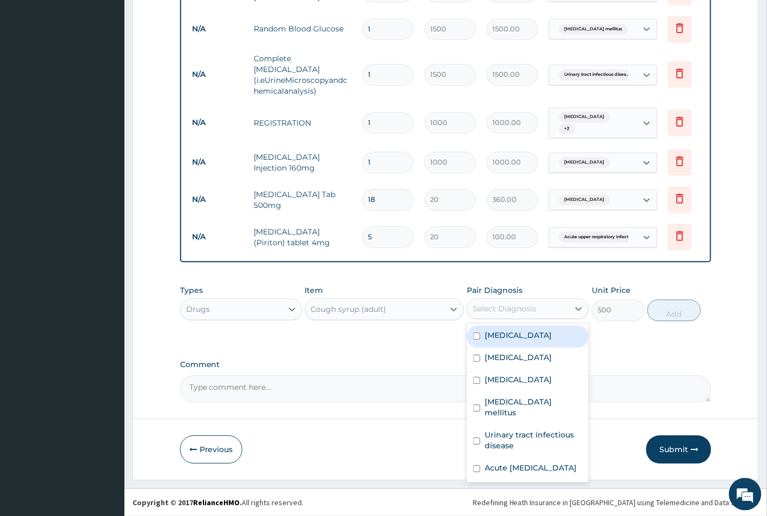
click at [506, 311] on div "Select Diagnosis" at bounding box center [504, 308] width 63 height 11
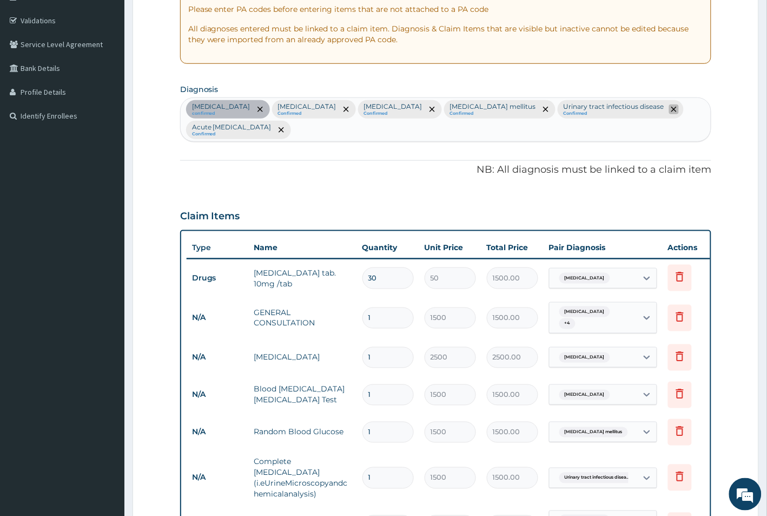
scroll to position [190, 0]
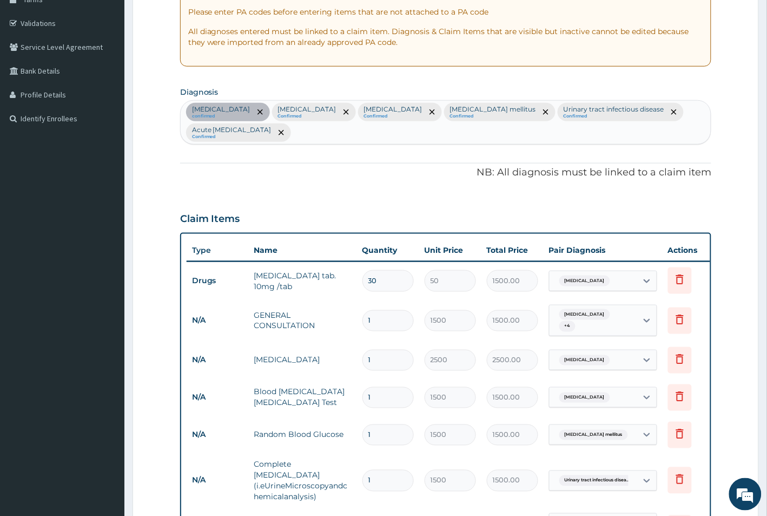
click at [640, 123] on div "Essential hypertension confirmed Malaria Confirmed Sepsis Confirmed Diabetes me…" at bounding box center [446, 122] width 531 height 43
type input "COUGH"
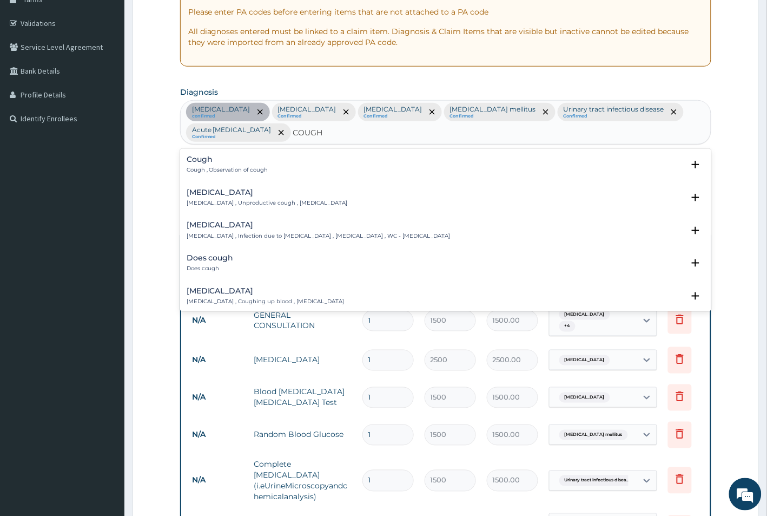
click at [269, 162] on div "Cough Cough , Observation of cough" at bounding box center [446, 164] width 519 height 19
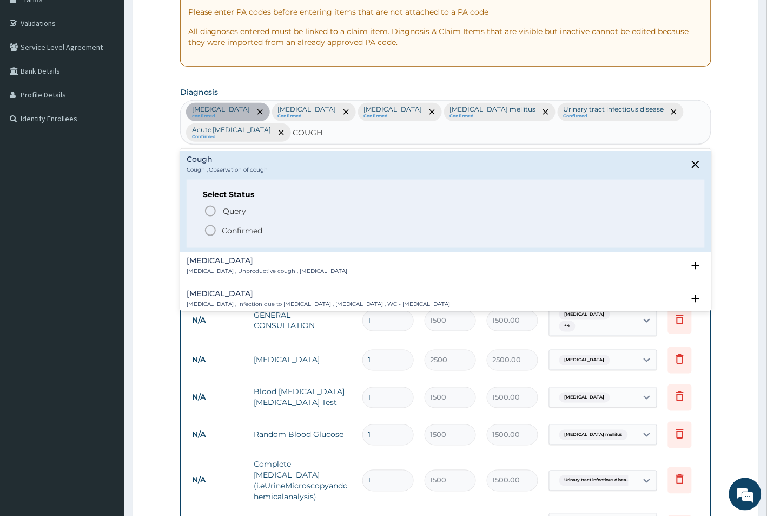
click at [222, 225] on p "Confirmed" at bounding box center [242, 230] width 41 height 11
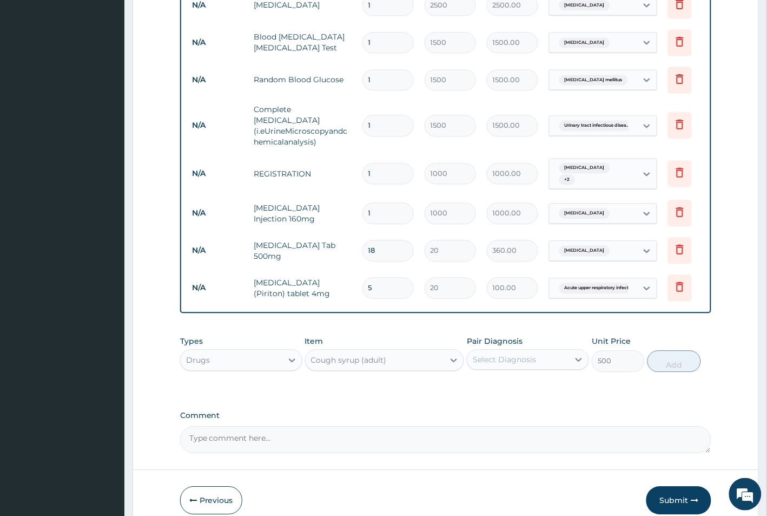
scroll to position [596, 0]
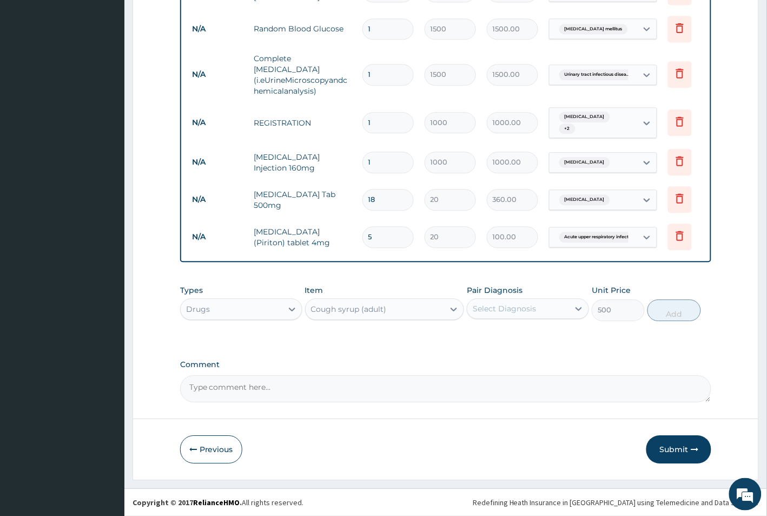
click at [493, 310] on div "Select Diagnosis" at bounding box center [504, 308] width 63 height 11
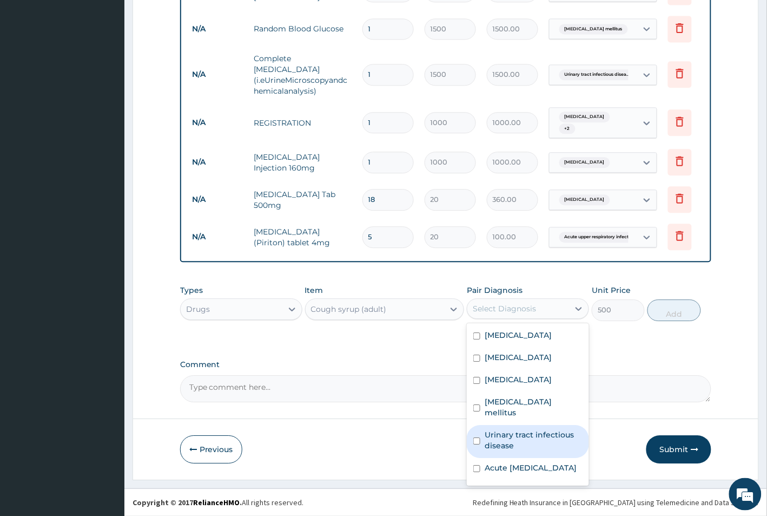
scroll to position [30, 0]
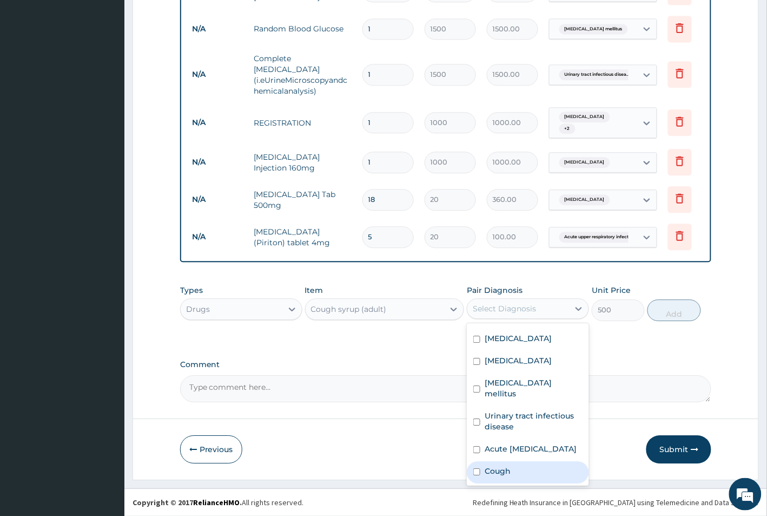
click at [499, 471] on label "Cough" at bounding box center [498, 470] width 26 height 11
checkbox input "true"
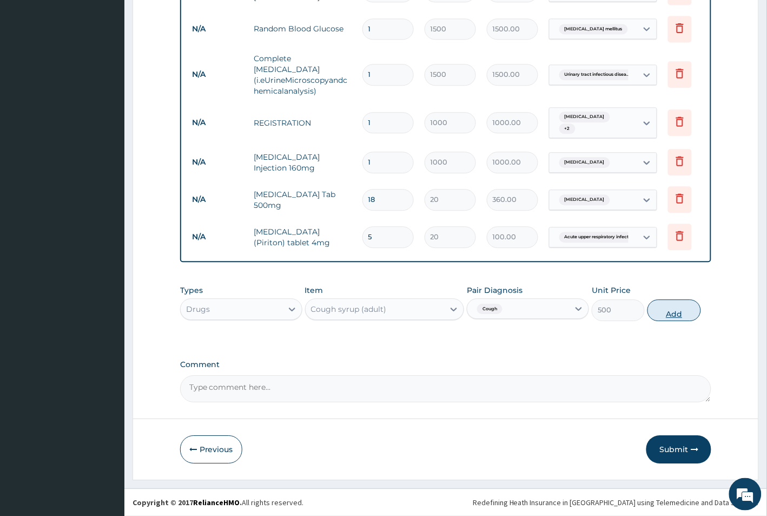
click at [677, 310] on button "Add" at bounding box center [674, 310] width 53 height 22
type input "0"
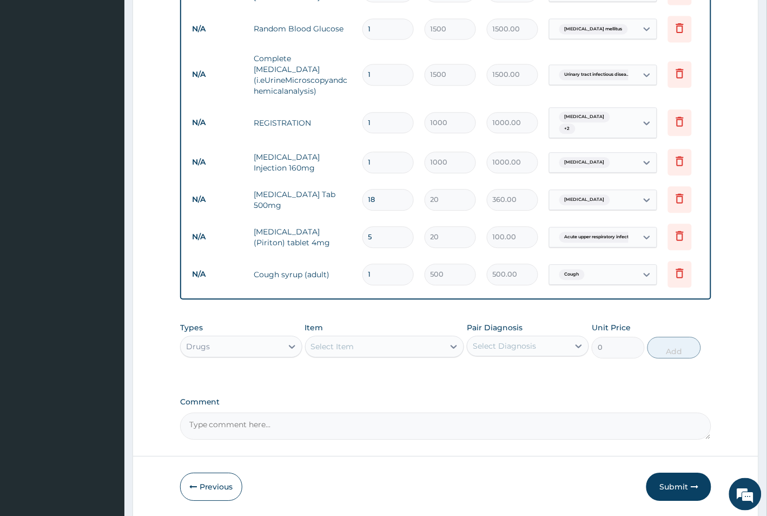
click at [381, 338] on div "Select Item" at bounding box center [375, 346] width 139 height 17
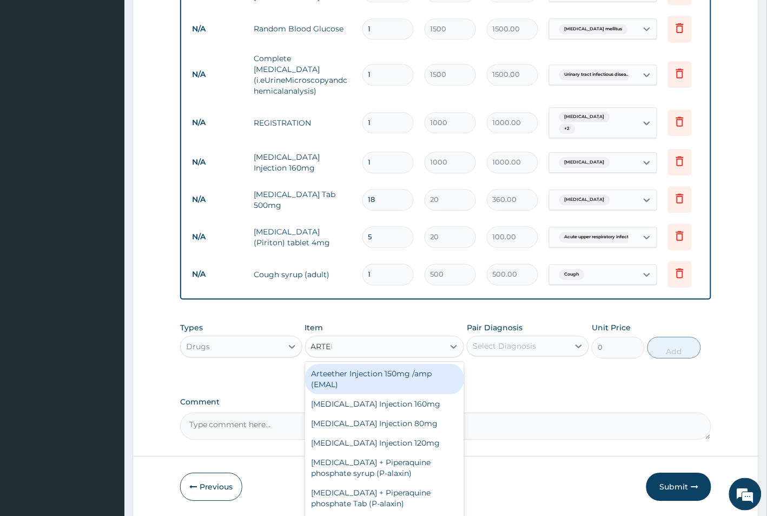
type input "ARTEME"
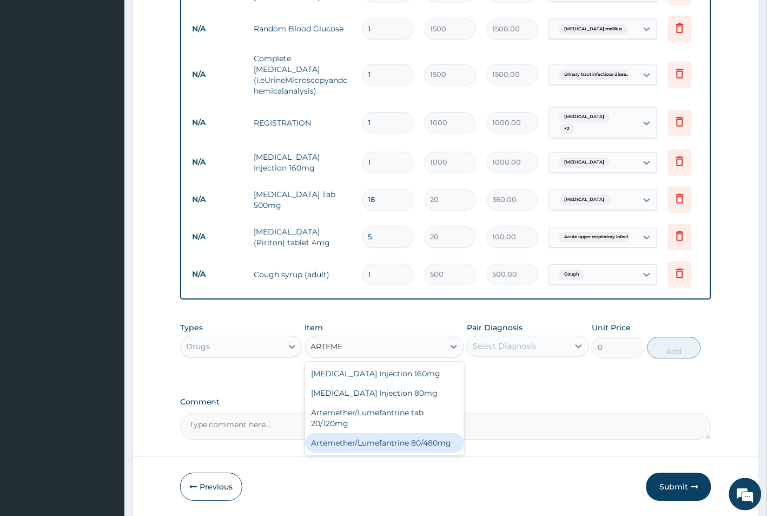
click at [360, 437] on div "Artemether/Lumefantrine 80/480mg" at bounding box center [385, 442] width 160 height 19
type input "2500"
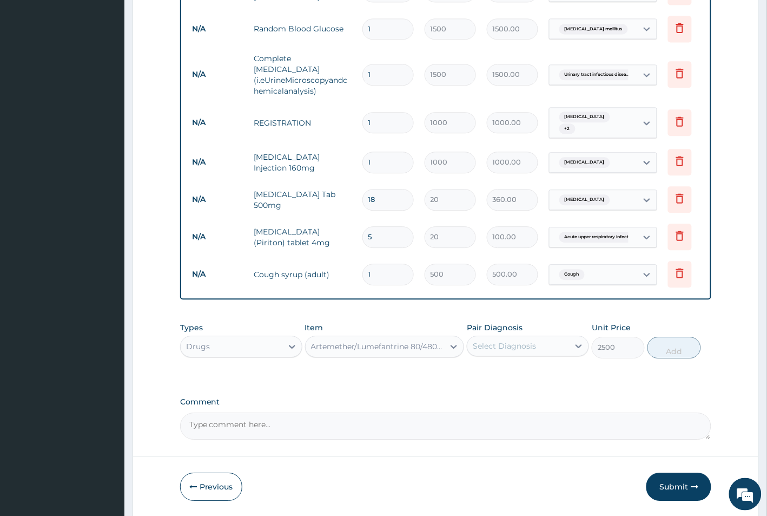
click at [513, 347] on div "Select Diagnosis" at bounding box center [504, 345] width 63 height 11
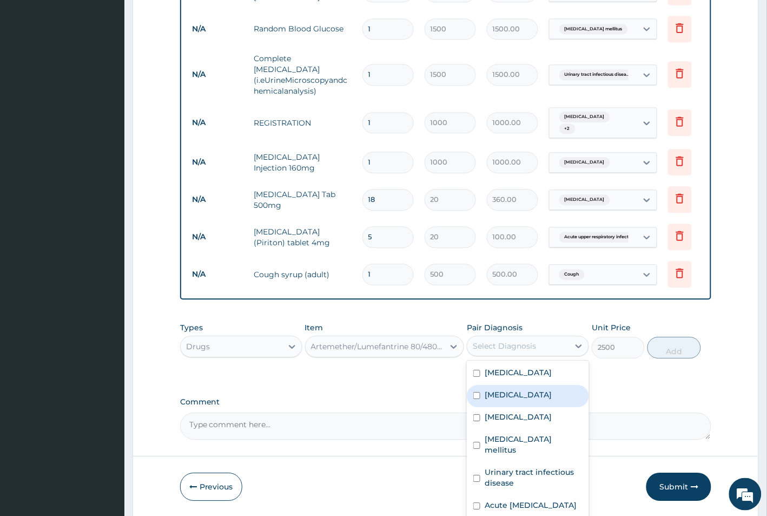
click at [525, 407] on div "Malaria" at bounding box center [528, 396] width 122 height 22
checkbox input "true"
click at [690, 344] on button "Add" at bounding box center [674, 348] width 53 height 22
type input "0"
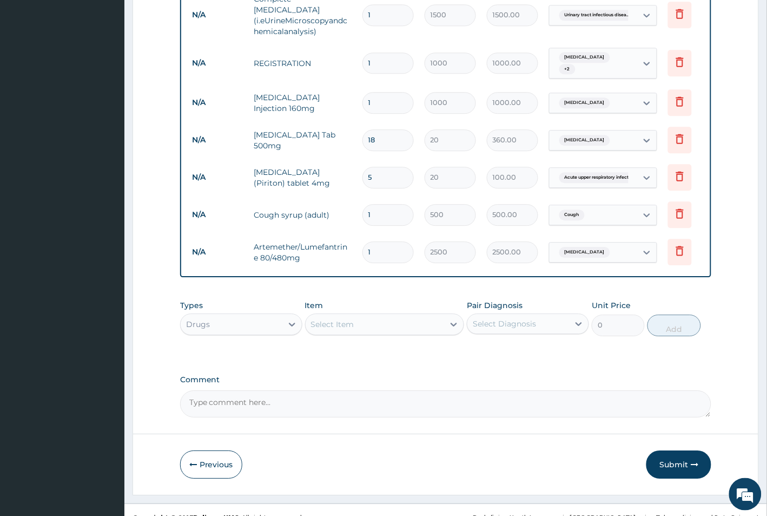
scroll to position [671, 0]
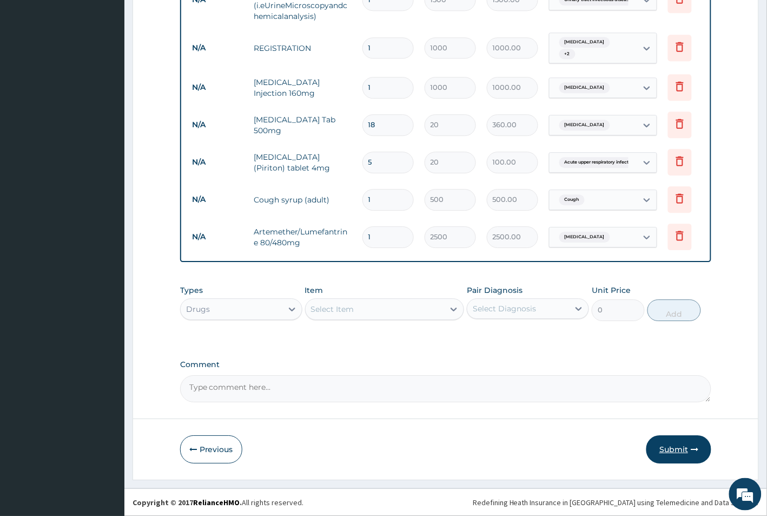
click at [683, 450] on button "Submit" at bounding box center [679, 449] width 65 height 28
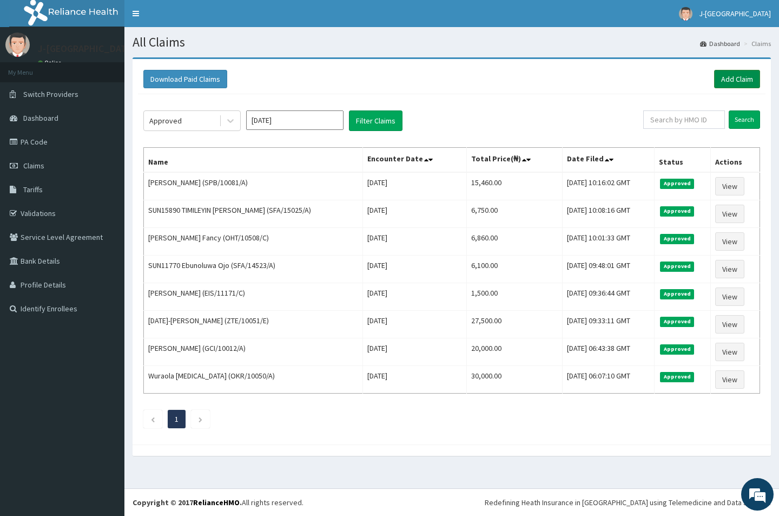
click at [745, 80] on link "Add Claim" at bounding box center [737, 79] width 46 height 18
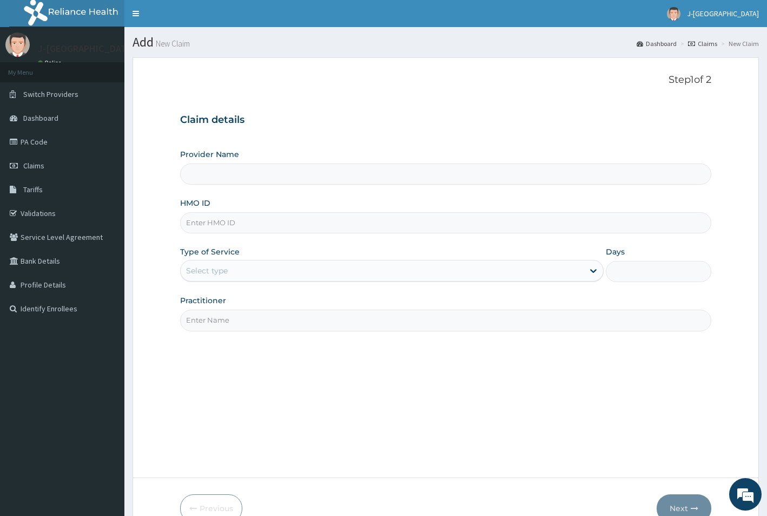
type input "J-[GEOGRAPHIC_DATA]"
click at [234, 227] on input "HMO ID" at bounding box center [446, 222] width 532 height 21
paste input "WTW/10039/C"
type input "WTW/10039/C"
click at [257, 260] on div "Type of Service Select type" at bounding box center [392, 264] width 424 height 36
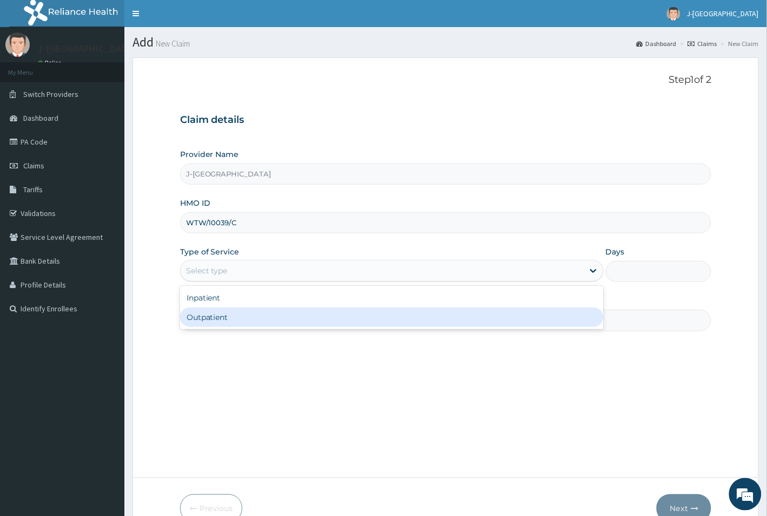
click at [246, 319] on div "Outpatient" at bounding box center [392, 316] width 424 height 19
type input "1"
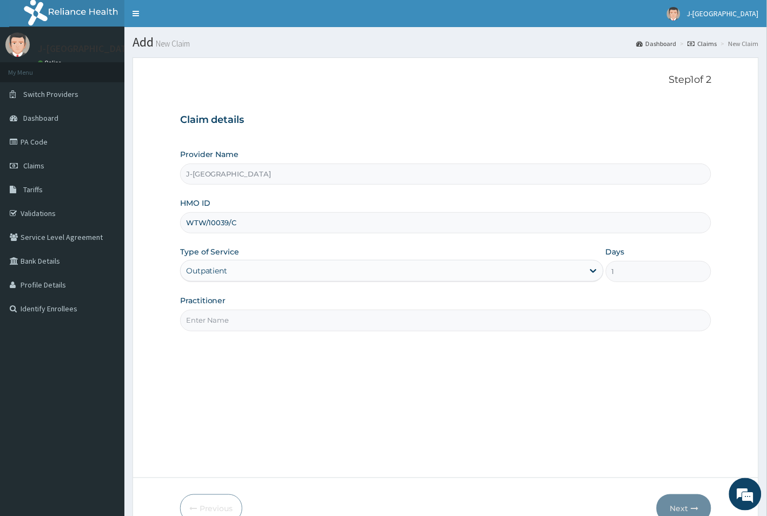
drag, startPoint x: 260, startPoint y: 324, endPoint x: 291, endPoint y: 301, distance: 38.0
click at [260, 323] on input "Practitioner" at bounding box center [446, 319] width 532 height 21
type input "DR ANITA"
click at [690, 504] on button "Next" at bounding box center [684, 508] width 55 height 28
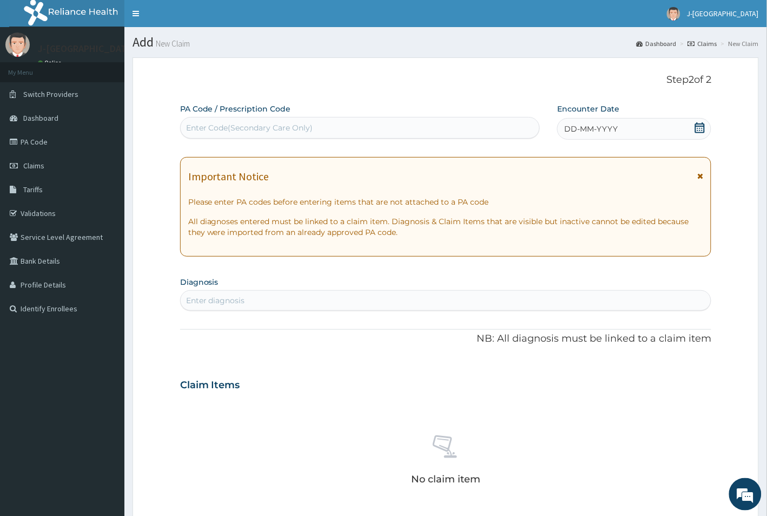
click at [420, 119] on div "Enter Code(Secondary Care Only)" at bounding box center [360, 127] width 359 height 17
click at [583, 128] on span "DD-MM-YYYY" at bounding box center [591, 128] width 54 height 11
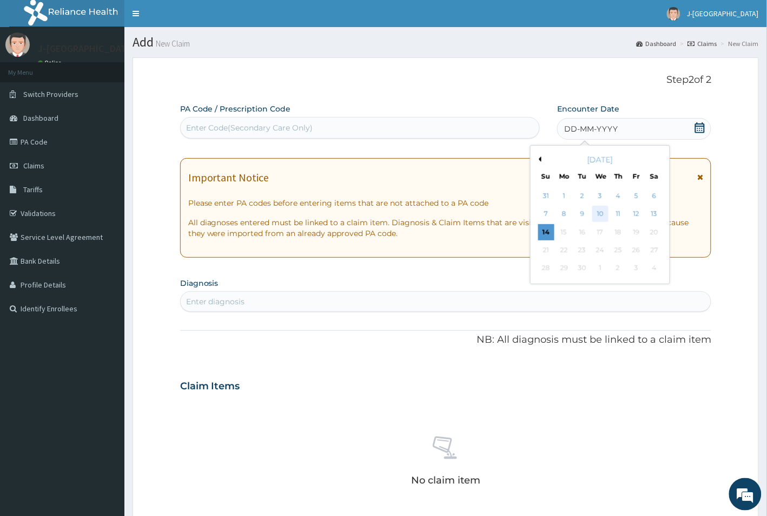
click at [604, 212] on div "10" at bounding box center [600, 214] width 16 height 16
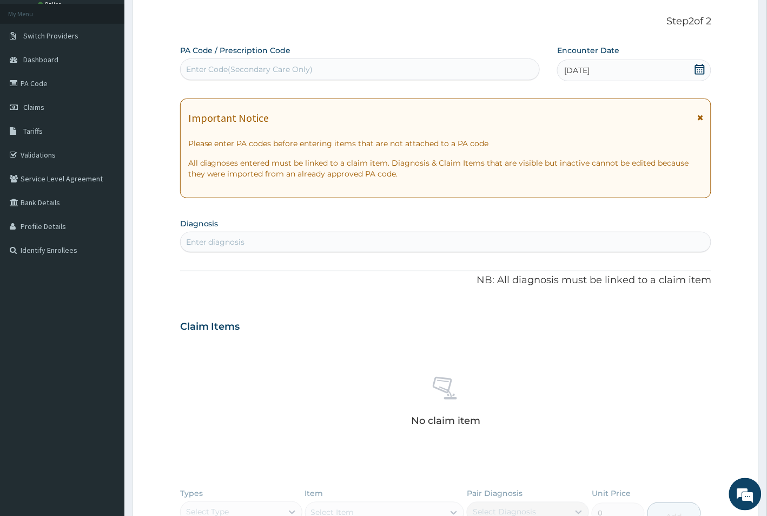
scroll to position [68, 0]
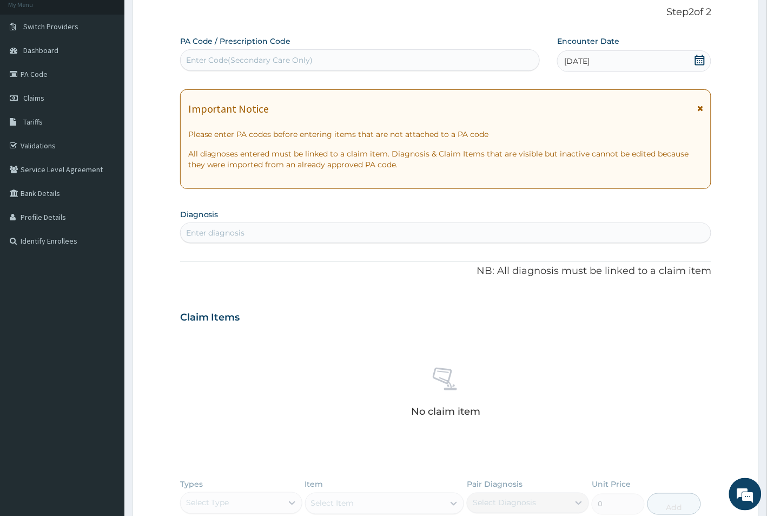
click at [383, 228] on div "Enter diagnosis" at bounding box center [446, 232] width 531 height 17
type input "MALARIA"
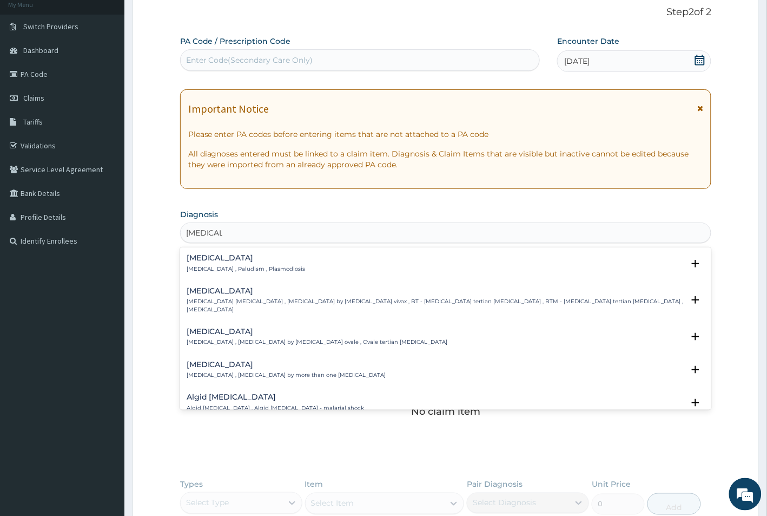
click at [223, 267] on p "Malaria , Paludism , Plasmodiosis" at bounding box center [246, 269] width 119 height 8
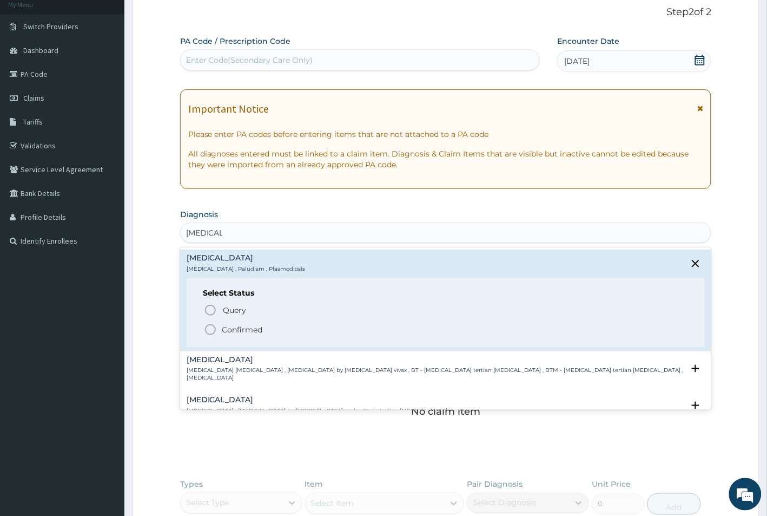
click at [214, 321] on div "Query Query covers suspected (?), Keep in view (kiv), Ruled out (r/o) Confirmed" at bounding box center [446, 318] width 486 height 33
click at [215, 328] on circle "status option filled" at bounding box center [211, 330] width 10 height 10
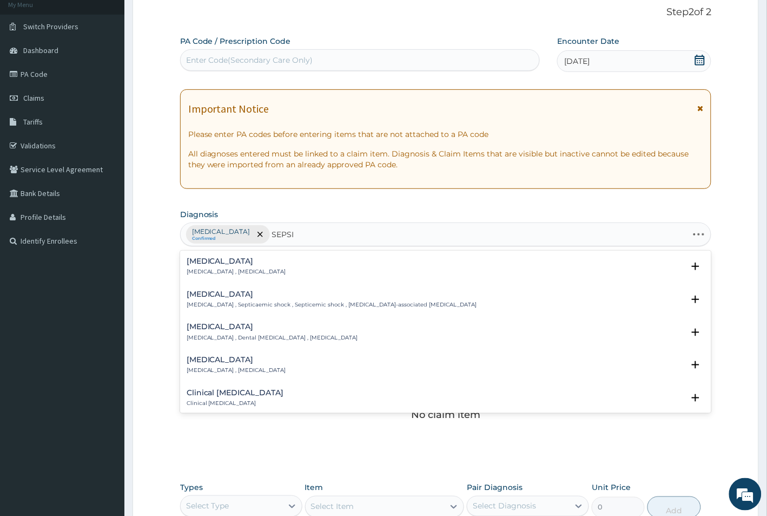
type input "SEPSIS"
click at [212, 261] on h4 "Sepsis" at bounding box center [237, 261] width 100 height 8
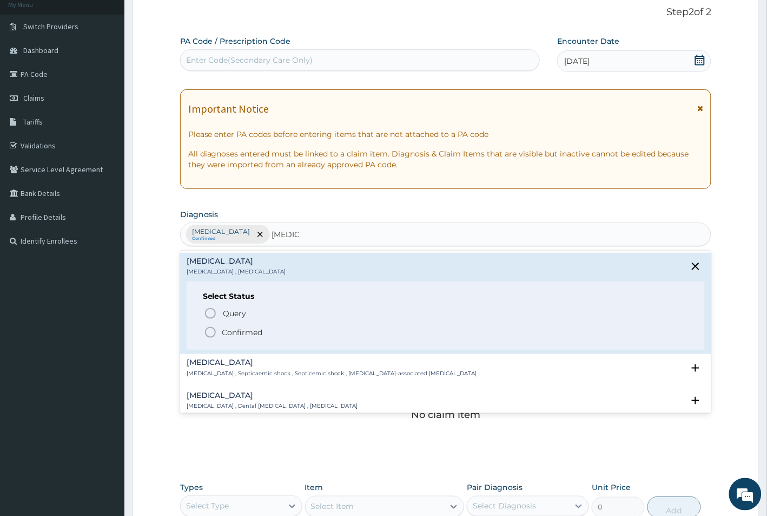
click at [220, 331] on span "Confirmed" at bounding box center [446, 332] width 485 height 13
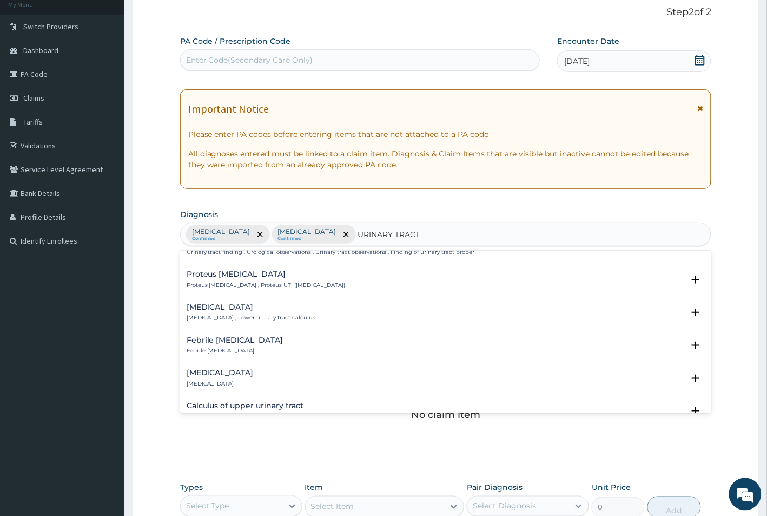
scroll to position [609, 0]
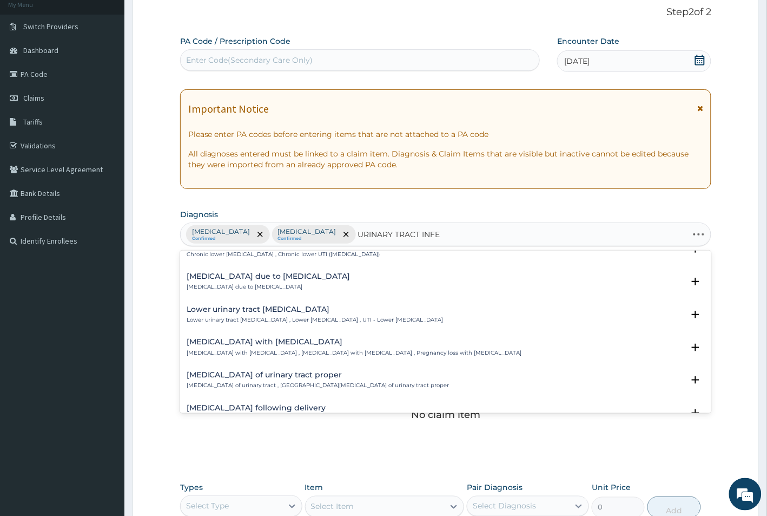
type input "URINARY TRACT INFEC"
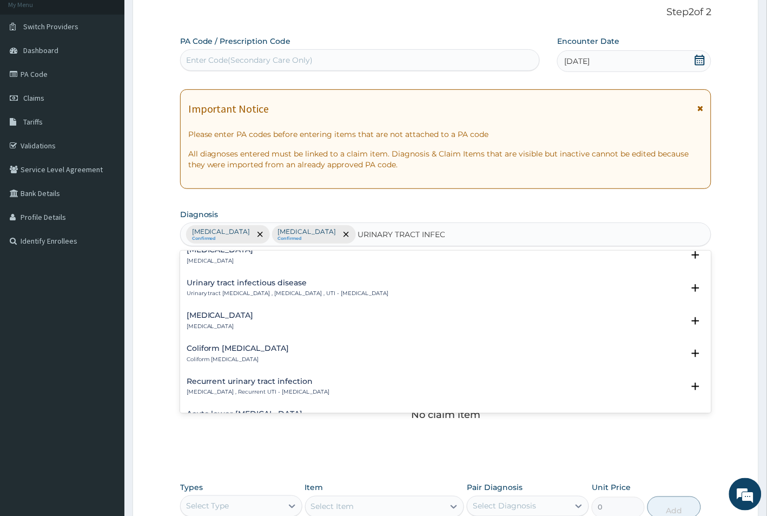
scroll to position [203, 0]
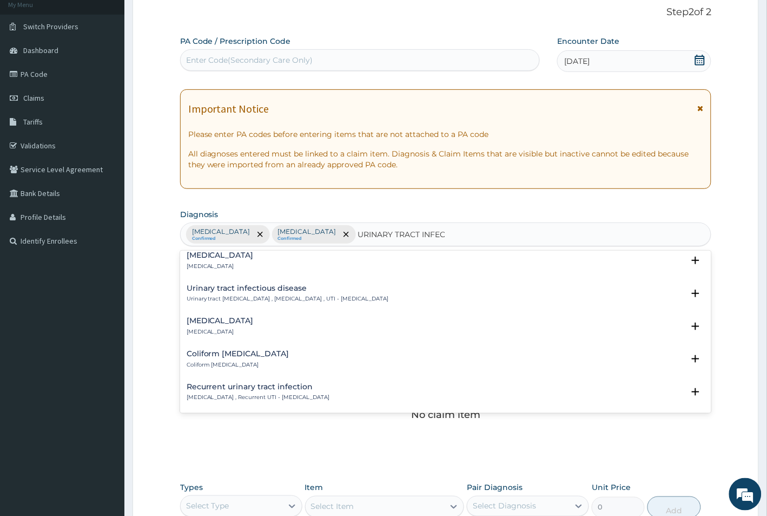
click at [276, 288] on h4 "Urinary tract infectious disease" at bounding box center [288, 288] width 202 height 8
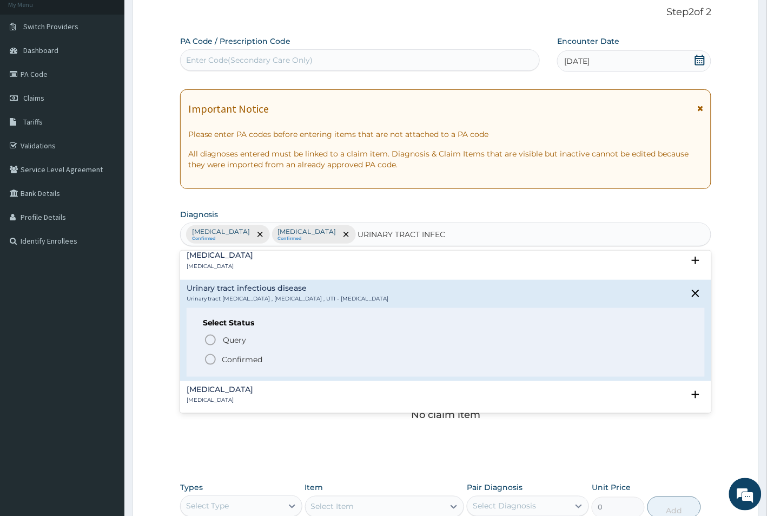
click at [222, 357] on p "Confirmed" at bounding box center [242, 359] width 41 height 11
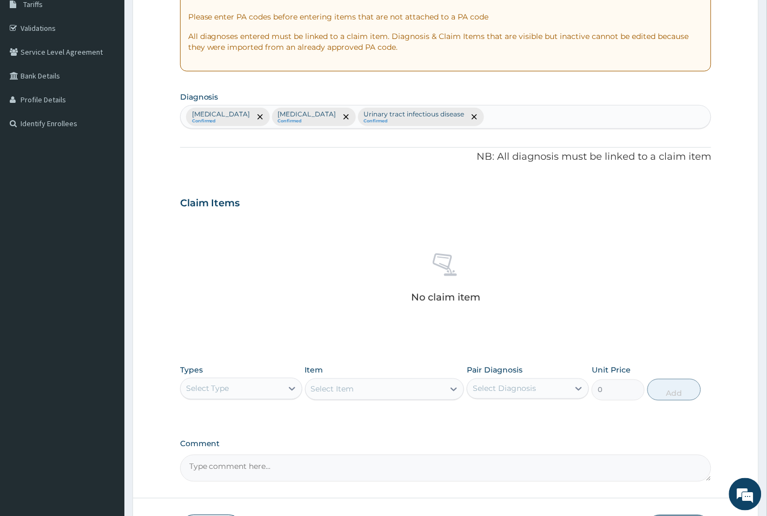
scroll to position [265, 0]
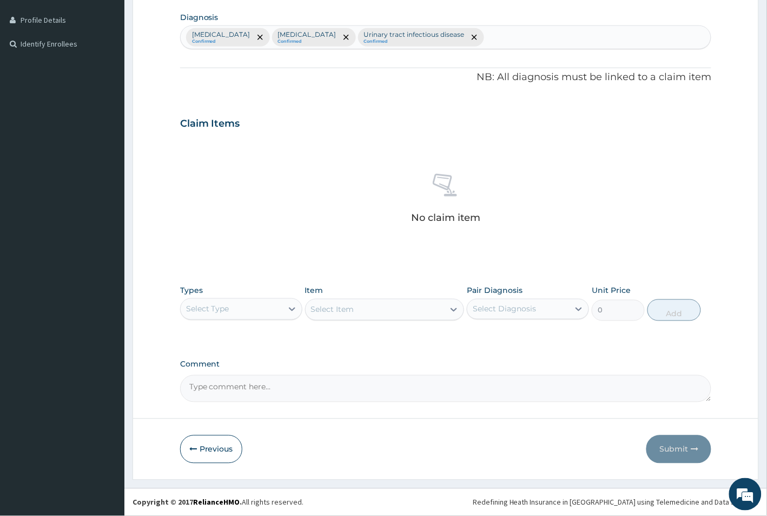
click at [280, 305] on div "Select Type" at bounding box center [232, 308] width 102 height 17
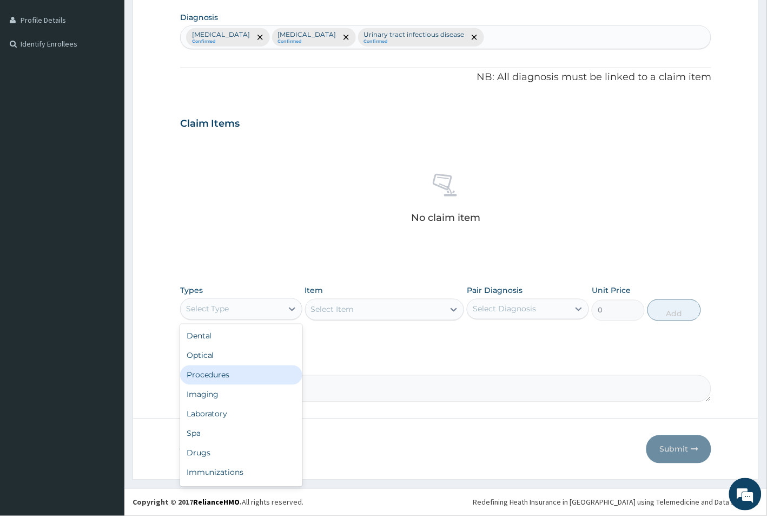
click at [249, 378] on div "Procedures" at bounding box center [241, 374] width 122 height 19
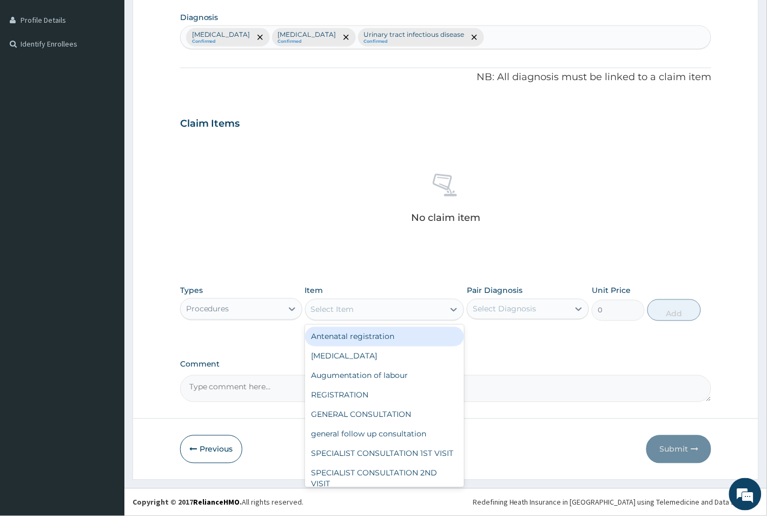
click at [390, 313] on div "Select Item" at bounding box center [375, 309] width 139 height 17
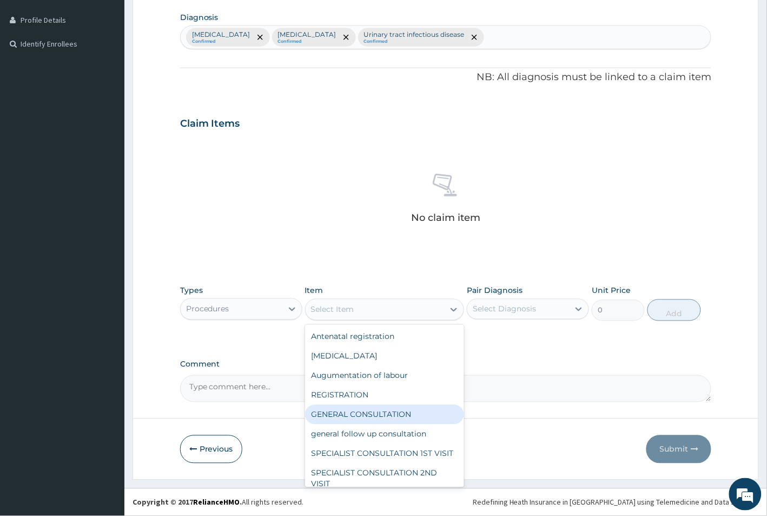
click at [378, 414] on div "GENERAL CONSULTATION" at bounding box center [385, 414] width 160 height 19
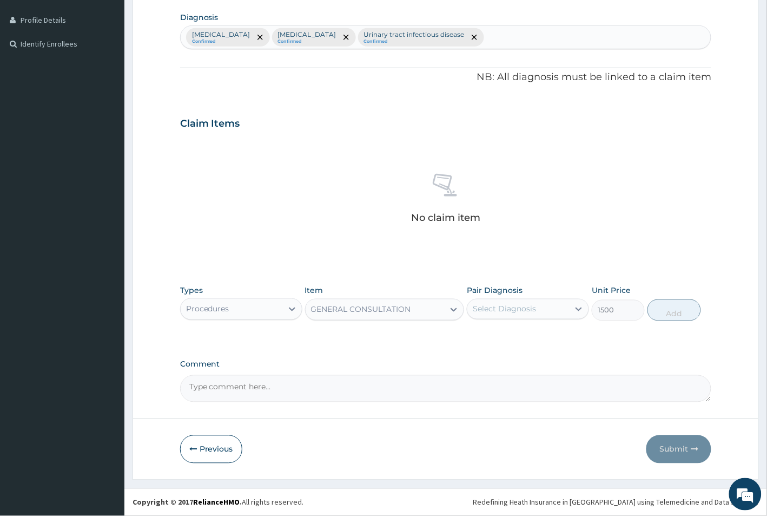
type input "1500"
click at [493, 318] on div "Select Diagnosis" at bounding box center [528, 309] width 122 height 21
click at [506, 337] on label "Malaria" at bounding box center [518, 335] width 67 height 11
checkbox input "true"
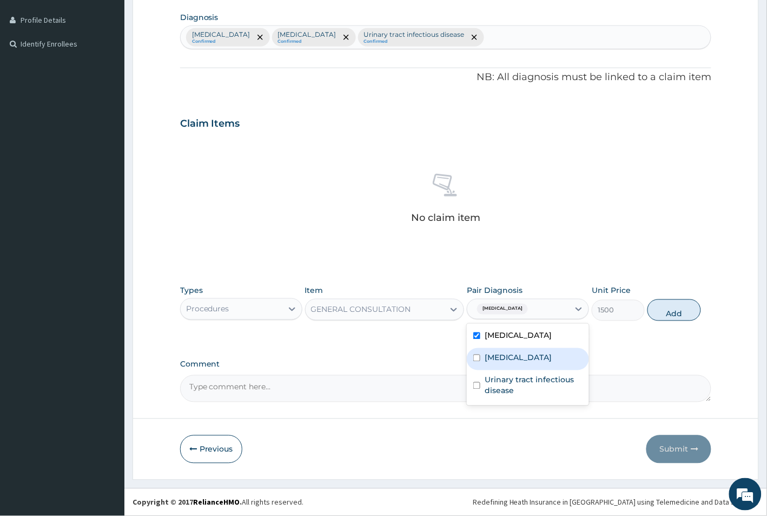
click at [512, 364] on div "Sepsis" at bounding box center [528, 359] width 122 height 22
checkbox input "true"
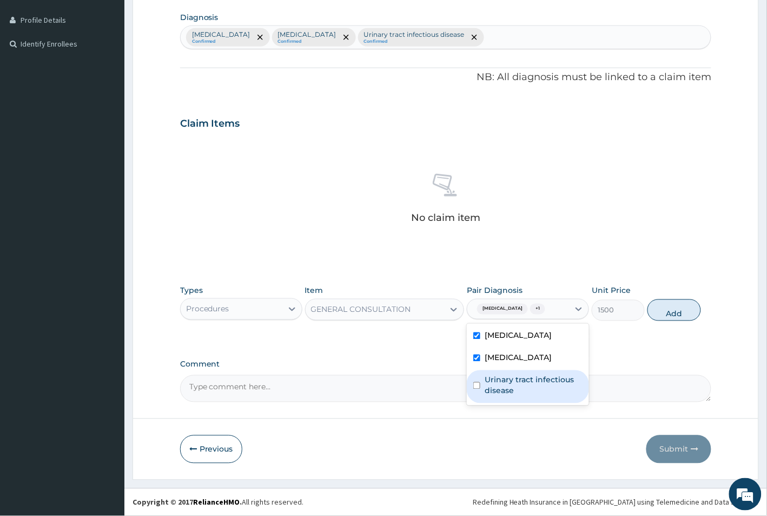
drag, startPoint x: 511, startPoint y: 387, endPoint x: 544, endPoint y: 359, distance: 43.7
click at [511, 387] on label "Urinary tract infectious disease" at bounding box center [534, 385] width 98 height 22
checkbox input "true"
click at [681, 312] on button "Add" at bounding box center [674, 310] width 53 height 22
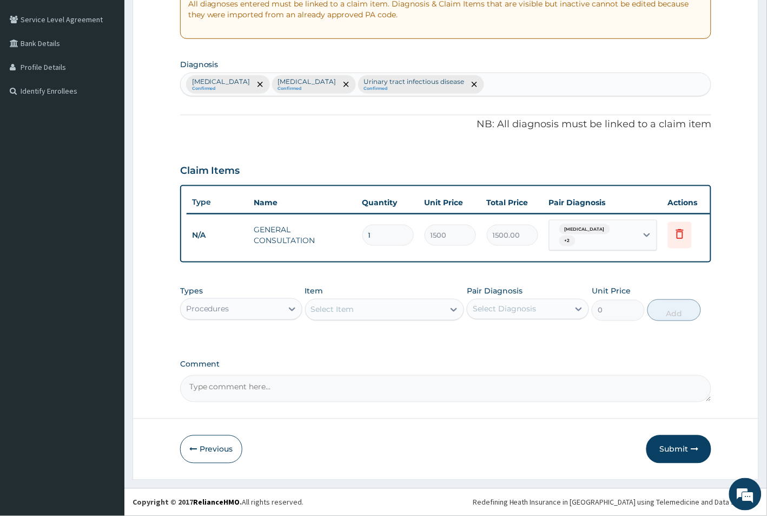
scroll to position [223, 0]
click at [244, 314] on div "Procedures" at bounding box center [232, 308] width 102 height 17
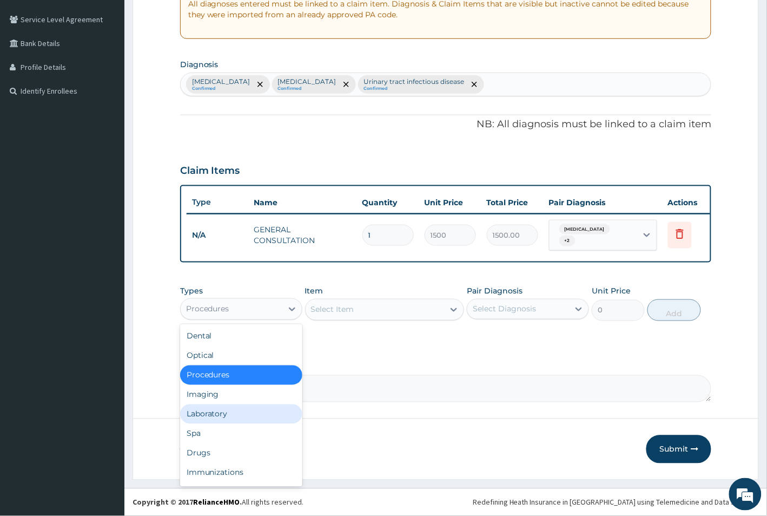
click at [225, 412] on div "Laboratory" at bounding box center [241, 413] width 122 height 19
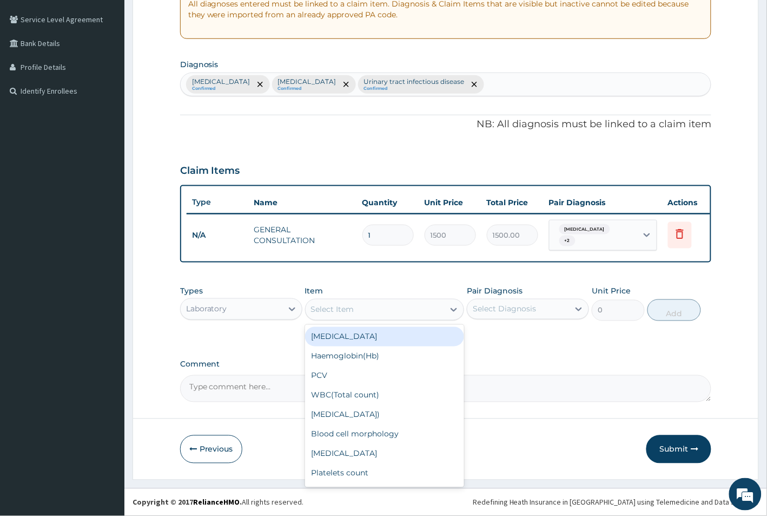
click at [388, 304] on div "Select Item" at bounding box center [375, 309] width 139 height 17
click at [374, 334] on div "Full Blood Count" at bounding box center [385, 336] width 160 height 19
type input "2500"
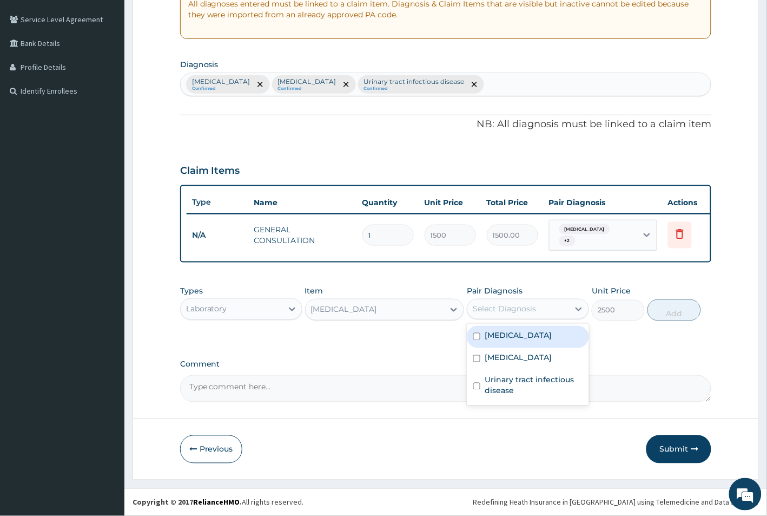
click at [525, 312] on div "Select Diagnosis" at bounding box center [504, 309] width 63 height 11
click at [518, 353] on div "Sepsis" at bounding box center [528, 359] width 122 height 22
checkbox input "true"
click at [666, 311] on button "Add" at bounding box center [674, 310] width 53 height 22
type input "0"
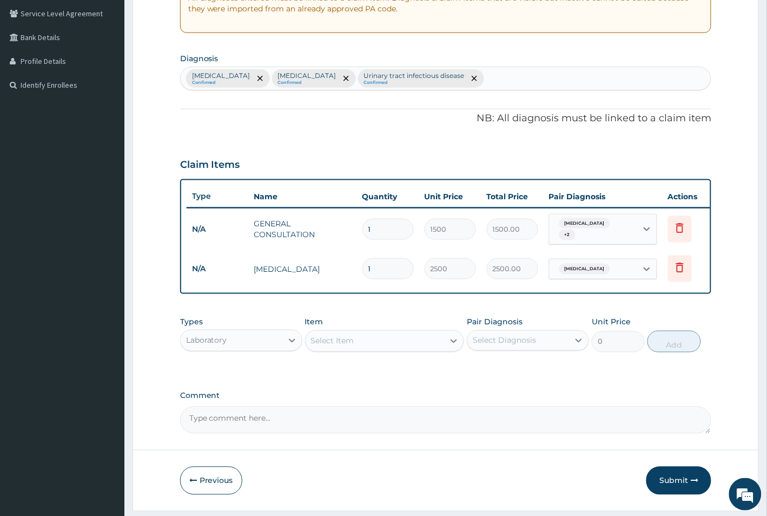
click at [366, 343] on div "Select Item" at bounding box center [375, 340] width 139 height 17
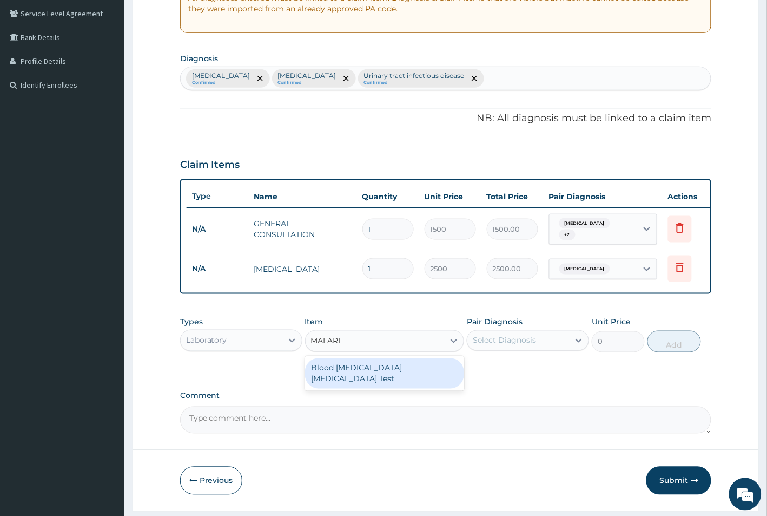
type input "MALARIA"
click at [364, 371] on div "Blood Malaria Parasite Test" at bounding box center [385, 373] width 160 height 30
type input "1500"
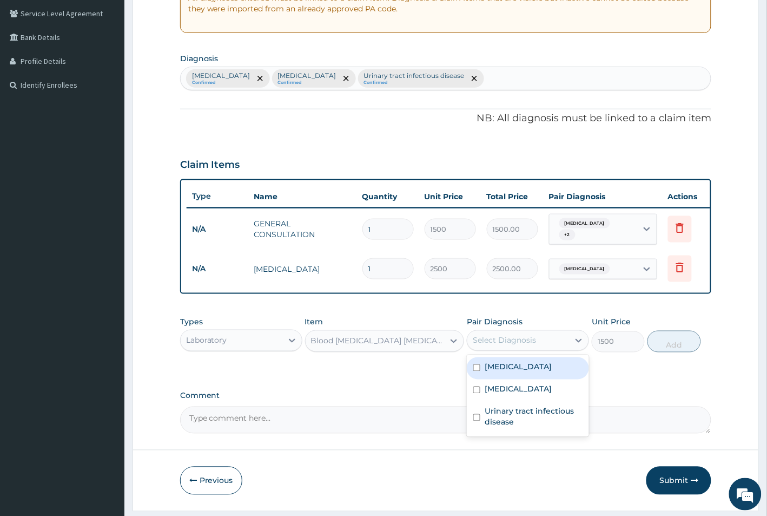
click at [521, 341] on div "Select Diagnosis" at bounding box center [504, 340] width 63 height 11
drag, startPoint x: 528, startPoint y: 370, endPoint x: 612, endPoint y: 358, distance: 85.2
click at [530, 368] on div "Malaria" at bounding box center [528, 368] width 122 height 22
checkbox input "true"
click at [672, 348] on button "Add" at bounding box center [674, 342] width 53 height 22
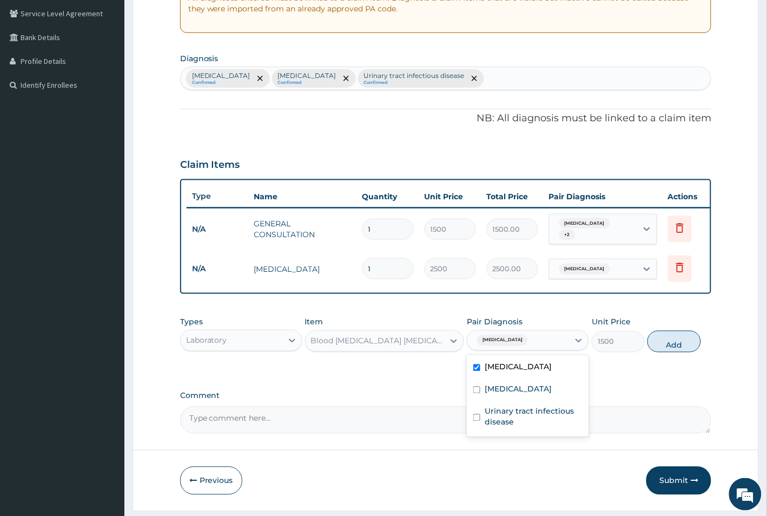
type input "0"
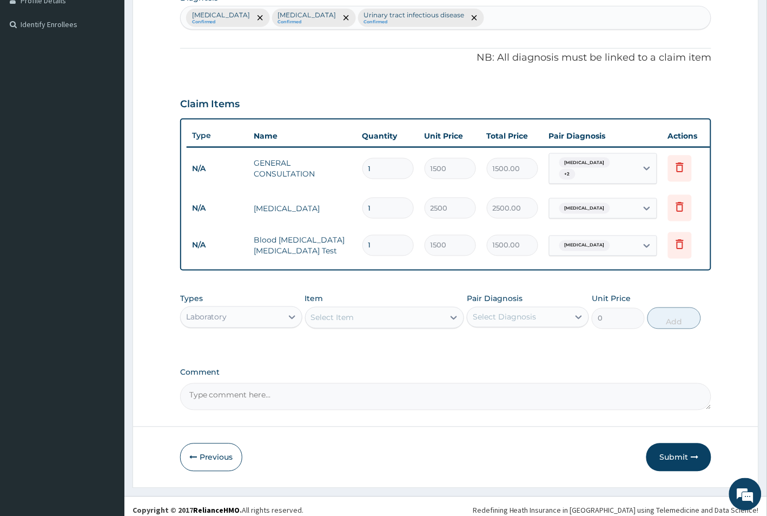
scroll to position [299, 0]
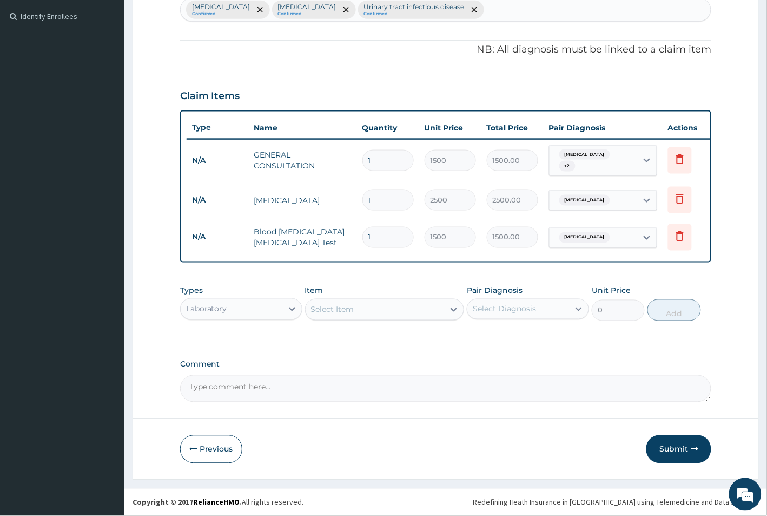
click at [277, 308] on div "Laboratory" at bounding box center [232, 308] width 102 height 17
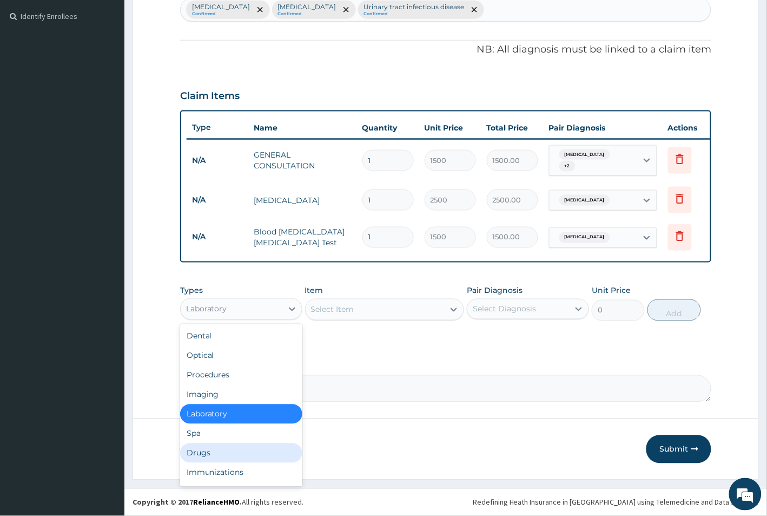
click at [233, 457] on div "Drugs" at bounding box center [241, 452] width 122 height 19
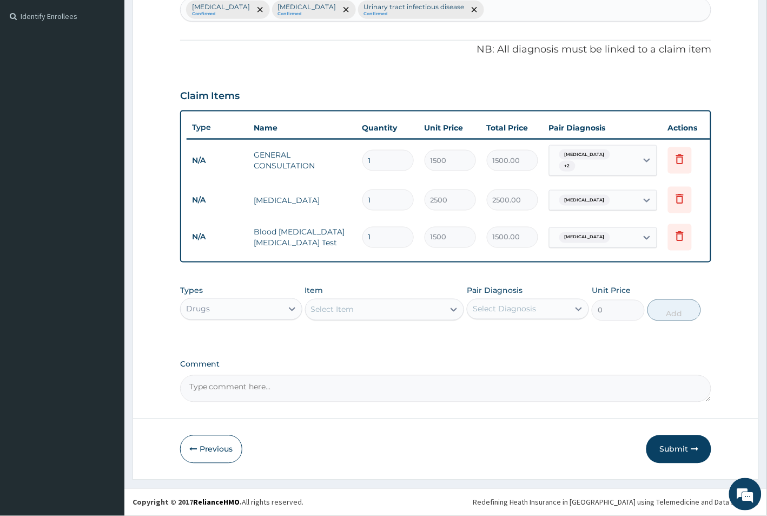
click at [358, 312] on div "Select Item" at bounding box center [375, 309] width 139 height 17
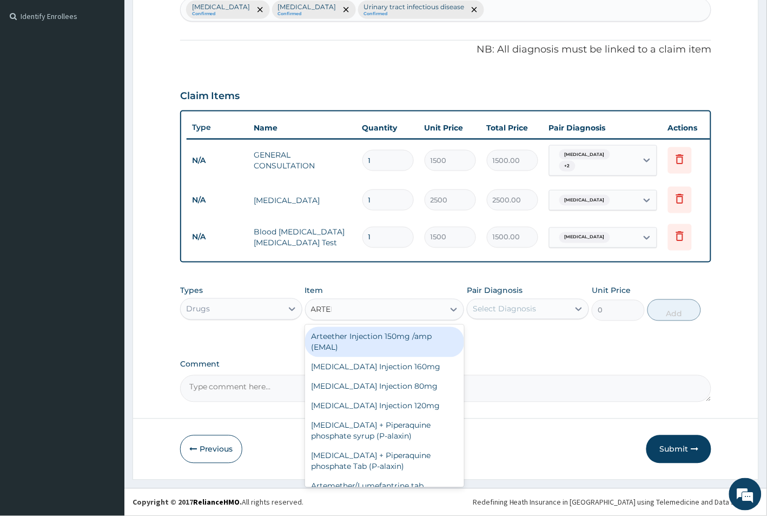
type input "ARTEME"
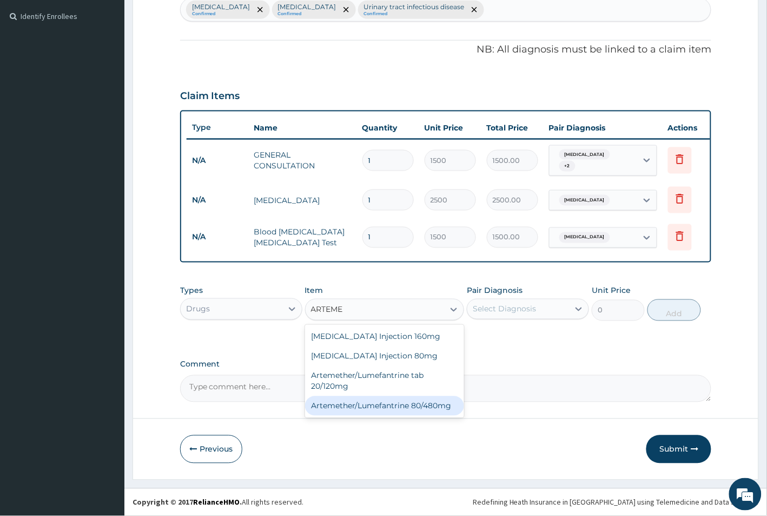
click at [385, 404] on div "Artemether/Lumefantrine 80/480mg" at bounding box center [385, 405] width 160 height 19
type input "2500"
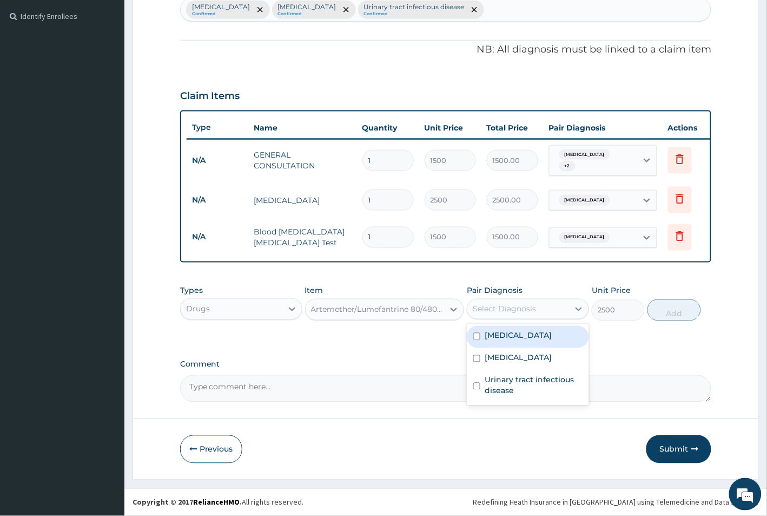
drag, startPoint x: 524, startPoint y: 300, endPoint x: 523, endPoint y: 320, distance: 19.5
click at [524, 301] on div "Select Diagnosis" at bounding box center [518, 308] width 102 height 17
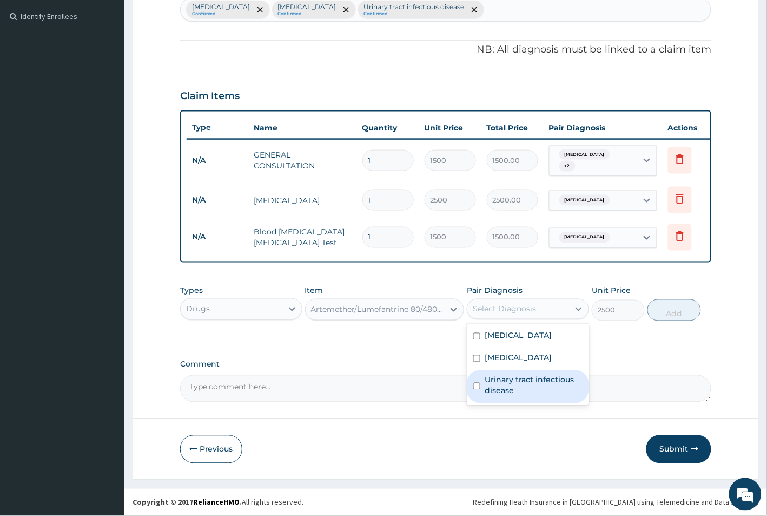
click at [516, 387] on label "Urinary tract infectious disease" at bounding box center [534, 385] width 98 height 22
checkbox input "true"
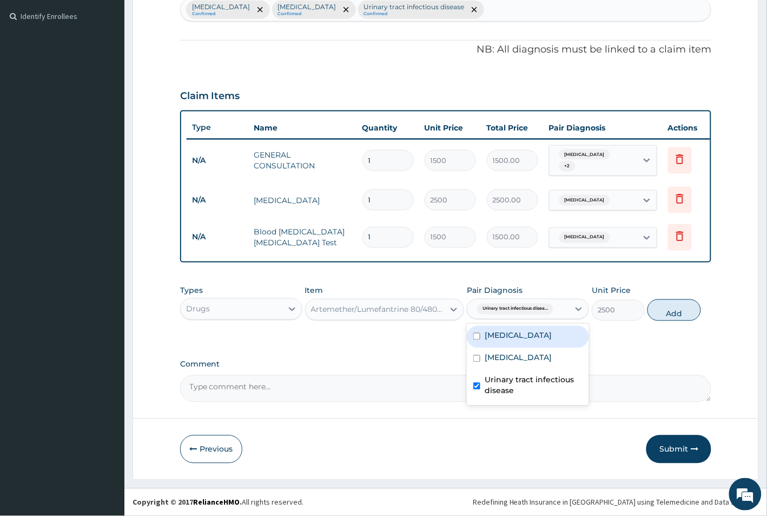
click at [518, 313] on span "Urinary tract infectious disea..." at bounding box center [515, 309] width 76 height 11
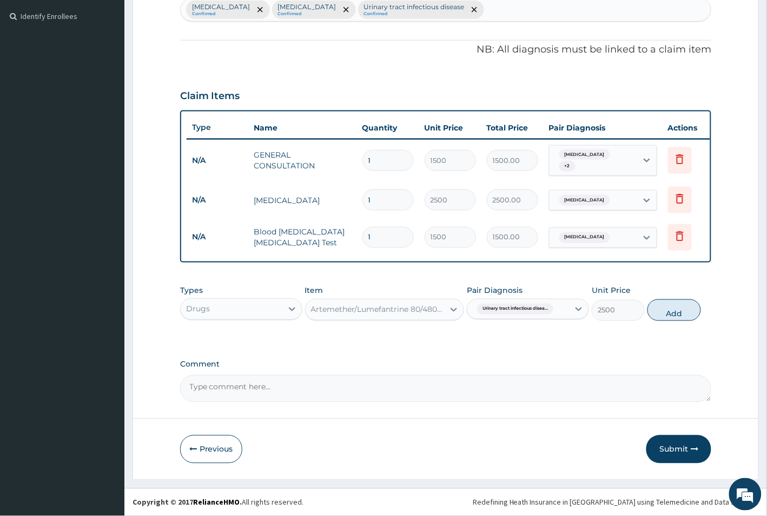
click at [519, 302] on div "Urinary tract infectious disea..." at bounding box center [514, 309] width 82 height 14
click at [523, 383] on label "Urinary tract infectious disease" at bounding box center [534, 385] width 98 height 22
checkbox input "false"
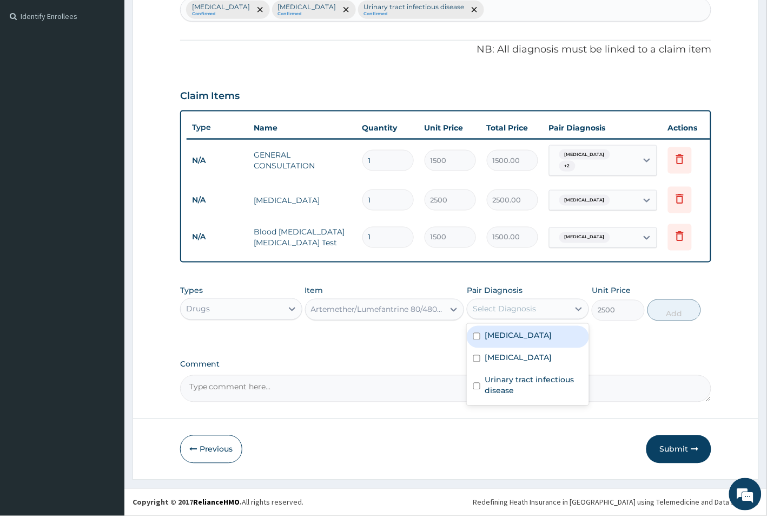
click at [505, 327] on div "Malaria" at bounding box center [528, 337] width 122 height 22
checkbox input "true"
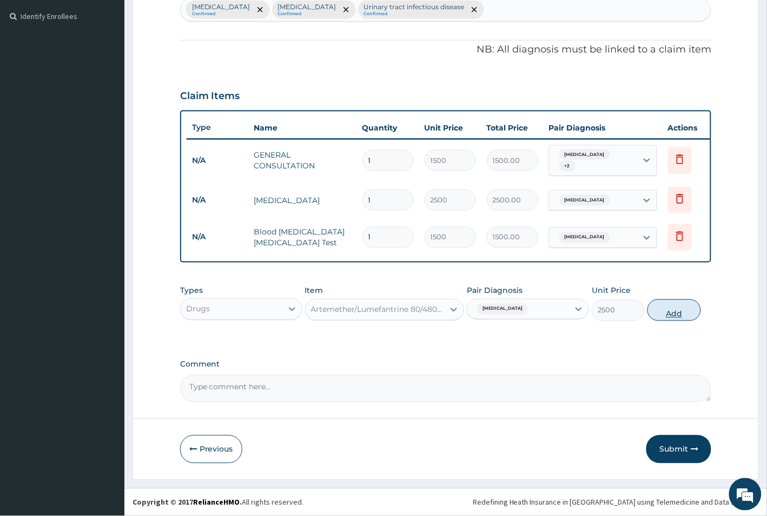
click at [676, 307] on button "Add" at bounding box center [674, 310] width 53 height 22
type input "0"
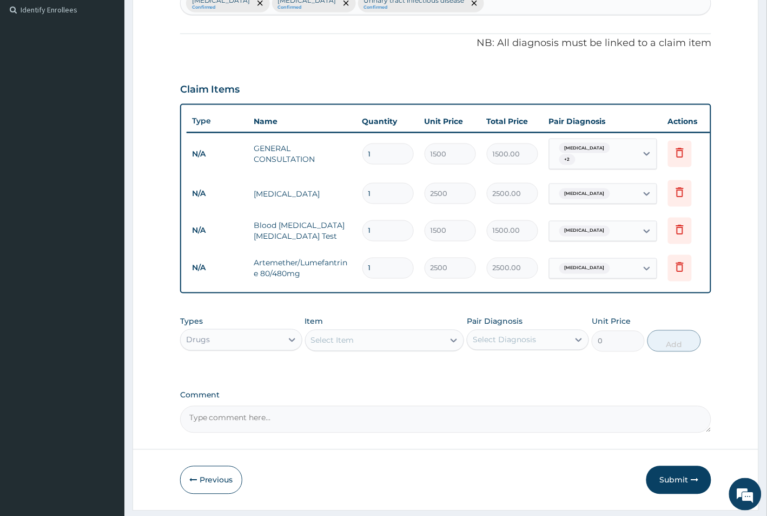
click at [350, 346] on div "Select Item" at bounding box center [332, 340] width 43 height 11
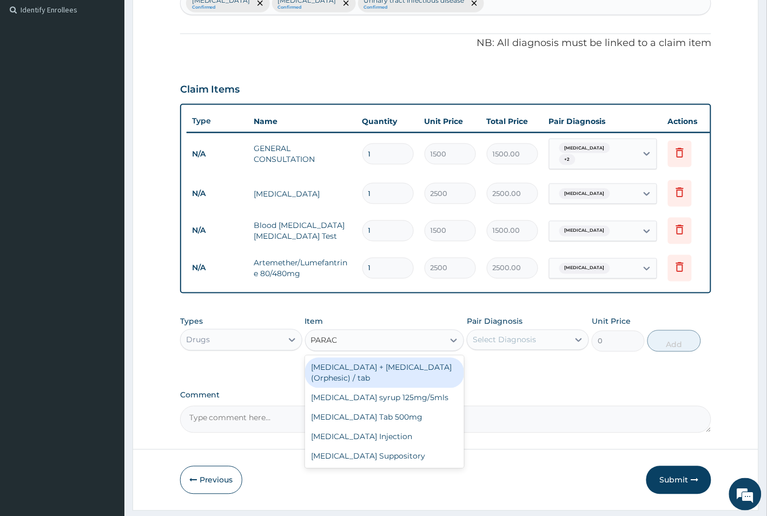
type input "PARACE"
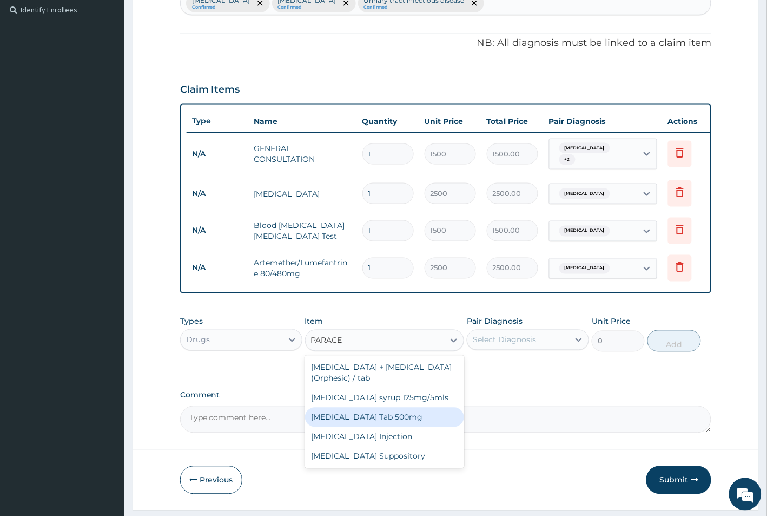
click at [367, 427] on div "Paracetamol Tab 500mg" at bounding box center [385, 416] width 160 height 19
type input "20"
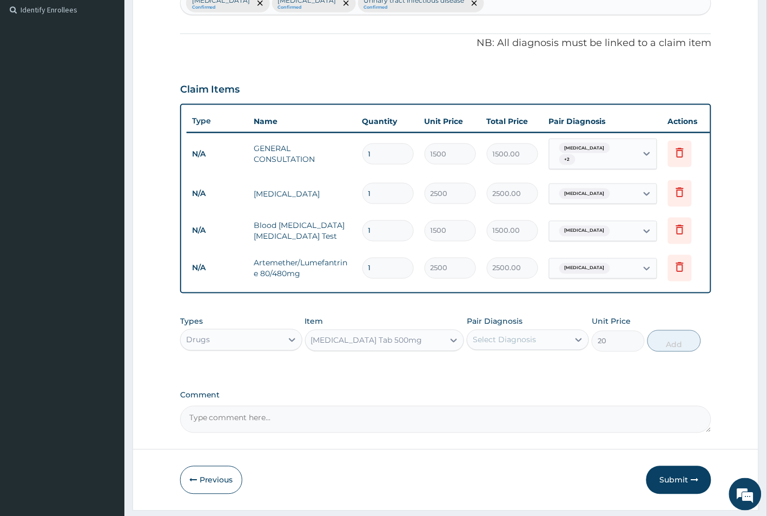
click at [526, 342] on div "Select Diagnosis" at bounding box center [504, 339] width 63 height 11
click at [523, 375] on div "Malaria" at bounding box center [528, 368] width 122 height 22
checkbox input "true"
click at [674, 352] on button "Add" at bounding box center [674, 341] width 53 height 22
type input "0"
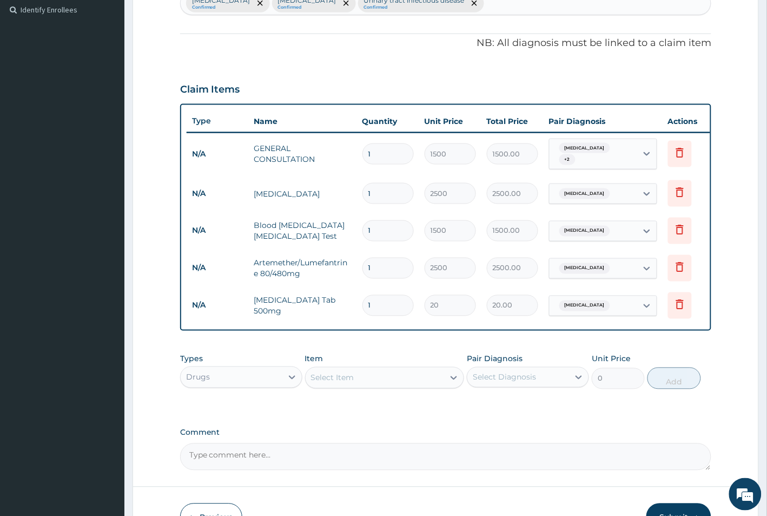
type input "18"
type input "360.00"
type input "18"
click at [267, 374] on div "Drugs" at bounding box center [232, 376] width 102 height 17
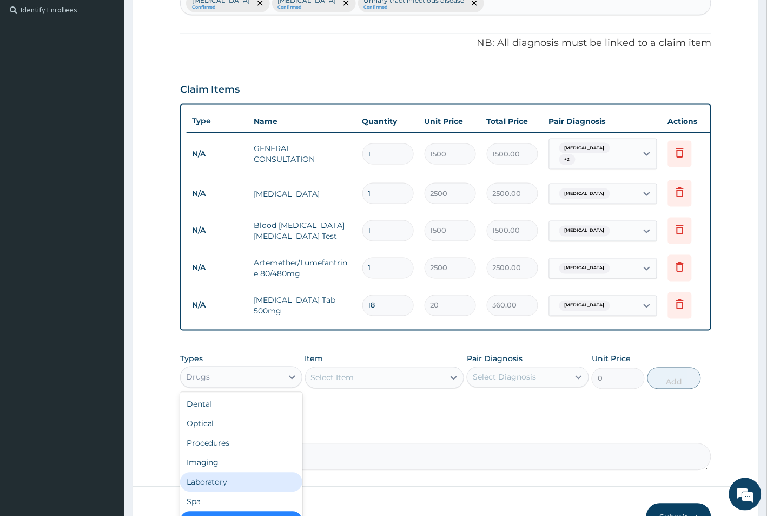
click at [231, 488] on div "Laboratory" at bounding box center [241, 481] width 122 height 19
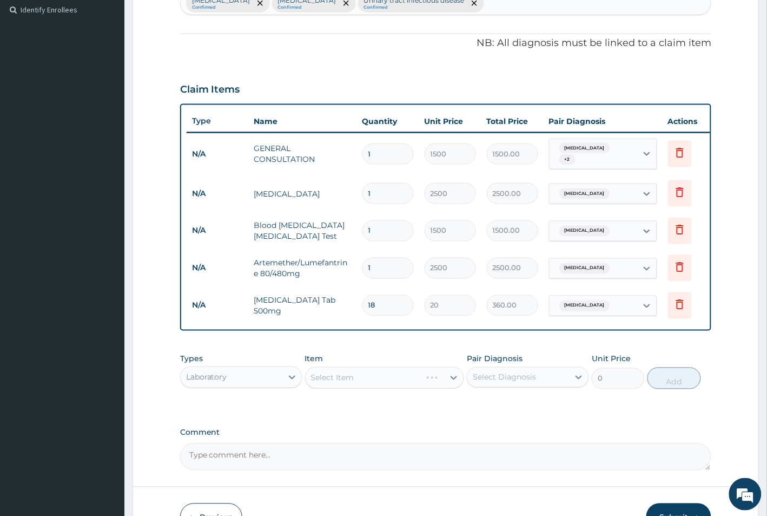
scroll to position [373, 0]
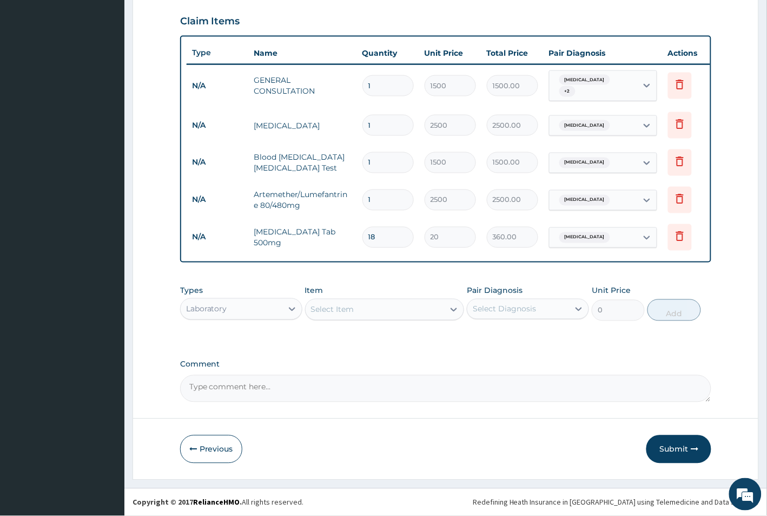
click at [364, 301] on div "Select Item" at bounding box center [375, 309] width 139 height 17
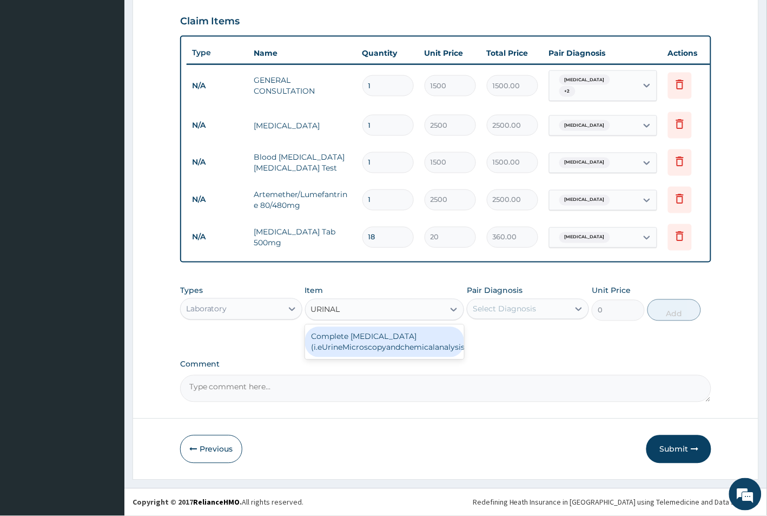
type input "URINALY"
click at [417, 355] on div "Complete Urinalysis (i.eUrineMicroscopyandchemicalanalysis)" at bounding box center [385, 342] width 160 height 30
type input "1500"
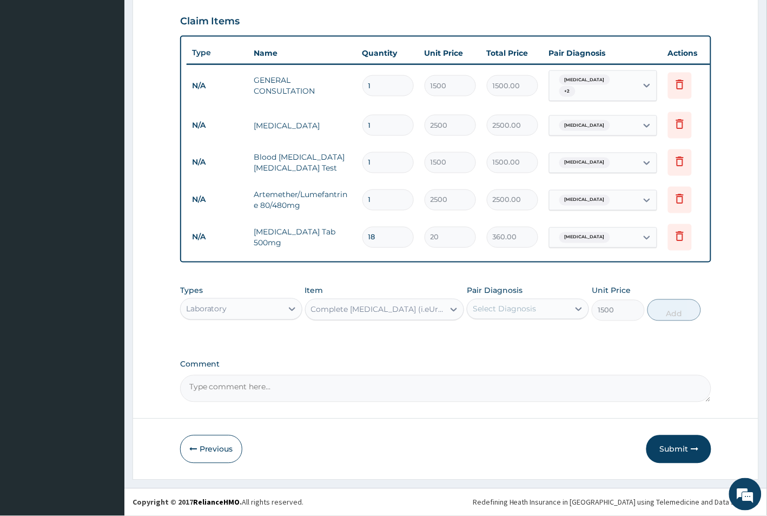
click at [546, 310] on div "Select Diagnosis" at bounding box center [518, 308] width 102 height 17
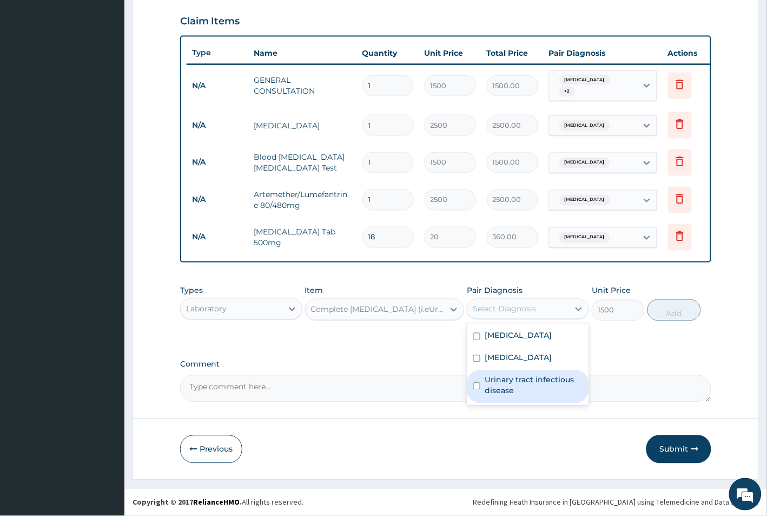
click at [534, 377] on label "Urinary tract infectious disease" at bounding box center [534, 385] width 98 height 22
checkbox input "true"
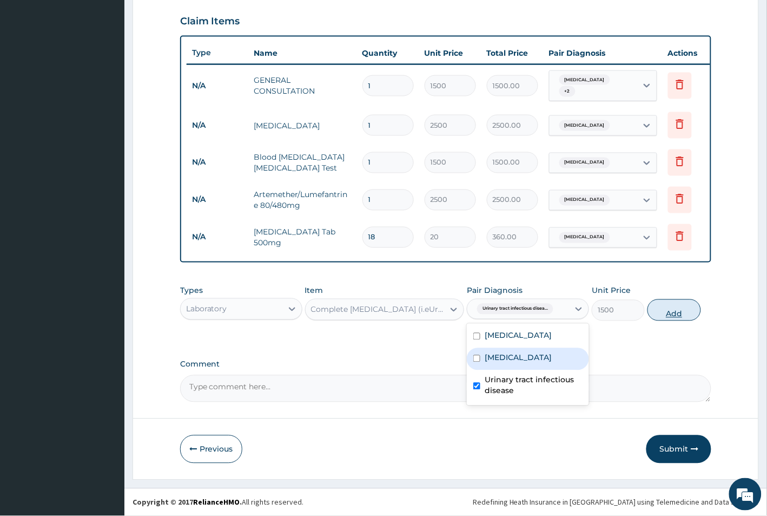
click at [694, 311] on button "Add" at bounding box center [674, 310] width 53 height 22
type input "0"
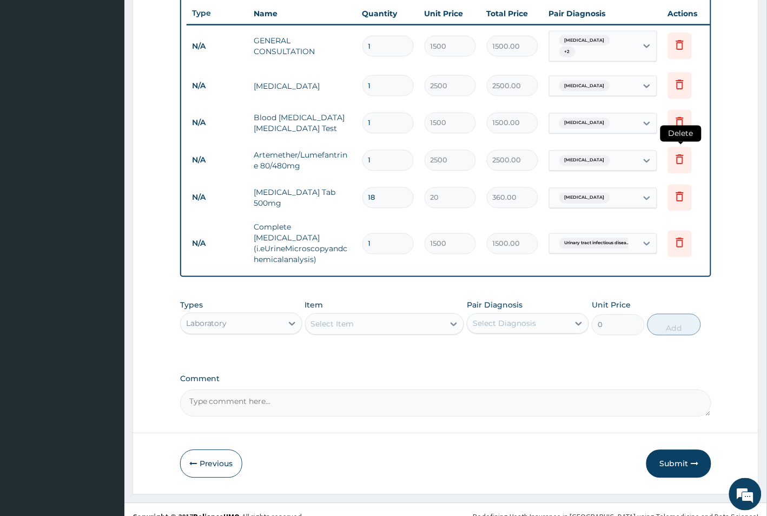
scroll to position [417, 0]
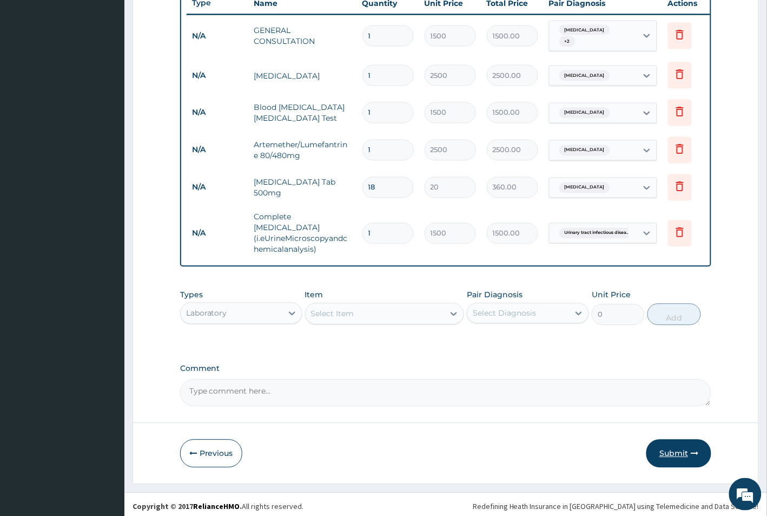
click at [678, 448] on button "Submit" at bounding box center [679, 453] width 65 height 28
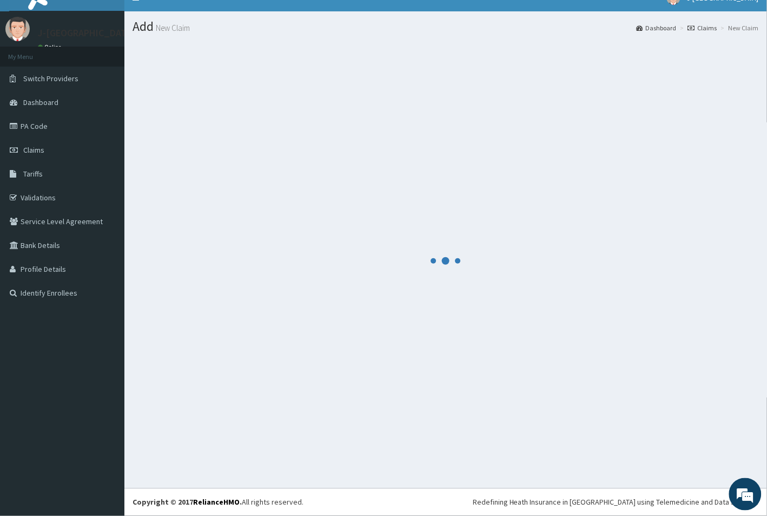
scroll to position [16, 0]
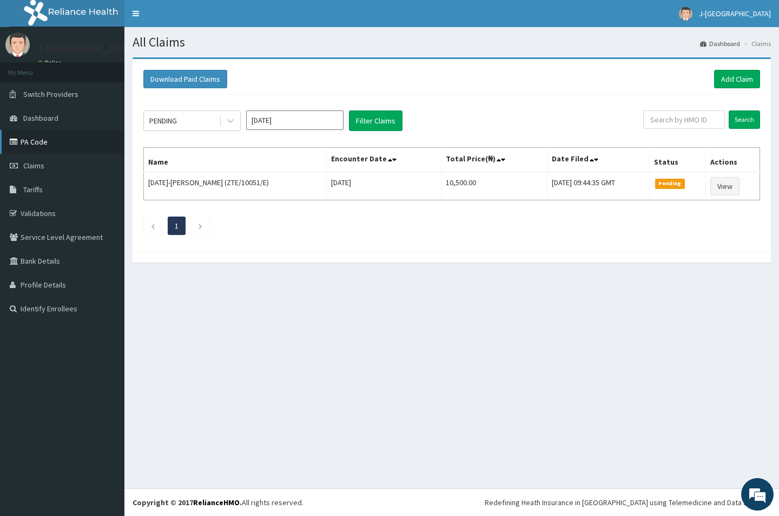
click at [44, 150] on link "PA Code" at bounding box center [62, 142] width 124 height 24
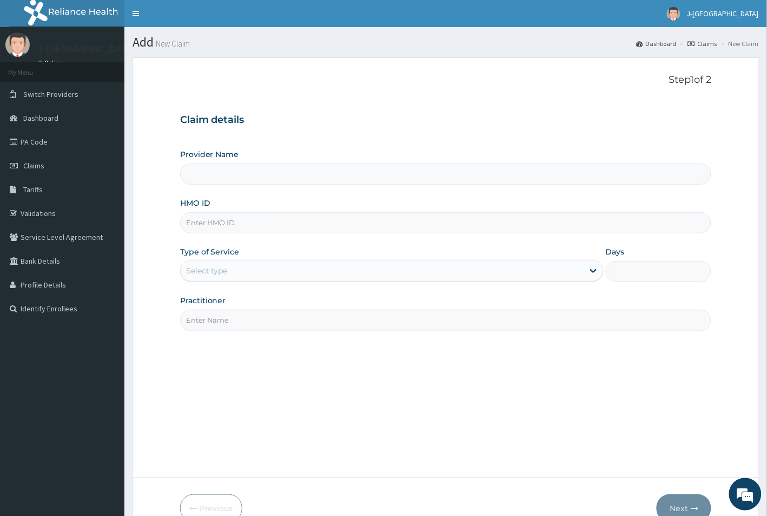
type input "J-[GEOGRAPHIC_DATA]"
click at [218, 223] on input "HMO ID" at bounding box center [446, 222] width 532 height 21
paste input "MHG/10083/D"
type input "MHG/10083/D"
click at [239, 272] on div "Select type" at bounding box center [382, 270] width 403 height 17
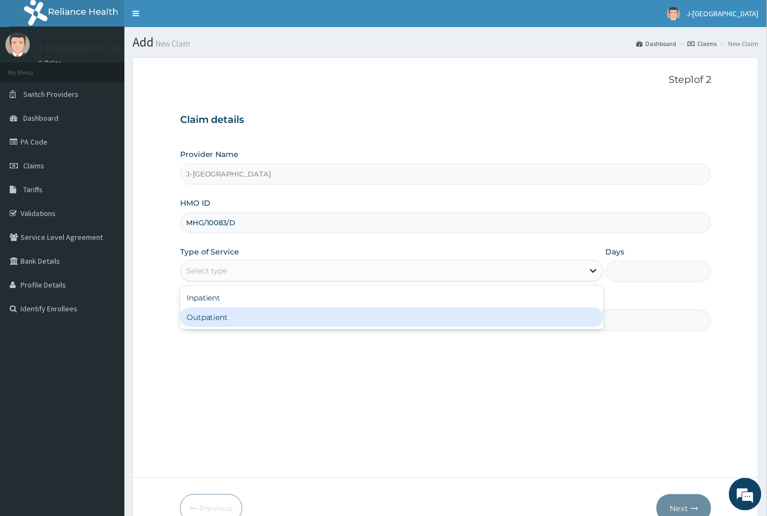
click at [242, 319] on div "Outpatient" at bounding box center [392, 316] width 424 height 19
type input "1"
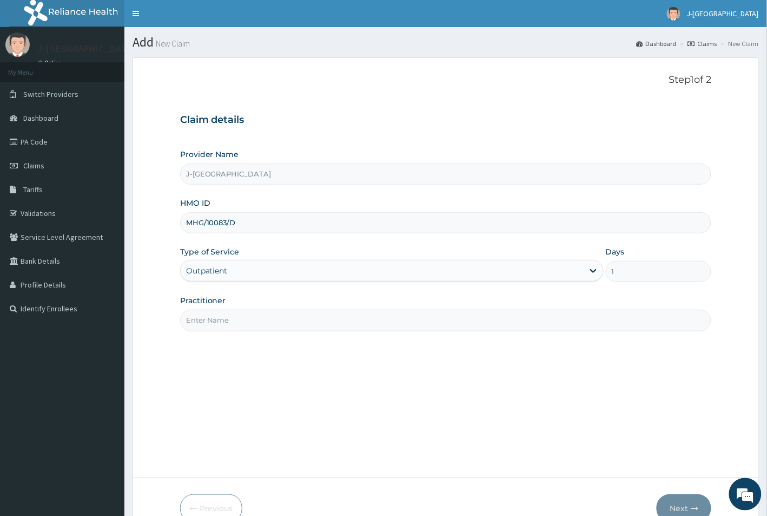
click at [242, 319] on input "Practitioner" at bounding box center [446, 319] width 532 height 21
type input "[PERSON_NAME]"
click at [673, 502] on button "Next" at bounding box center [684, 508] width 55 height 28
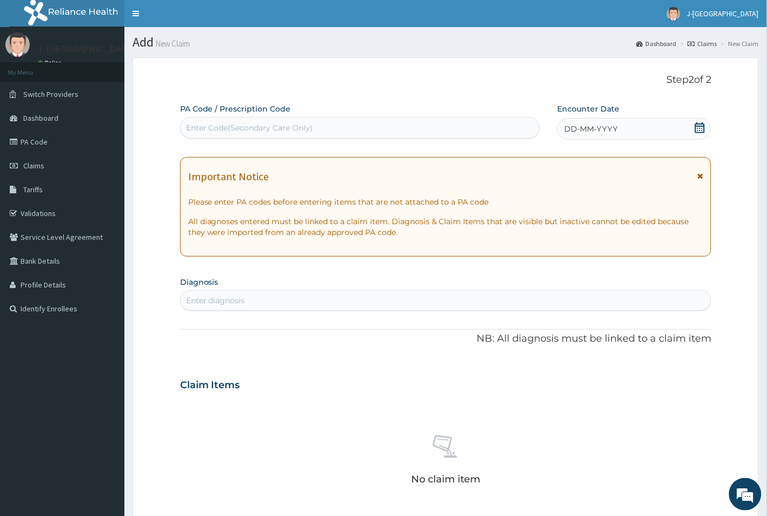
click at [293, 125] on div "Enter Code(Secondary Care Only)" at bounding box center [249, 127] width 127 height 11
paste input "PA/0139F0"
type input "PA/0139F0"
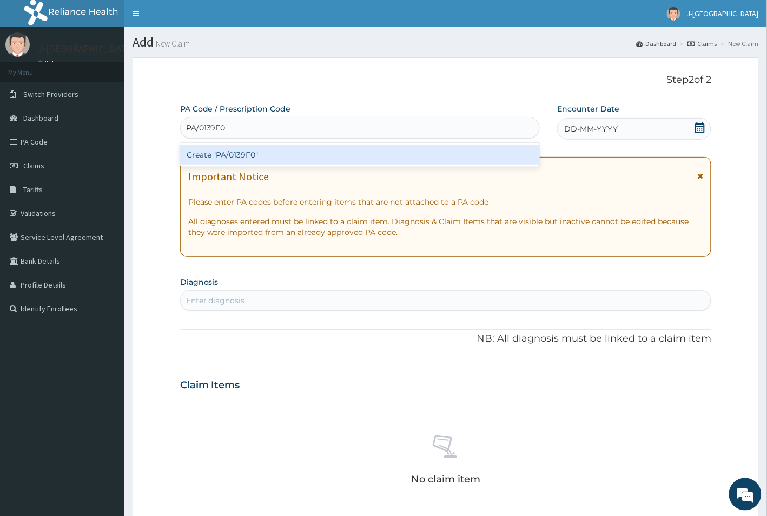
click at [282, 156] on div "Create "PA/0139F0"" at bounding box center [360, 154] width 360 height 19
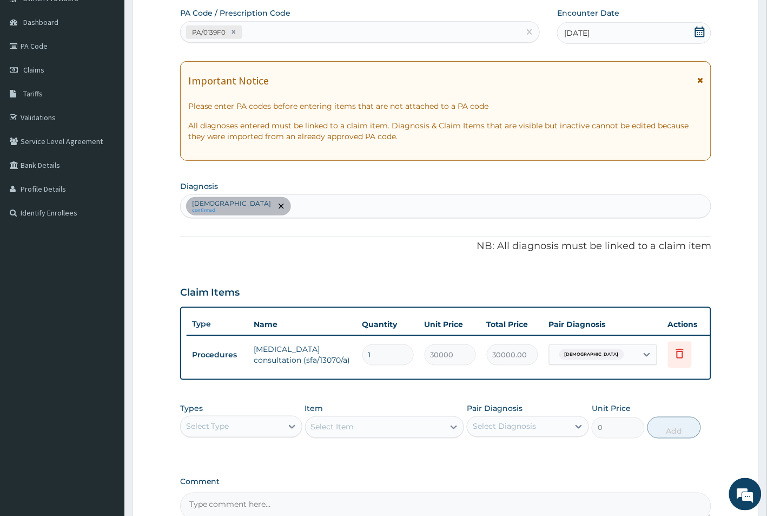
scroll to position [223, 0]
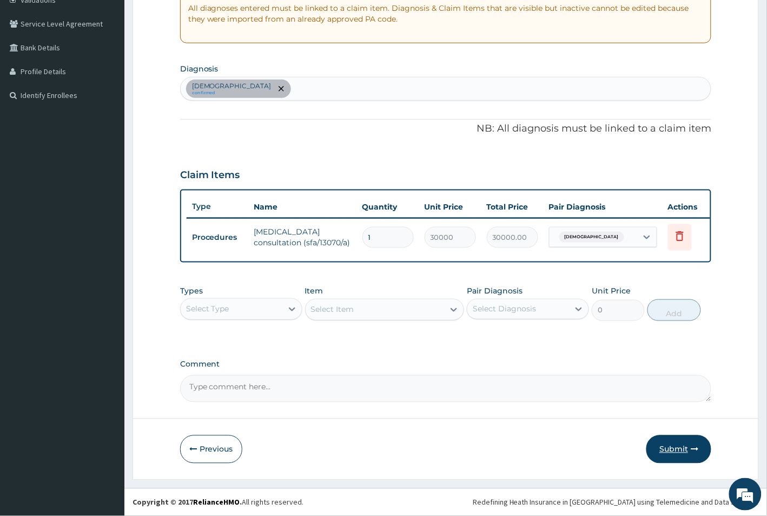
click at [663, 436] on button "Submit" at bounding box center [679, 449] width 65 height 28
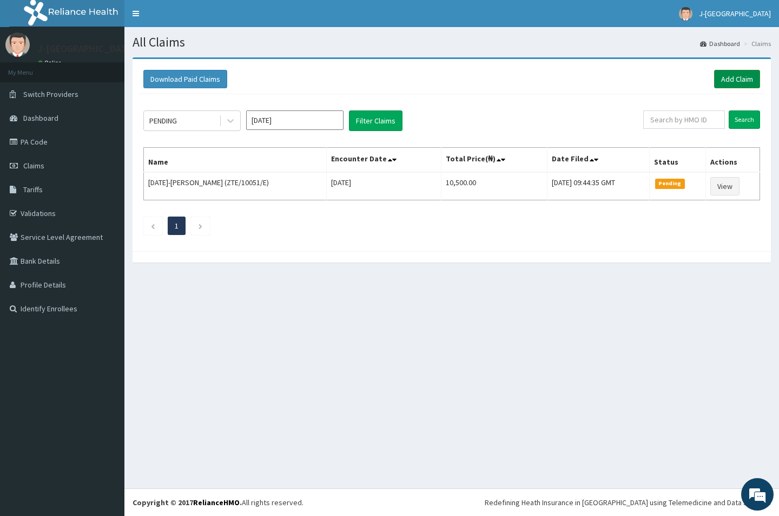
click at [729, 76] on link "Add Claim" at bounding box center [737, 79] width 46 height 18
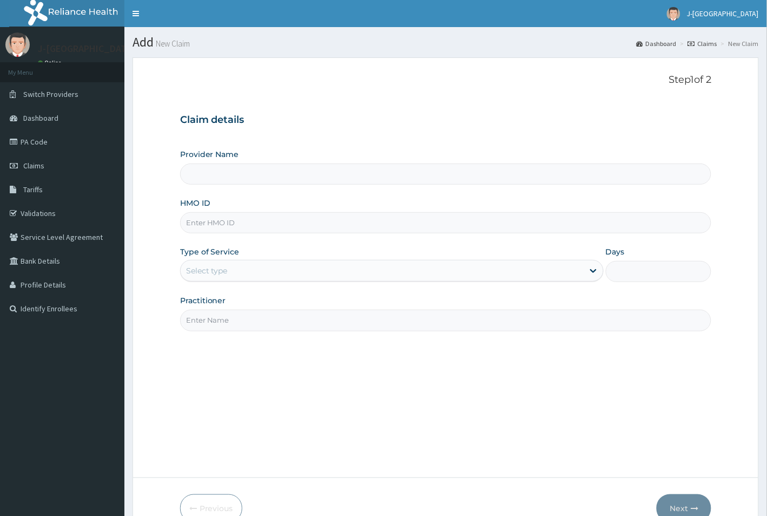
click at [288, 217] on input "HMO ID" at bounding box center [446, 222] width 532 height 21
type input "J-[GEOGRAPHIC_DATA]"
paste input "VCA/10027/D"
type input "VCA/10027/D"
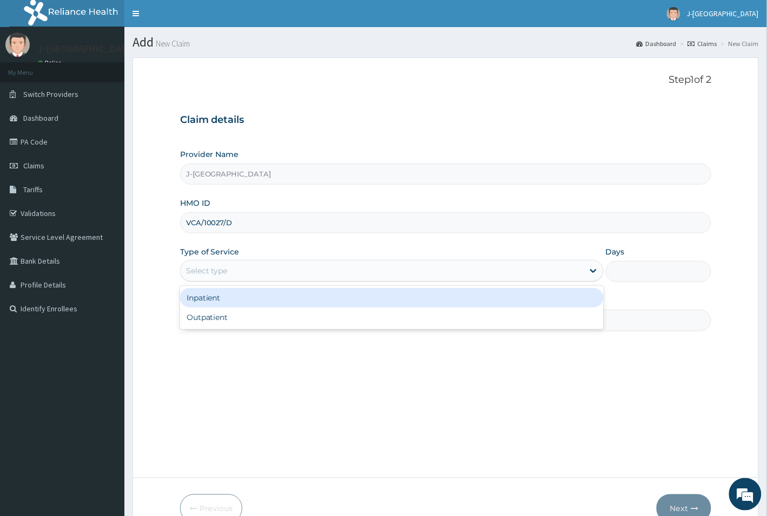
click at [234, 266] on div "Select type" at bounding box center [382, 270] width 403 height 17
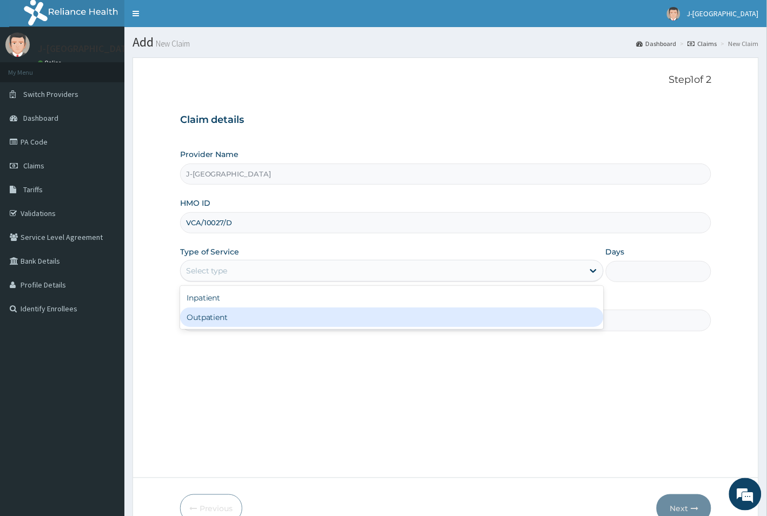
click at [234, 318] on div "Outpatient" at bounding box center [392, 316] width 424 height 19
type input "1"
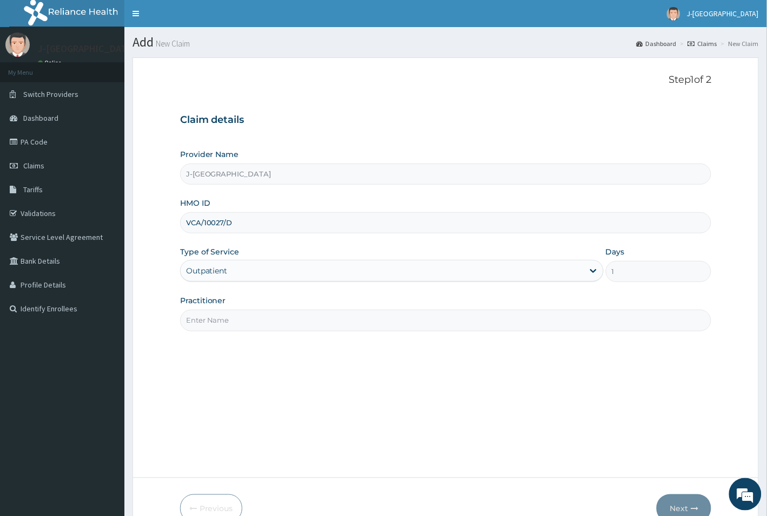
click at [233, 315] on input "Practitioner" at bounding box center [446, 319] width 532 height 21
type input "DR [PERSON_NAME]"
click at [674, 510] on button "Next" at bounding box center [684, 508] width 55 height 28
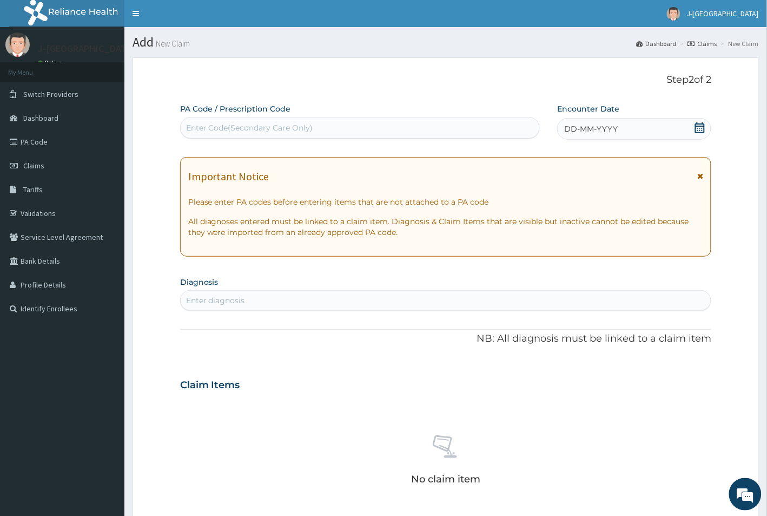
click at [615, 133] on span "DD-MM-YYYY" at bounding box center [591, 128] width 54 height 11
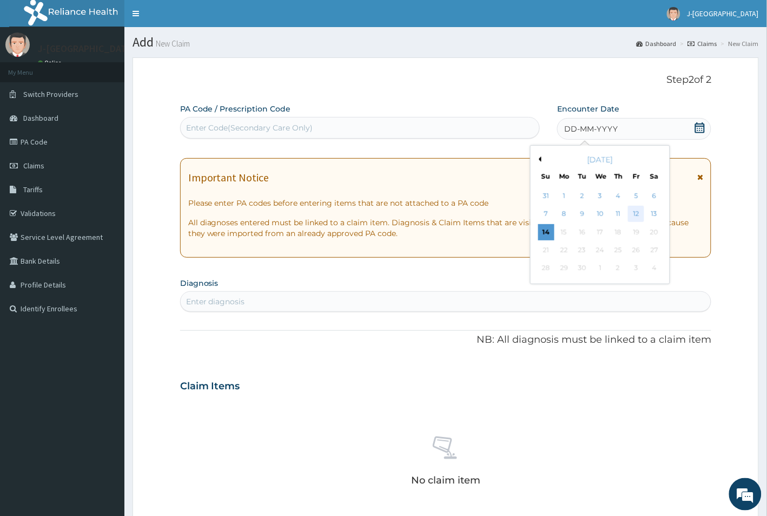
click at [635, 214] on div "12" at bounding box center [636, 214] width 16 height 16
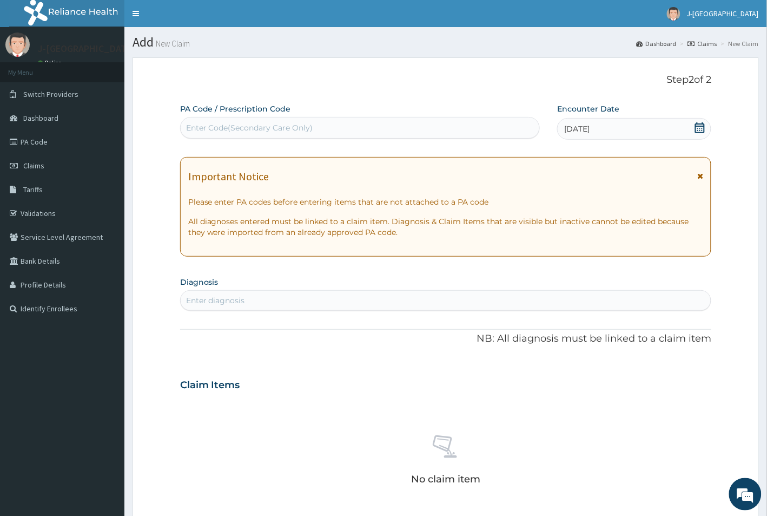
click at [268, 301] on div "Enter diagnosis" at bounding box center [446, 300] width 531 height 17
type input "FEVER"
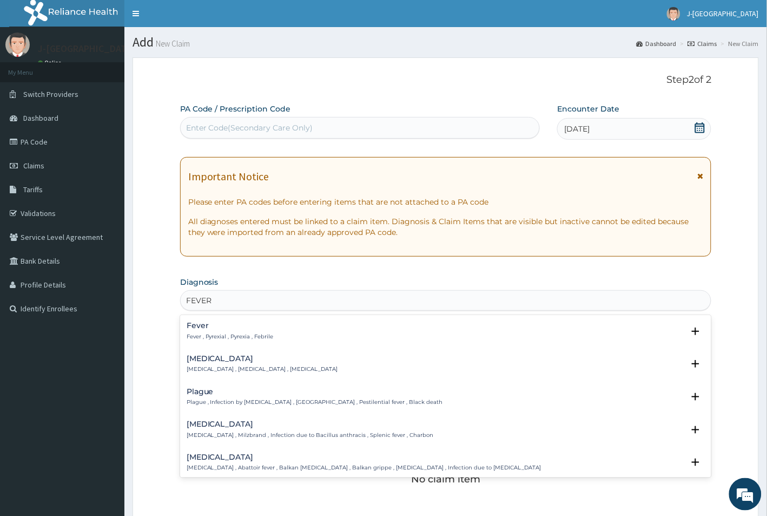
click at [214, 338] on p "Fever , Pyrexial , Pyrexia , Febrile" at bounding box center [230, 337] width 87 height 8
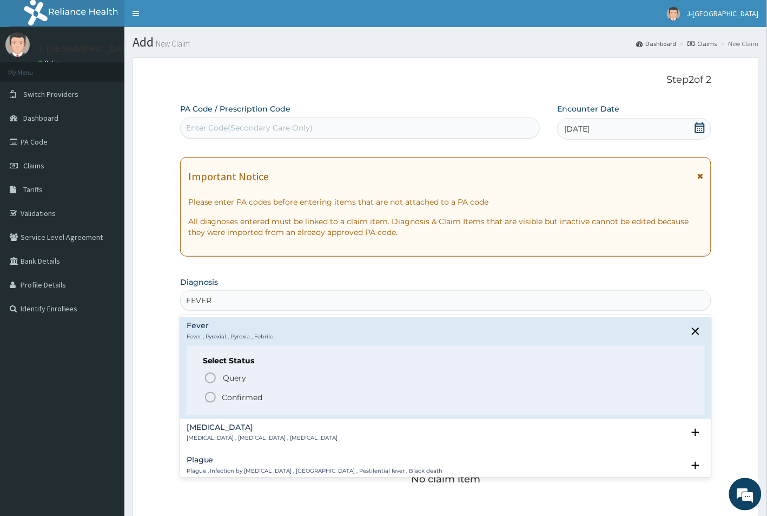
click at [230, 393] on p "Confirmed" at bounding box center [242, 397] width 41 height 11
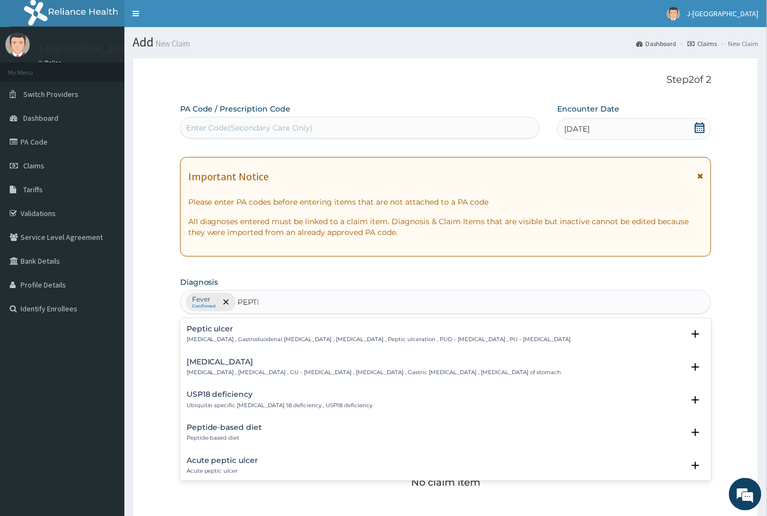
type input "PEPTIC"
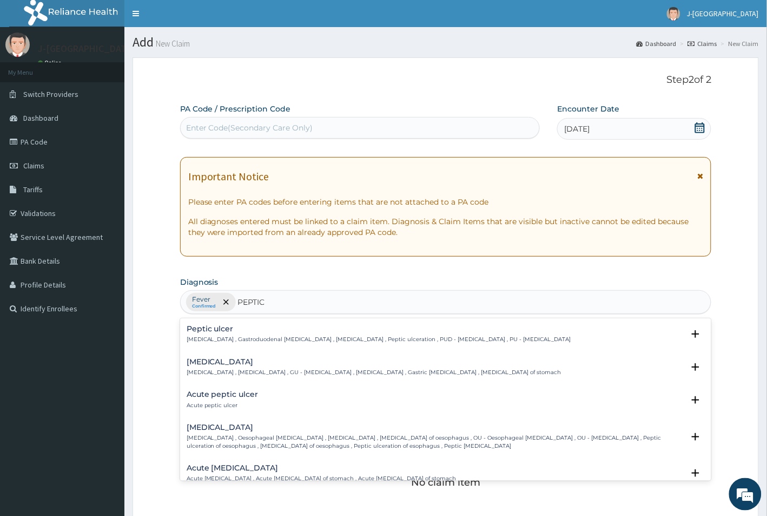
click at [237, 331] on h4 "Peptic ulcer" at bounding box center [379, 329] width 385 height 8
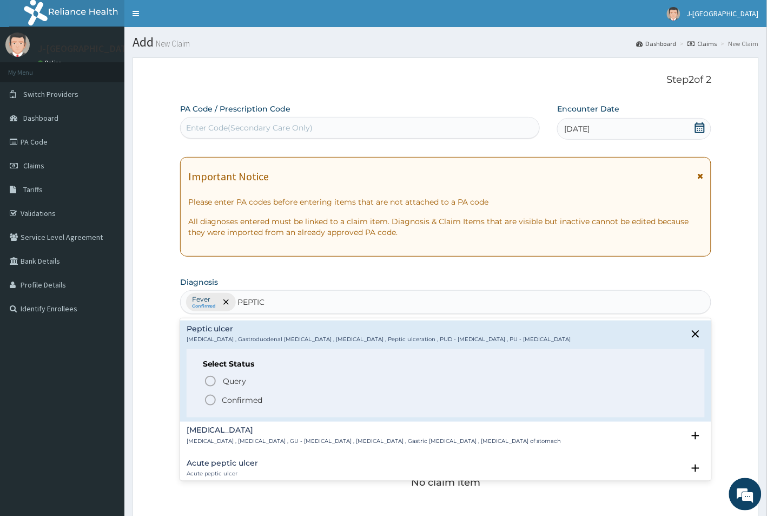
click at [238, 400] on p "Confirmed" at bounding box center [242, 399] width 41 height 11
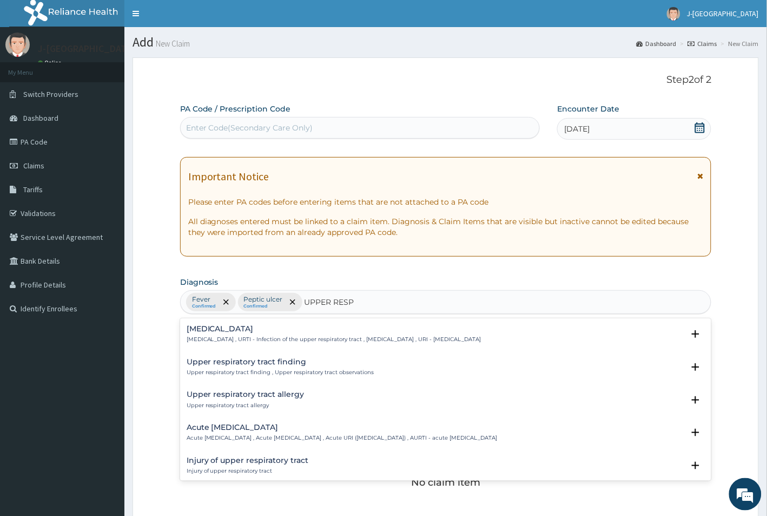
type input "UPPER RESPI"
click at [283, 336] on p "[MEDICAL_DATA] , URTI - Infection of the upper respiratory tract , [MEDICAL_DAT…" at bounding box center [334, 339] width 295 height 8
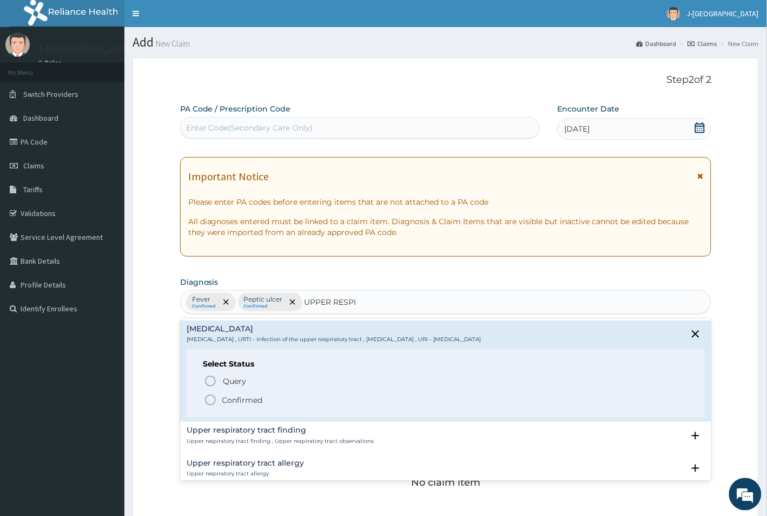
click at [222, 399] on p "Confirmed" at bounding box center [242, 399] width 41 height 11
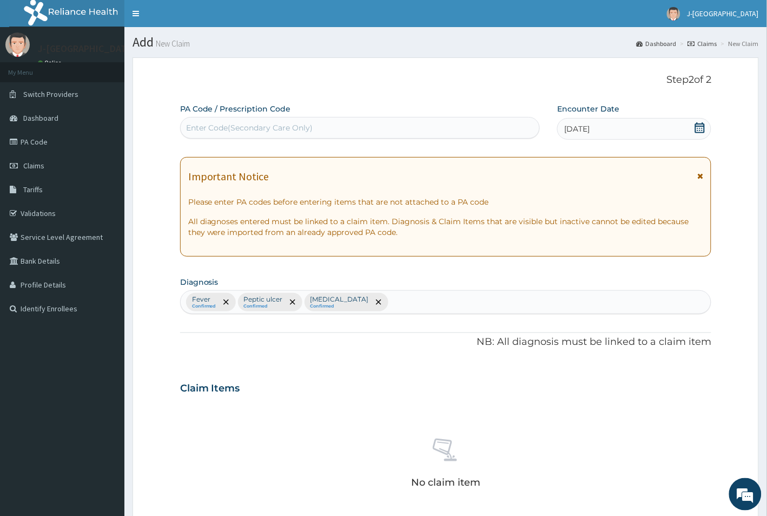
scroll to position [203, 0]
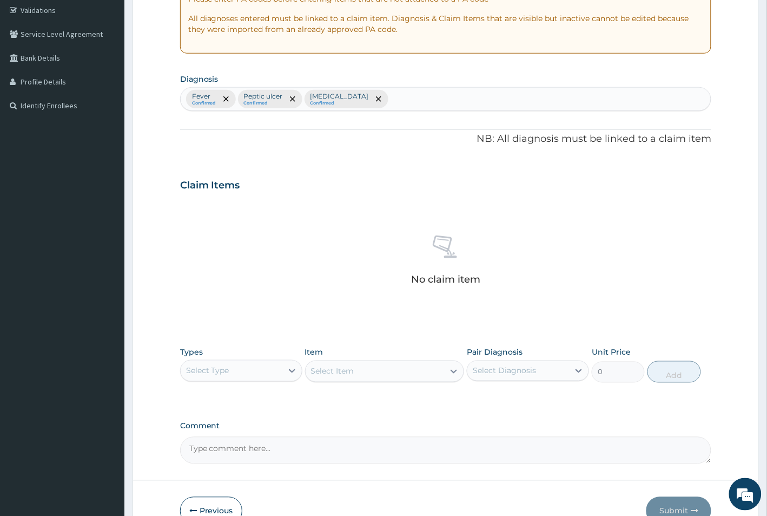
click at [249, 385] on div "Types Select Type Item Select Item Pair Diagnosis Select Diagnosis Unit Price 0…" at bounding box center [446, 364] width 532 height 47
click at [258, 304] on div "No claim item" at bounding box center [446, 262] width 532 height 124
click at [255, 312] on div "No claim item" at bounding box center [446, 262] width 532 height 124
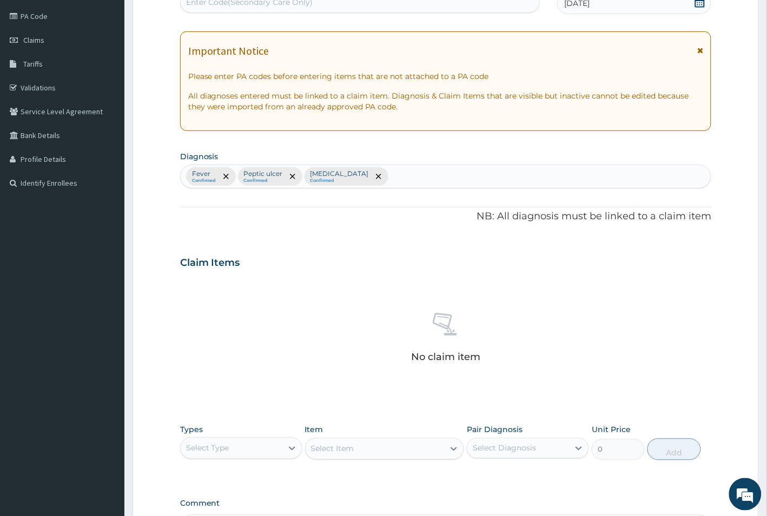
scroll to position [265, 0]
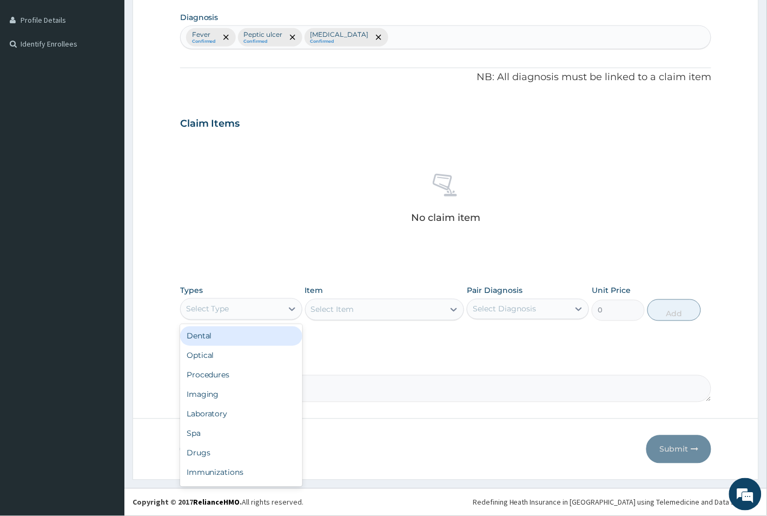
click at [274, 300] on div "Select Type" at bounding box center [232, 308] width 102 height 17
click at [250, 380] on div "Procedures" at bounding box center [241, 374] width 122 height 19
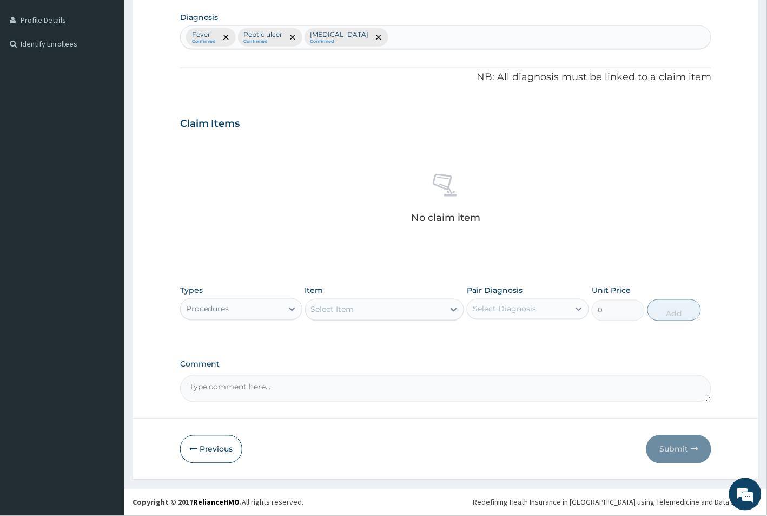
click at [376, 317] on div "Select Item" at bounding box center [375, 309] width 139 height 17
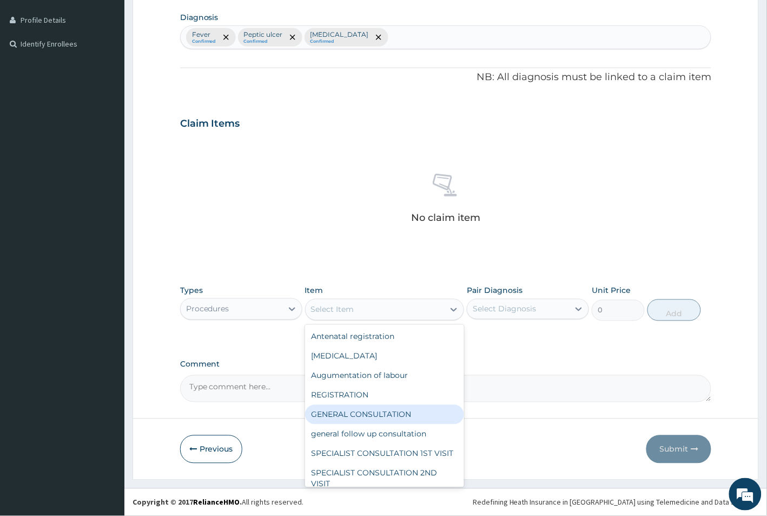
click at [385, 409] on div "GENERAL CONSULTATION" at bounding box center [385, 414] width 160 height 19
type input "1500"
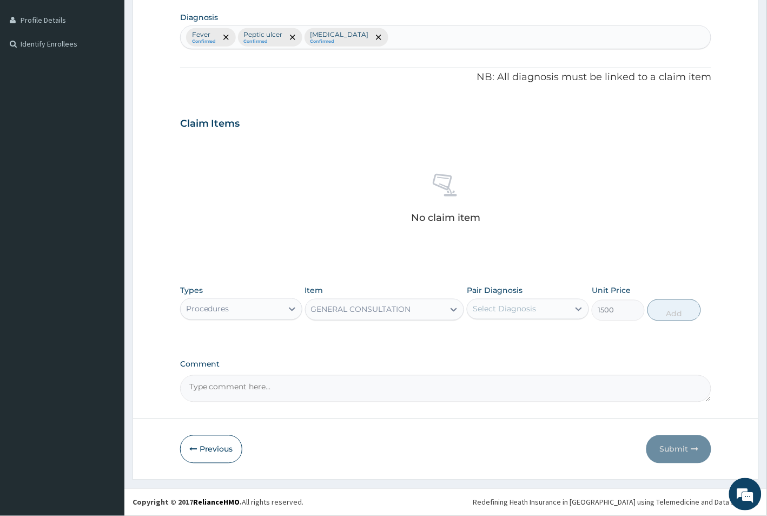
click at [506, 314] on div "Select Diagnosis" at bounding box center [518, 308] width 102 height 17
click at [510, 343] on div "Fever" at bounding box center [528, 337] width 122 height 22
checkbox input "true"
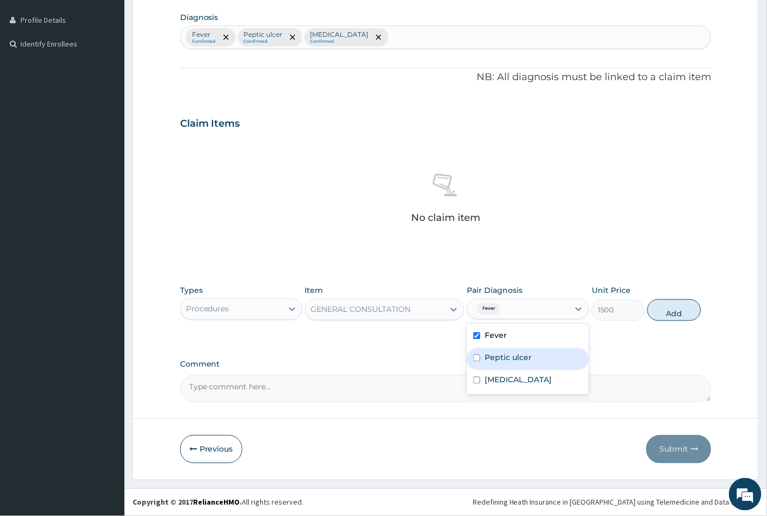
click at [514, 364] on div "Peptic ulcer" at bounding box center [528, 359] width 122 height 22
checkbox input "true"
click at [513, 380] on label "[MEDICAL_DATA]" at bounding box center [518, 379] width 67 height 11
checkbox input "true"
click at [662, 310] on button "Add" at bounding box center [674, 310] width 53 height 22
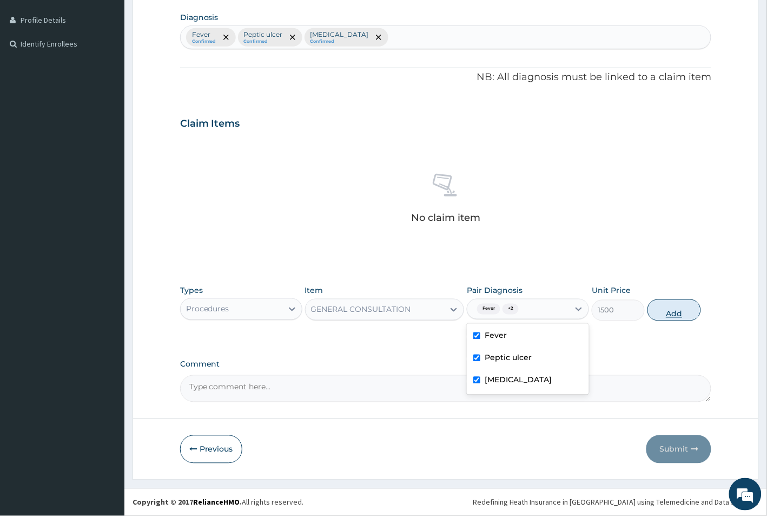
type input "0"
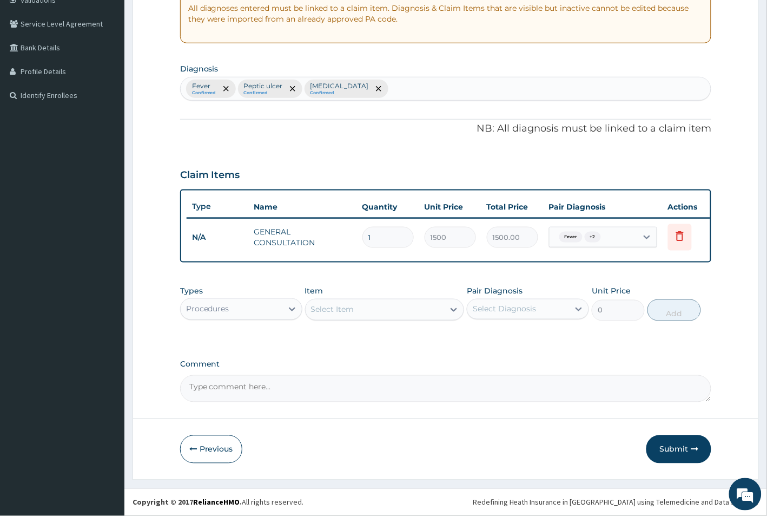
scroll to position [223, 0]
click at [285, 311] on div at bounding box center [291, 308] width 19 height 19
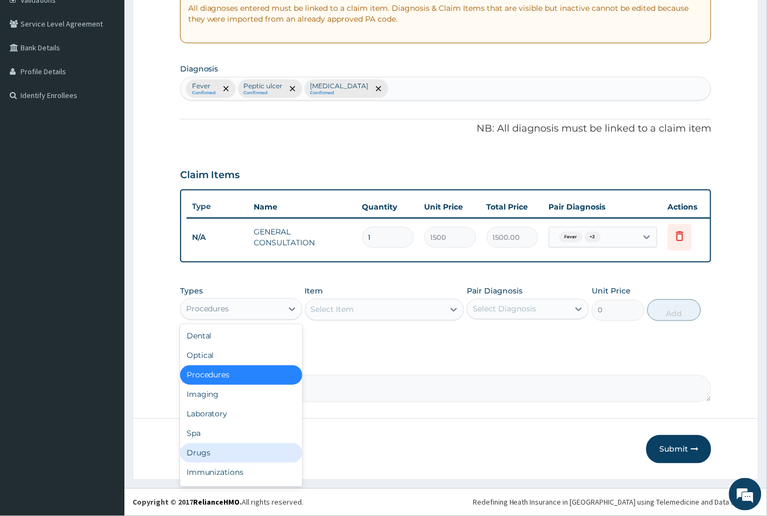
click at [226, 447] on div "Drugs" at bounding box center [241, 452] width 122 height 19
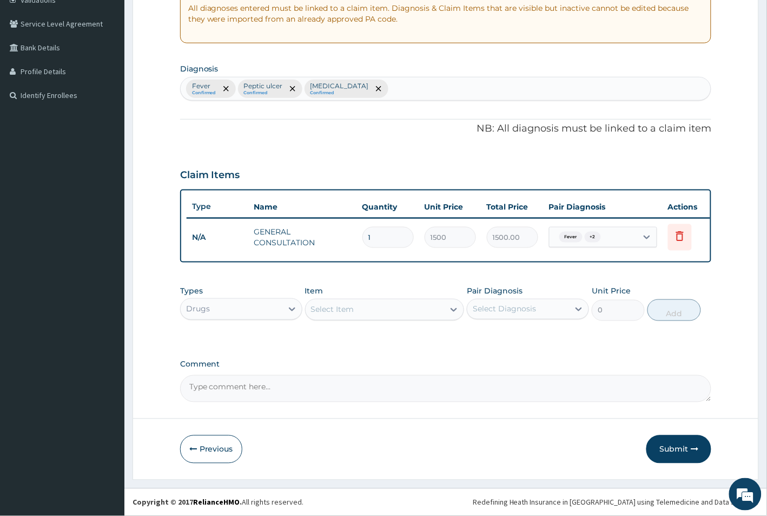
click at [338, 304] on div "Select Item" at bounding box center [332, 309] width 43 height 11
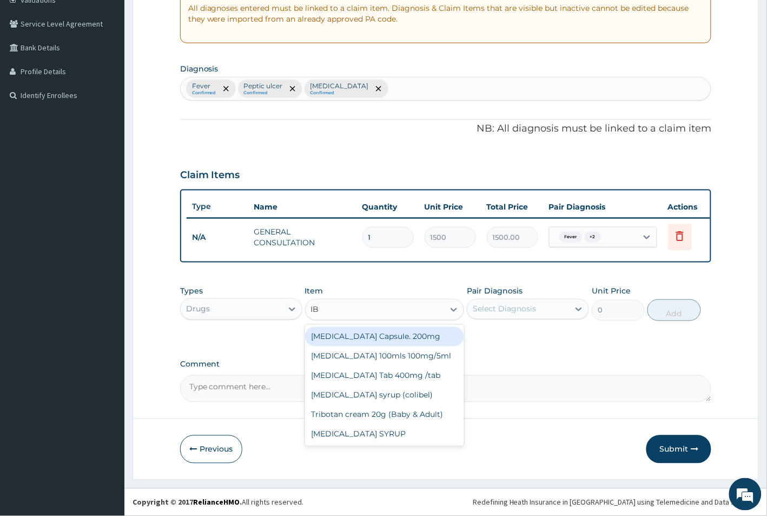
type input "IBU"
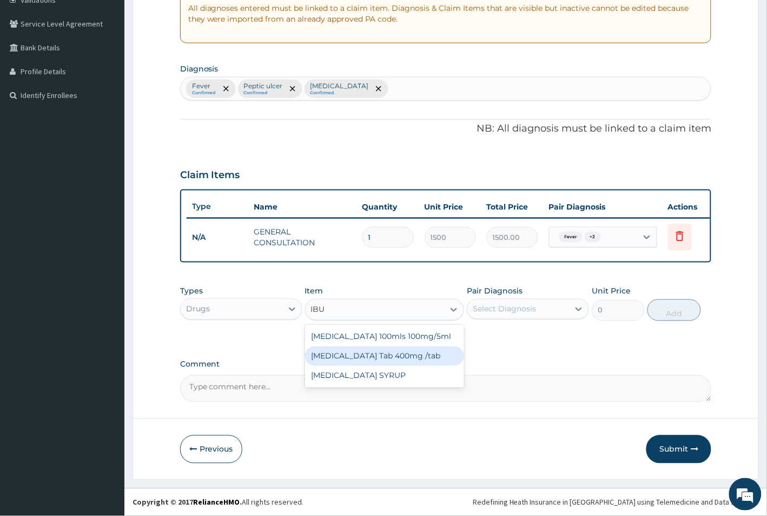
click at [368, 360] on div "[MEDICAL_DATA] Tab 400mg /tab" at bounding box center [385, 355] width 160 height 19
type input "50"
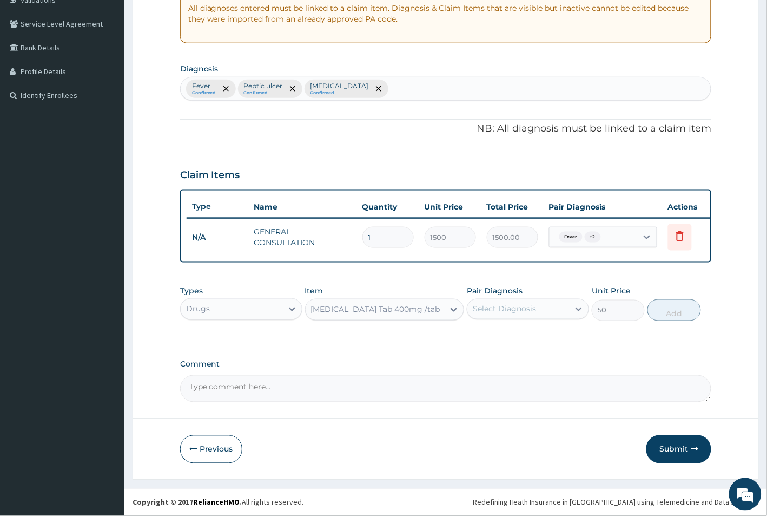
click at [533, 306] on div "Select Diagnosis" at bounding box center [504, 309] width 63 height 11
click at [528, 334] on div "Fever" at bounding box center [528, 337] width 122 height 22
checkbox input "true"
click at [674, 302] on button "Add" at bounding box center [674, 310] width 53 height 22
type input "0"
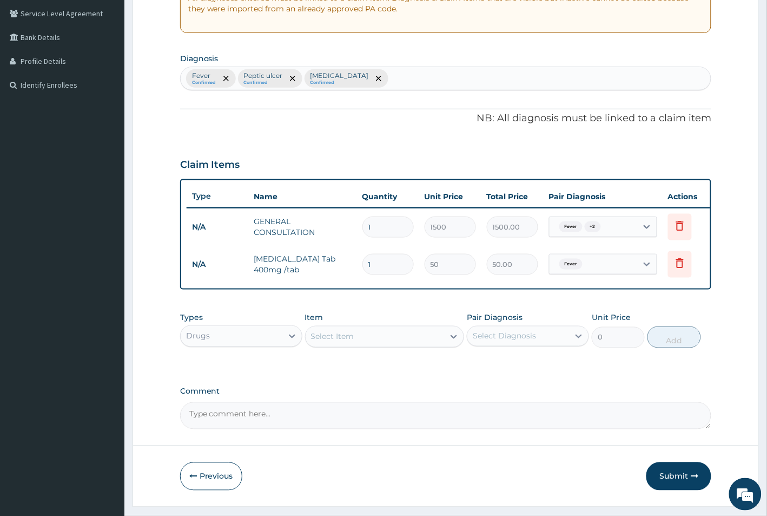
type input "15"
type input "750.00"
type input "15"
click at [329, 342] on div "Select Item" at bounding box center [332, 336] width 43 height 11
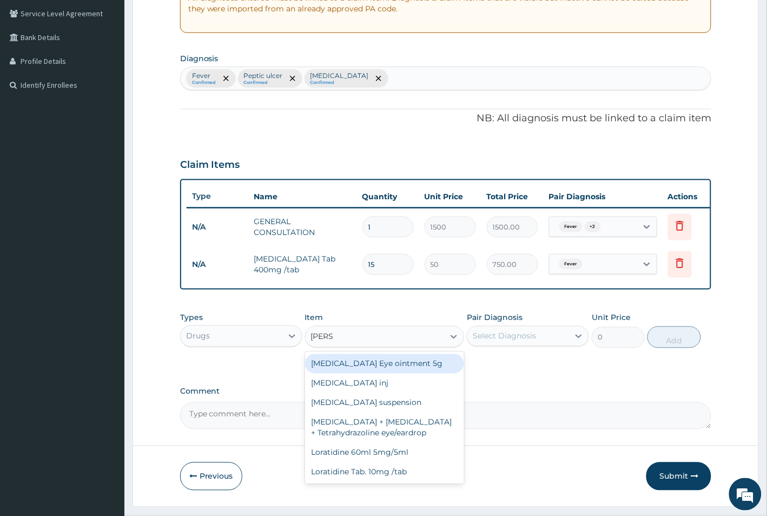
type input "LORAT"
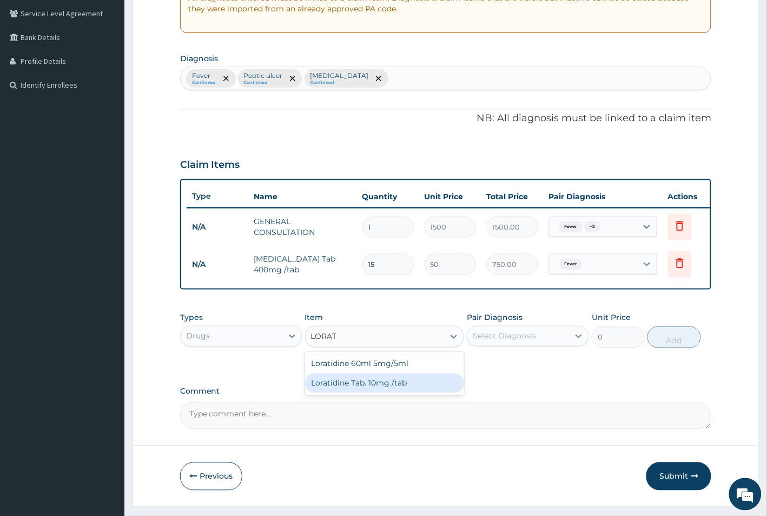
click at [363, 390] on div "Loratidine Tab. 10mg /tab" at bounding box center [385, 382] width 160 height 19
type input "50"
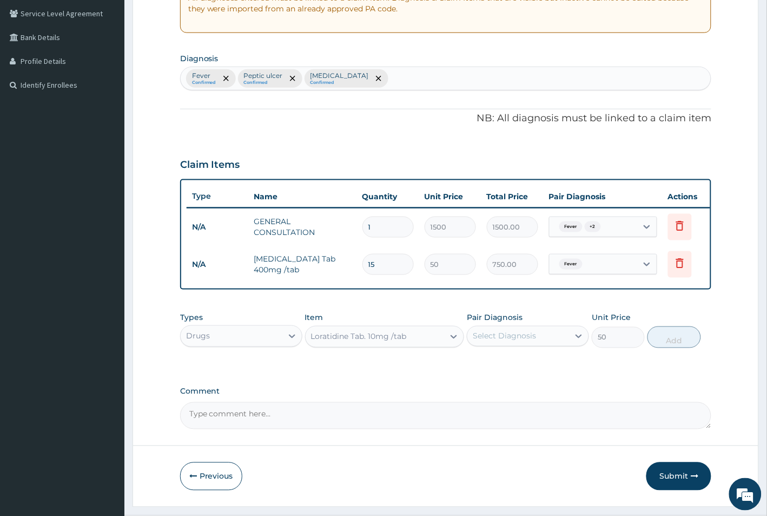
click at [528, 341] on div "Select Diagnosis" at bounding box center [504, 336] width 63 height 11
drag, startPoint x: 520, startPoint y: 420, endPoint x: 625, endPoint y: 382, distance: 112.1
click at [522, 412] on label "[MEDICAL_DATA]" at bounding box center [518, 406] width 67 height 11
checkbox input "true"
click at [661, 348] on button "Add" at bounding box center [674, 337] width 53 height 22
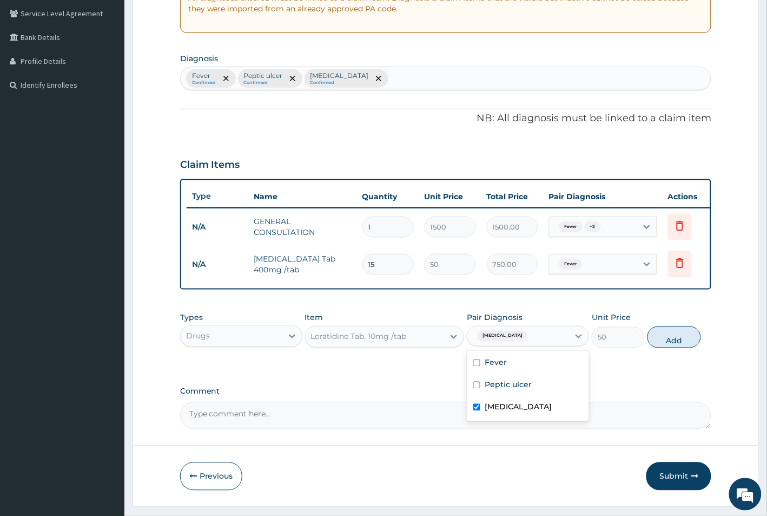
type input "0"
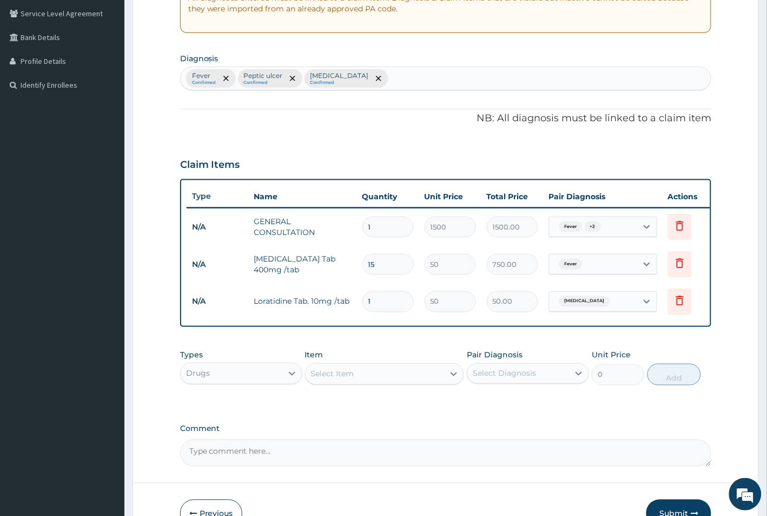
type input "0.00"
type input "5"
type input "250.00"
type input "5"
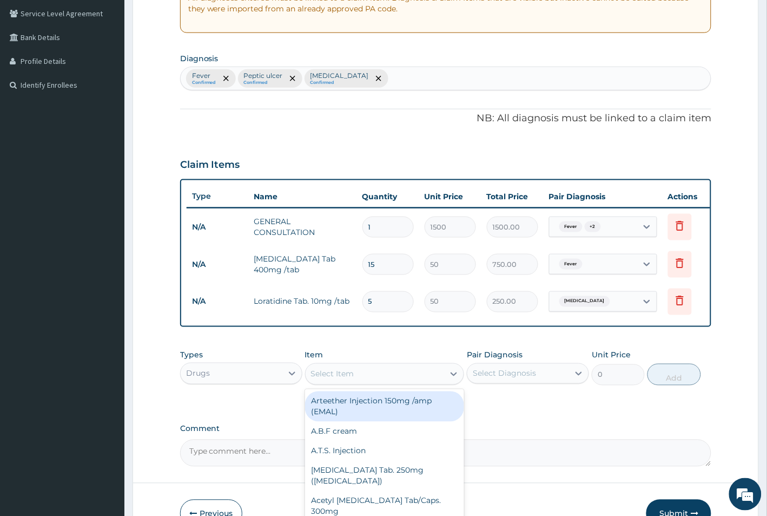
click at [331, 379] on div "Select Item" at bounding box center [332, 373] width 43 height 11
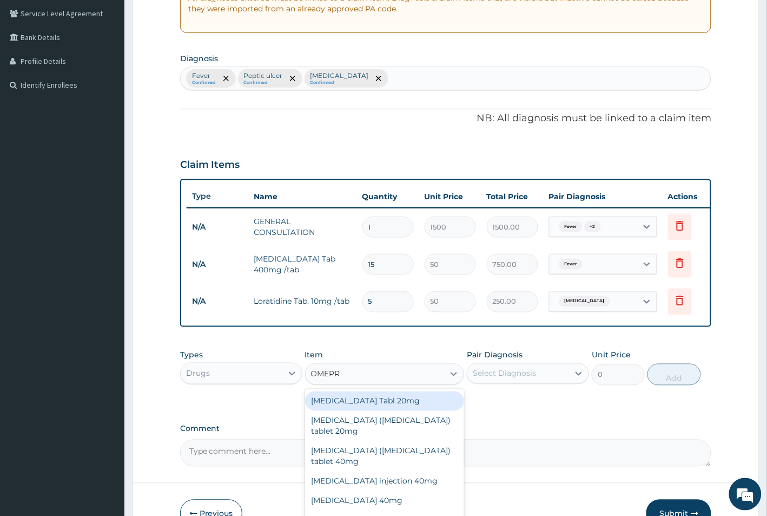
type input "OMEPRA"
click at [387, 510] on div "[MEDICAL_DATA] Tab 20mg" at bounding box center [385, 519] width 160 height 19
type input "60"
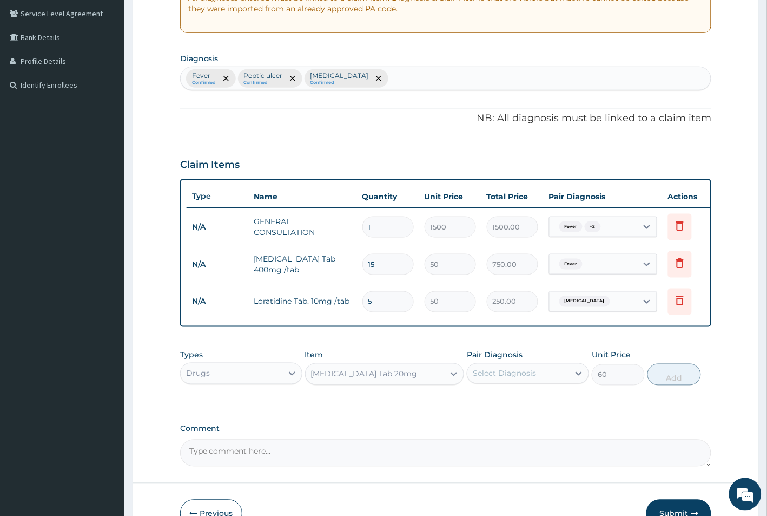
click at [514, 379] on div "Select Diagnosis" at bounding box center [504, 373] width 63 height 11
drag, startPoint x: 533, startPoint y: 437, endPoint x: 556, endPoint y: 433, distance: 23.0
click at [534, 434] on div "Peptic ulcer" at bounding box center [528, 423] width 122 height 22
checkbox input "true"
drag, startPoint x: 686, startPoint y: 386, endPoint x: 655, endPoint y: 386, distance: 30.3
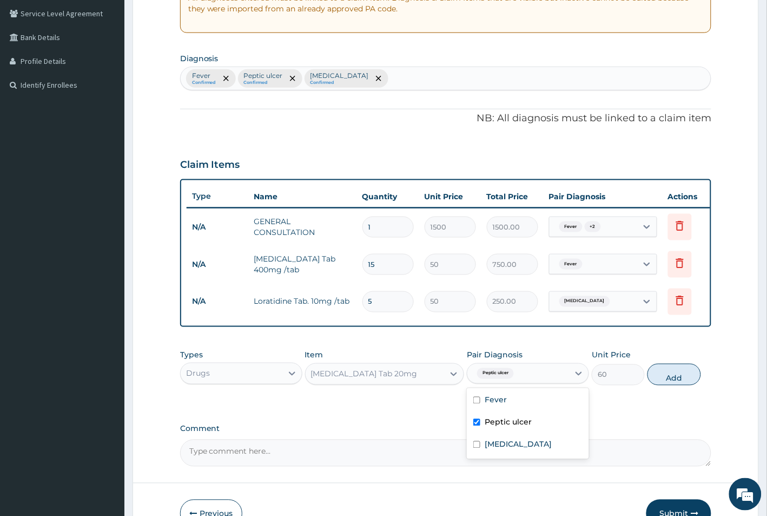
click at [680, 385] on button "Add" at bounding box center [674, 375] width 53 height 22
type input "0"
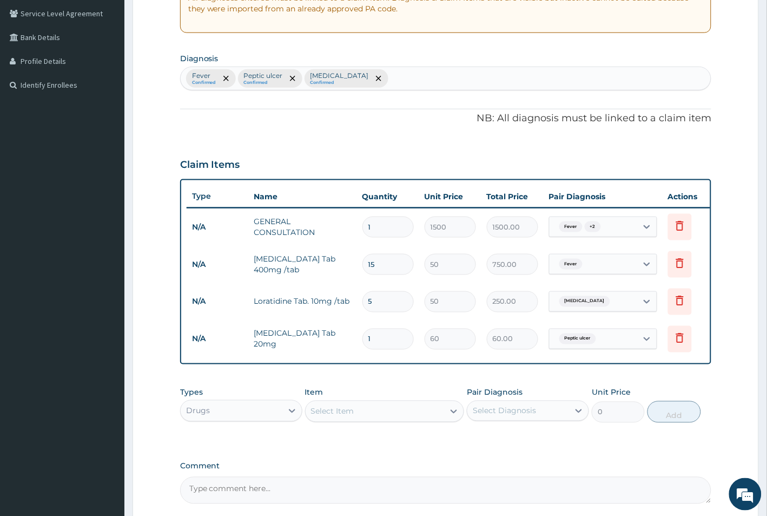
type input "10"
type input "600.00"
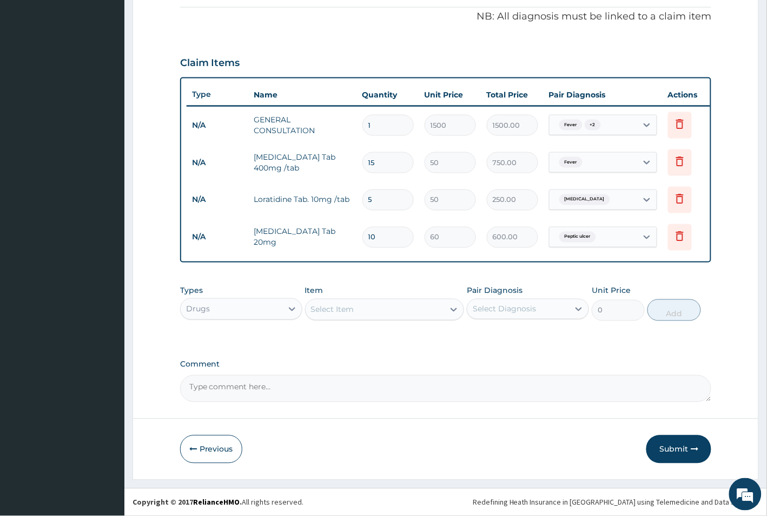
scroll to position [336, 0]
type input "10"
click at [671, 447] on button "Submit" at bounding box center [679, 449] width 65 height 28
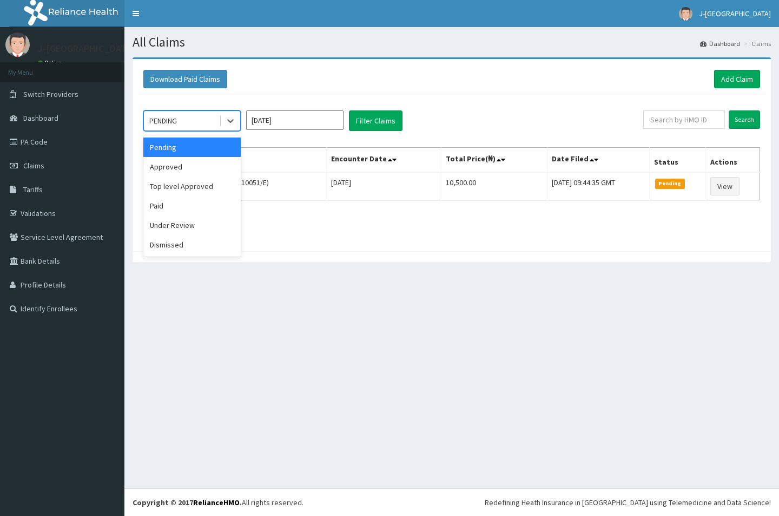
click at [193, 122] on div "PENDING" at bounding box center [181, 120] width 75 height 17
drag, startPoint x: 201, startPoint y: 173, endPoint x: 234, endPoint y: 161, distance: 34.8
click at [203, 172] on div "Approved" at bounding box center [191, 166] width 97 height 19
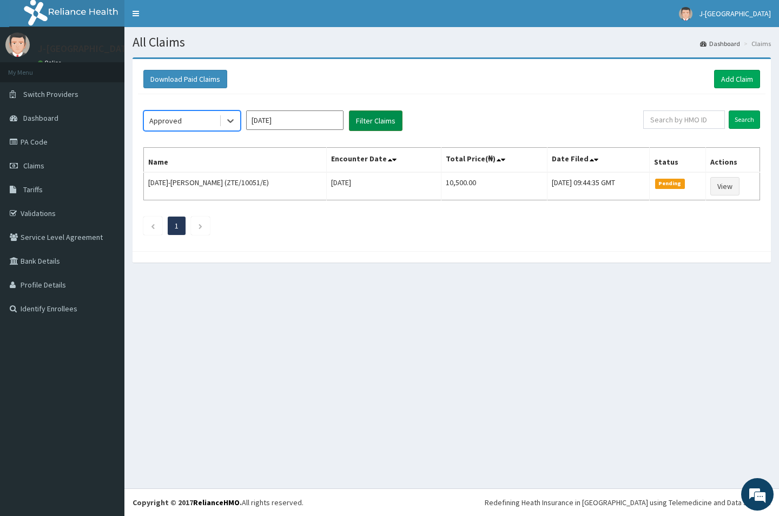
click at [392, 121] on button "Filter Claims" at bounding box center [376, 120] width 54 height 21
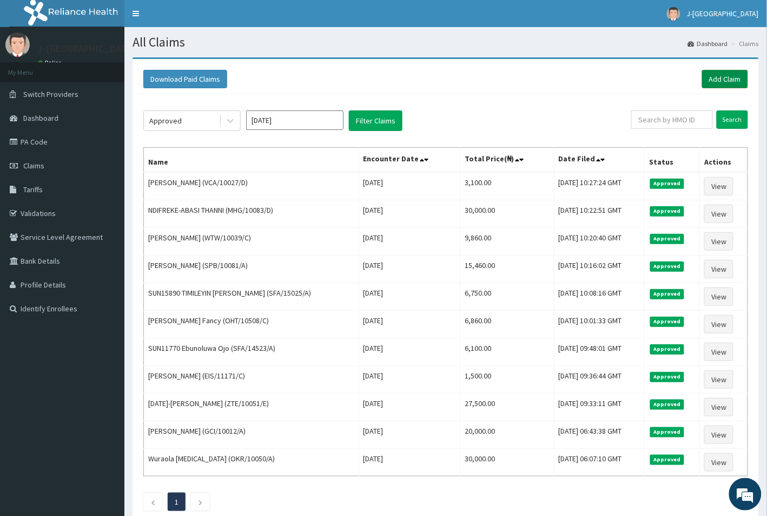
click at [720, 80] on link "Add Claim" at bounding box center [725, 79] width 46 height 18
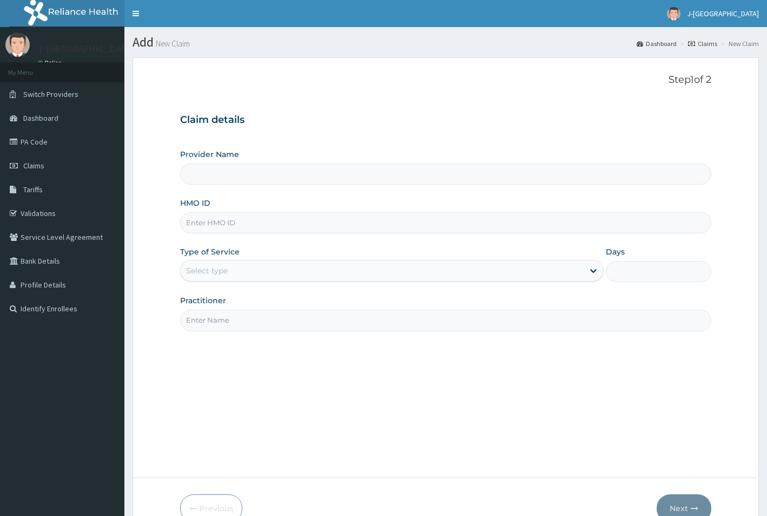
click at [220, 218] on input "HMO ID" at bounding box center [446, 222] width 532 height 21
paste input "OLP/10029/A"
type input "OLP/10029/A"
type input "J-[GEOGRAPHIC_DATA]"
click at [276, 272] on div "Select type" at bounding box center [382, 270] width 403 height 17
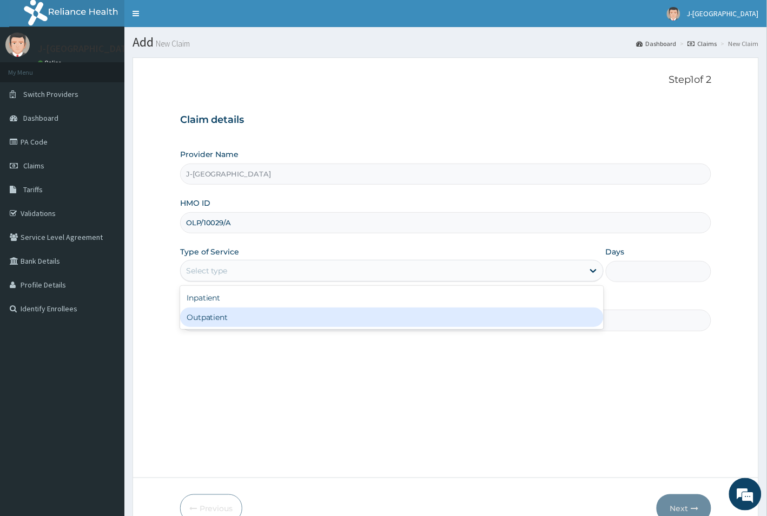
click at [266, 320] on div "Outpatient" at bounding box center [392, 316] width 424 height 19
type input "1"
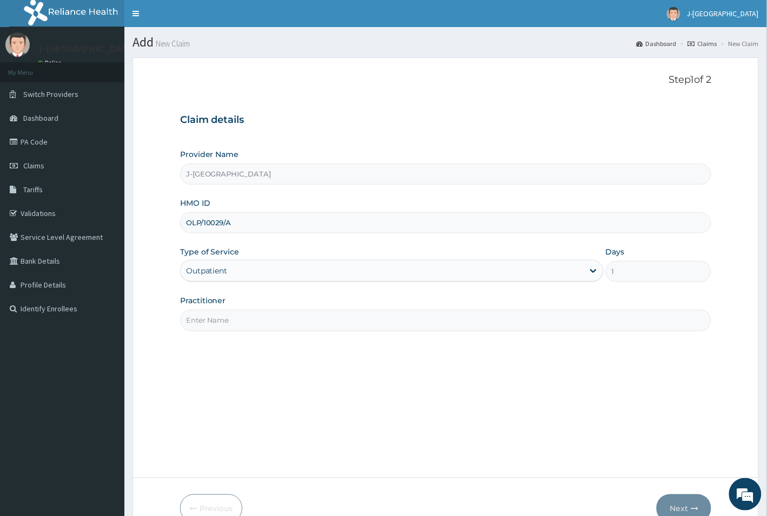
click at [274, 319] on input "Practitioner" at bounding box center [446, 319] width 532 height 21
type input "[PERSON_NAME]"
click at [686, 506] on button "Next" at bounding box center [684, 508] width 55 height 28
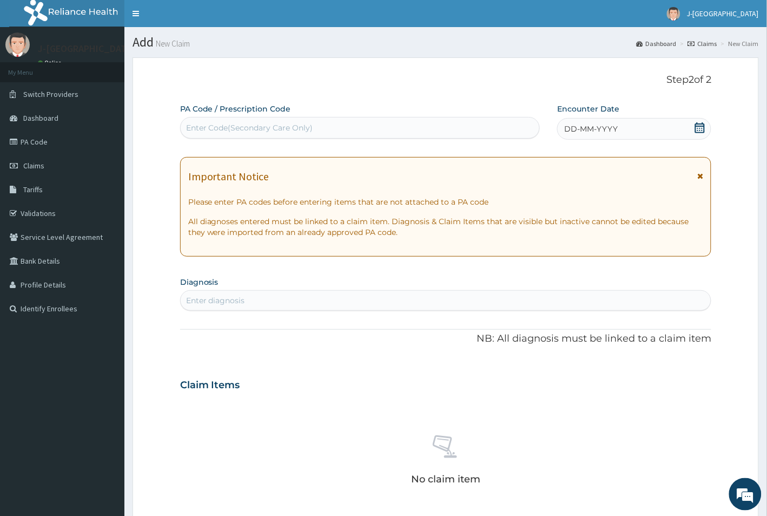
click at [618, 134] on div "DD-MM-YYYY" at bounding box center [634, 129] width 154 height 22
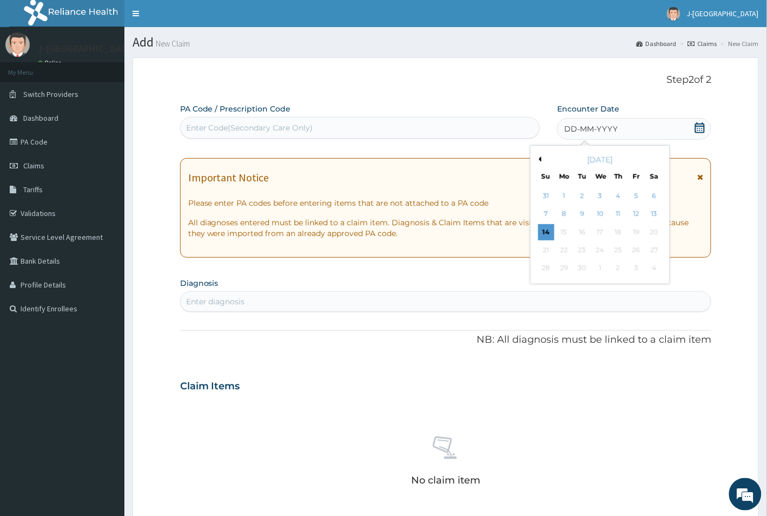
click at [653, 212] on div "13" at bounding box center [655, 214] width 16 height 16
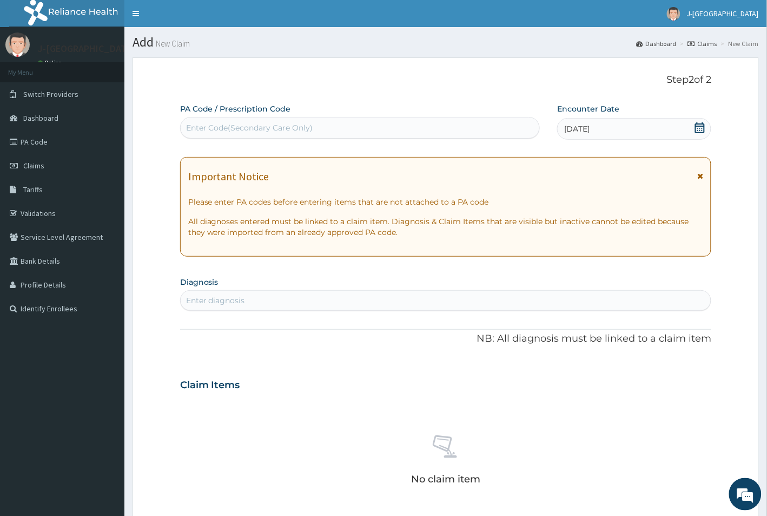
click at [346, 301] on div "Enter diagnosis" at bounding box center [446, 300] width 531 height 17
type input "UPPER RES"
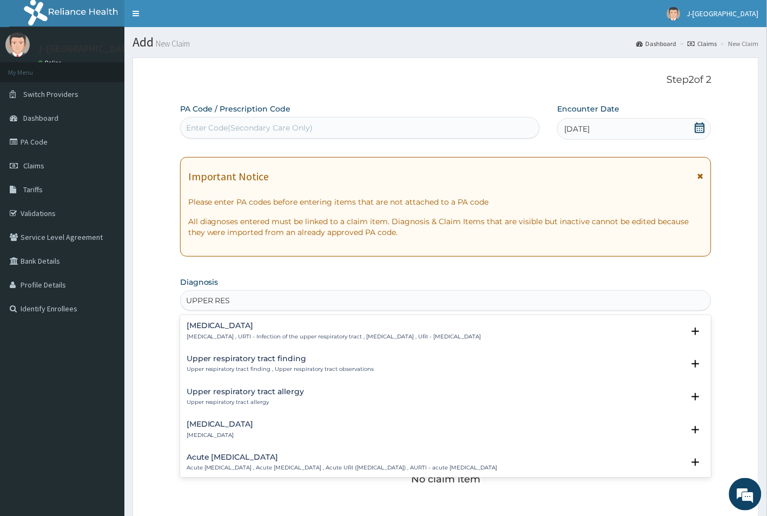
click at [295, 334] on p "[MEDICAL_DATA] , URTI - Infection of the upper respiratory tract , [MEDICAL_DAT…" at bounding box center [334, 337] width 295 height 8
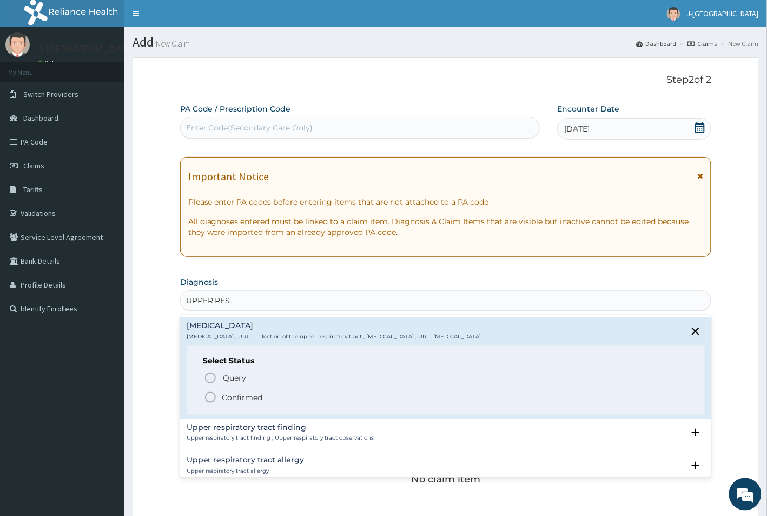
click at [243, 386] on div "Query Query covers suspected (?), Keep in view (kiv), Ruled out (r/o) Confirmed" at bounding box center [446, 386] width 486 height 33
click at [245, 393] on p "Confirmed" at bounding box center [242, 397] width 41 height 11
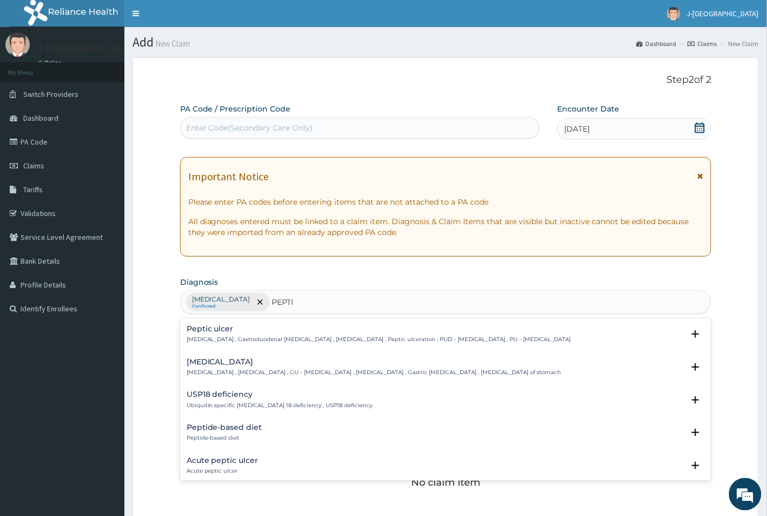
type input "PEPTIC"
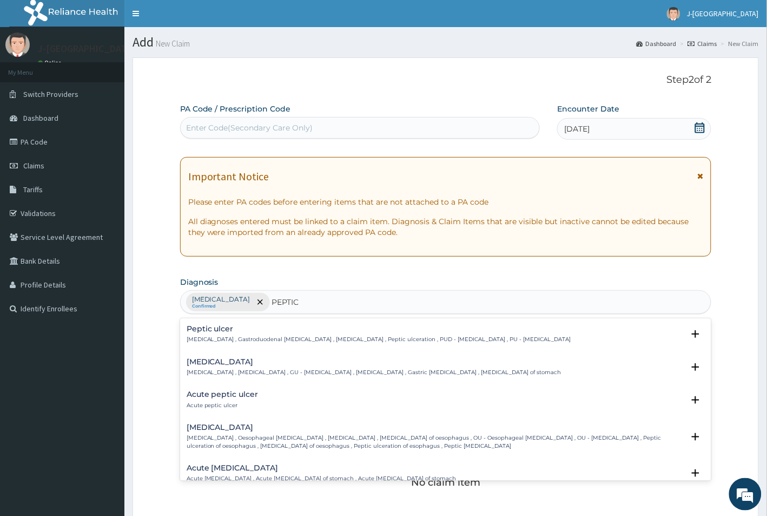
click at [266, 334] on div "[MEDICAL_DATA] [MEDICAL_DATA] , Gastroduodenal [MEDICAL_DATA] , [MEDICAL_DATA] …" at bounding box center [379, 334] width 385 height 19
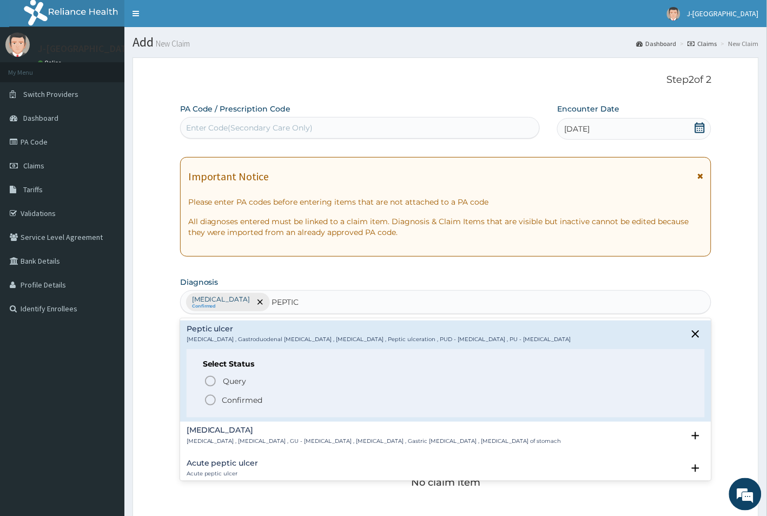
click at [249, 405] on p "Confirmed" at bounding box center [242, 399] width 41 height 11
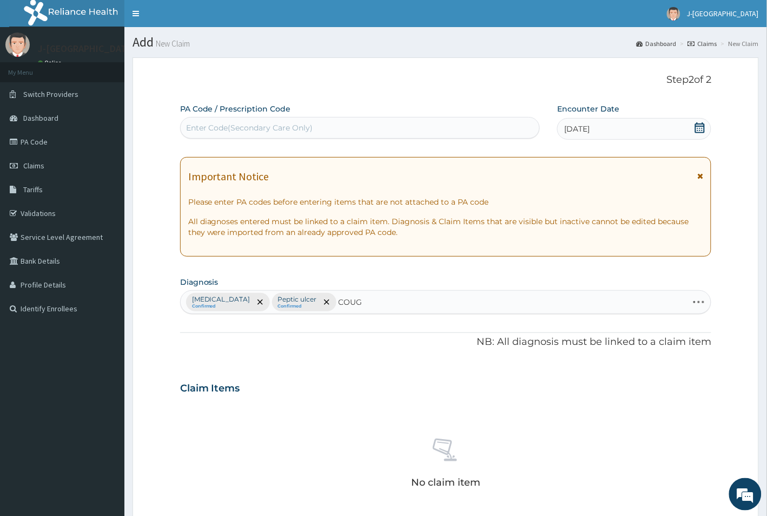
type input "COUGH"
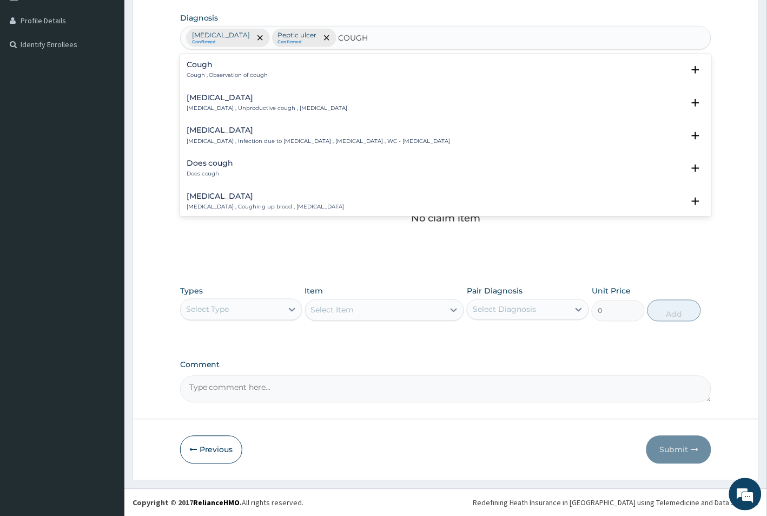
scroll to position [265, 0]
click at [205, 68] on h4 "Cough" at bounding box center [228, 64] width 82 height 8
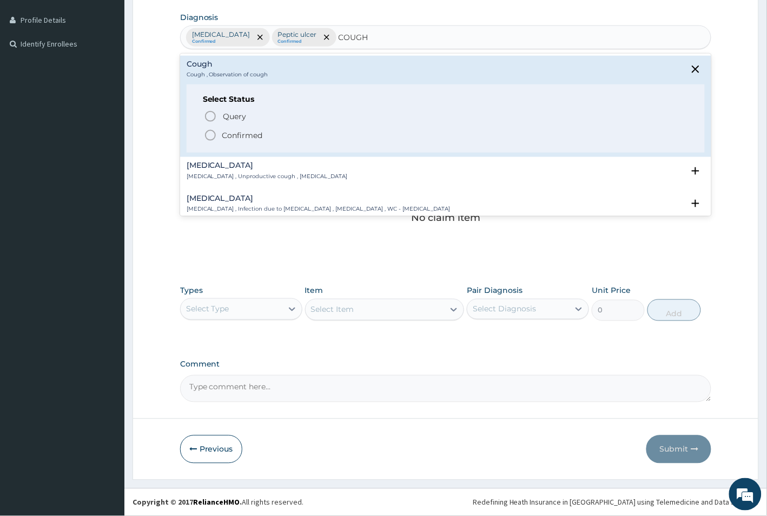
click at [253, 134] on p "Confirmed" at bounding box center [242, 135] width 41 height 11
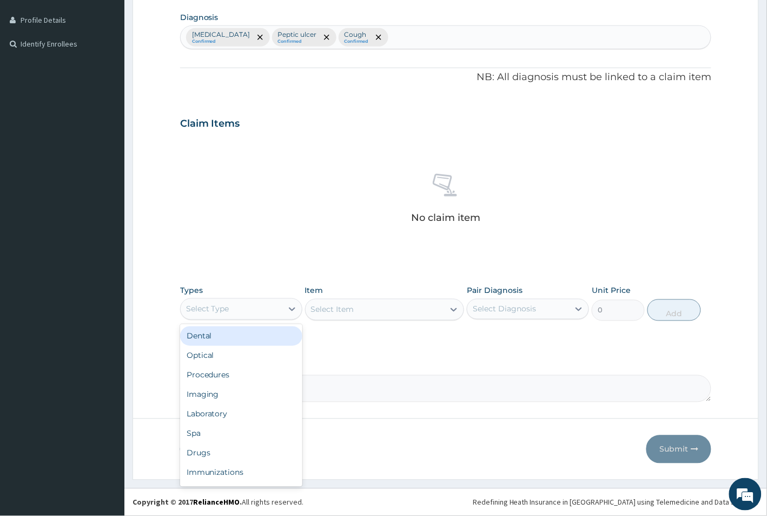
click at [253, 305] on div "Select Type" at bounding box center [232, 308] width 102 height 17
click at [242, 375] on div "Procedures" at bounding box center [241, 374] width 122 height 19
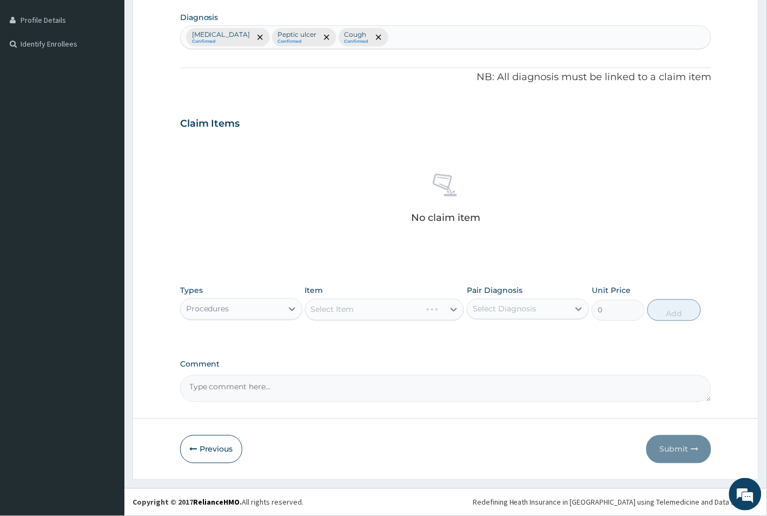
click at [387, 314] on div "Select Item" at bounding box center [385, 310] width 160 height 22
click at [407, 321] on div "Types Procedures Item Select Item Pair Diagnosis Select Diagnosis Unit Price 0 …" at bounding box center [446, 303] width 532 height 47
click at [412, 315] on div "Select Item" at bounding box center [375, 309] width 139 height 17
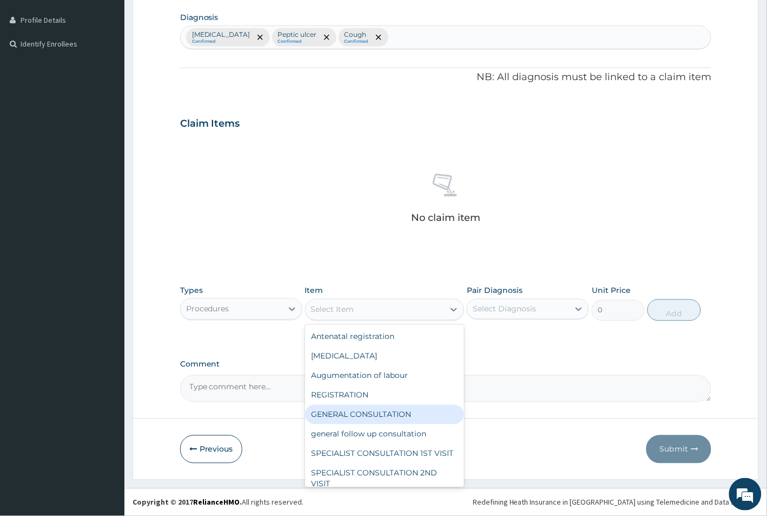
drag, startPoint x: 401, startPoint y: 409, endPoint x: 541, endPoint y: 339, distance: 156.8
click at [406, 409] on div "GENERAL CONSULTATION" at bounding box center [385, 414] width 160 height 19
type input "1500"
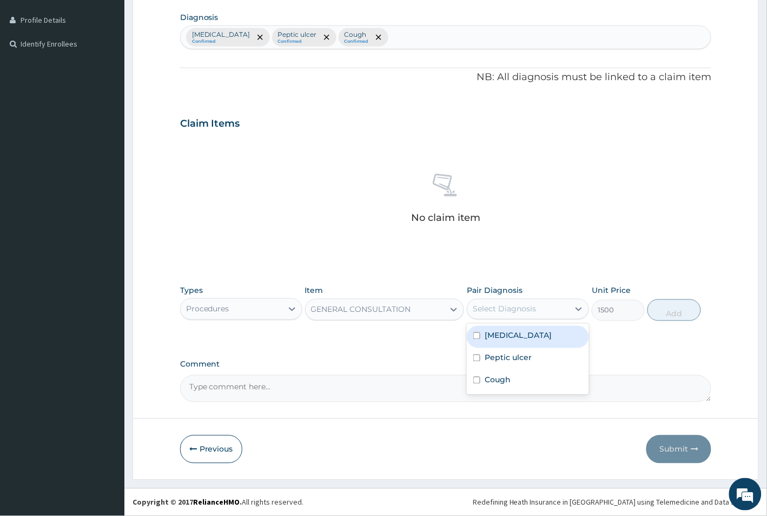
click at [544, 299] on div "Select Diagnosis" at bounding box center [528, 309] width 122 height 21
drag, startPoint x: 541, startPoint y: 345, endPoint x: 532, endPoint y: 369, distance: 25.5
click at [536, 358] on div "[MEDICAL_DATA] [MEDICAL_DATA] Cough" at bounding box center [528, 359] width 122 height 71
click at [532, 369] on div "Peptic ulcer" at bounding box center [528, 359] width 122 height 22
checkbox input "true"
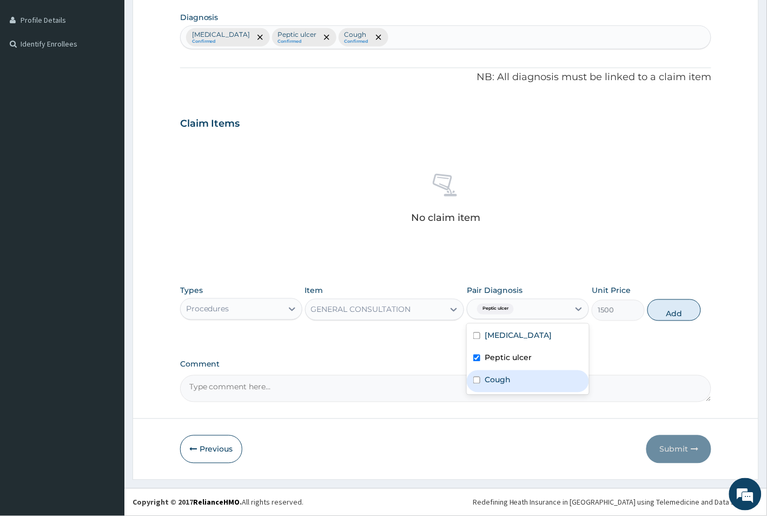
click at [528, 392] on div "Cough" at bounding box center [528, 381] width 122 height 22
checkbox input "true"
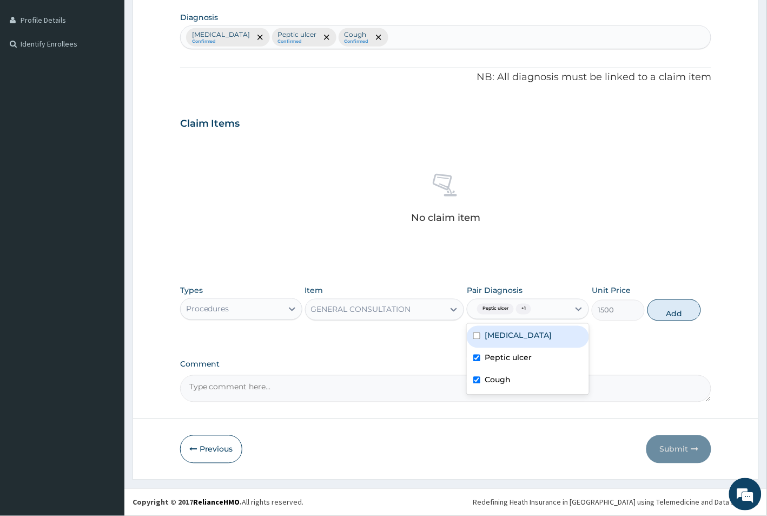
click at [523, 336] on label "[MEDICAL_DATA]" at bounding box center [518, 335] width 67 height 11
checkbox input "true"
click at [663, 310] on button "Add" at bounding box center [674, 310] width 53 height 22
type input "0"
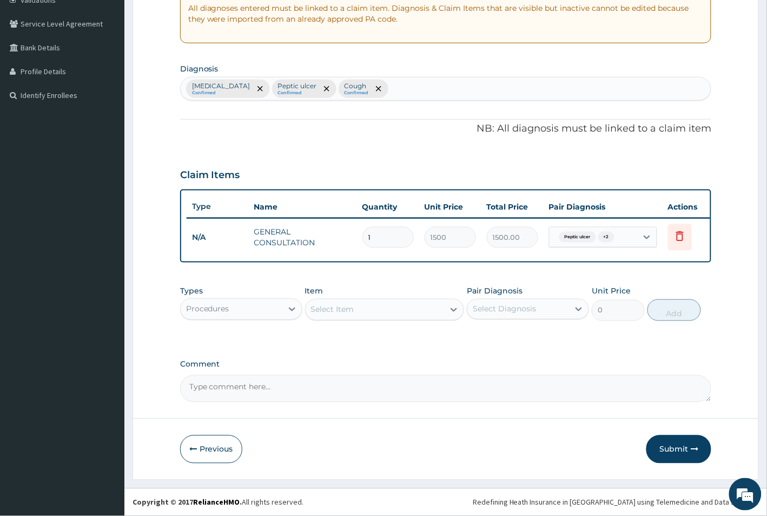
scroll to position [223, 0]
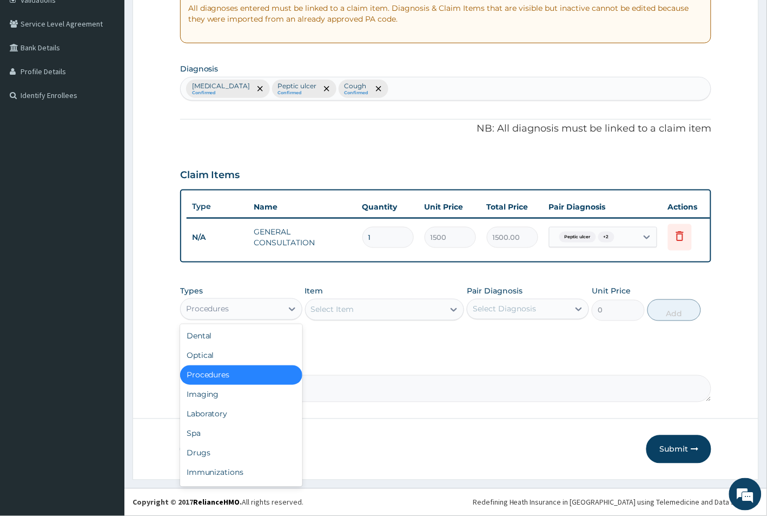
click at [252, 306] on div "Procedures" at bounding box center [232, 308] width 102 height 17
click at [232, 456] on div "Drugs" at bounding box center [241, 452] width 122 height 19
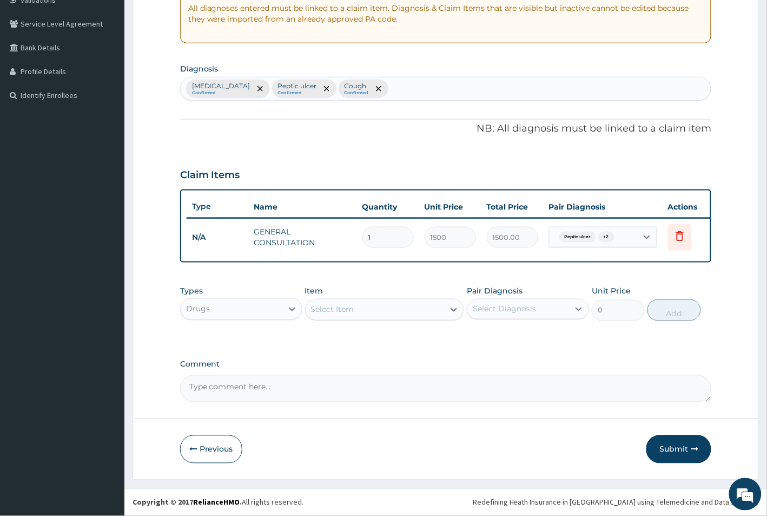
click at [387, 299] on div "Select Item" at bounding box center [385, 310] width 160 height 22
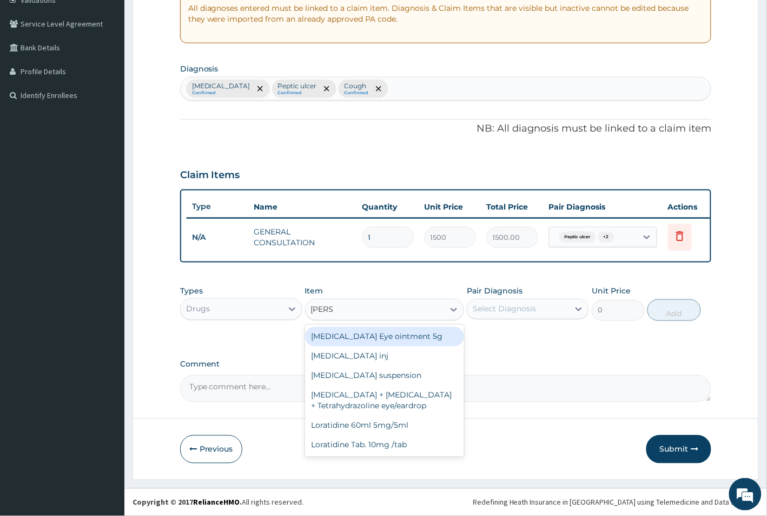
type input "LORAT"
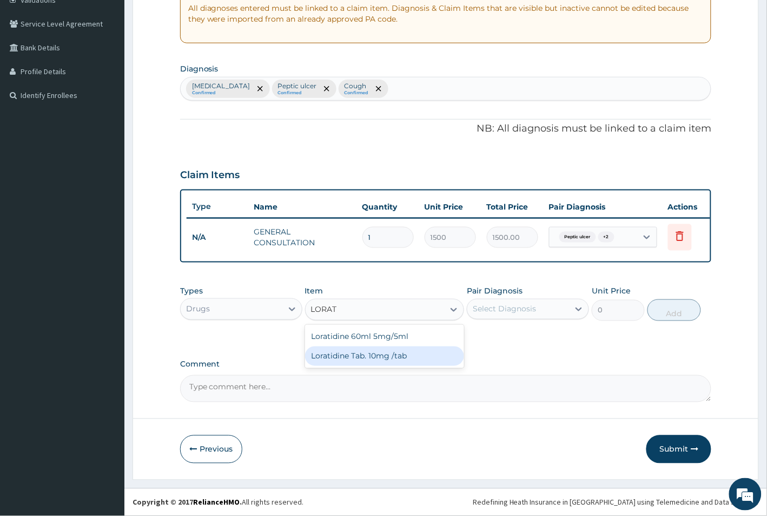
click at [377, 355] on div "Loratidine Tab. 10mg /tab" at bounding box center [385, 355] width 160 height 19
type input "50"
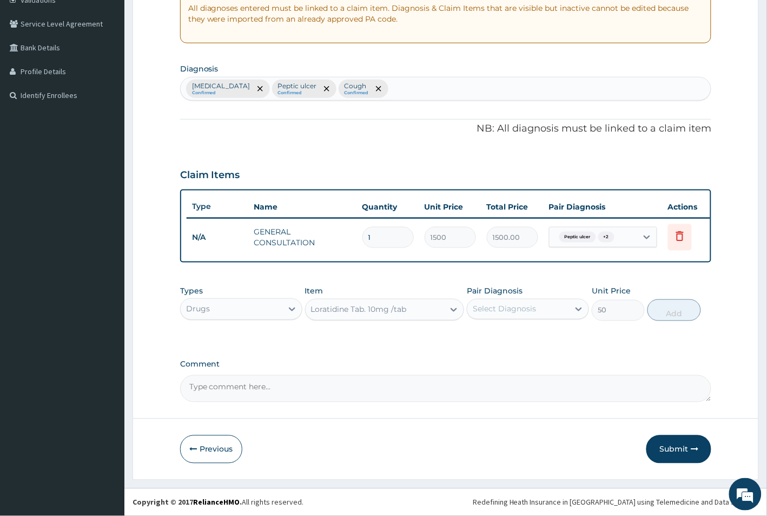
click at [566, 304] on div "Select Diagnosis" at bounding box center [518, 308] width 102 height 17
click at [536, 341] on label "[MEDICAL_DATA]" at bounding box center [518, 335] width 67 height 11
checkbox input "true"
click at [667, 314] on button "Add" at bounding box center [674, 310] width 53 height 22
type input "0"
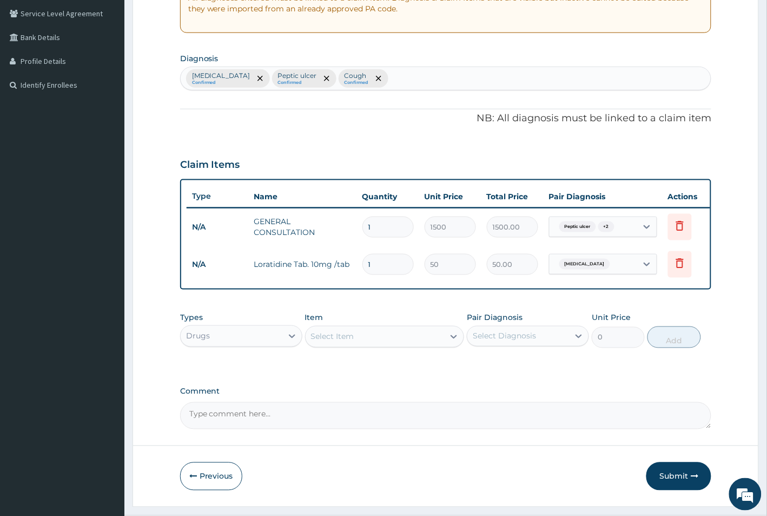
drag, startPoint x: 385, startPoint y: 266, endPoint x: 361, endPoint y: 268, distance: 23.3
click at [363, 268] on input "1" at bounding box center [388, 264] width 51 height 21
type input "5"
type input "250.00"
type input "5"
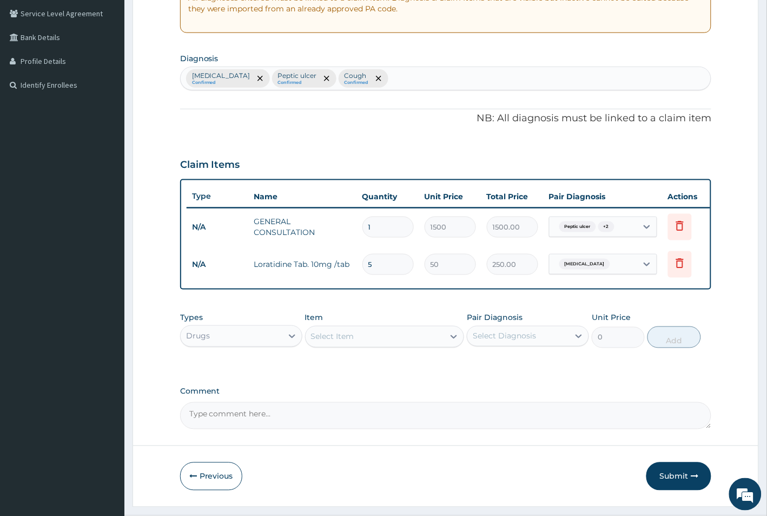
click at [348, 342] on div "Select Item" at bounding box center [332, 336] width 43 height 11
type input "GASCOL"
drag, startPoint x: 361, startPoint y: 379, endPoint x: 388, endPoint y: 372, distance: 28.0
click at [361, 373] on div "Gascol" at bounding box center [385, 363] width 160 height 19
type input "1500"
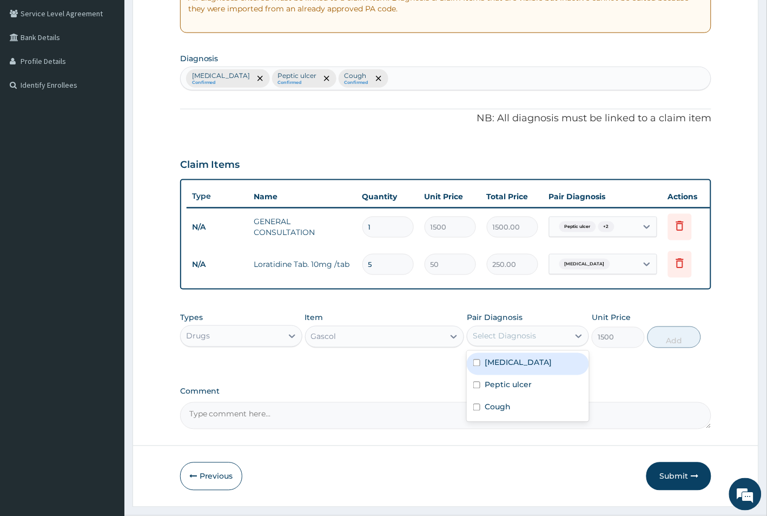
click at [538, 345] on div "Select Diagnosis" at bounding box center [518, 335] width 102 height 17
click at [539, 397] on div "Peptic ulcer" at bounding box center [528, 386] width 122 height 22
checkbox input "true"
click at [674, 348] on button "Add" at bounding box center [674, 337] width 53 height 22
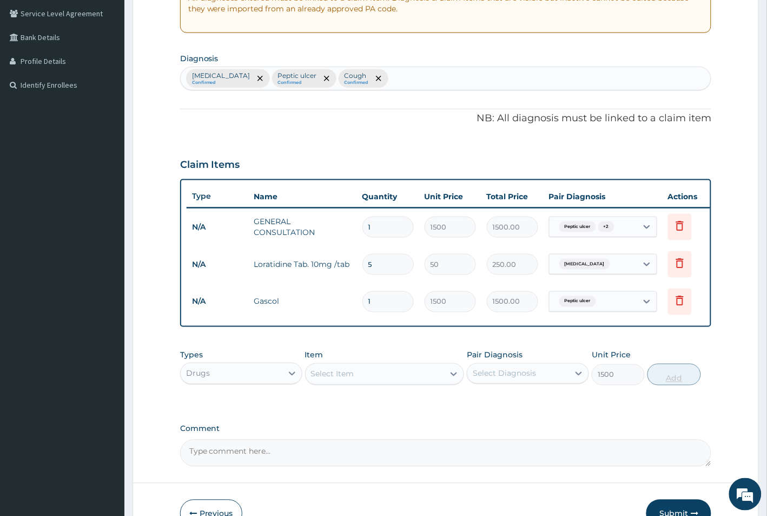
type input "0"
click at [361, 383] on div "Select Item" at bounding box center [375, 373] width 139 height 17
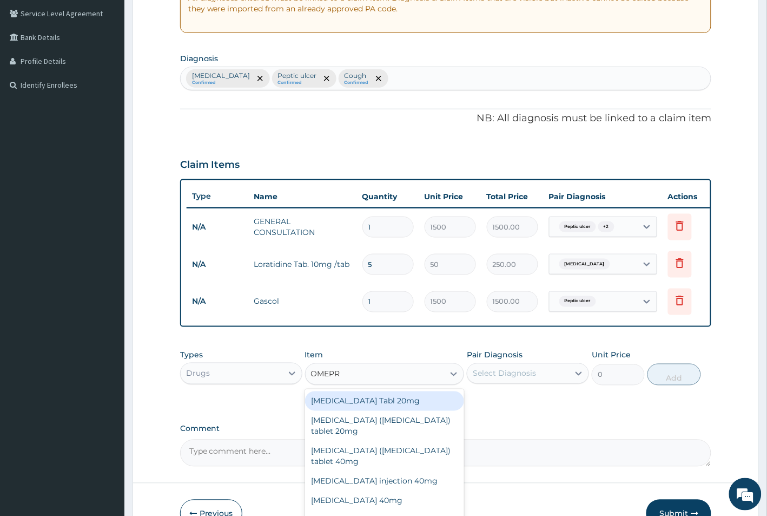
type input "OMEPRA"
click at [368, 510] on div "[MEDICAL_DATA] Tab 20mg" at bounding box center [385, 519] width 160 height 19
type input "60"
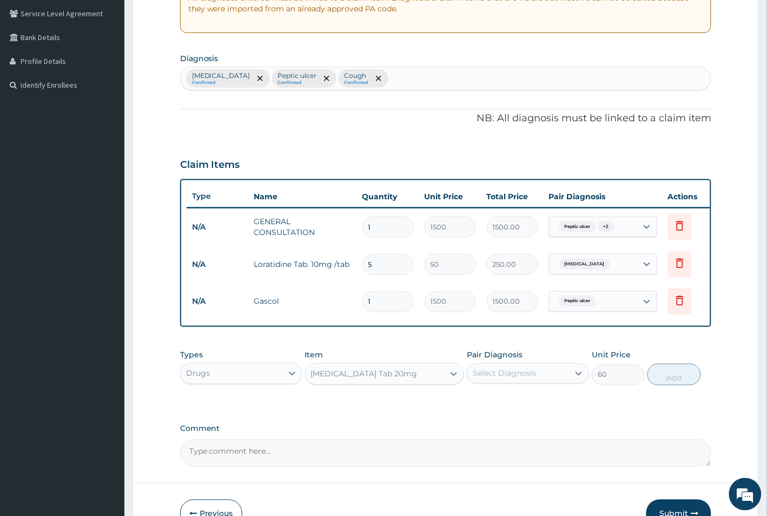
click at [536, 369] on div "Pair Diagnosis Select Diagnosis" at bounding box center [528, 368] width 122 height 36
click at [534, 382] on div "Select Diagnosis" at bounding box center [518, 373] width 102 height 17
drag, startPoint x: 533, startPoint y: 442, endPoint x: 562, endPoint y: 432, distance: 30.3
click at [536, 434] on div "Peptic ulcer" at bounding box center [528, 423] width 122 height 22
checkbox input "true"
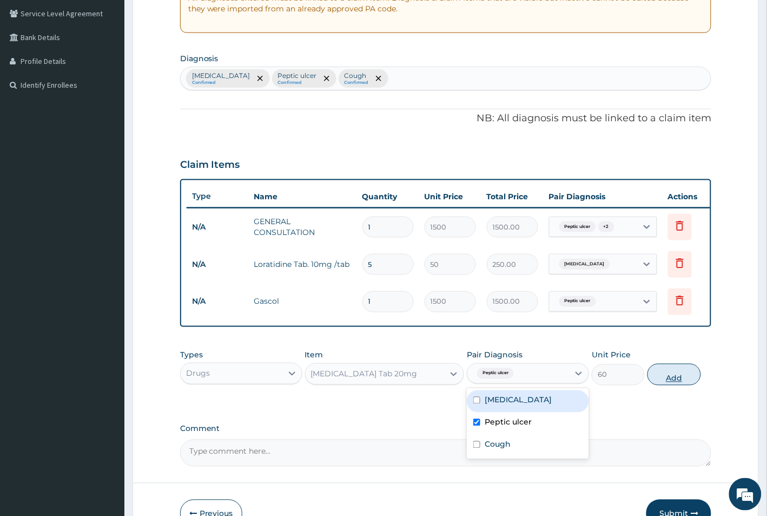
click at [682, 385] on button "Add" at bounding box center [674, 375] width 53 height 22
type input "0"
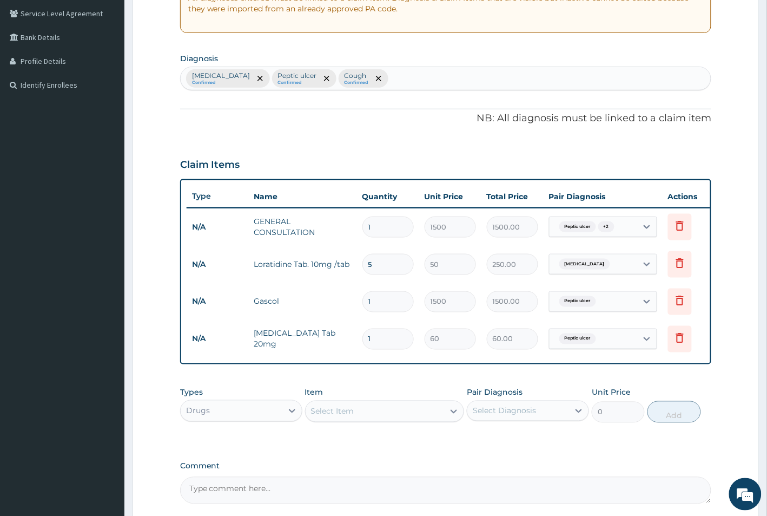
click at [334, 417] on div "Select Item" at bounding box center [332, 411] width 43 height 11
type input "COUGH"
click at [378, 445] on div "Cough syrup (adult)" at bounding box center [385, 438] width 160 height 19
type input "500"
click at [537, 414] on div "Select Diagnosis" at bounding box center [518, 410] width 102 height 17
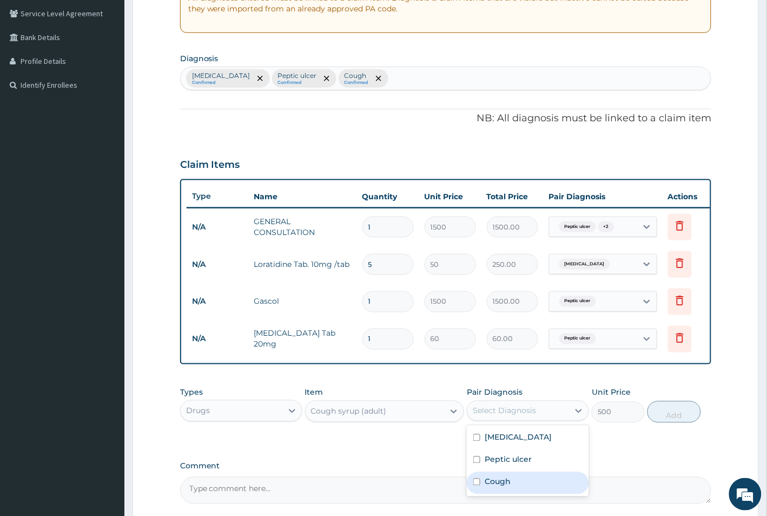
click at [531, 494] on div "Cough" at bounding box center [528, 483] width 122 height 22
checkbox input "true"
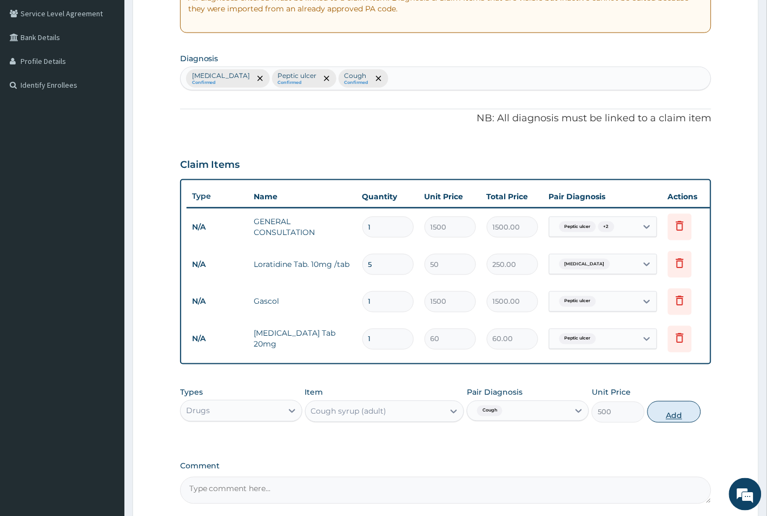
click at [670, 423] on button "Add" at bounding box center [674, 412] width 53 height 22
type input "0"
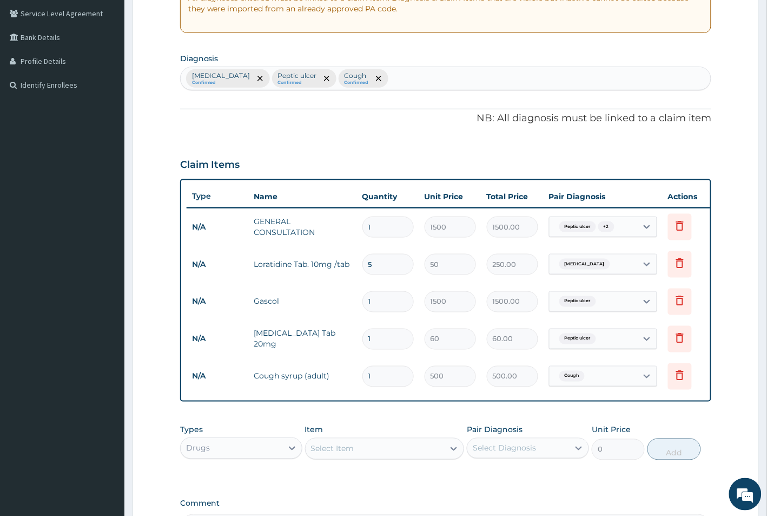
click at [391, 333] on input "1" at bounding box center [388, 338] width 51 height 21
type input "14"
type input "840.00"
type input "14"
click at [642, 126] on div "PA Code / Prescription Code Enter Code(Secondary Care Only) Encounter Date 13-0…" at bounding box center [446, 210] width 532 height 661
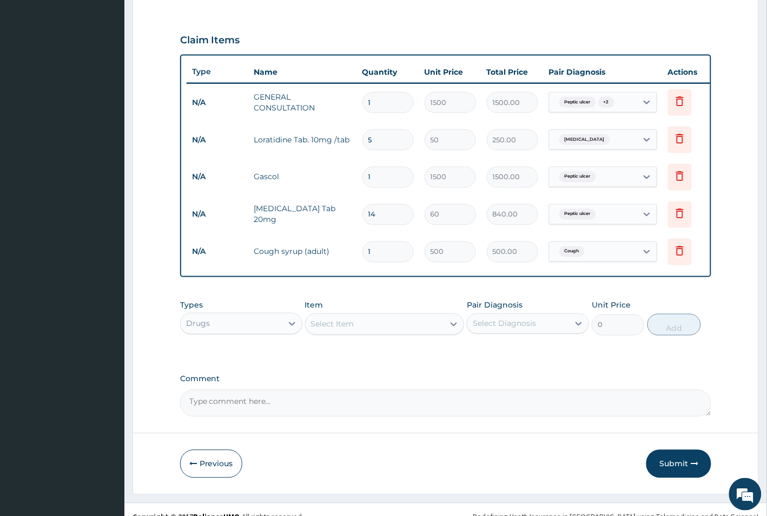
scroll to position [373, 0]
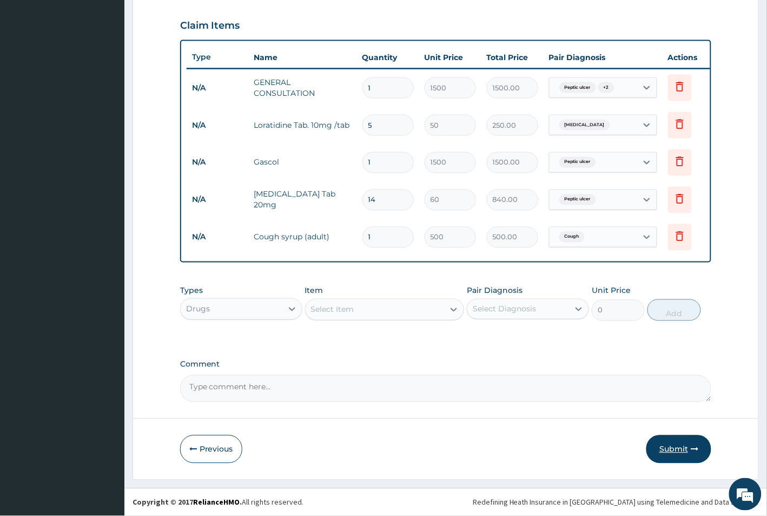
click at [686, 448] on button "Submit" at bounding box center [679, 449] width 65 height 28
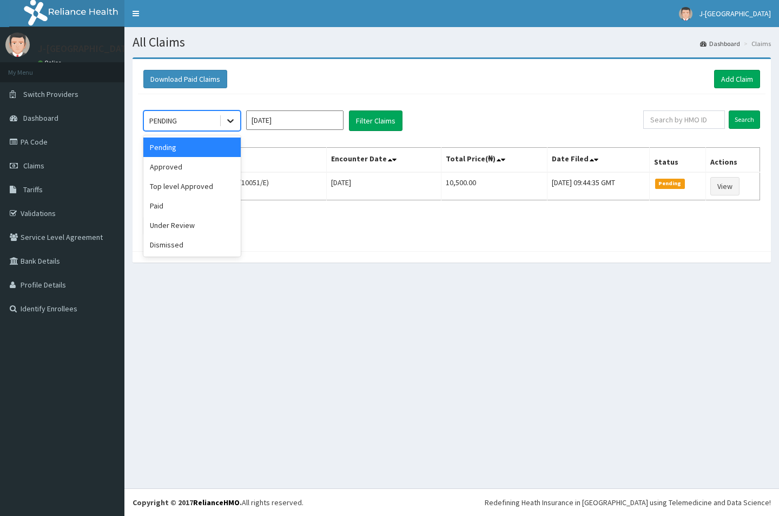
click at [225, 120] on icon at bounding box center [230, 120] width 11 height 11
drag, startPoint x: 206, startPoint y: 176, endPoint x: 266, endPoint y: 157, distance: 63.0
click at [207, 175] on div "Approved" at bounding box center [191, 166] width 97 height 19
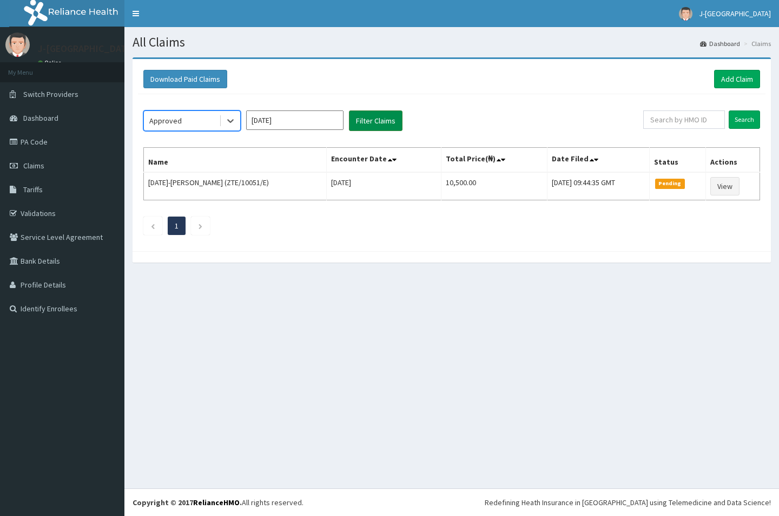
click at [368, 121] on button "Filter Claims" at bounding box center [376, 120] width 54 height 21
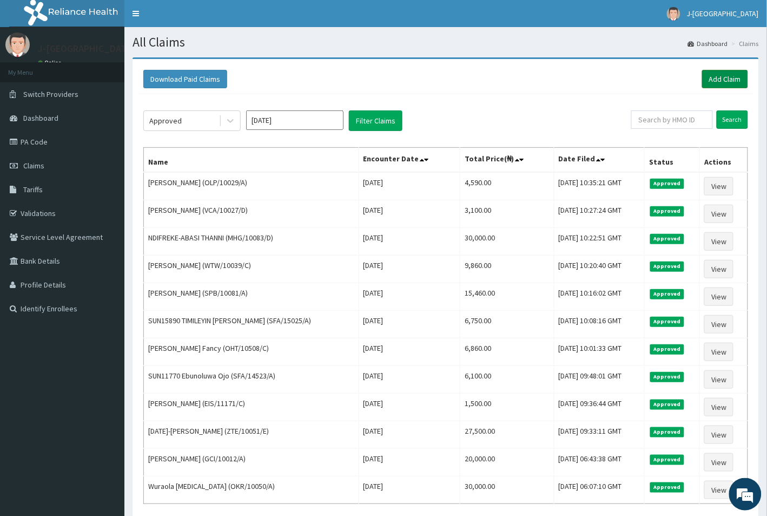
click at [727, 71] on link "Add Claim" at bounding box center [725, 79] width 46 height 18
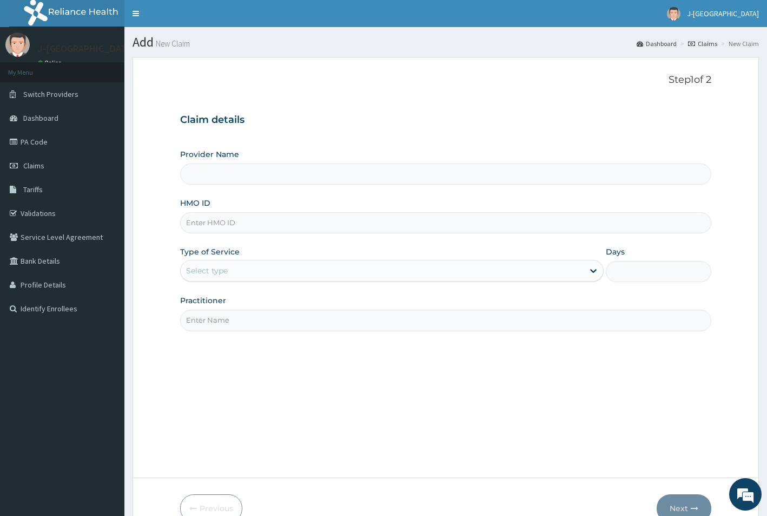
type input "J-[GEOGRAPHIC_DATA]"
click at [39, 214] on link "Validations" at bounding box center [62, 213] width 124 height 24
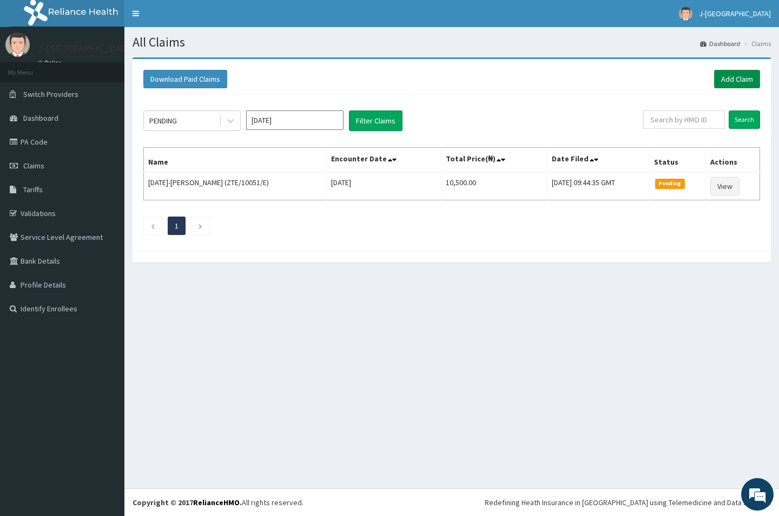
click at [736, 81] on link "Add Claim" at bounding box center [737, 79] width 46 height 18
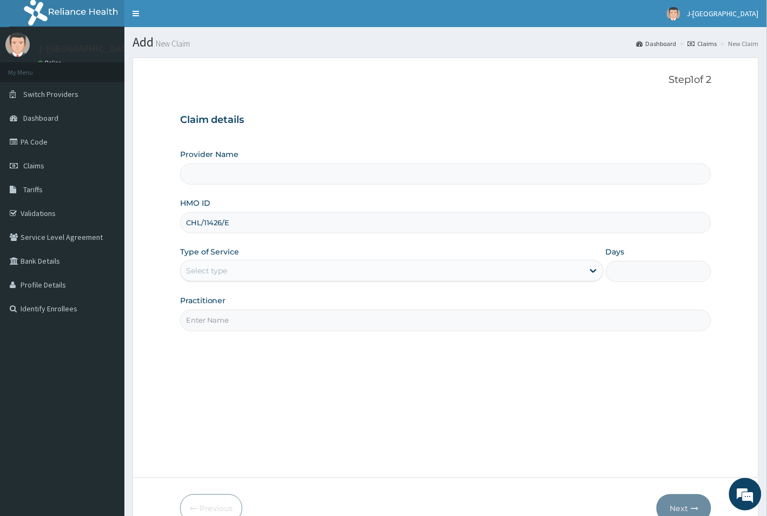
type input "CHL/11426/E"
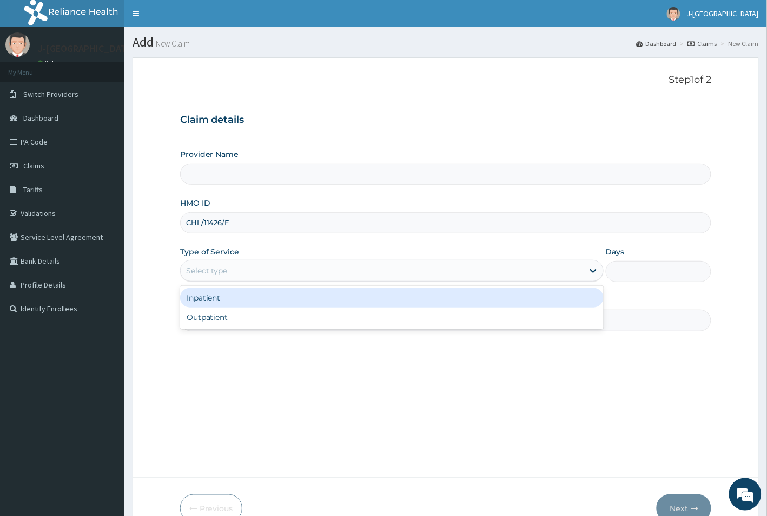
click at [276, 273] on div "Select type" at bounding box center [382, 270] width 403 height 17
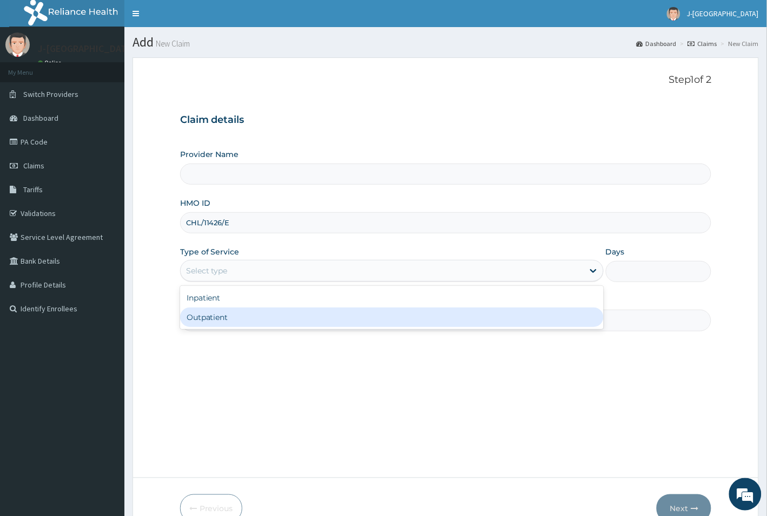
click at [275, 319] on div "Outpatient" at bounding box center [392, 316] width 424 height 19
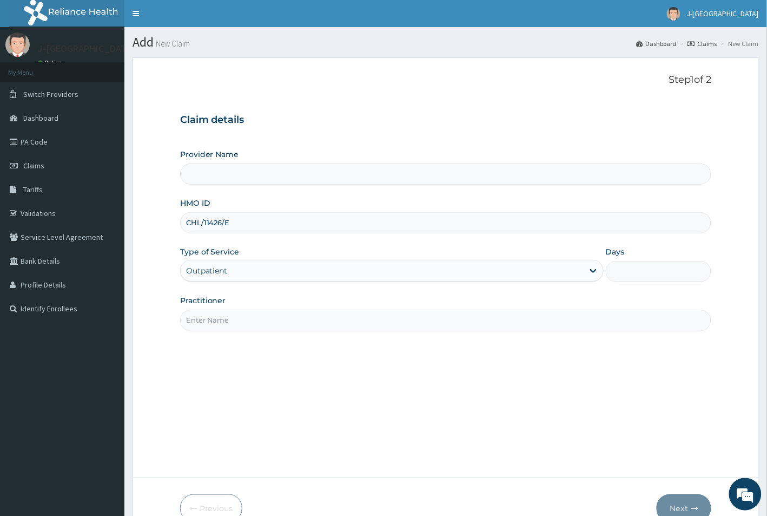
type input "1"
type input "J-[GEOGRAPHIC_DATA]"
click at [247, 317] on input "Practitioner" at bounding box center [446, 319] width 532 height 21
paste input "CHL/11426/E"
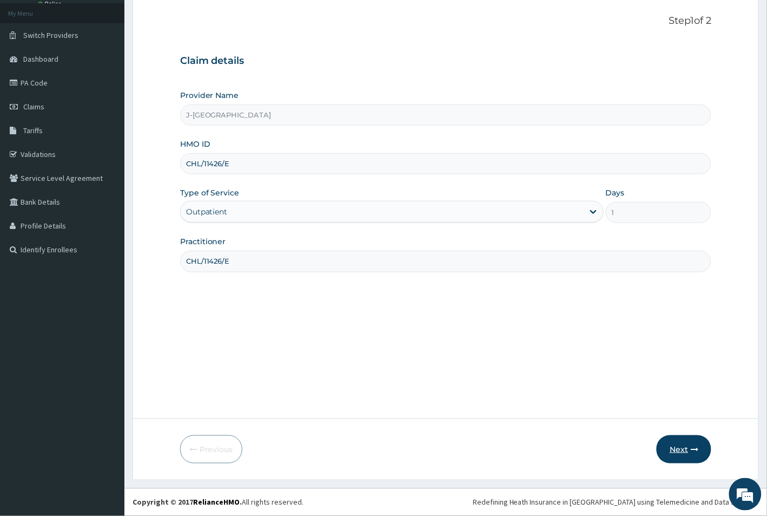
type input "CHL/11426/E"
click at [686, 444] on button "Next" at bounding box center [684, 449] width 55 height 28
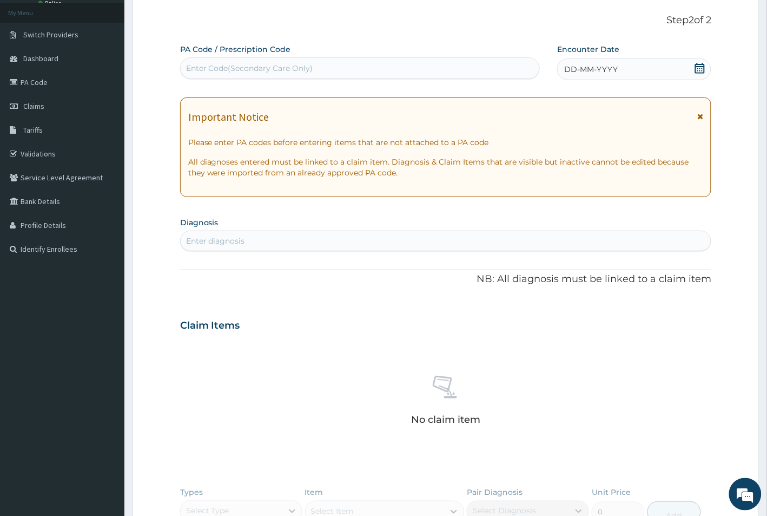
click at [699, 68] on icon at bounding box center [700, 68] width 11 height 11
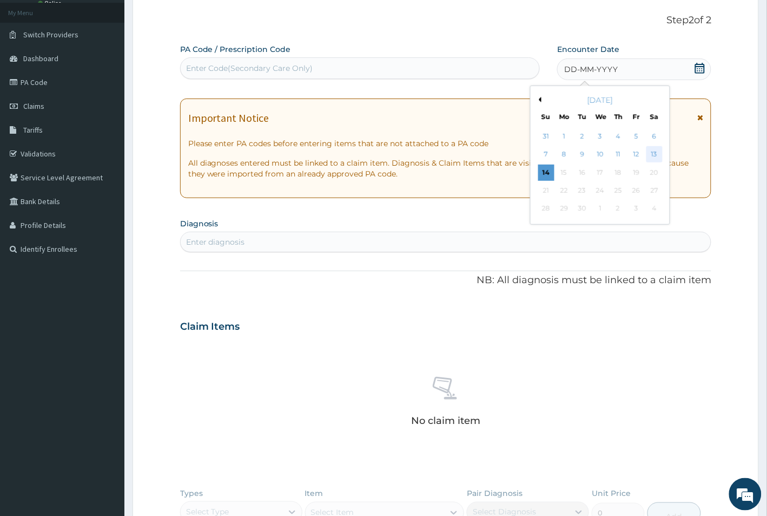
click at [656, 152] on div "13" at bounding box center [655, 155] width 16 height 16
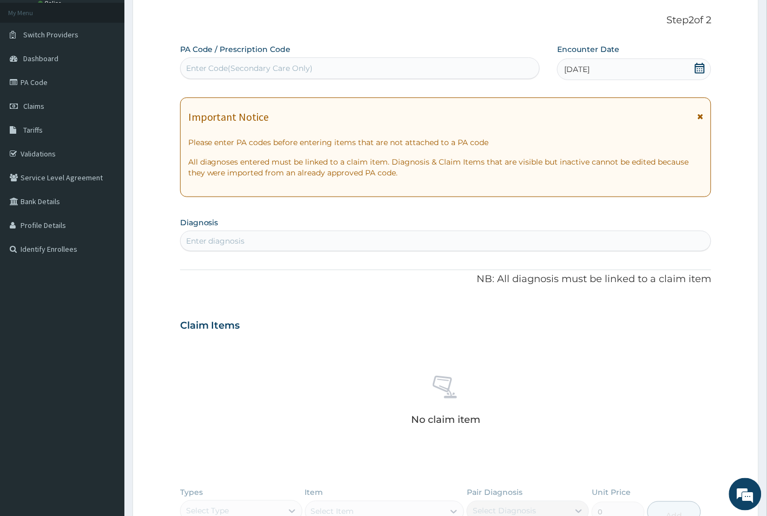
click at [341, 238] on div "Enter diagnosis" at bounding box center [446, 240] width 531 height 17
type input "MALARIA"
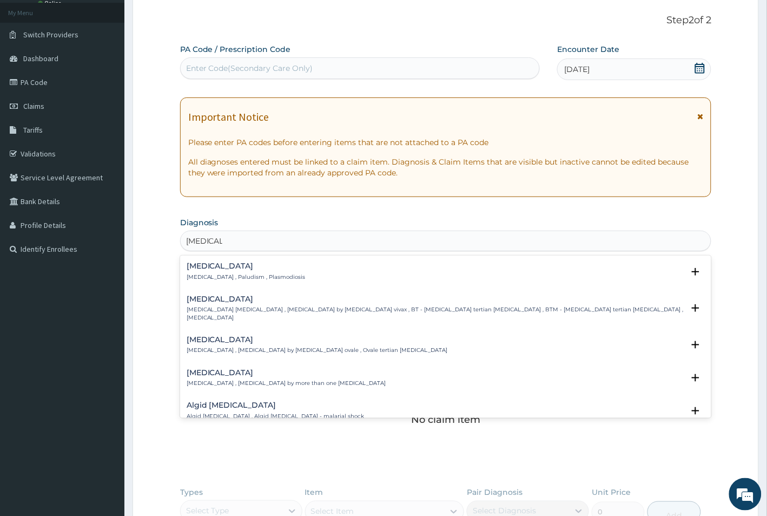
click at [304, 276] on div "Malaria Malaria , Paludism , Plasmodiosis" at bounding box center [446, 271] width 519 height 19
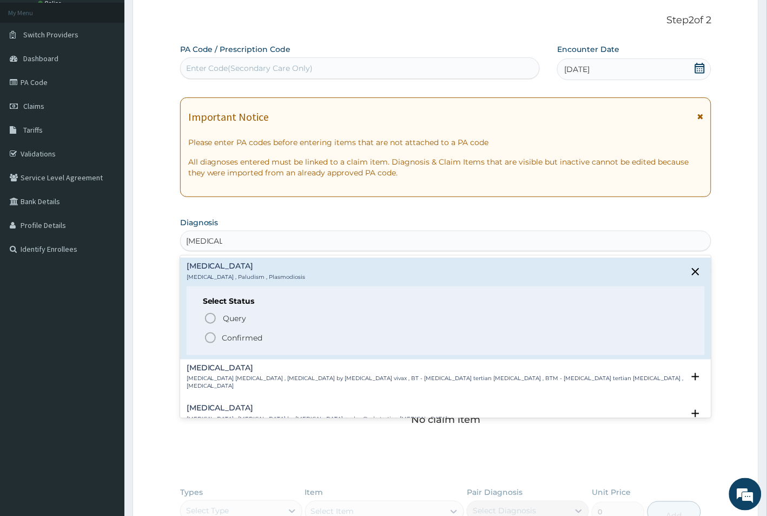
click at [242, 338] on p "Confirmed" at bounding box center [242, 337] width 41 height 11
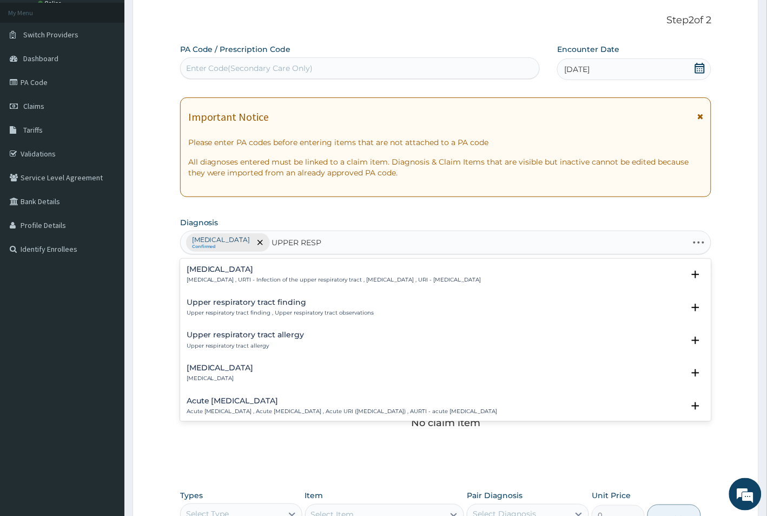
type input "UPPER RESPI"
click at [285, 276] on p "Upper respiratory infection , URTI - Infection of the upper respiratory tract ,…" at bounding box center [334, 280] width 295 height 8
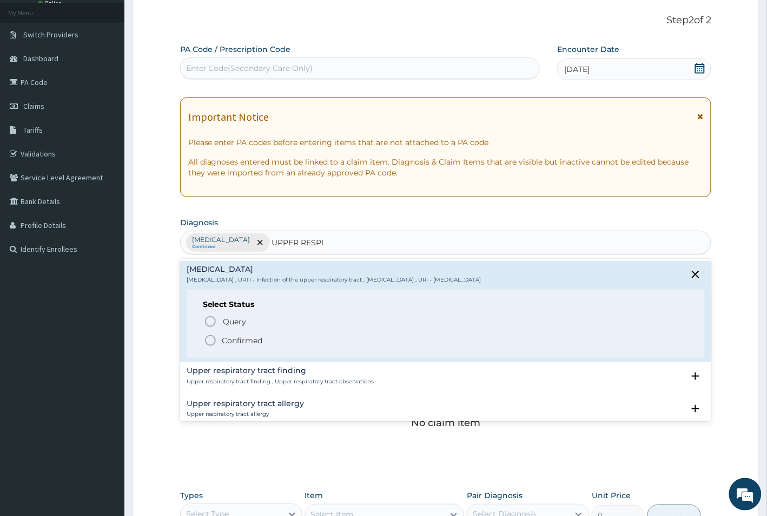
click at [253, 339] on p "Confirmed" at bounding box center [242, 340] width 41 height 11
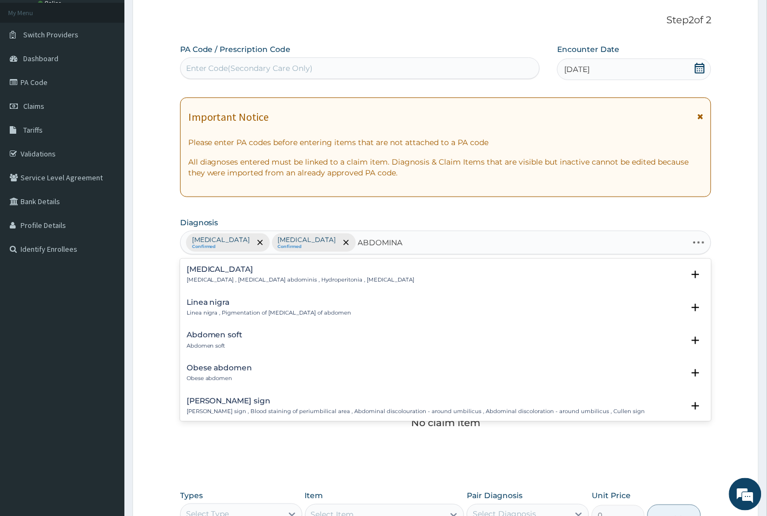
type input "ABDOMINAL"
click at [255, 341] on div "Abdominal pain Abdominal pain , AP - Abdominal pain" at bounding box center [240, 340] width 107 height 19
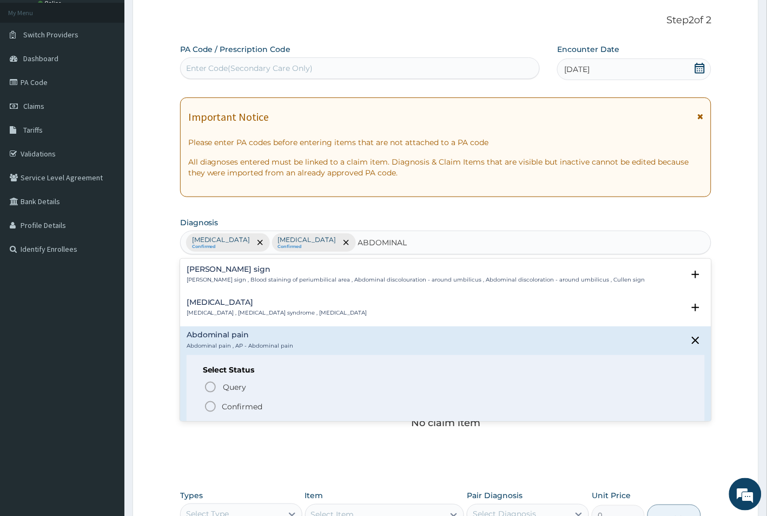
click at [230, 399] on div "Query Query covers suspected (?), Keep in view (kiv), Ruled out (r/o) Confirmed" at bounding box center [446, 395] width 486 height 33
click at [230, 405] on p "Confirmed" at bounding box center [242, 406] width 41 height 11
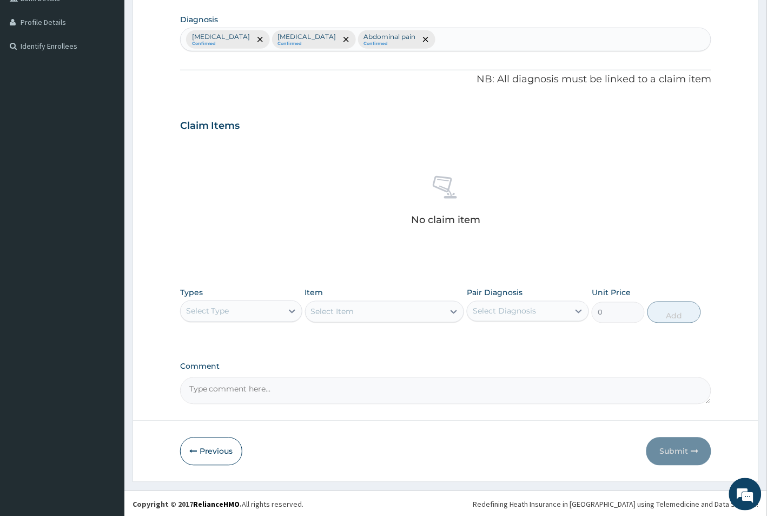
scroll to position [265, 0]
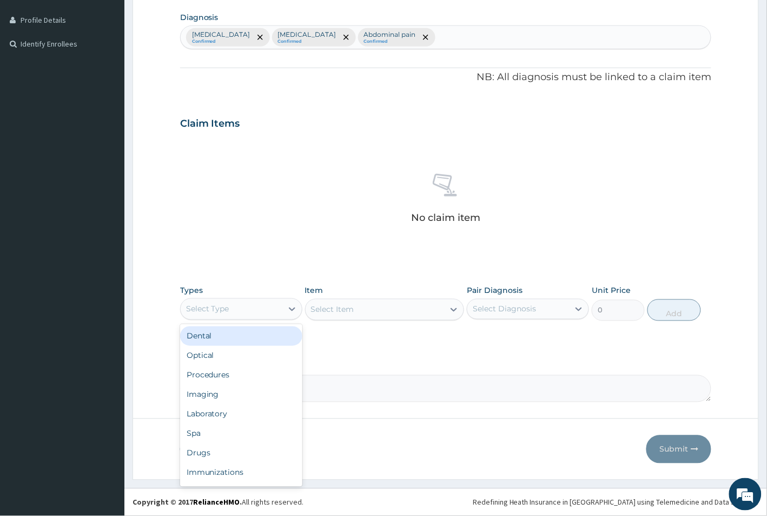
click at [226, 304] on div "Select Type" at bounding box center [207, 309] width 43 height 11
click at [247, 371] on div "Procedures" at bounding box center [241, 374] width 122 height 19
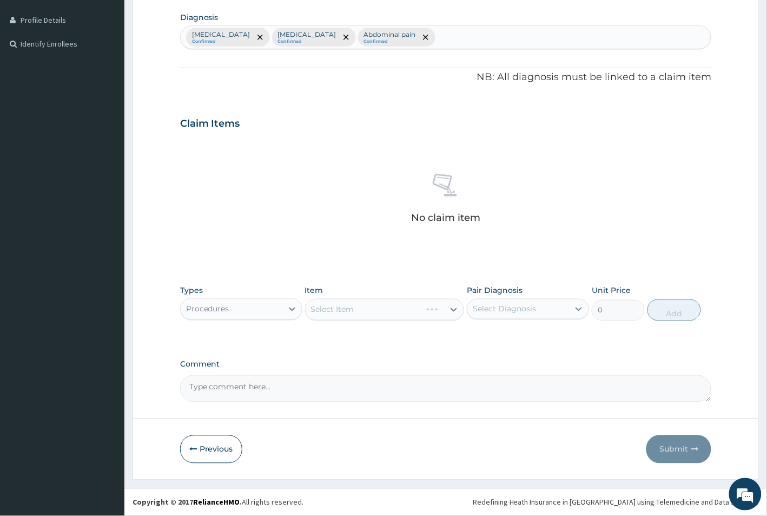
click at [374, 312] on div "Select Item" at bounding box center [385, 310] width 160 height 22
click at [412, 312] on div "Select Item" at bounding box center [375, 309] width 139 height 17
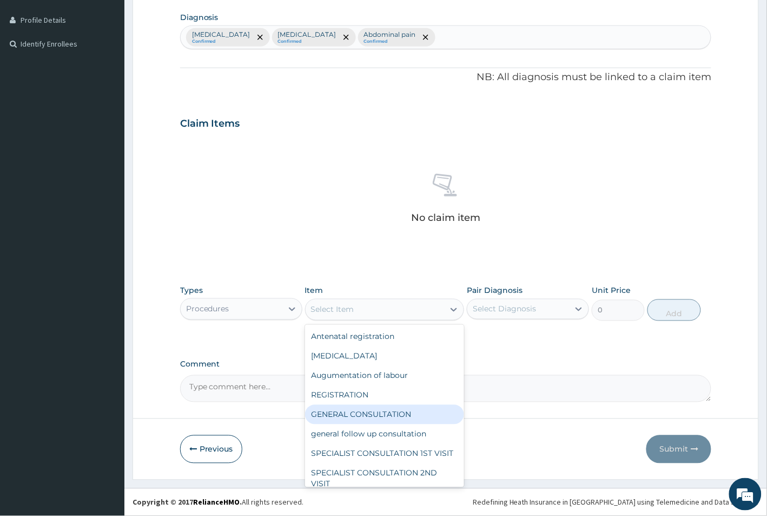
click at [395, 414] on div "GENERAL CONSULTATION" at bounding box center [385, 414] width 160 height 19
type input "1500"
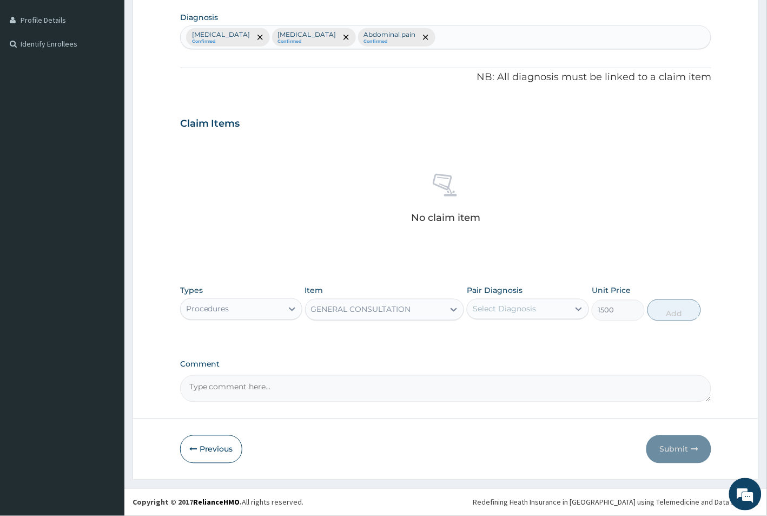
click at [517, 312] on div "Select Diagnosis" at bounding box center [504, 309] width 63 height 11
click at [528, 339] on div "Malaria" at bounding box center [528, 337] width 122 height 22
checkbox input "true"
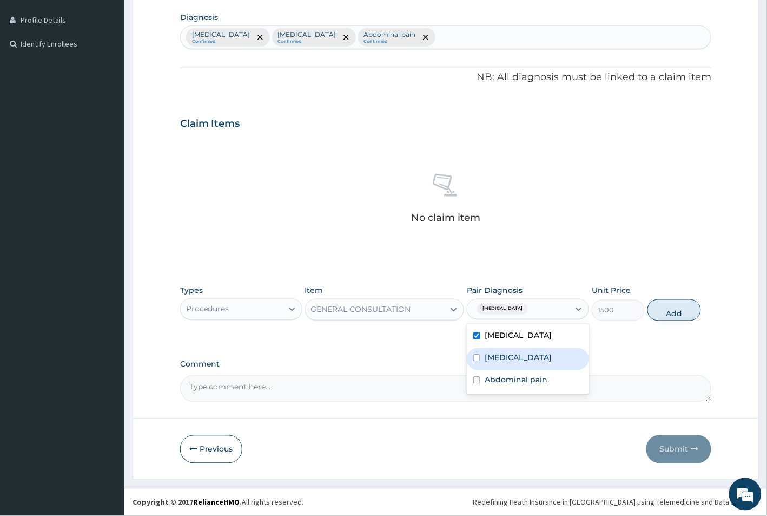
click at [533, 363] on label "Upper respiratory infection" at bounding box center [518, 357] width 67 height 11
checkbox input "true"
click at [526, 385] on label "Abdominal pain" at bounding box center [516, 379] width 63 height 11
checkbox input "true"
click at [666, 320] on button "Add" at bounding box center [674, 310] width 53 height 22
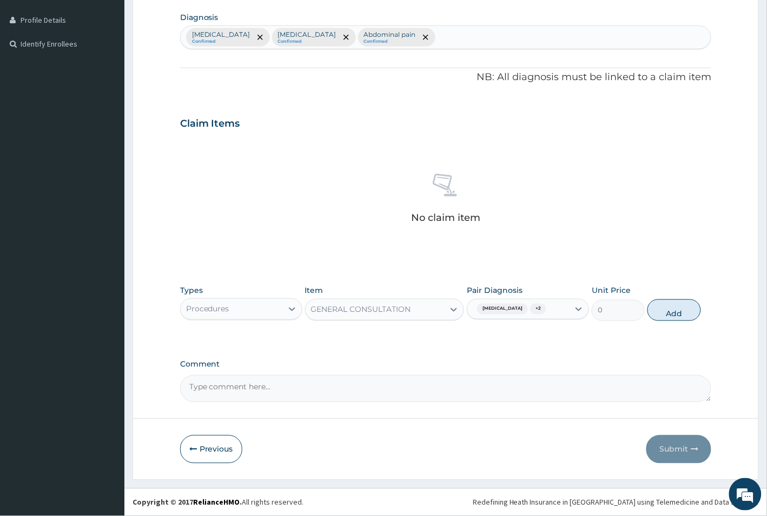
scroll to position [223, 0]
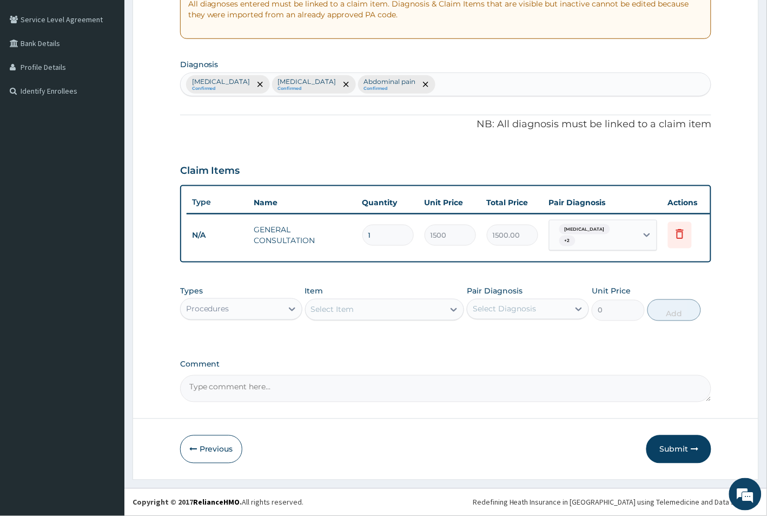
click at [374, 307] on div "Select Item" at bounding box center [375, 309] width 139 height 17
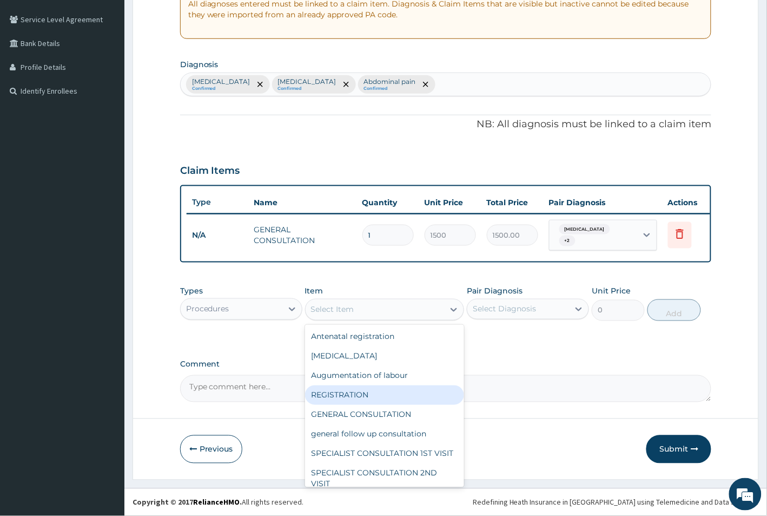
click at [374, 396] on div "REGISTRATION" at bounding box center [385, 394] width 160 height 19
type input "1000"
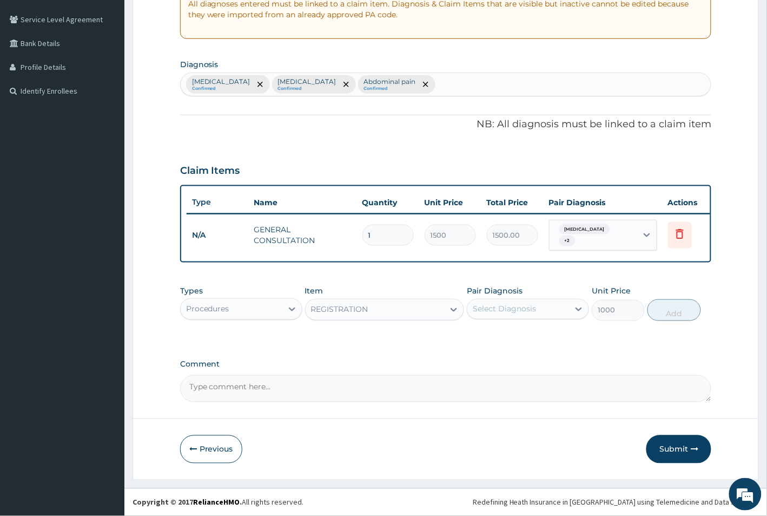
click at [486, 314] on div "Select Diagnosis" at bounding box center [504, 309] width 63 height 11
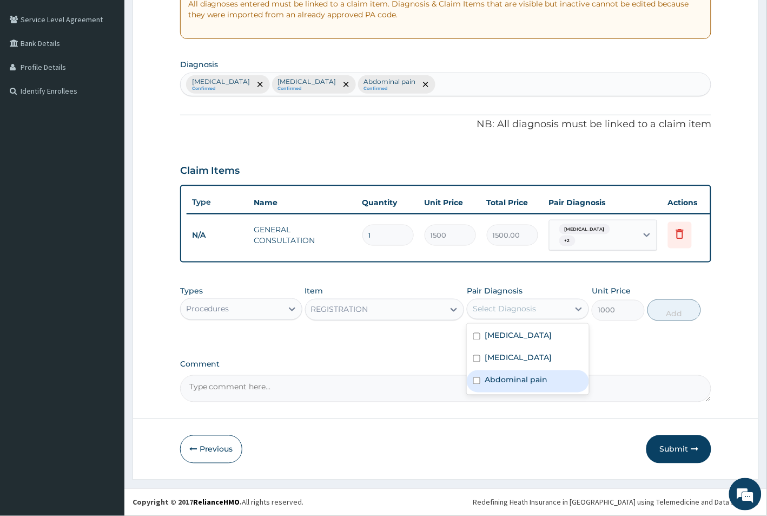
click at [518, 385] on label "Abdominal pain" at bounding box center [516, 379] width 63 height 11
checkbox input "true"
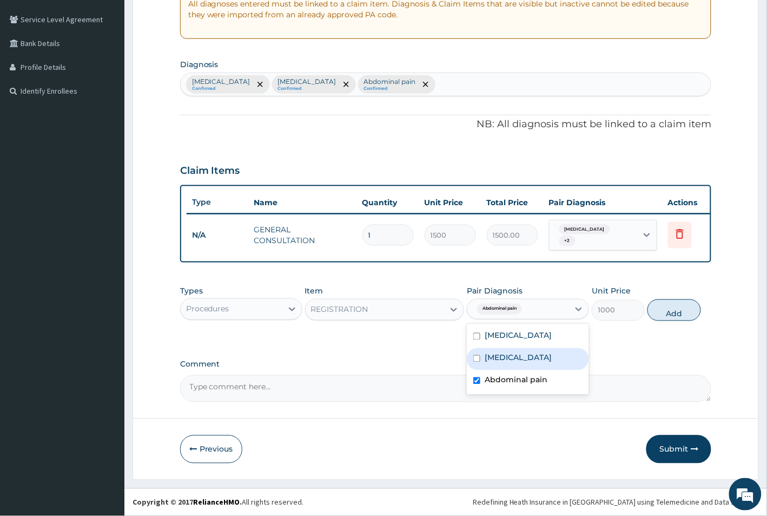
click at [524, 356] on label "Upper respiratory infection" at bounding box center [518, 357] width 67 height 11
checkbox input "true"
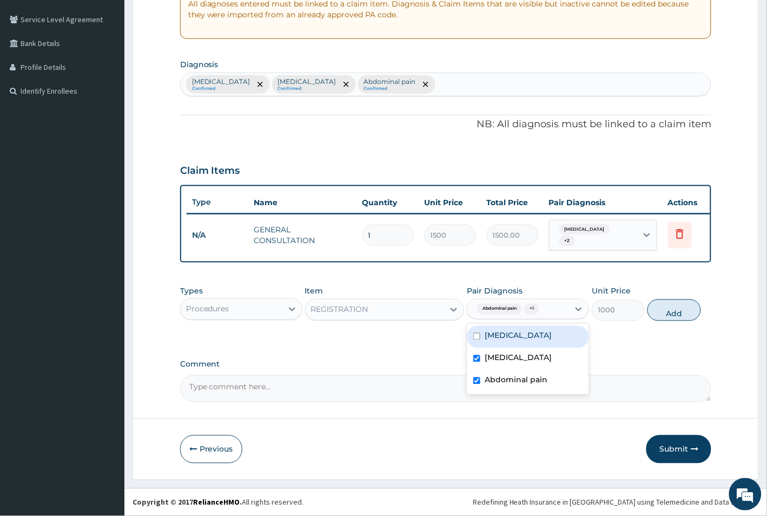
click at [524, 337] on div "Malaria" at bounding box center [528, 337] width 122 height 22
checkbox input "true"
click at [670, 309] on button "Add" at bounding box center [674, 310] width 53 height 22
type input "0"
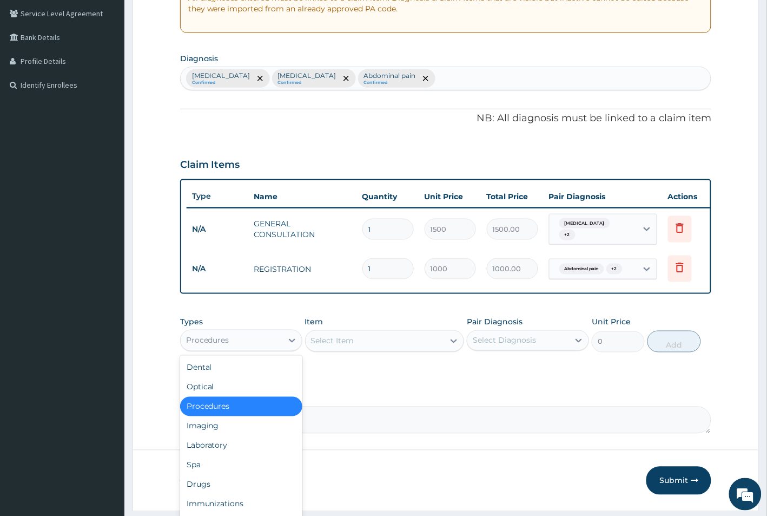
click at [261, 347] on div "Procedures" at bounding box center [232, 340] width 102 height 17
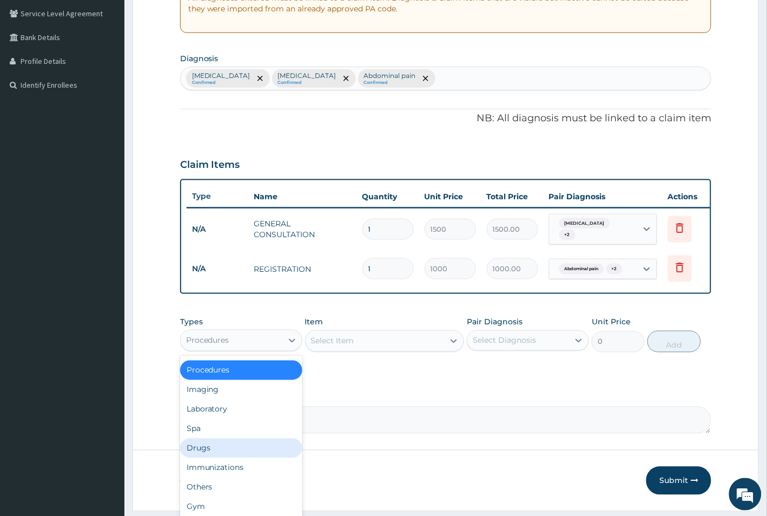
click at [236, 452] on div "Drugs" at bounding box center [241, 447] width 122 height 19
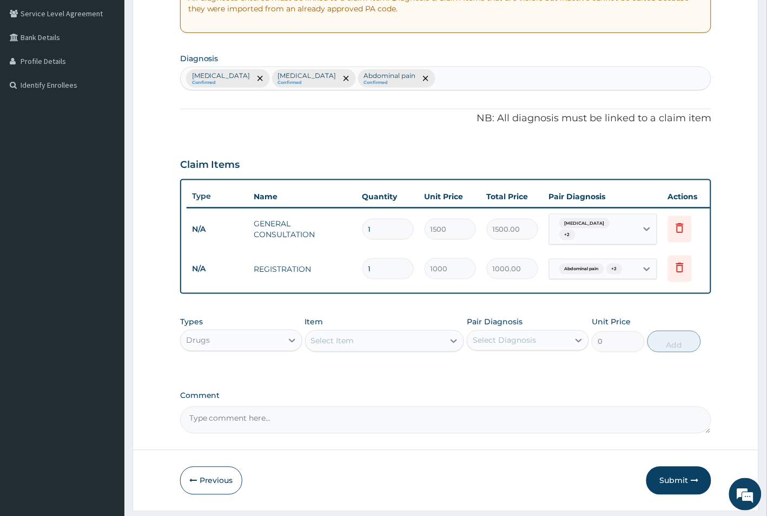
click at [358, 349] on div "Select Item" at bounding box center [375, 340] width 139 height 17
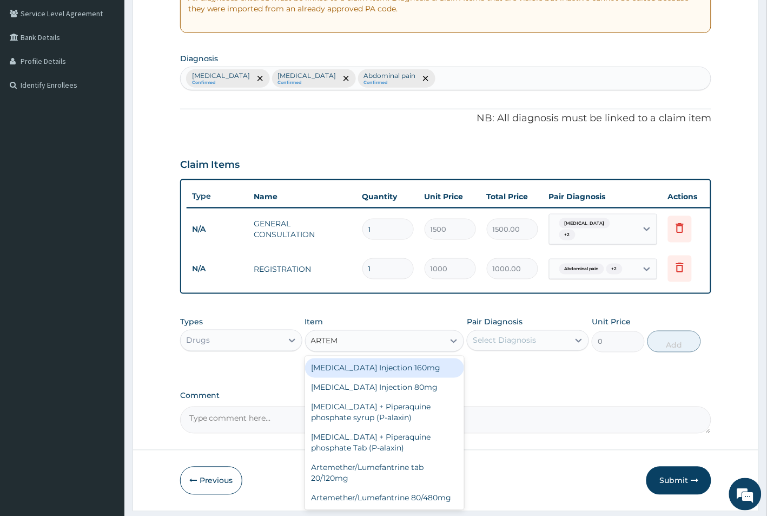
type input "ARTEME"
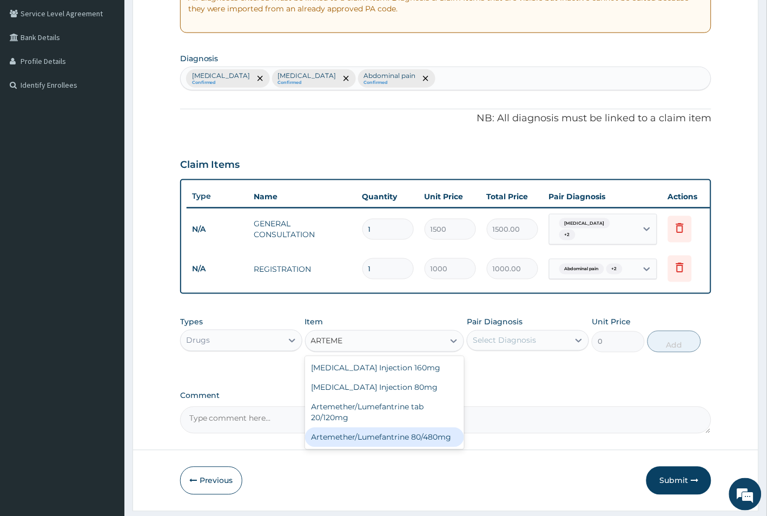
click at [384, 447] on div "Artemether/Lumefantrine 80/480mg" at bounding box center [385, 436] width 160 height 19
type input "2500"
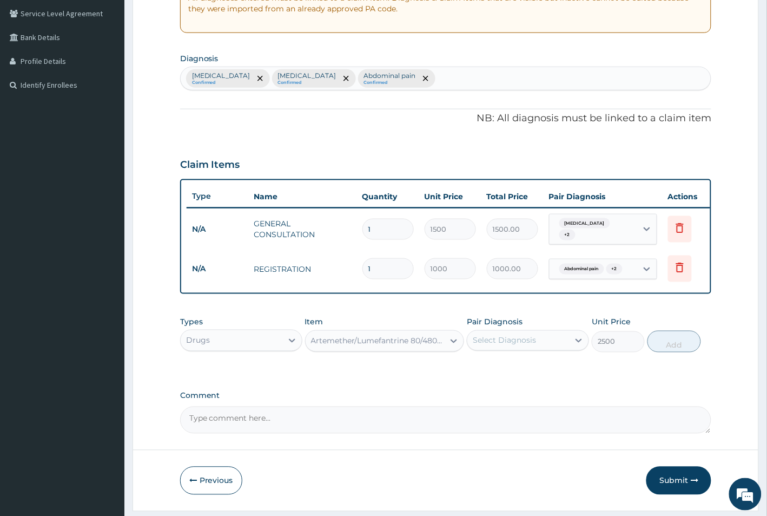
click at [578, 374] on div "Types Drugs Item Artemether/Lumefantrine 80/480mg Pair Diagnosis Select Diagnos…" at bounding box center [446, 342] width 532 height 63
click at [561, 345] on div "Select Diagnosis" at bounding box center [518, 340] width 102 height 17
click at [532, 374] on div "Malaria" at bounding box center [528, 368] width 122 height 22
checkbox input "true"
click at [674, 345] on button "Add" at bounding box center [674, 342] width 53 height 22
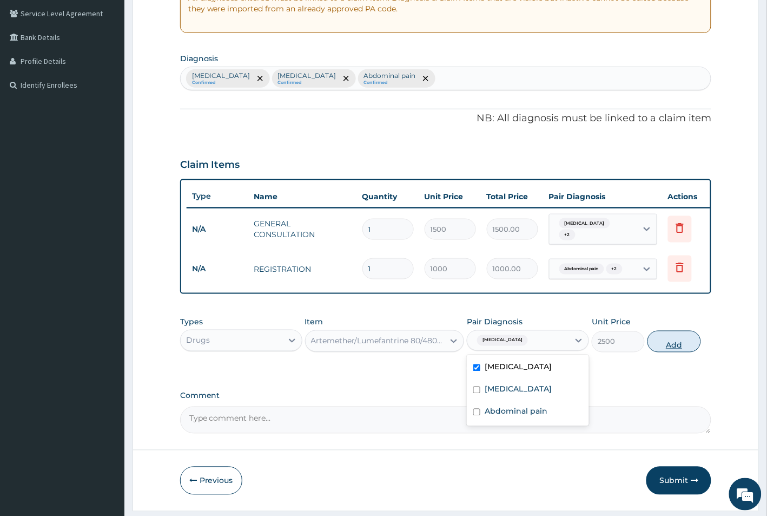
type input "0"
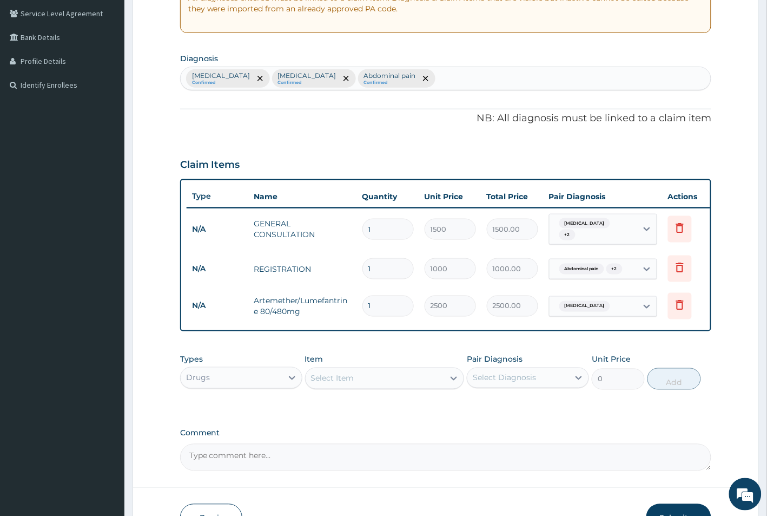
click at [358, 385] on div "Select Item" at bounding box center [375, 378] width 139 height 17
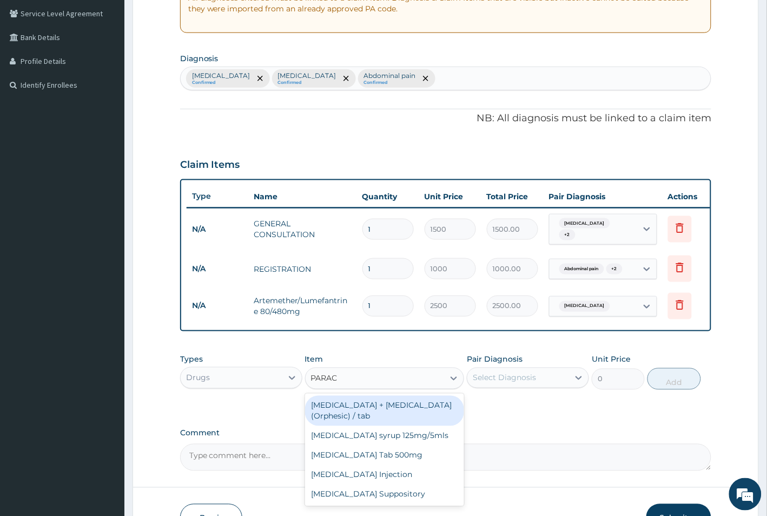
type input "PARACE"
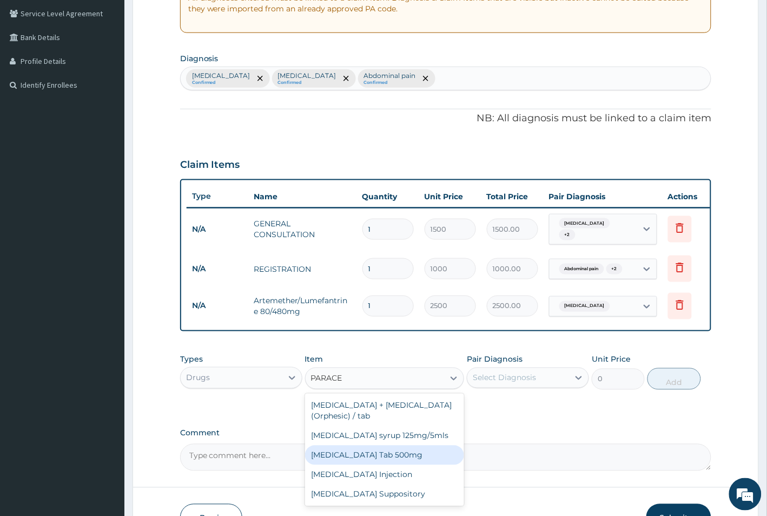
click at [386, 460] on div "Paracetamol Tab 500mg" at bounding box center [385, 454] width 160 height 19
type input "20"
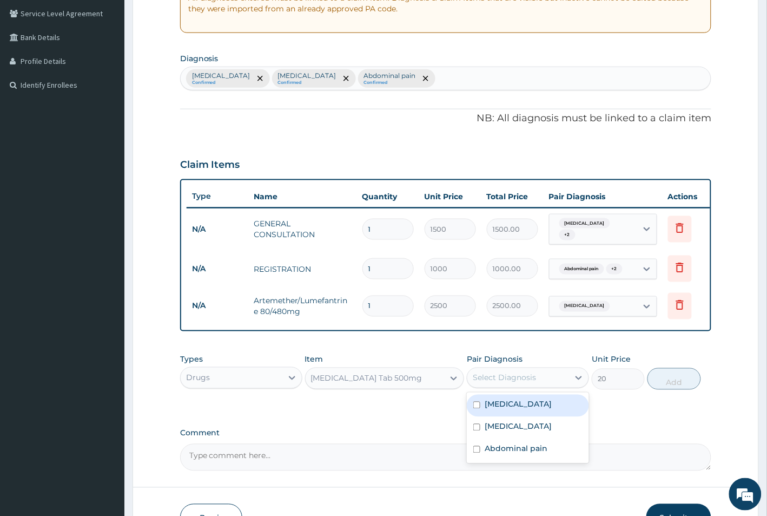
click at [556, 386] on div "Select Diagnosis" at bounding box center [518, 377] width 102 height 17
click at [517, 405] on div "Malaria" at bounding box center [528, 405] width 122 height 22
checkbox input "true"
click at [664, 387] on button "Add" at bounding box center [674, 379] width 53 height 22
type input "0"
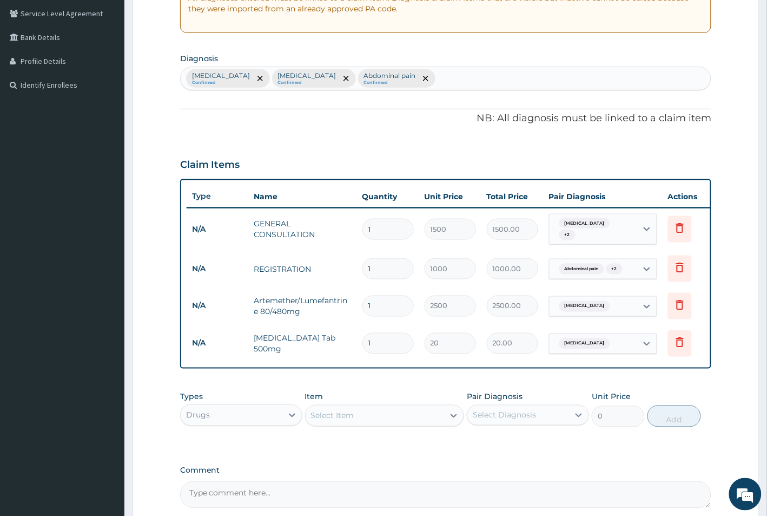
type input "18"
type input "360.00"
type input "18"
click at [364, 424] on div "Select Item" at bounding box center [375, 415] width 139 height 17
type input "LORATID"
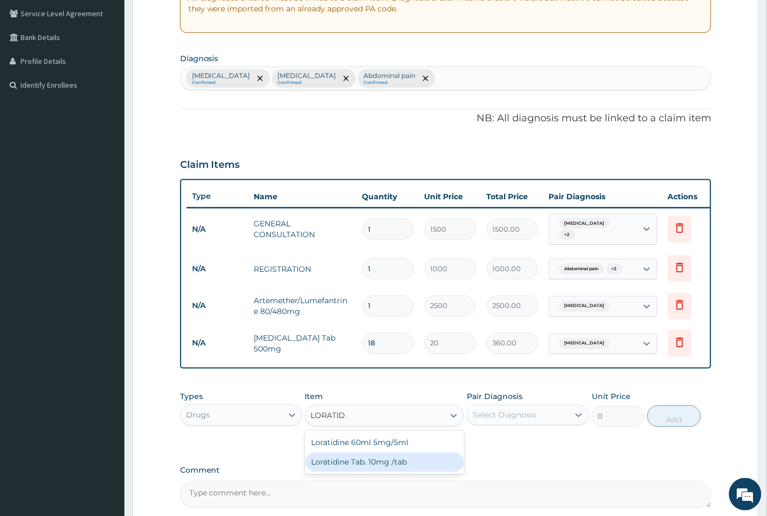
click at [368, 463] on div "Loratidine Tab. 10mg /tab" at bounding box center [385, 461] width 160 height 19
type input "50"
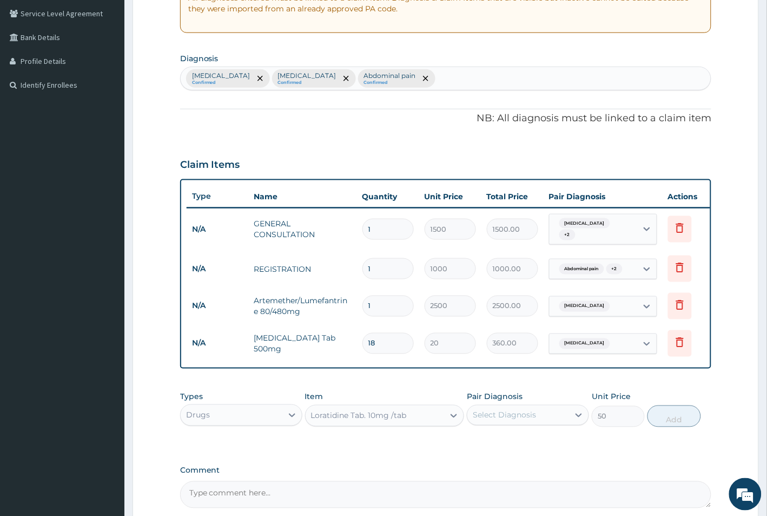
click at [528, 420] on div "Select Diagnosis" at bounding box center [504, 415] width 63 height 11
click at [525, 491] on label "Abdominal pain" at bounding box center [516, 485] width 63 height 11
checkbox input "true"
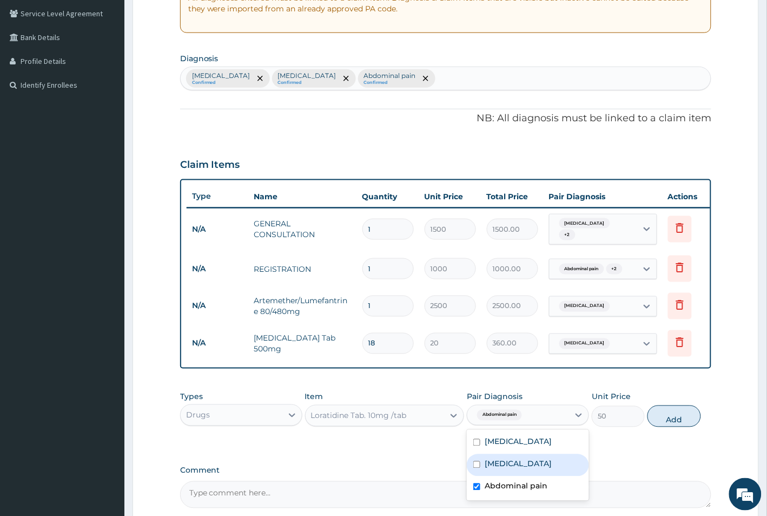
click at [526, 469] on label "Upper respiratory infection" at bounding box center [518, 463] width 67 height 11
checkbox input "true"
click at [510, 491] on label "Abdominal pain" at bounding box center [516, 485] width 63 height 11
checkbox input "false"
click at [673, 423] on button "Add" at bounding box center [674, 416] width 53 height 22
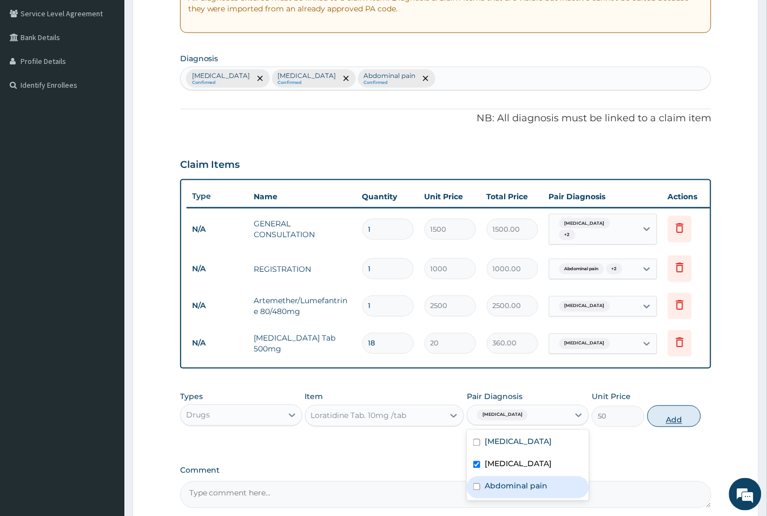
type input "0"
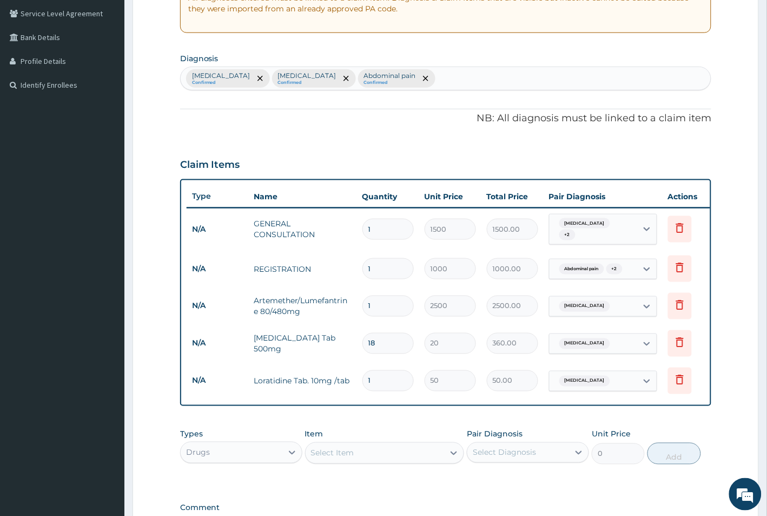
drag, startPoint x: 379, startPoint y: 372, endPoint x: 361, endPoint y: 375, distance: 18.1
click at [361, 375] on td "1" at bounding box center [388, 381] width 62 height 32
type input "5"
type input "250.00"
type input "5"
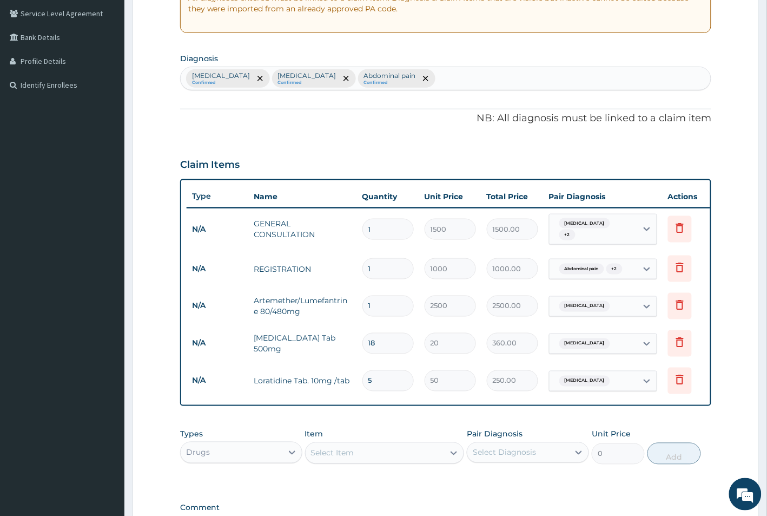
click at [353, 458] on div "Select Item" at bounding box center [332, 452] width 43 height 11
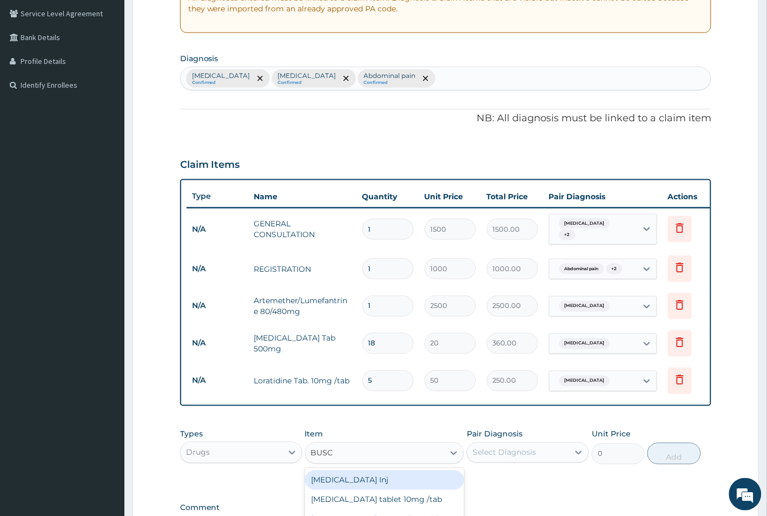
type input "BUSCO"
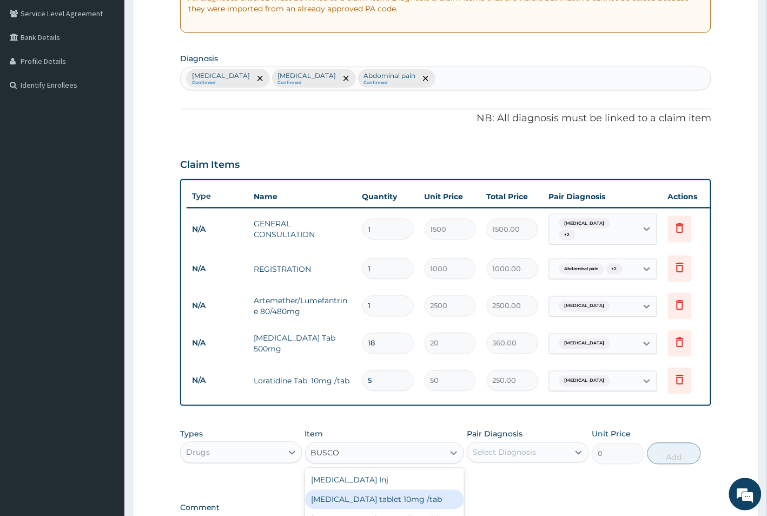
click at [370, 509] on div "Buscopan tablet 10mg /tab" at bounding box center [385, 499] width 160 height 19
type input "50"
click at [547, 453] on div "Select Diagnosis" at bounding box center [518, 452] width 102 height 17
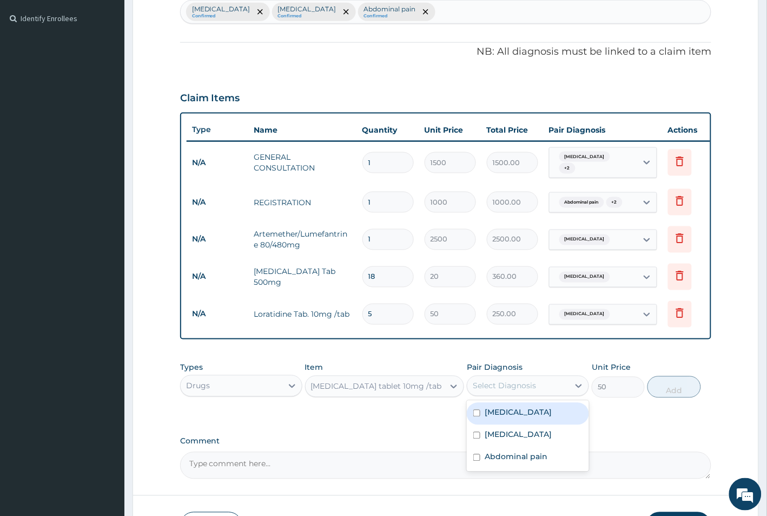
scroll to position [359, 0]
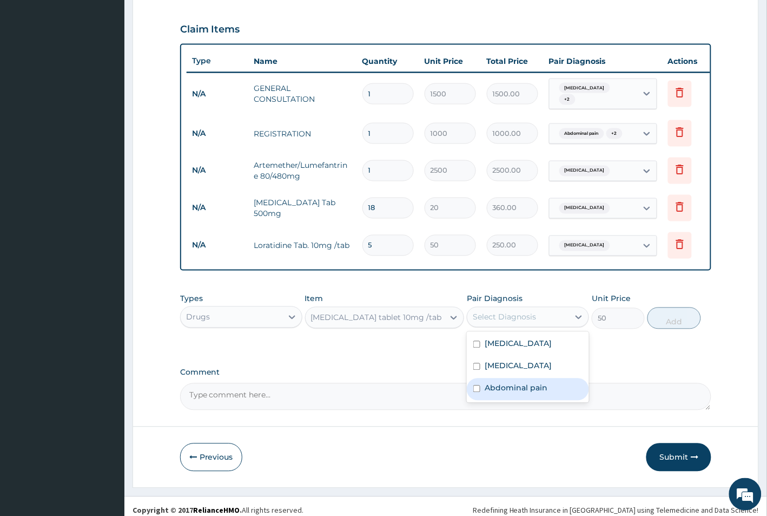
click at [533, 393] on label "Abdominal pain" at bounding box center [516, 388] width 63 height 11
checkbox input "true"
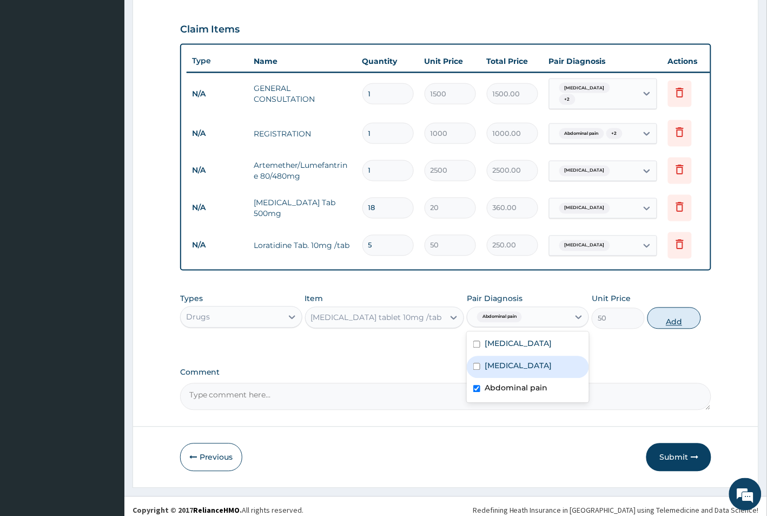
click at [672, 328] on button "Add" at bounding box center [674, 318] width 53 height 22
type input "0"
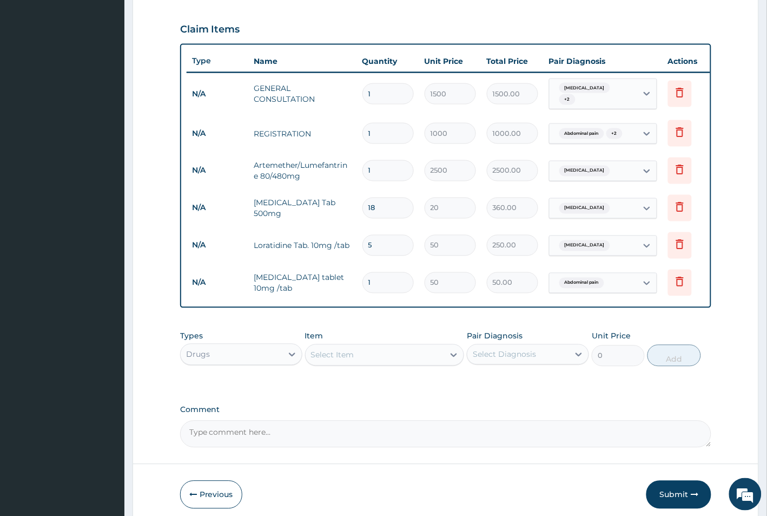
drag, startPoint x: 385, startPoint y: 279, endPoint x: 339, endPoint y: 271, distance: 47.1
click at [339, 271] on tr "N/A Buscopan tablet 10mg /tab 1 50 50.00 Abdominal pain Delete" at bounding box center [452, 282] width 530 height 37
type input "6"
type input "300.00"
type input "6"
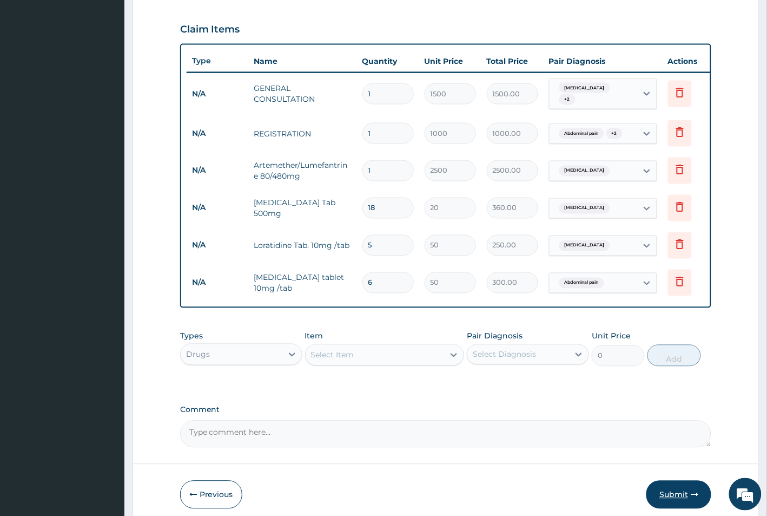
click at [667, 501] on button "Submit" at bounding box center [679, 494] width 65 height 28
